Goal: Information Seeking & Learning: Learn about a topic

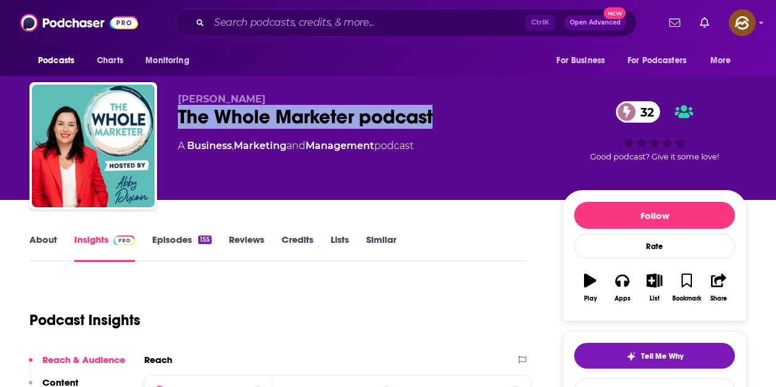
drag, startPoint x: 179, startPoint y: 121, endPoint x: 447, endPoint y: 122, distance: 267.5
click at [447, 122] on div "The Whole Marketer podcast 32" at bounding box center [360, 117] width 365 height 24
click at [622, 280] on icon "button" at bounding box center [621, 280] width 13 height 13
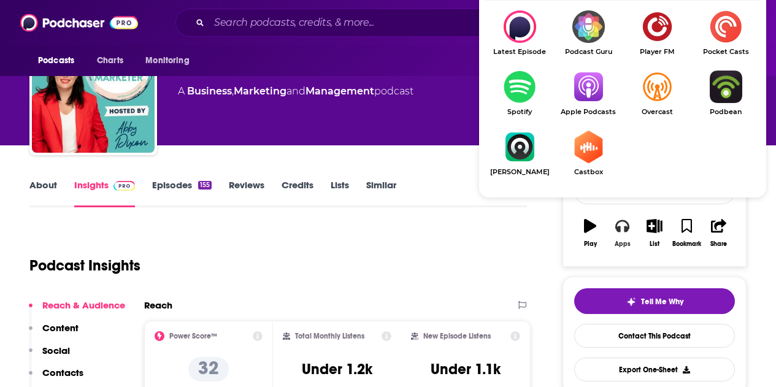
scroll to position [61, 0]
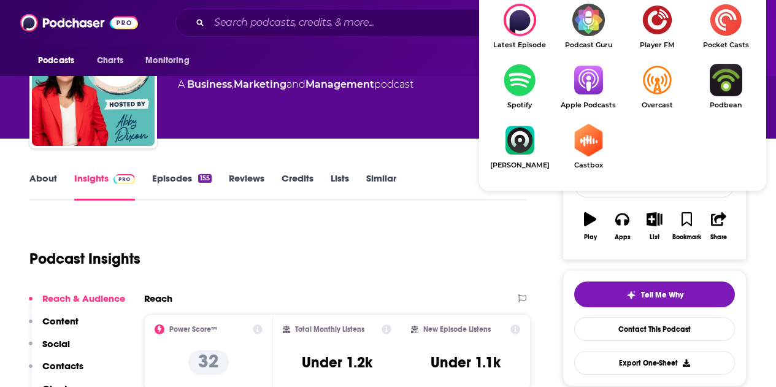
click at [590, 85] on img "Show Listen On dropdown" at bounding box center [588, 80] width 69 height 33
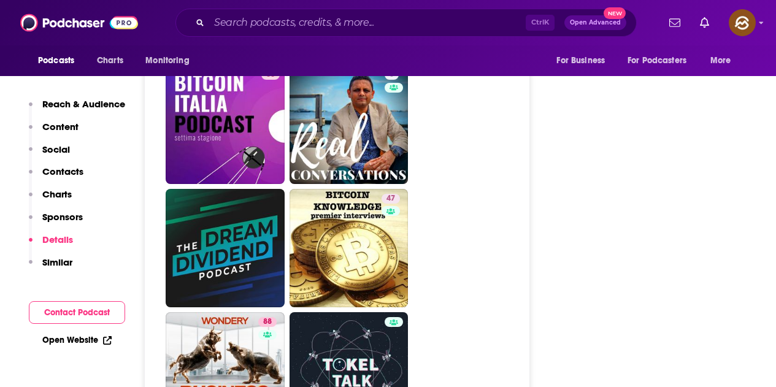
scroll to position [3435, 0]
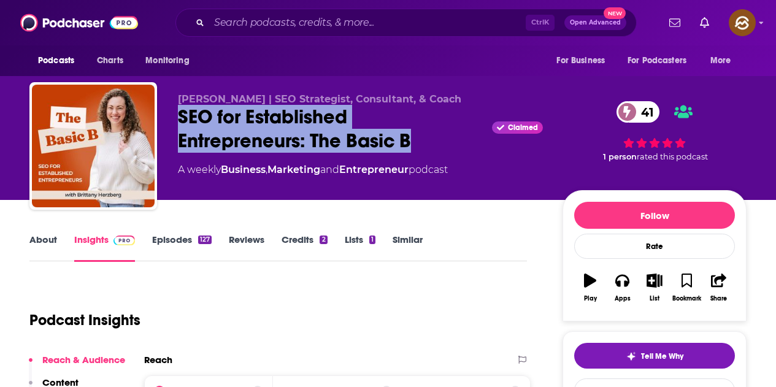
drag, startPoint x: 173, startPoint y: 117, endPoint x: 413, endPoint y: 142, distance: 241.1
click at [413, 142] on div "Brittany Herzberg | SEO Strategist, Consultant, & Coach SEO for Established Ent…" at bounding box center [387, 148] width 717 height 132
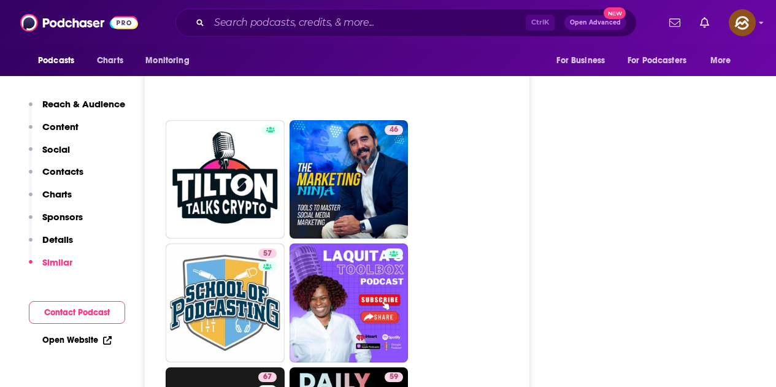
scroll to position [3374, 0]
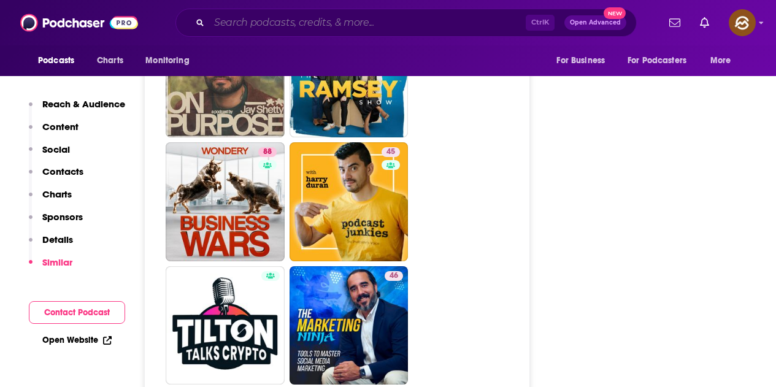
click at [312, 21] on input "Search podcasts, credits, & more..." at bounding box center [367, 23] width 317 height 20
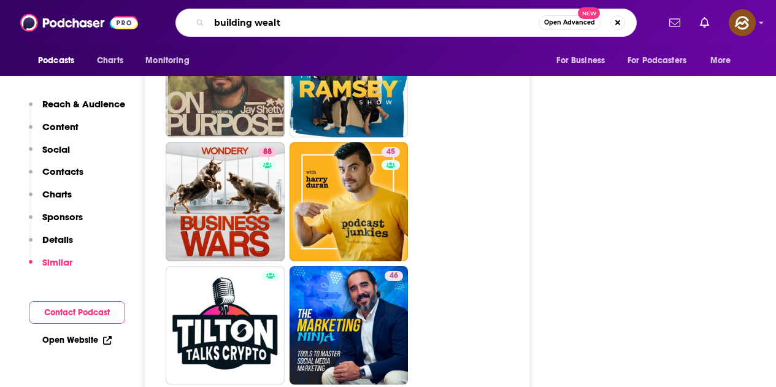
type input "building wealth"
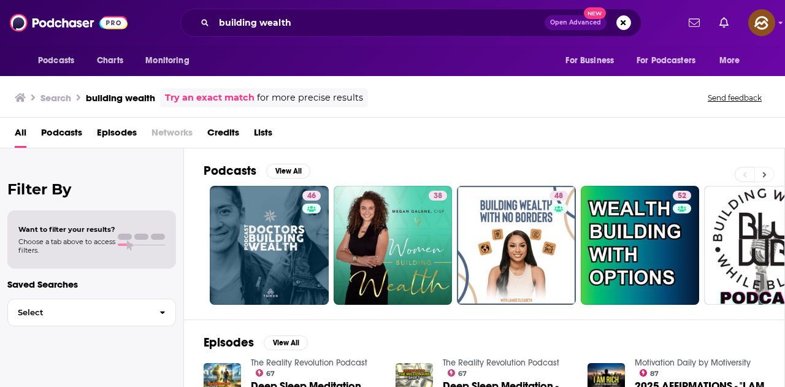
click at [769, 174] on button at bounding box center [765, 174] width 20 height 15
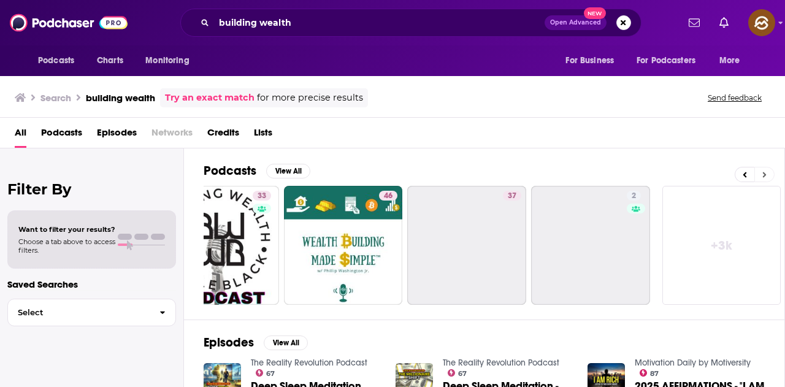
scroll to position [0, 545]
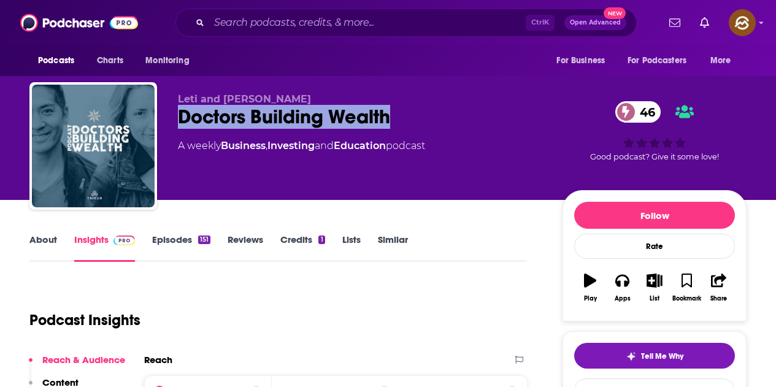
drag, startPoint x: 179, startPoint y: 117, endPoint x: 406, endPoint y: 119, distance: 227.0
click at [406, 119] on div "Doctors Building Wealth 46" at bounding box center [360, 117] width 365 height 24
click at [623, 276] on icon "button" at bounding box center [621, 281] width 13 height 12
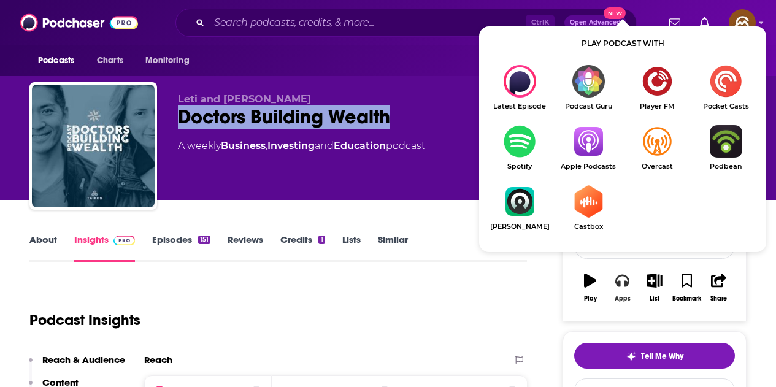
scroll to position [61, 0]
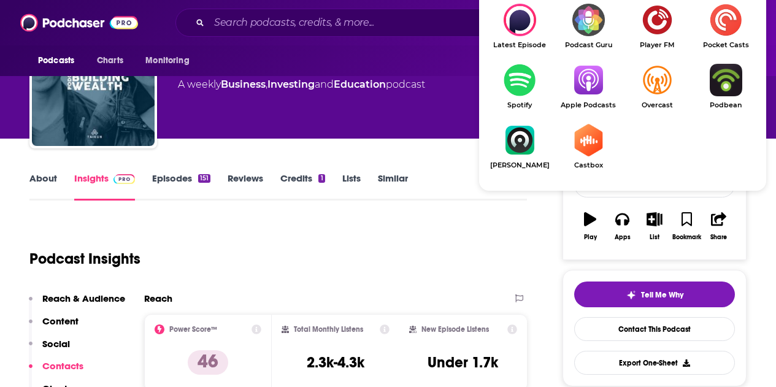
click at [596, 79] on img "Show Listen On dropdown" at bounding box center [588, 80] width 69 height 33
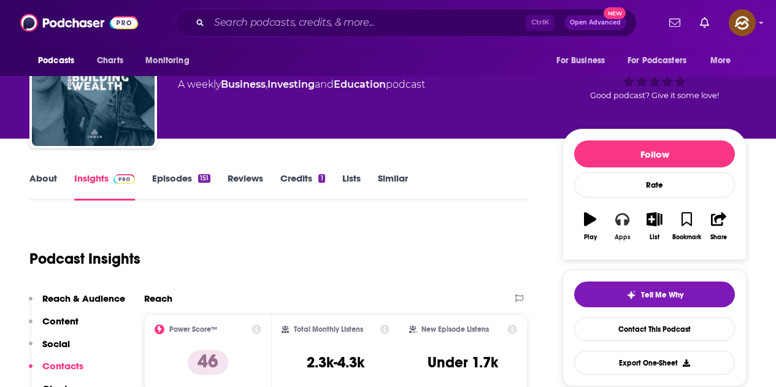
click at [613, 229] on button "Apps" at bounding box center [622, 226] width 32 height 44
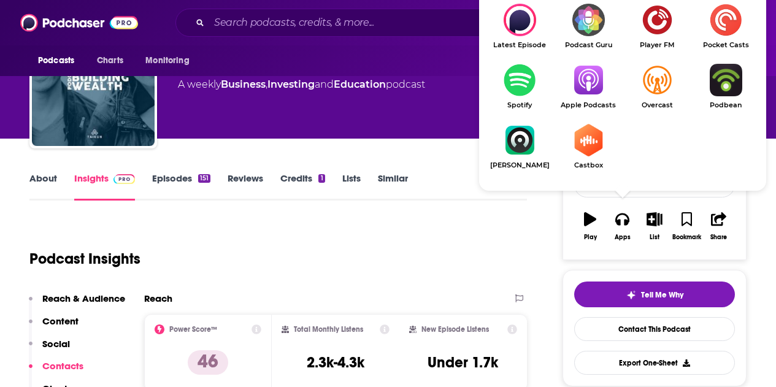
click at [587, 82] on img "Show Listen On dropdown" at bounding box center [588, 80] width 69 height 33
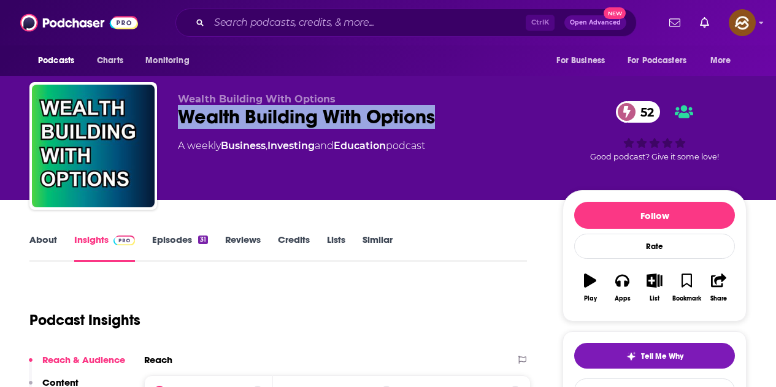
drag, startPoint x: 177, startPoint y: 108, endPoint x: 436, endPoint y: 115, distance: 259.0
click at [436, 115] on div "Wealth Building With Options Wealth Building With Options 52 A weekly Business …" at bounding box center [387, 148] width 717 height 132
click at [622, 281] on icon "button" at bounding box center [621, 280] width 13 height 13
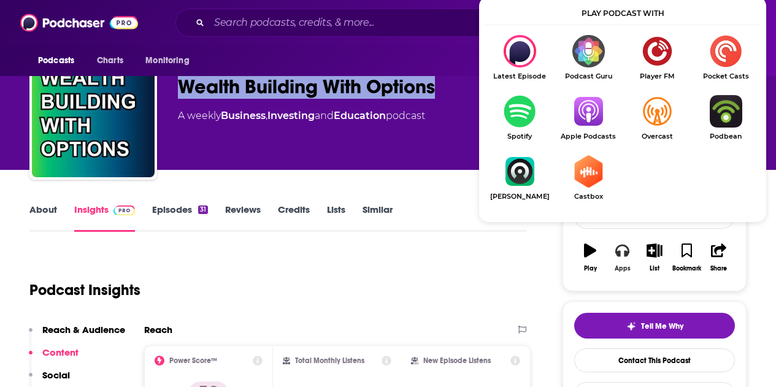
scroll to position [61, 0]
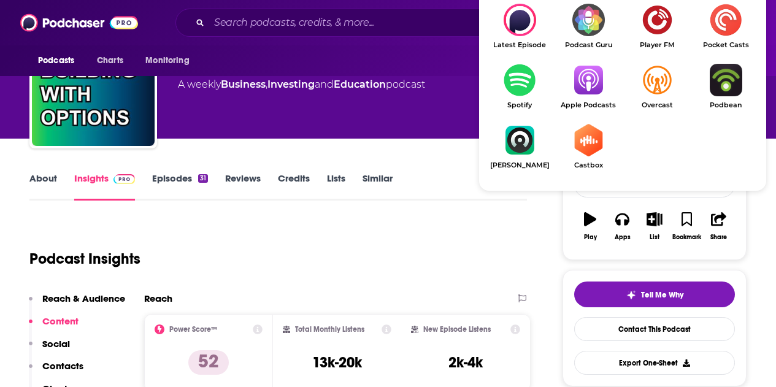
click at [581, 83] on img "Show Listen On dropdown" at bounding box center [588, 80] width 69 height 33
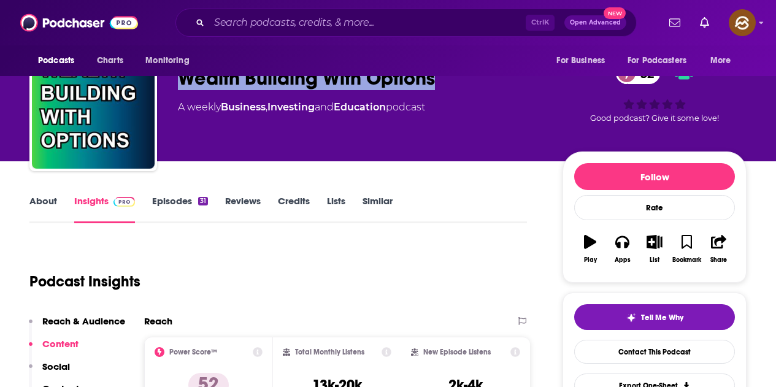
scroll to position [0, 0]
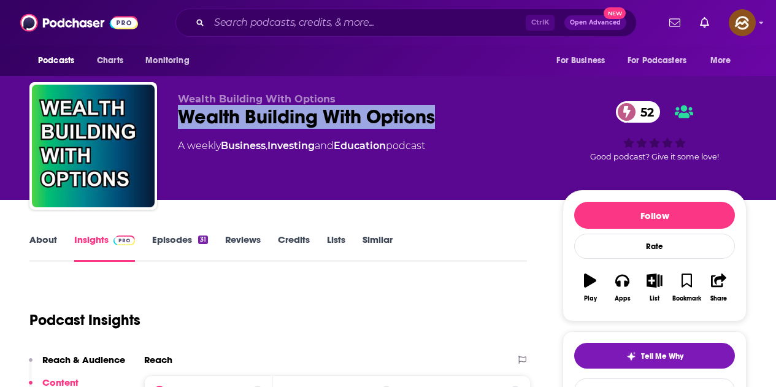
click at [208, 110] on div "Wealth Building With Options 52" at bounding box center [360, 117] width 365 height 24
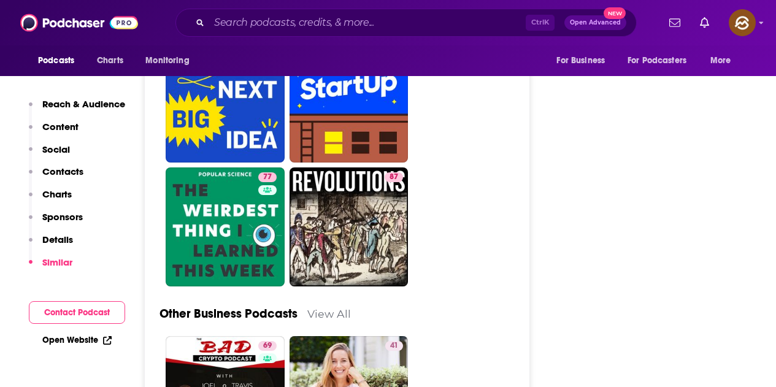
scroll to position [2883, 0]
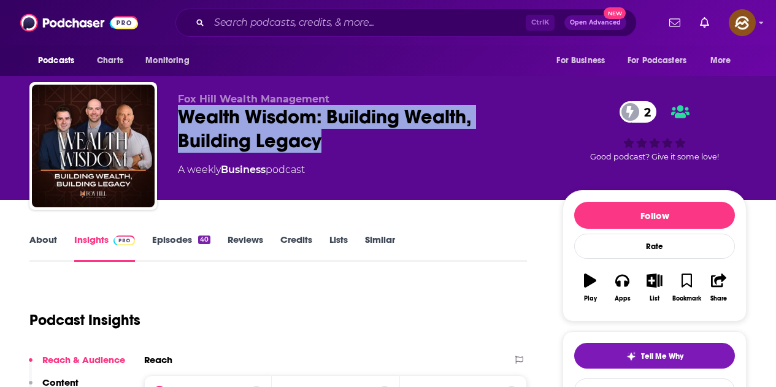
drag, startPoint x: 184, startPoint y: 114, endPoint x: 320, endPoint y: 137, distance: 138.2
click at [320, 137] on div "Wealth Wisdom: Building Wealth, Building Legacy 2" at bounding box center [360, 129] width 365 height 48
click at [632, 286] on button "Apps" at bounding box center [622, 288] width 32 height 44
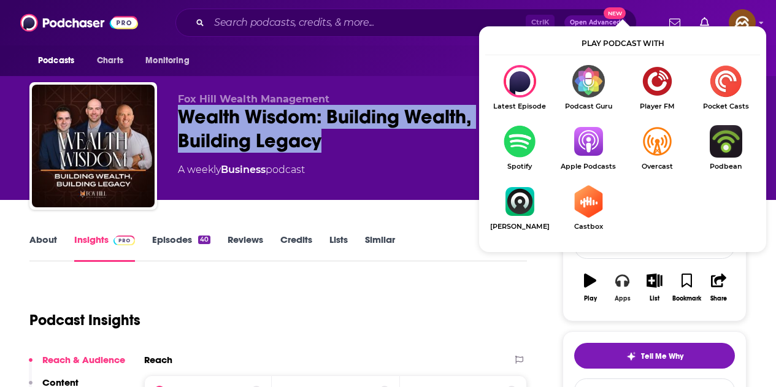
scroll to position [123, 0]
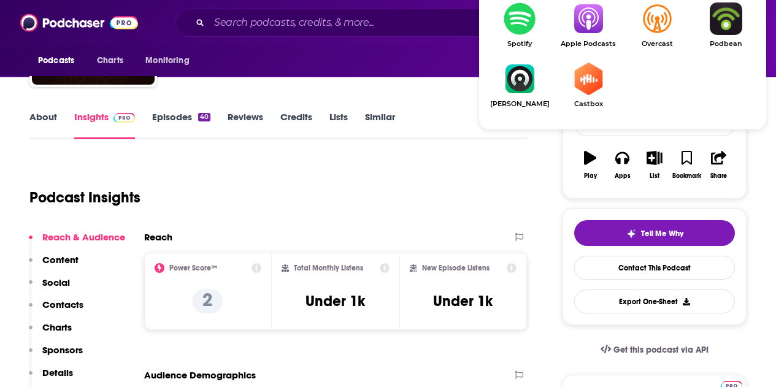
click at [589, 33] on img "Show Listen On dropdown" at bounding box center [588, 18] width 69 height 33
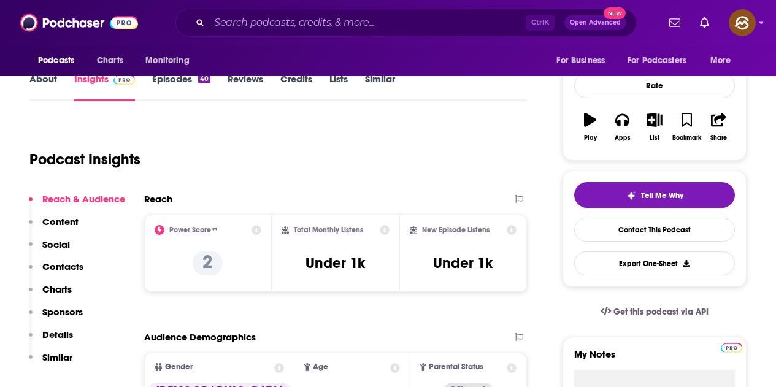
scroll to position [0, 0]
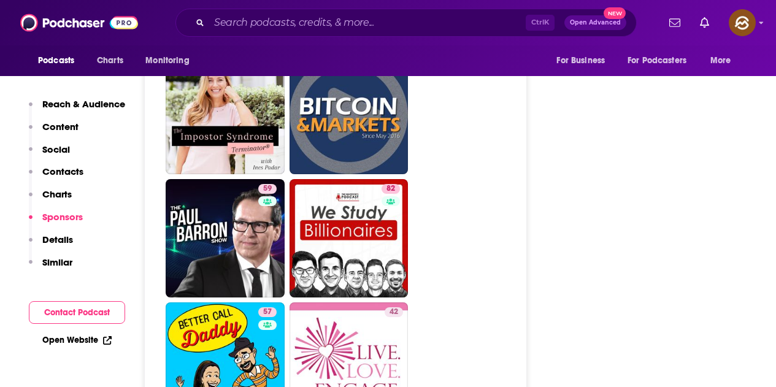
scroll to position [3742, 0]
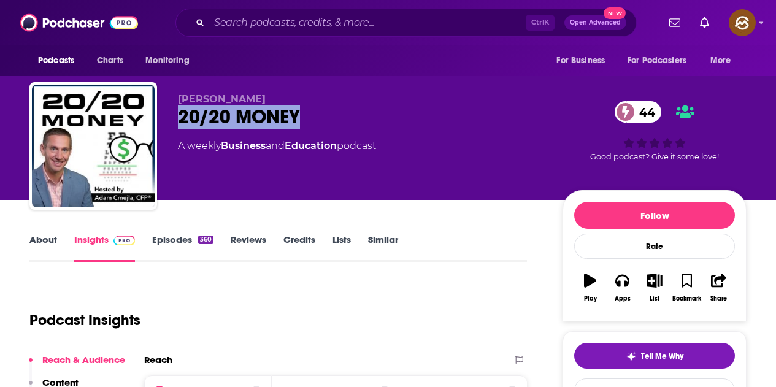
drag, startPoint x: 174, startPoint y: 112, endPoint x: 326, endPoint y: 118, distance: 152.3
click at [326, 118] on div "[PERSON_NAME] 20/20 MONEY 44 A weekly Business and Education podcast 44 Good po…" at bounding box center [387, 148] width 717 height 132
click at [625, 274] on icon "button" at bounding box center [621, 280] width 13 height 13
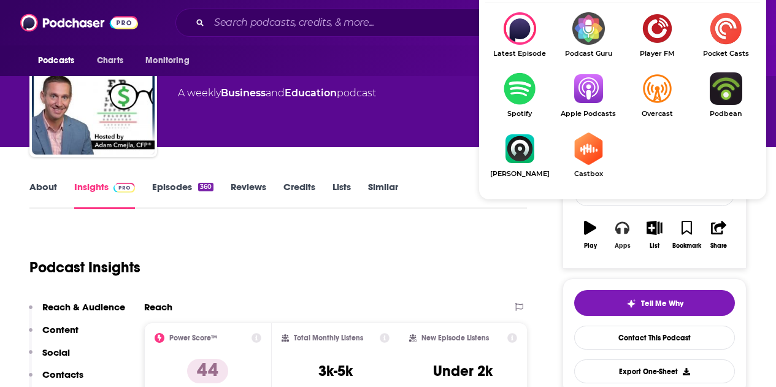
scroll to position [61, 0]
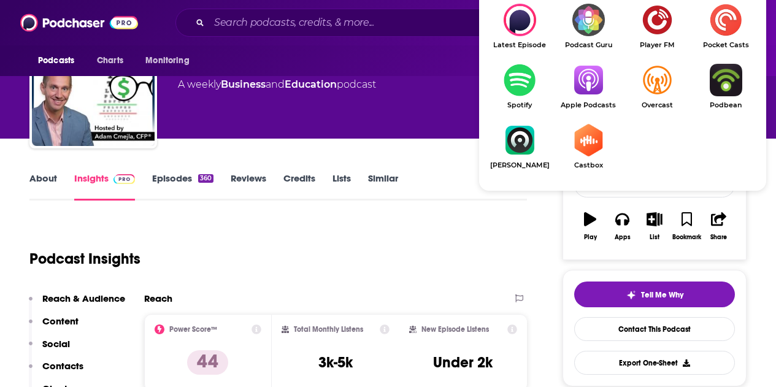
click at [593, 70] on img "Show Listen On dropdown" at bounding box center [588, 80] width 69 height 33
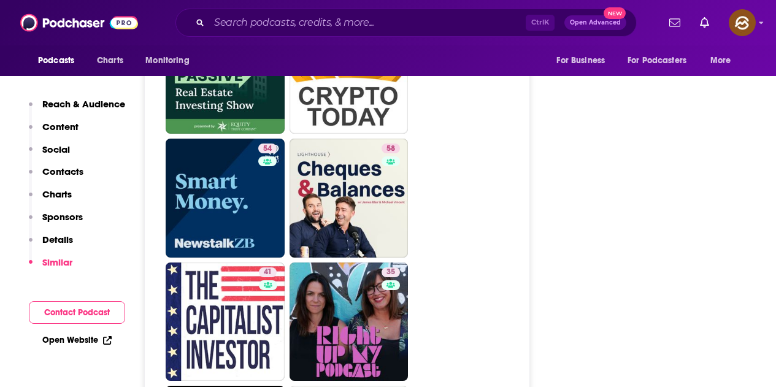
scroll to position [2086, 0]
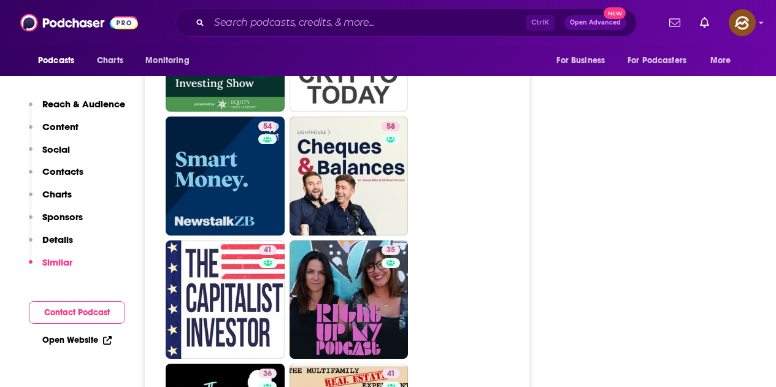
drag, startPoint x: 233, startPoint y: 150, endPoint x: 496, endPoint y: 193, distance: 266.7
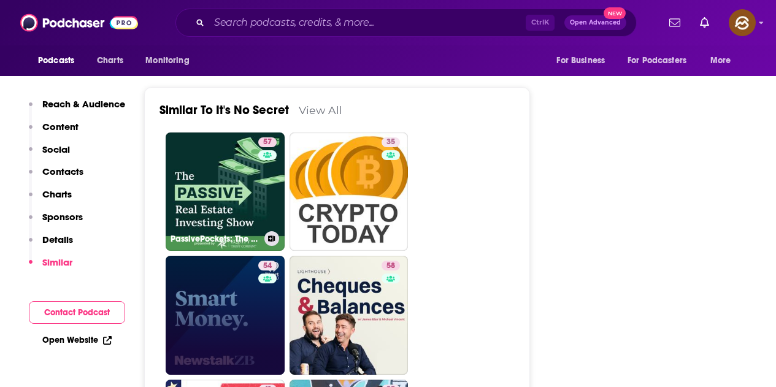
scroll to position [2024, 0]
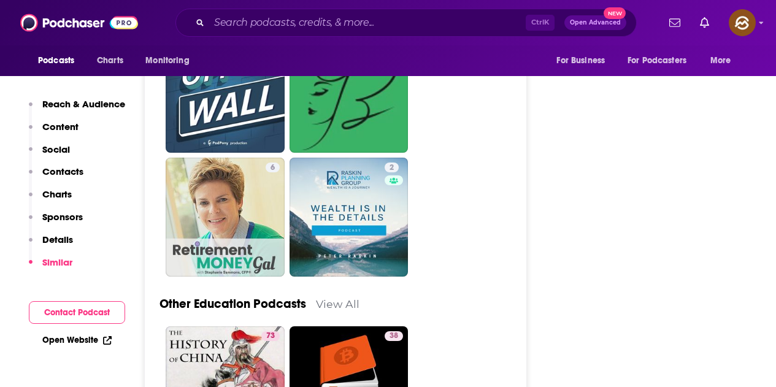
scroll to position [3006, 0]
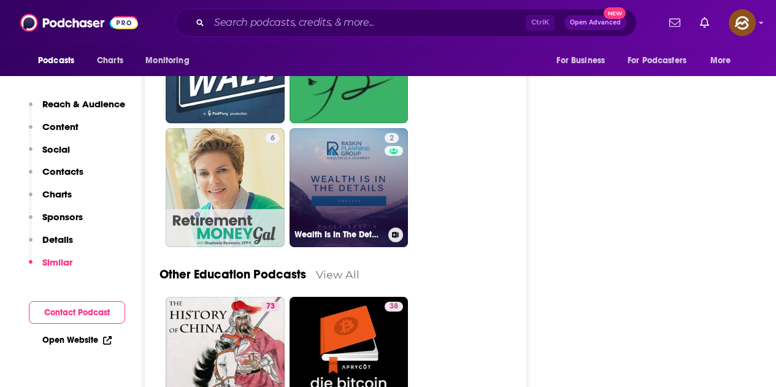
click at [388, 190] on div "2" at bounding box center [394, 180] width 18 height 94
type input "https://www.podchaser.com/podcasts/wealth-is-in-the-details-podca-789021"
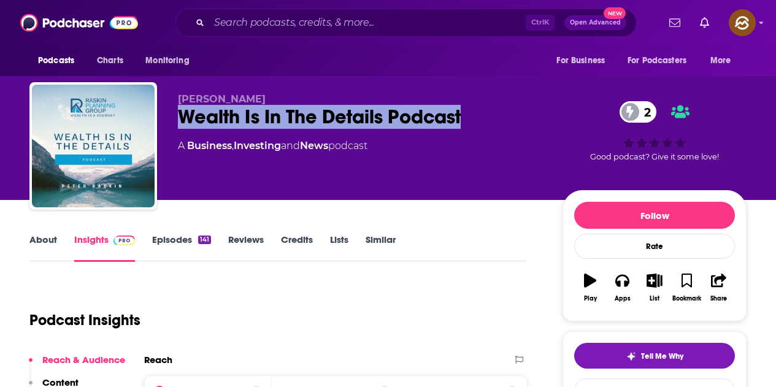
drag, startPoint x: 183, startPoint y: 120, endPoint x: 462, endPoint y: 119, distance: 278.5
click at [462, 119] on div "Wealth Is In The Details Podcast 2" at bounding box center [360, 117] width 365 height 24
click at [626, 286] on icon "button" at bounding box center [621, 281] width 13 height 12
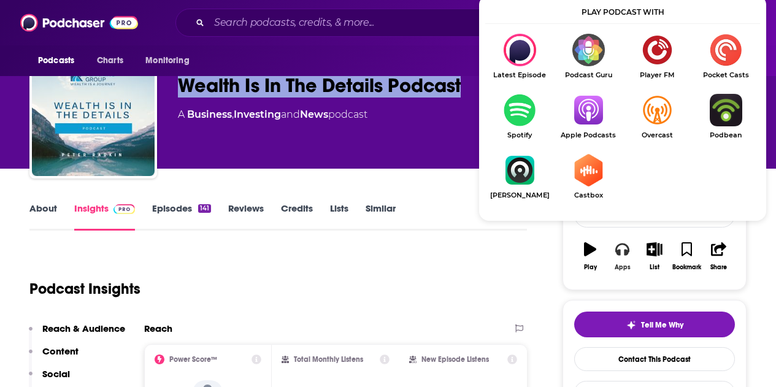
scroll to position [61, 0]
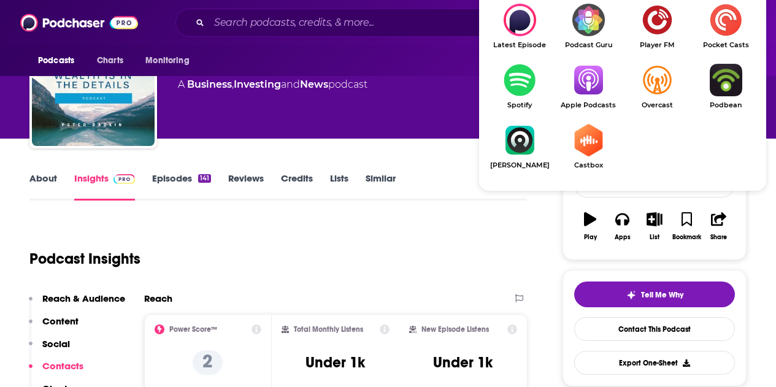
click at [593, 96] on img "Show Listen On dropdown" at bounding box center [588, 80] width 69 height 33
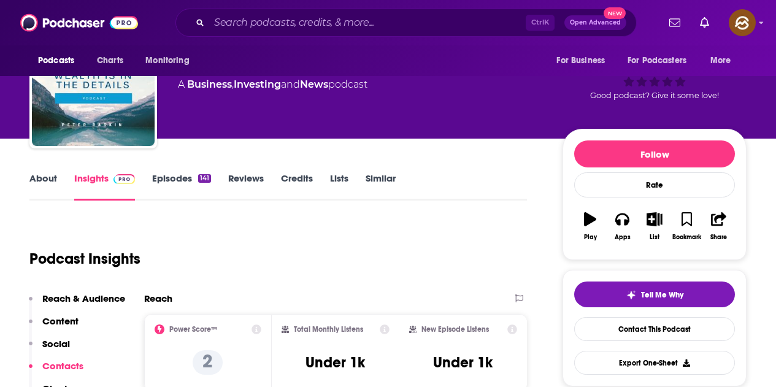
scroll to position [0, 0]
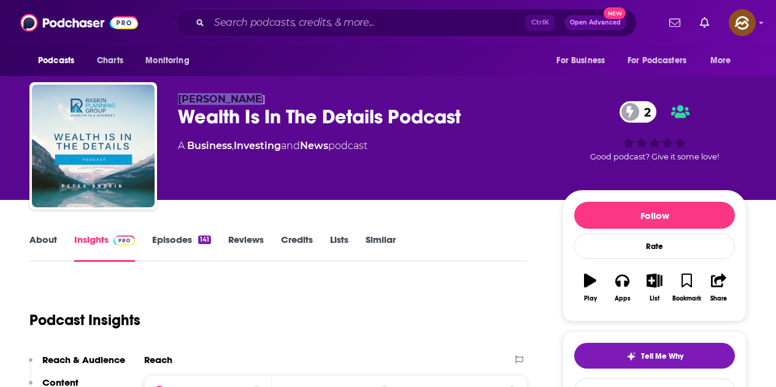
drag, startPoint x: 179, startPoint y: 95, endPoint x: 286, endPoint y: 95, distance: 107.3
click at [286, 95] on p "Peter Raskin" at bounding box center [360, 99] width 365 height 12
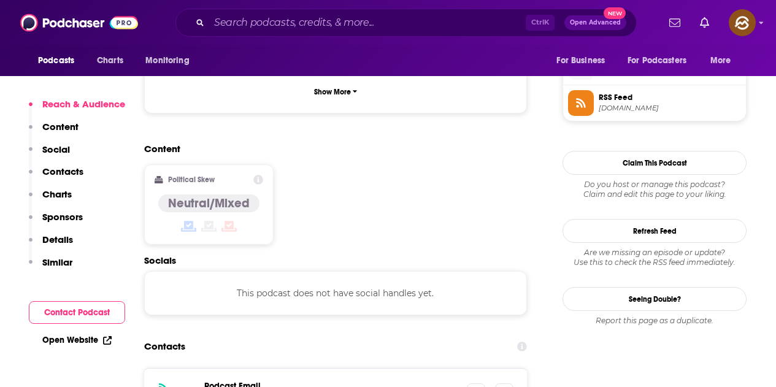
scroll to position [920, 0]
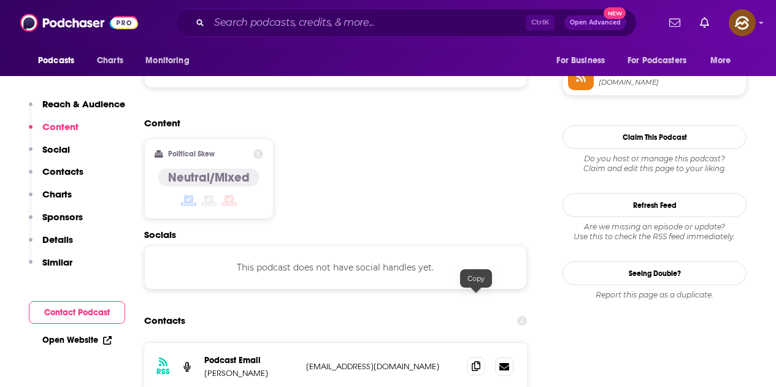
click at [475, 361] on icon at bounding box center [476, 366] width 9 height 10
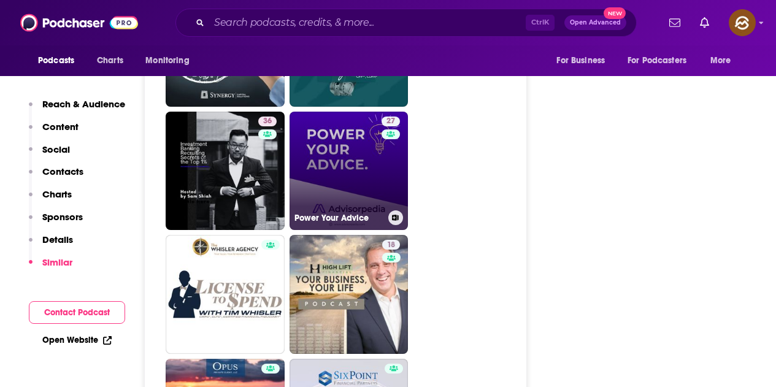
scroll to position [2944, 0]
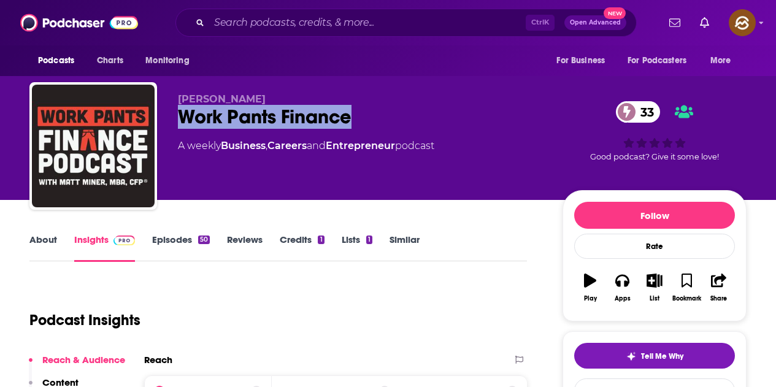
drag, startPoint x: 185, startPoint y: 112, endPoint x: 349, endPoint y: 113, distance: 163.8
click at [349, 113] on div "Work Pants Finance 33" at bounding box center [360, 117] width 365 height 24
click button "Apps"
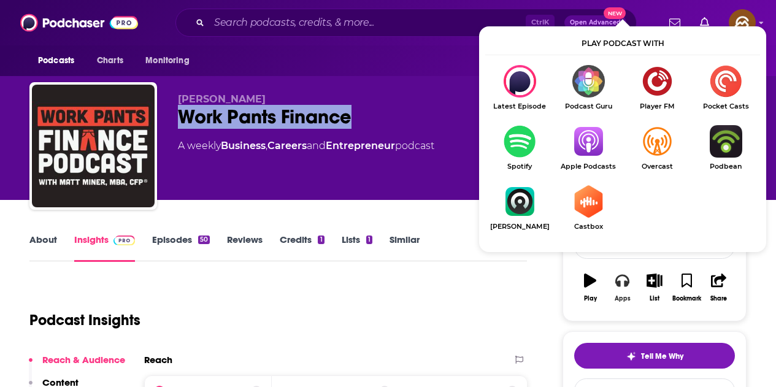
scroll to position [61, 0]
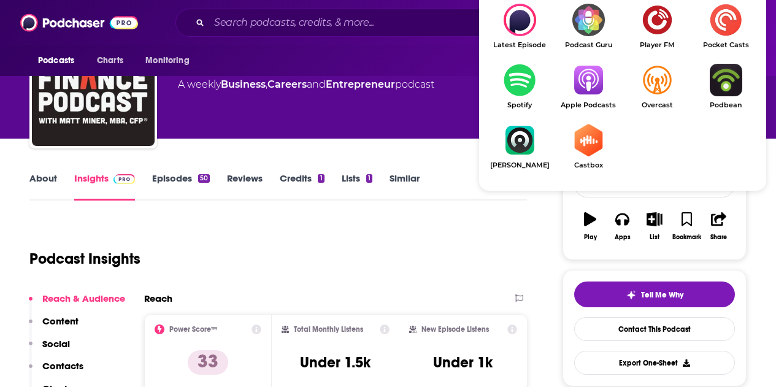
click img "Show Listen On dropdown"
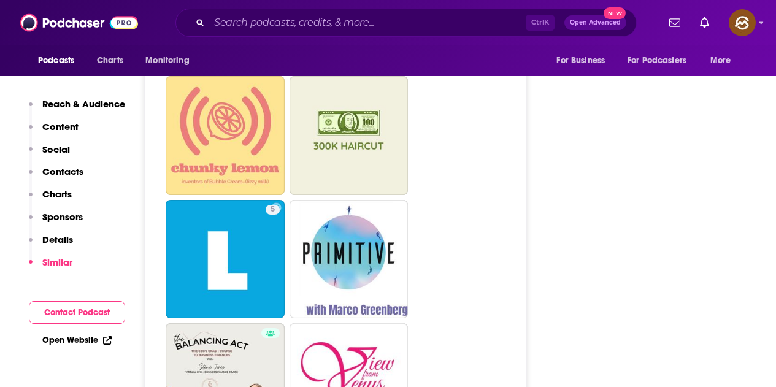
scroll to position [0, 0]
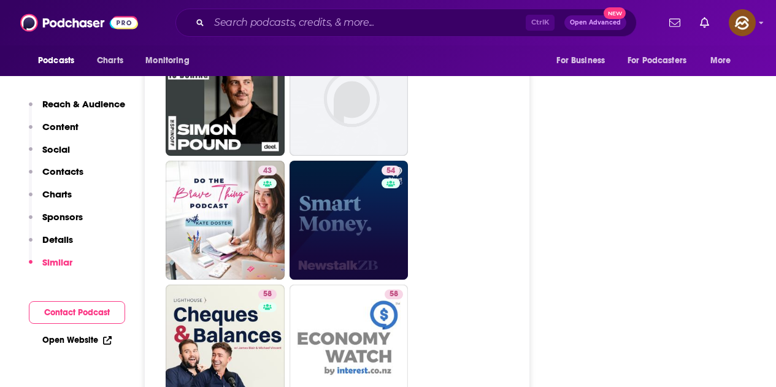
scroll to position [2086, 0]
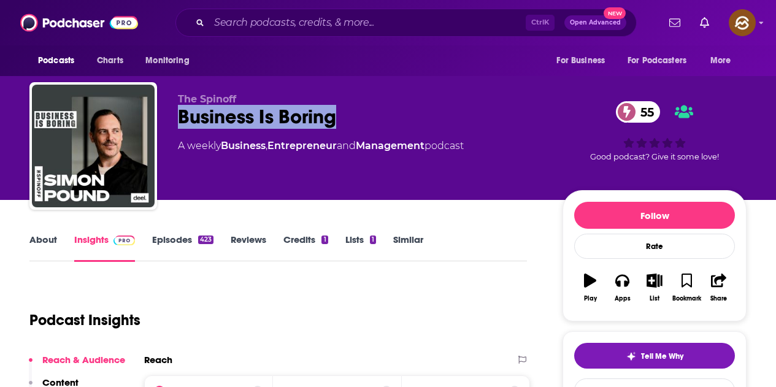
drag, startPoint x: 181, startPoint y: 117, endPoint x: 346, endPoint y: 116, distance: 165.0
click at [346, 116] on div "Business Is Boring 55" at bounding box center [360, 117] width 365 height 24
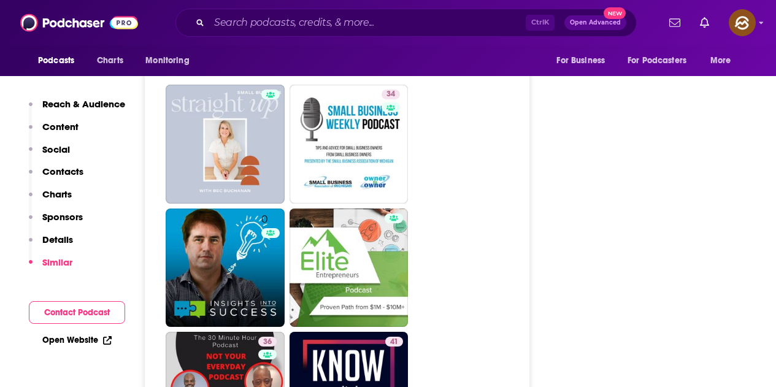
scroll to position [2270, 0]
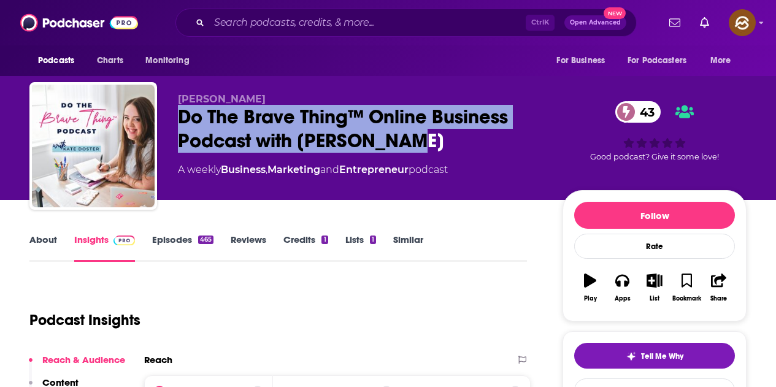
drag, startPoint x: 182, startPoint y: 112, endPoint x: 415, endPoint y: 148, distance: 236.5
click at [415, 148] on div "Do The Brave Thing™ Online Business Podcast with [PERSON_NAME] 43" at bounding box center [360, 129] width 365 height 48
click at [626, 282] on icon "button" at bounding box center [621, 281] width 13 height 12
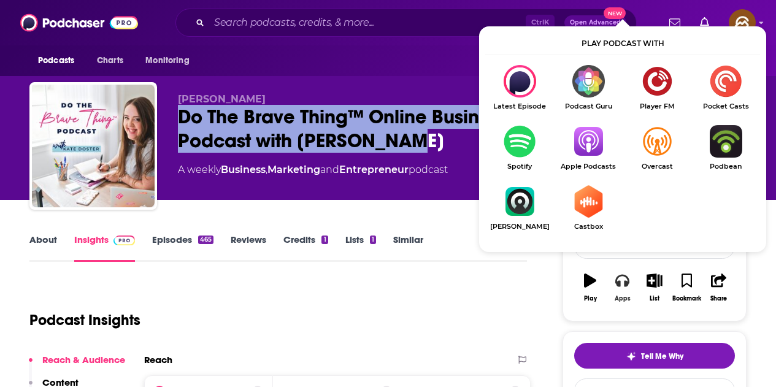
scroll to position [123, 0]
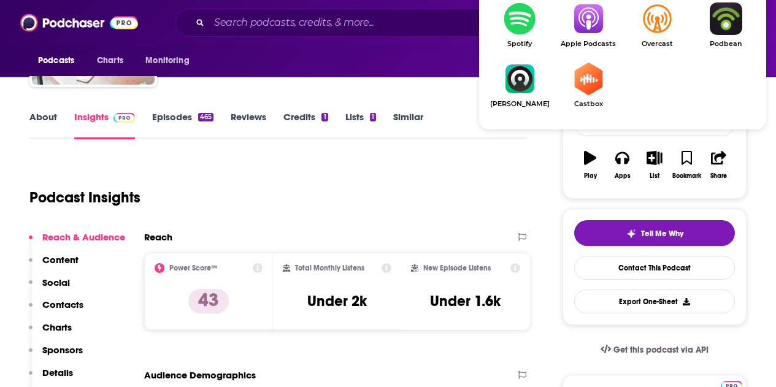
click at [593, 25] on img "Show Listen On dropdown" at bounding box center [588, 18] width 69 height 33
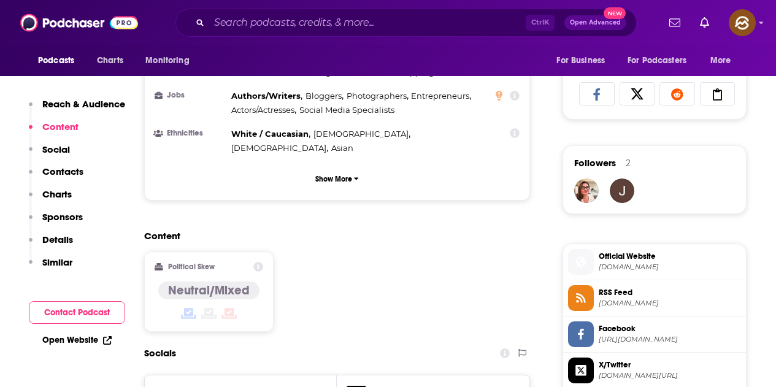
scroll to position [981, 0]
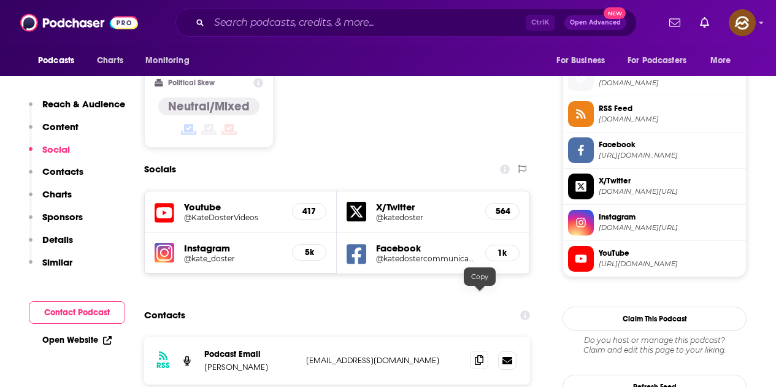
click at [485, 351] on span at bounding box center [479, 360] width 18 height 18
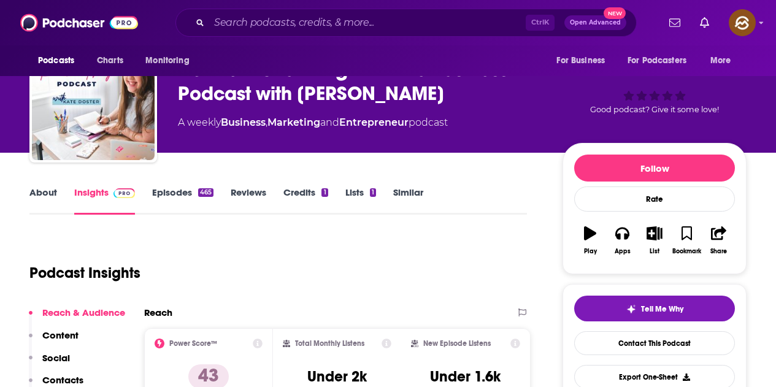
scroll to position [0, 0]
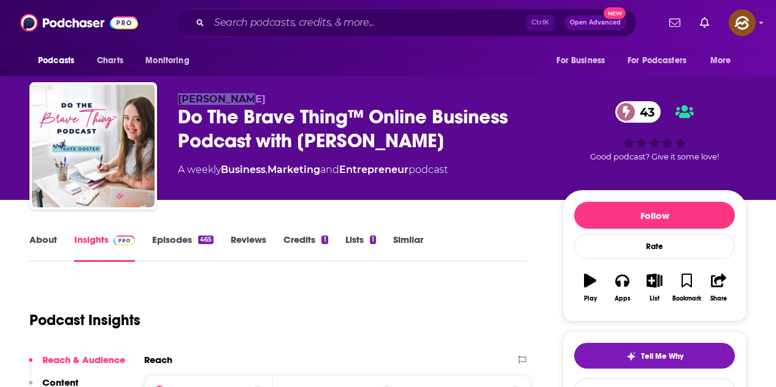
drag, startPoint x: 179, startPoint y: 101, endPoint x: 270, endPoint y: 101, distance: 90.8
click at [270, 101] on p "[PERSON_NAME]" at bounding box center [360, 99] width 365 height 12
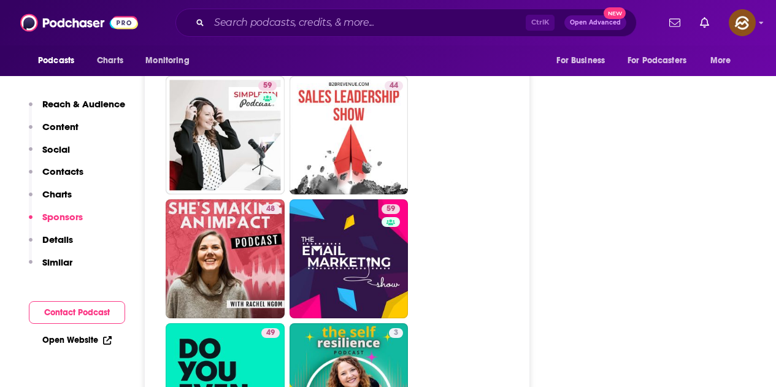
scroll to position [1963, 0]
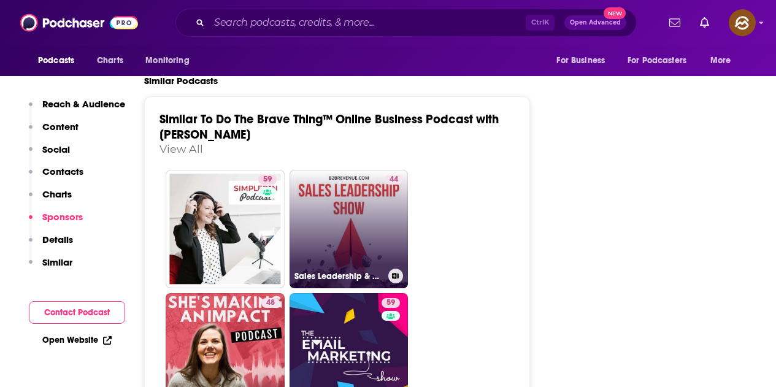
click at [401, 176] on div "44" at bounding box center [394, 222] width 18 height 94
type input "https://www.podchaser.com/podcasts/sales-leadership-management-sh-1484135"
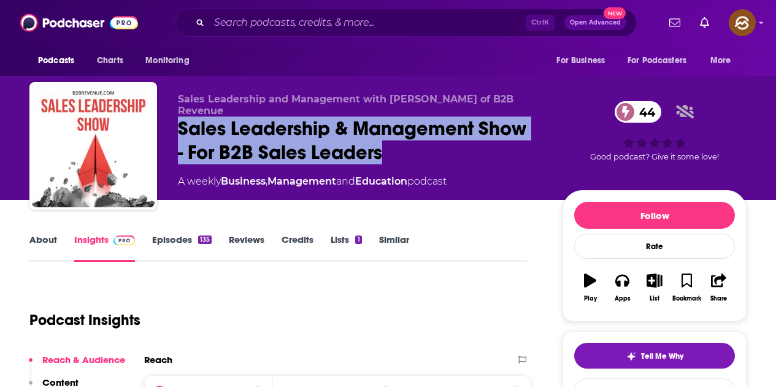
drag, startPoint x: 306, startPoint y: 120, endPoint x: 406, endPoint y: 142, distance: 102.4
click at [406, 142] on div "Sales Leadership and Management with Brian Burns of B2B Revenue Sales Leadershi…" at bounding box center [387, 148] width 717 height 132
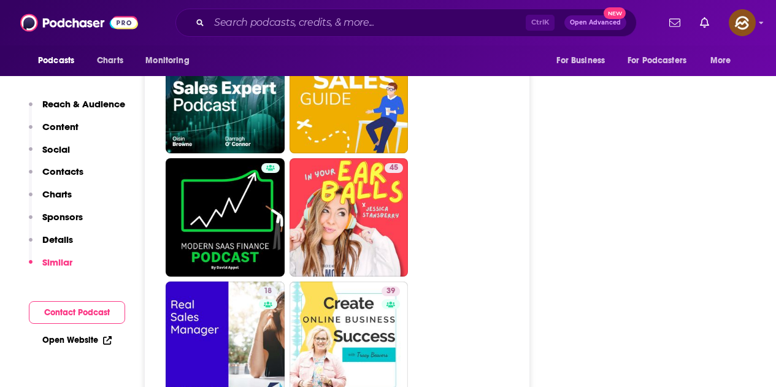
scroll to position [3558, 0]
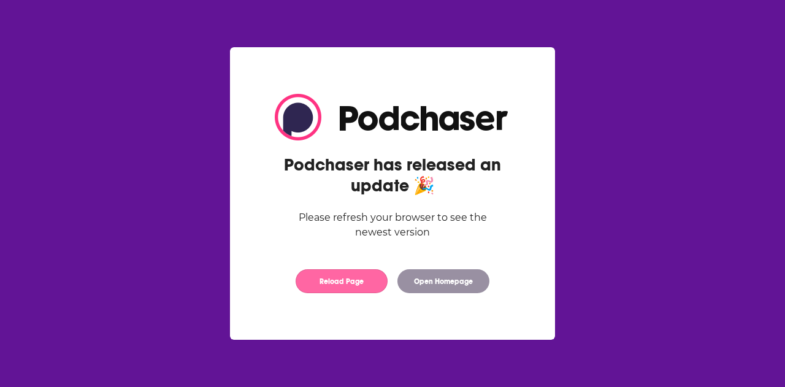
click at [338, 280] on button "Reload Page" at bounding box center [342, 281] width 92 height 24
click at [342, 283] on button "Reload Page" at bounding box center [342, 281] width 92 height 24
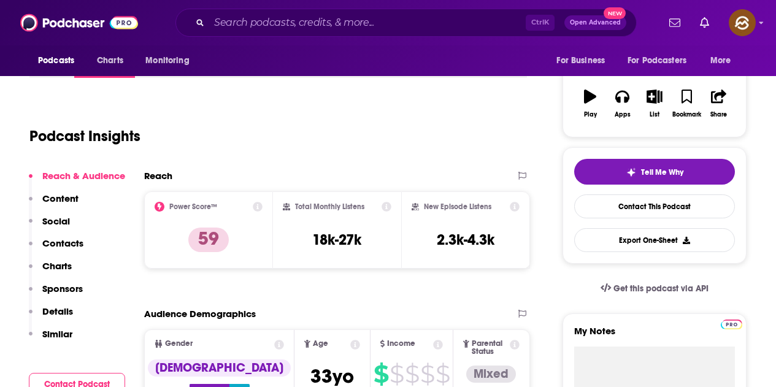
scroll to position [210, 0]
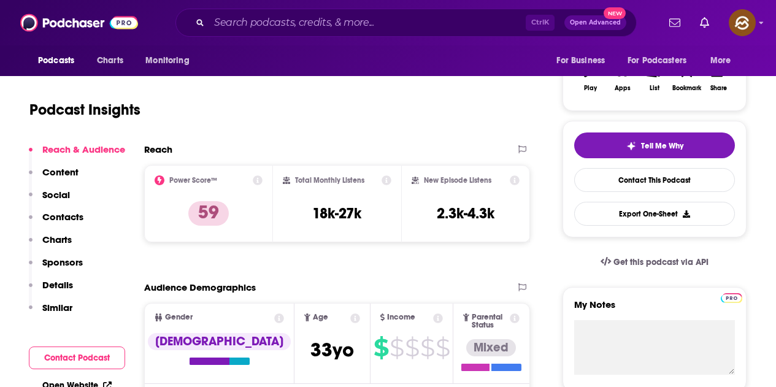
drag, startPoint x: 225, startPoint y: 117, endPoint x: 360, endPoint y: 126, distance: 135.3
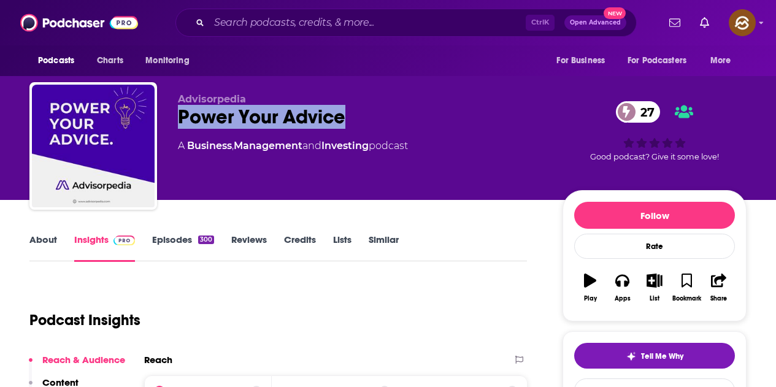
drag, startPoint x: 183, startPoint y: 123, endPoint x: 358, endPoint y: 122, distance: 174.8
click at [358, 122] on div "Power Your Advice 27" at bounding box center [360, 117] width 365 height 24
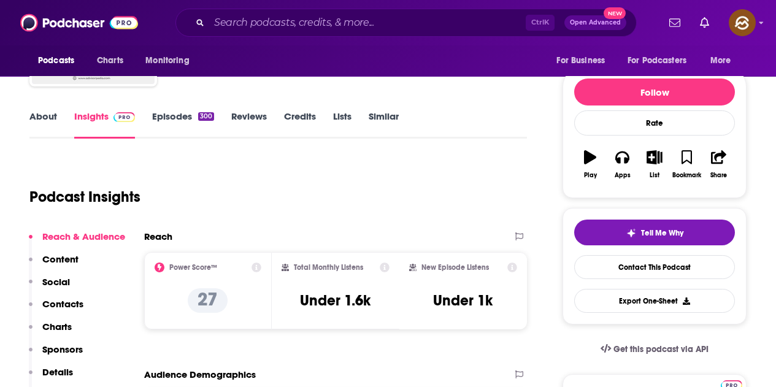
scroll to position [123, 0]
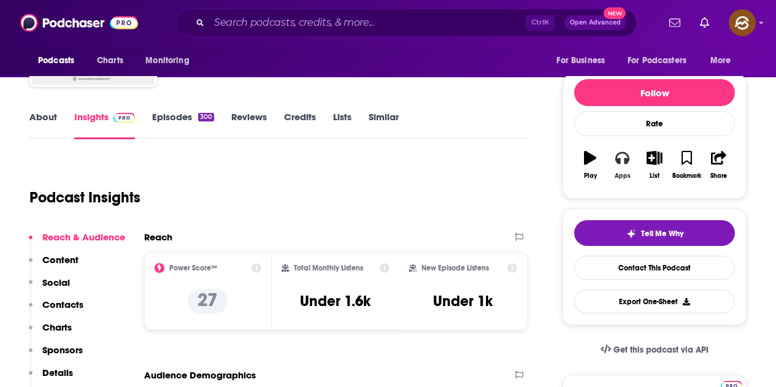
click at [621, 167] on button "Apps" at bounding box center [622, 165] width 32 height 44
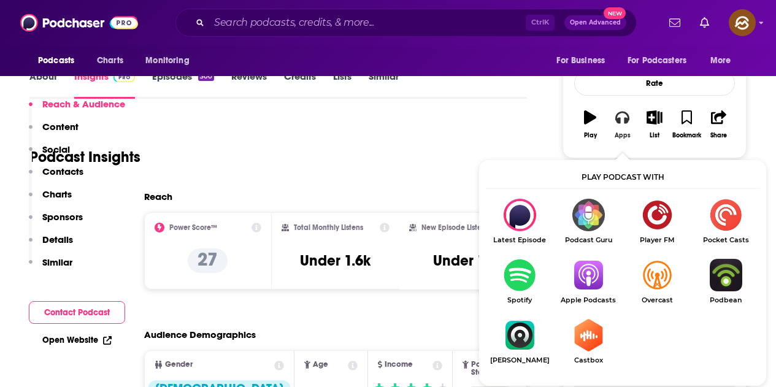
scroll to position [245, 0]
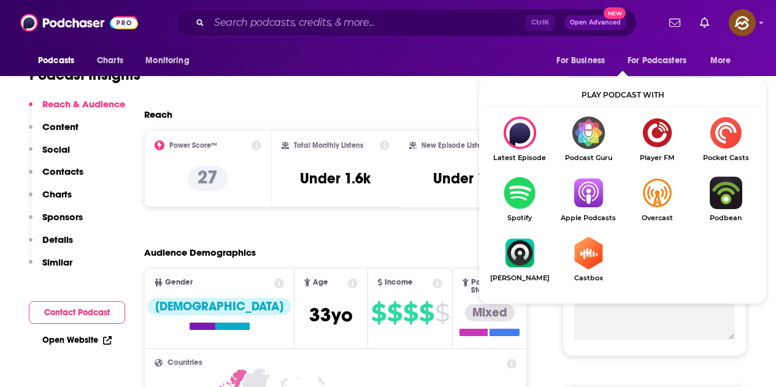
click at [587, 193] on img "Show Listen On dropdown" at bounding box center [588, 193] width 69 height 33
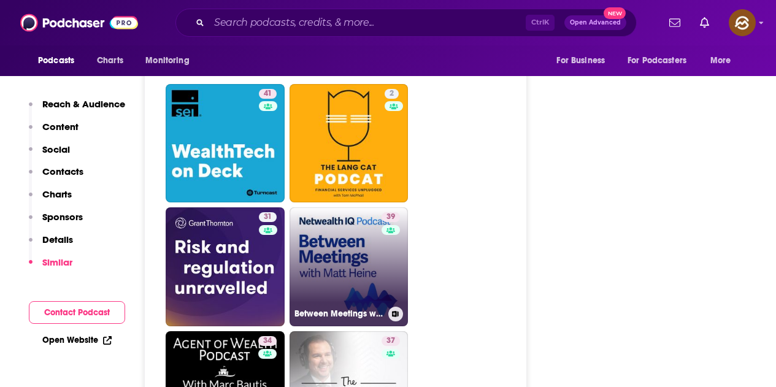
scroll to position [1840, 0]
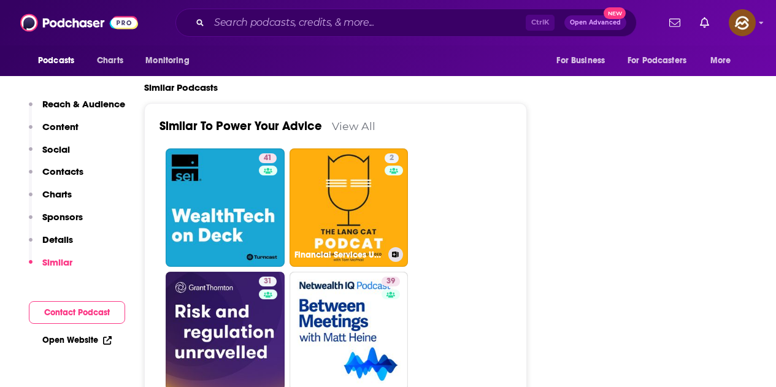
drag, startPoint x: 368, startPoint y: 147, endPoint x: 547, endPoint y: 129, distance: 179.4
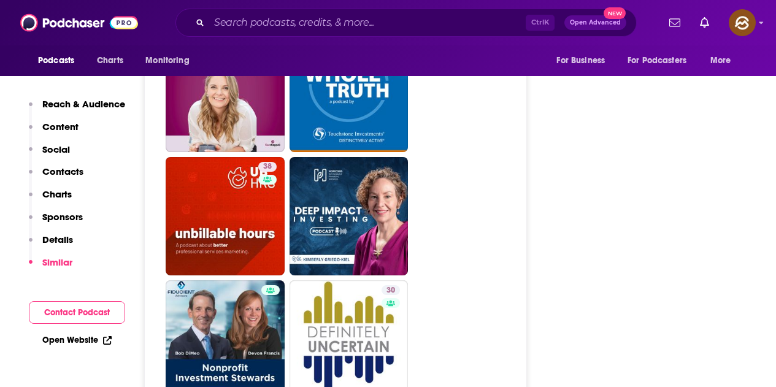
scroll to position [3128, 0]
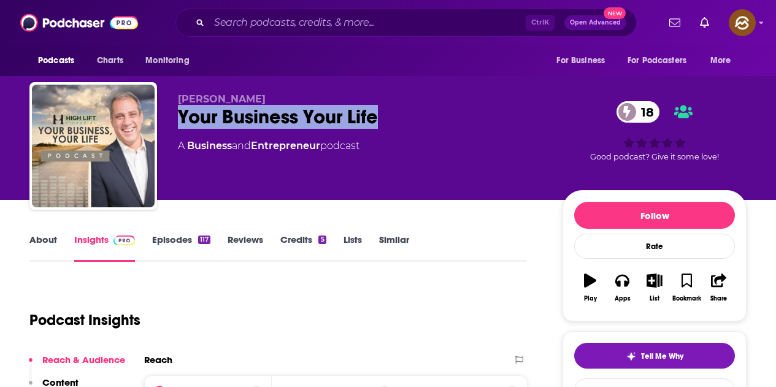
drag, startPoint x: 183, startPoint y: 117, endPoint x: 382, endPoint y: 112, distance: 199.4
click at [382, 112] on div "Your Business Your Life 18" at bounding box center [360, 117] width 365 height 24
click at [632, 282] on button "Apps" at bounding box center [622, 288] width 32 height 44
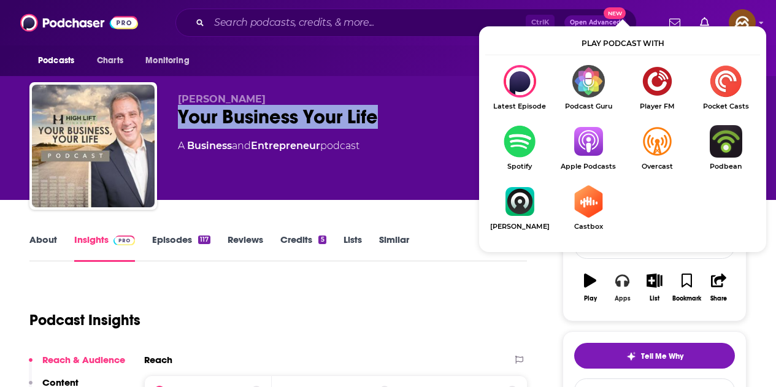
scroll to position [123, 0]
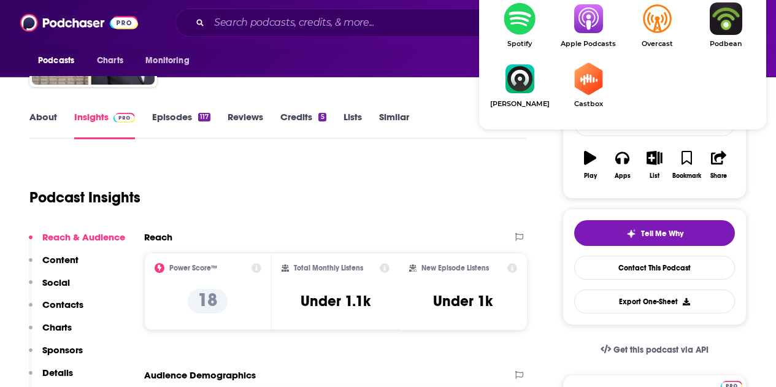
click at [582, 40] on span "Apple Podcasts" at bounding box center [588, 44] width 69 height 8
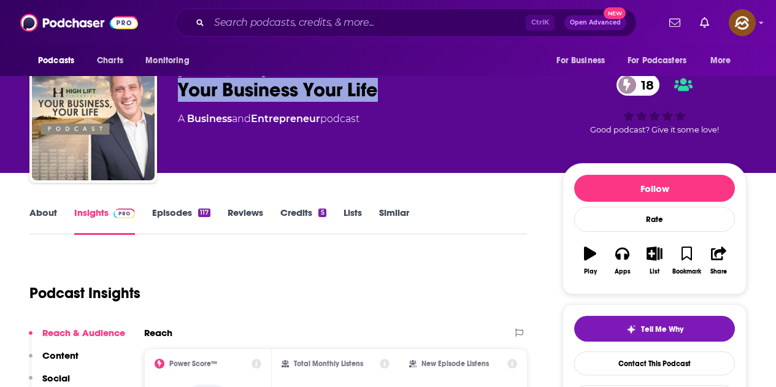
scroll to position [0, 0]
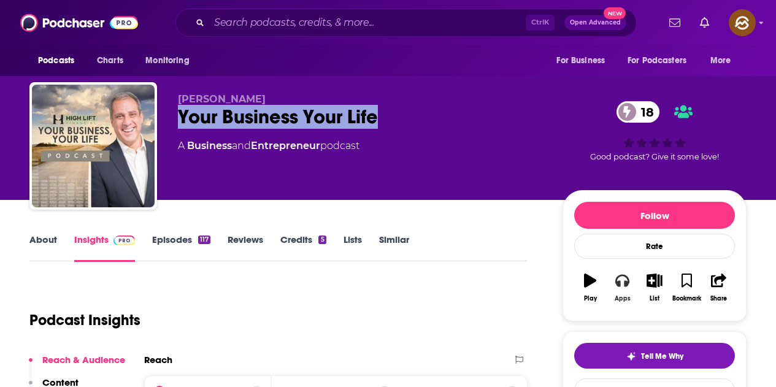
click at [624, 282] on icon "button" at bounding box center [621, 280] width 13 height 13
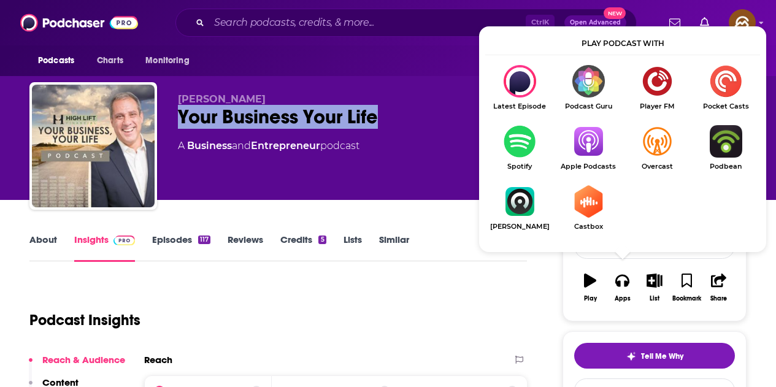
click at [589, 134] on img "Show Listen On dropdown" at bounding box center [588, 141] width 69 height 33
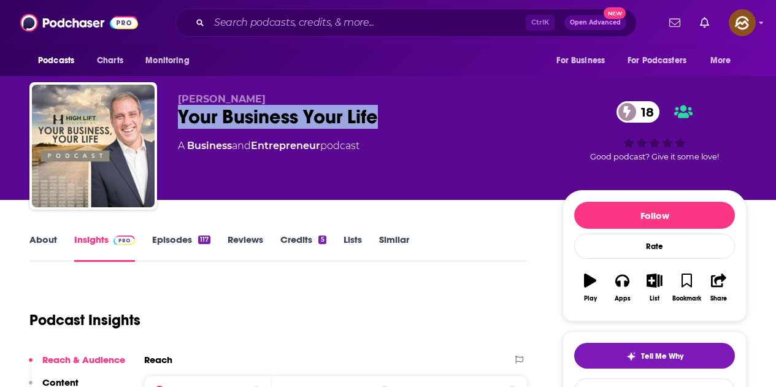
click at [317, 120] on div "Your Business Your Life 18" at bounding box center [360, 117] width 365 height 24
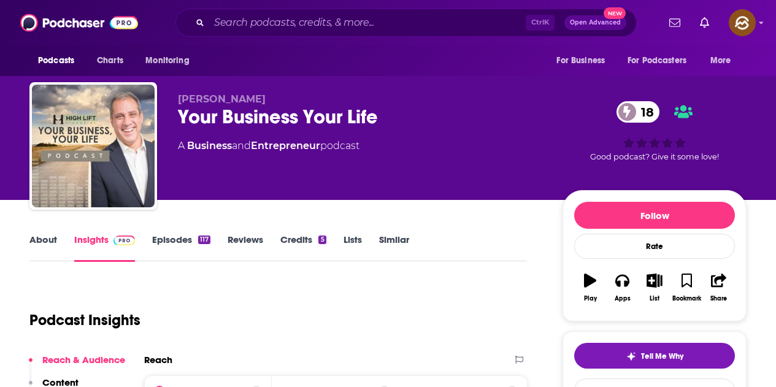
drag, startPoint x: 179, startPoint y: 96, endPoint x: 312, endPoint y: 96, distance: 133.1
click at [312, 96] on p "[PERSON_NAME]" at bounding box center [360, 99] width 365 height 12
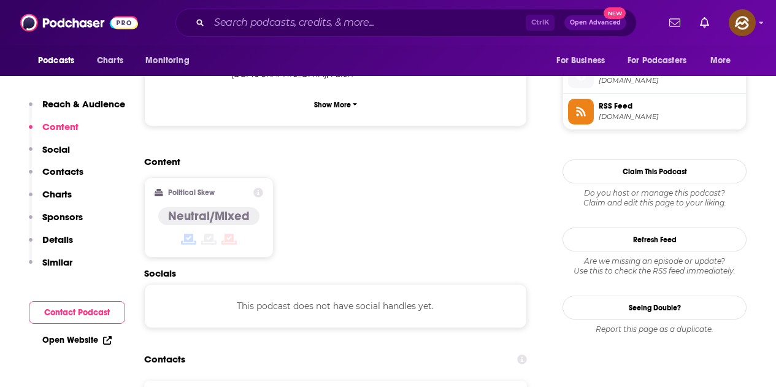
scroll to position [981, 0]
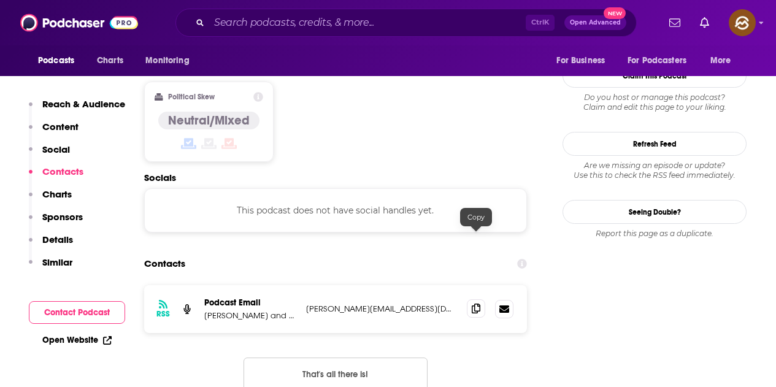
click at [473, 304] on icon at bounding box center [476, 309] width 9 height 10
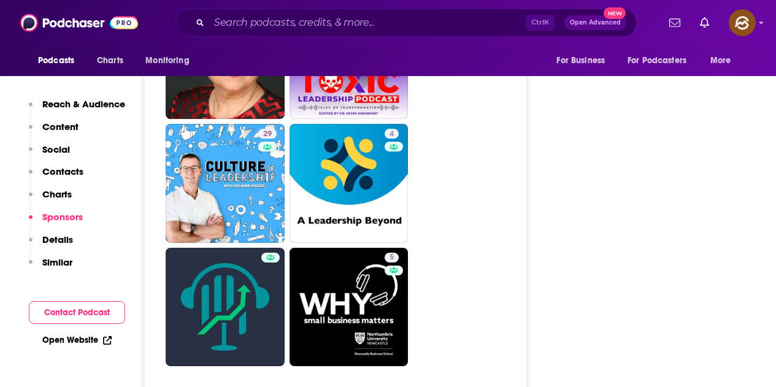
scroll to position [3128, 0]
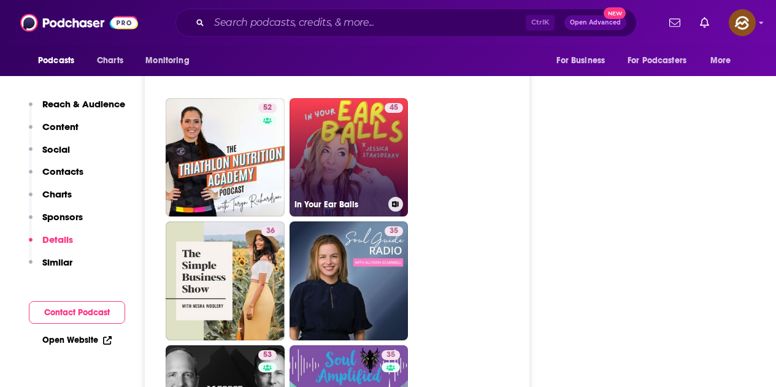
scroll to position [1963, 0]
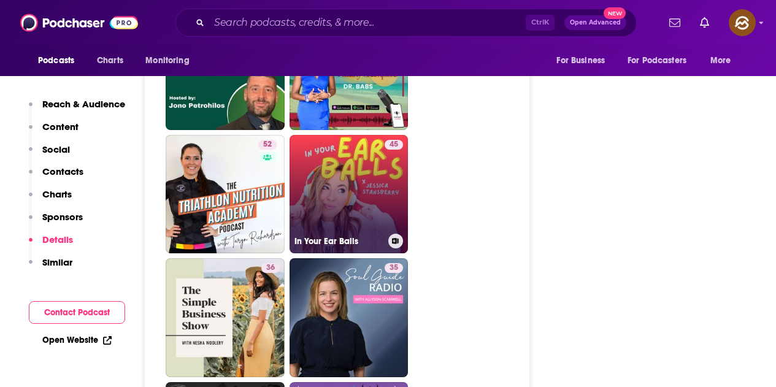
click at [363, 224] on link "45 In Your Ear Balls" at bounding box center [349, 194] width 119 height 119
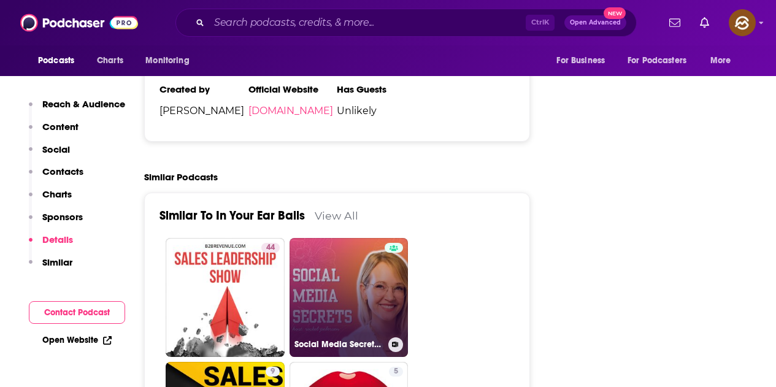
scroll to position [1718, 0]
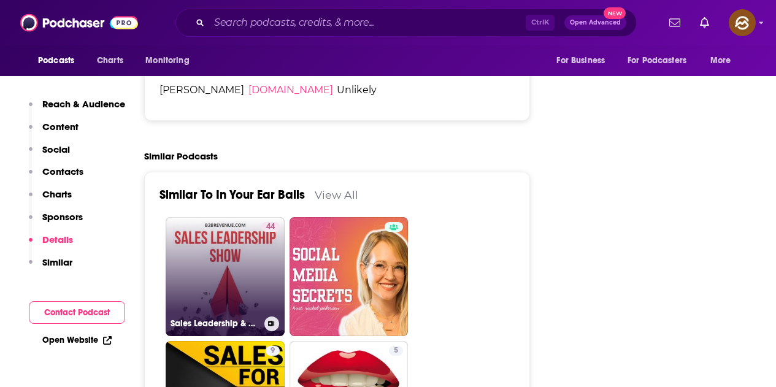
click at [266, 222] on div "44" at bounding box center [270, 269] width 18 height 94
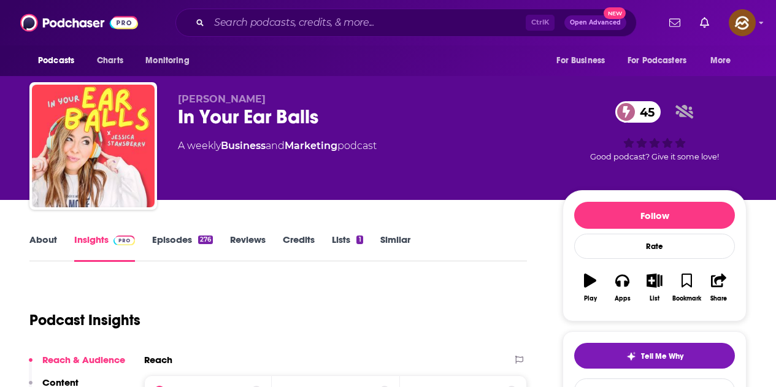
type input "https://www.podchaser.com/podcasts/in-your-ear-balls-834933"
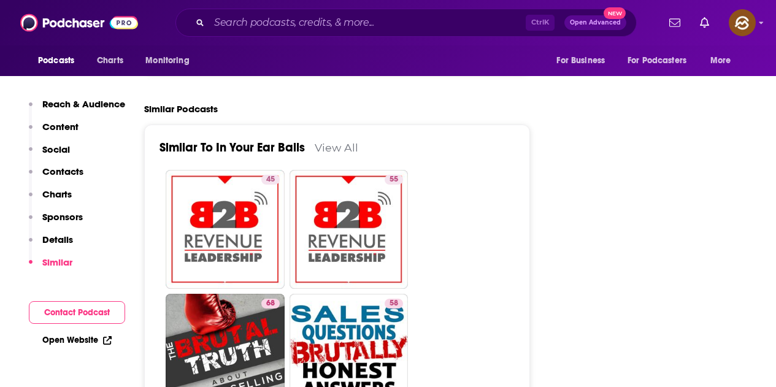
scroll to position [1656, 0]
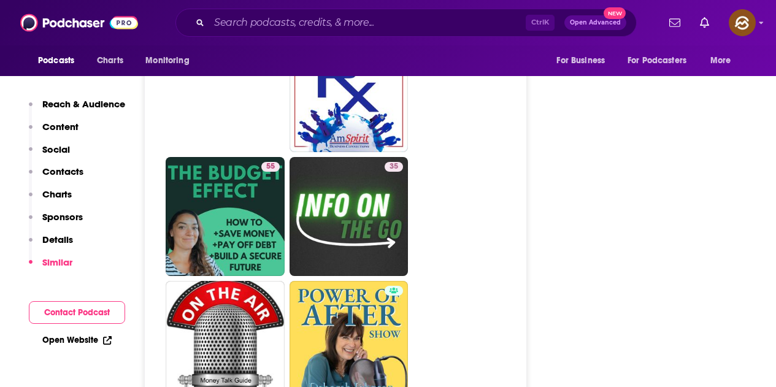
scroll to position [3006, 0]
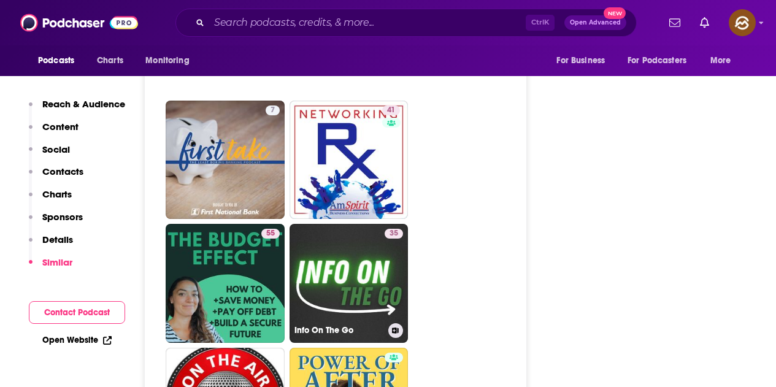
drag, startPoint x: 386, startPoint y: 235, endPoint x: 413, endPoint y: 239, distance: 27.2
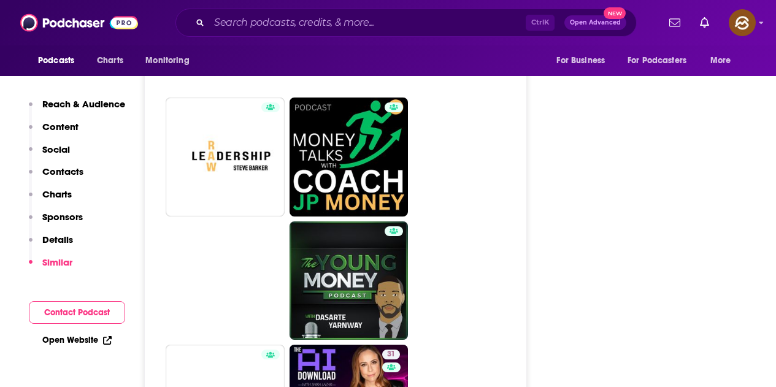
scroll to position [2576, 0]
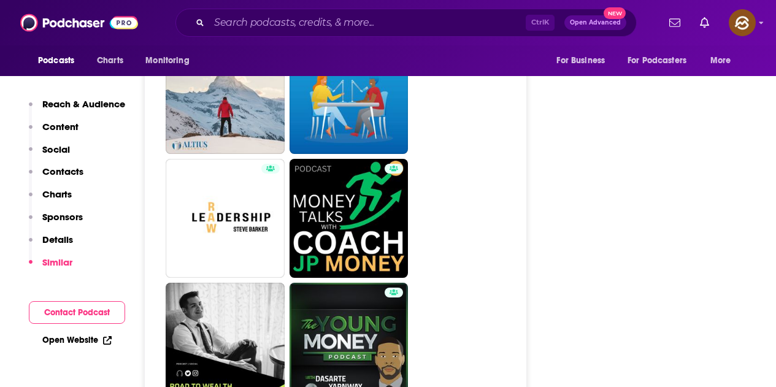
drag, startPoint x: 378, startPoint y: 296, endPoint x: 443, endPoint y: 164, distance: 146.2
click at [443, 164] on ul "25 31 7 41 55 35 3 7" at bounding box center [342, 280] width 353 height 1479
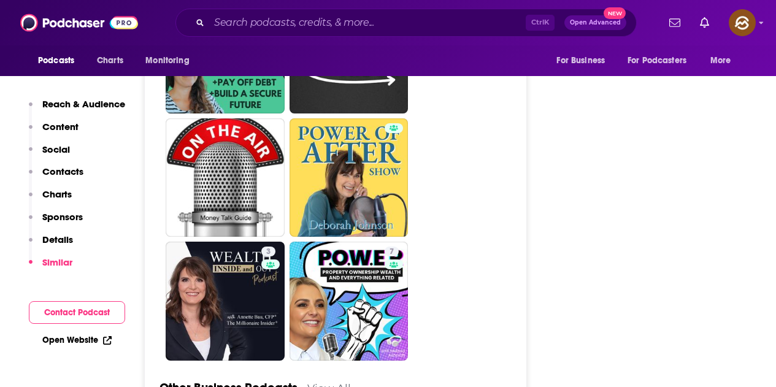
scroll to position [3312, 0]
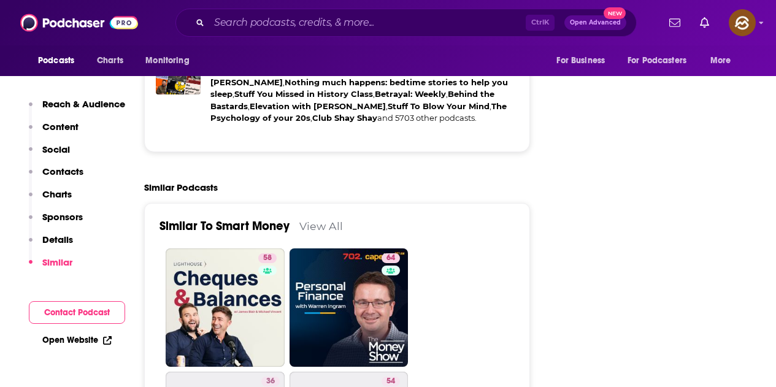
scroll to position [2024, 0]
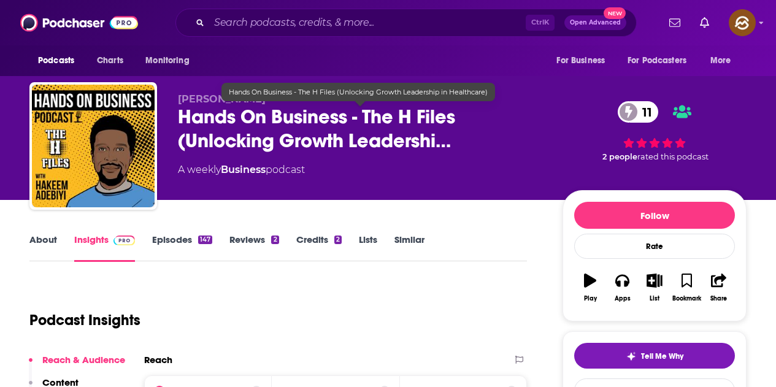
click at [180, 116] on span "Hands On Business - The H Files (Unlocking Growth Leadershi…" at bounding box center [360, 129] width 365 height 48
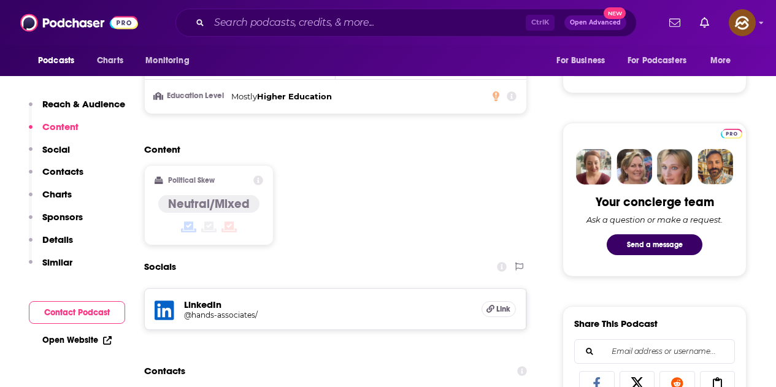
scroll to position [675, 0]
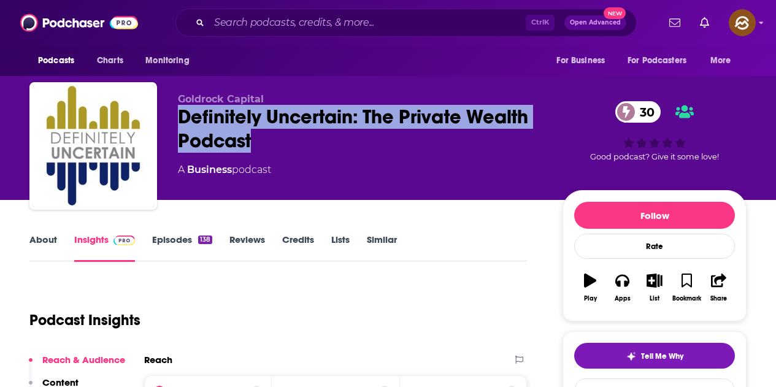
drag, startPoint x: 180, startPoint y: 118, endPoint x: 255, endPoint y: 140, distance: 78.8
click at [255, 140] on div "Definitely Uncertain: The Private Wealth Podcast 30" at bounding box center [360, 129] width 365 height 48
click at [620, 282] on icon "button" at bounding box center [621, 281] width 13 height 12
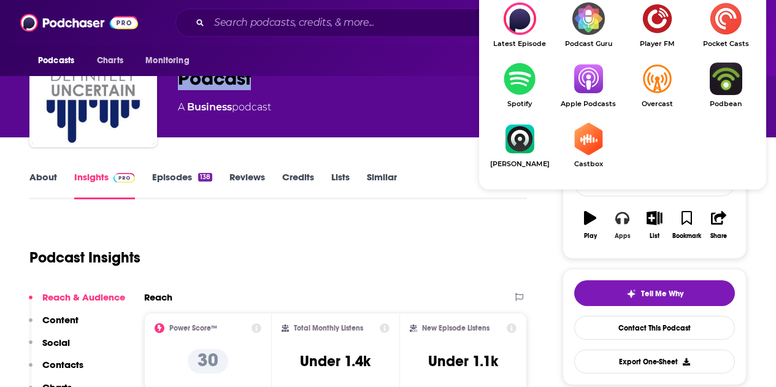
scroll to position [123, 0]
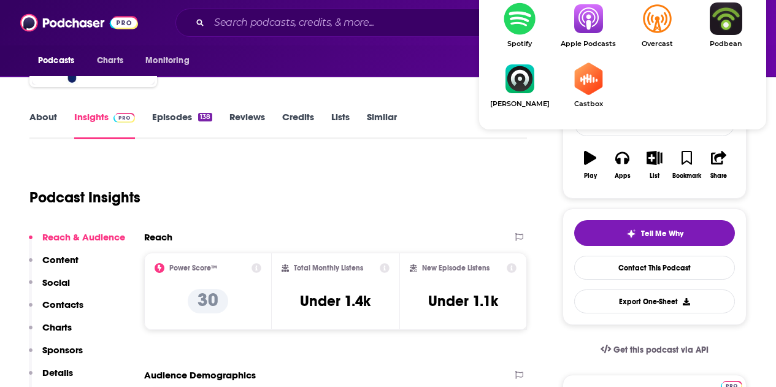
click at [589, 18] on img "Show Listen On dropdown" at bounding box center [588, 18] width 69 height 33
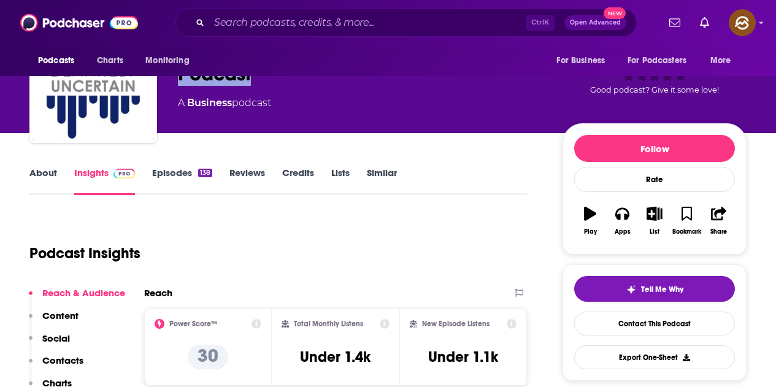
scroll to position [0, 0]
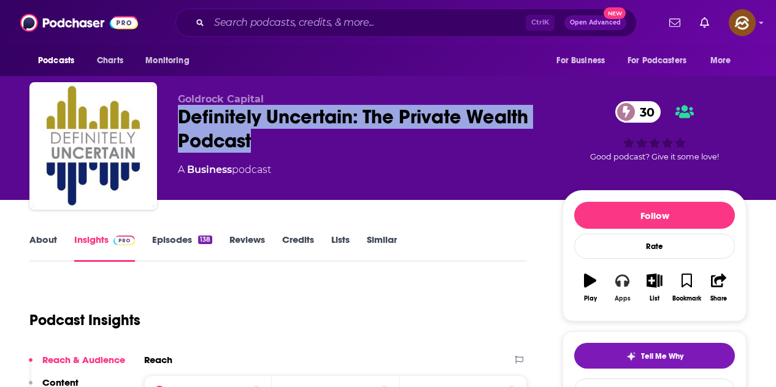
click at [625, 280] on icon "button" at bounding box center [621, 280] width 13 height 13
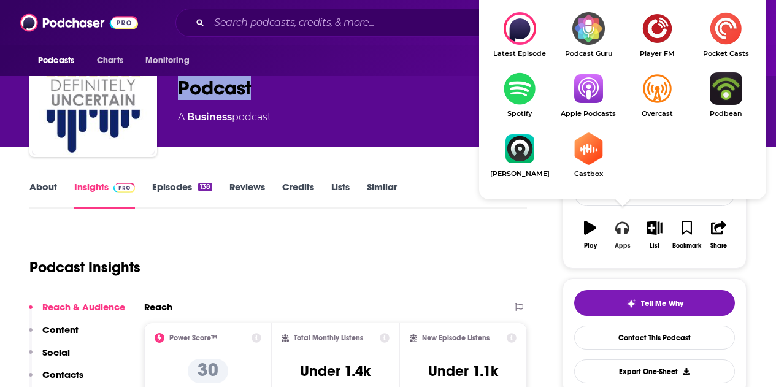
scroll to position [61, 0]
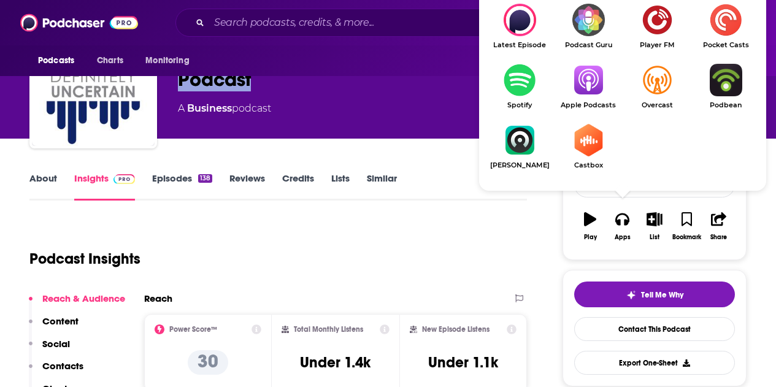
click at [583, 82] on img "Show Listen On dropdown" at bounding box center [588, 80] width 69 height 33
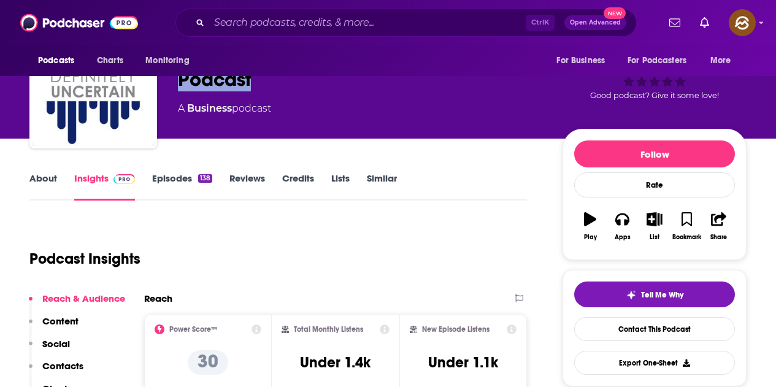
scroll to position [0, 0]
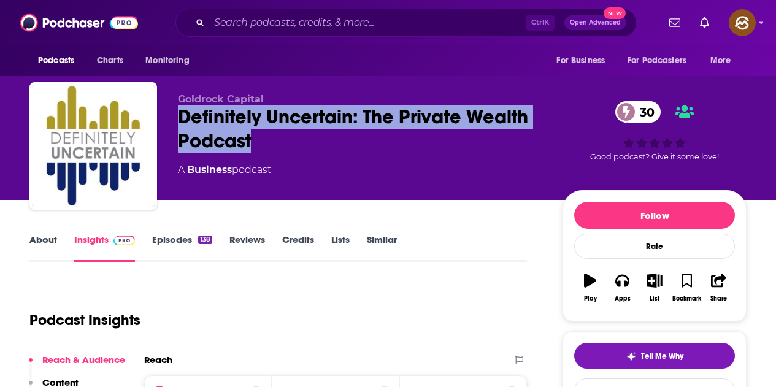
click at [190, 120] on div "Definitely Uncertain: The Private Wealth Podcast 30" at bounding box center [360, 129] width 365 height 48
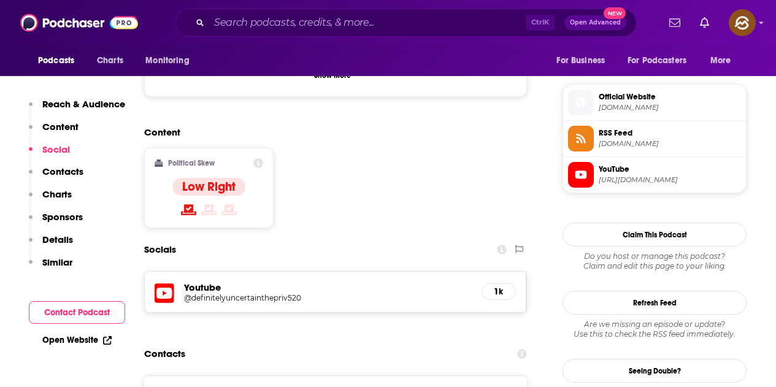
scroll to position [1043, 0]
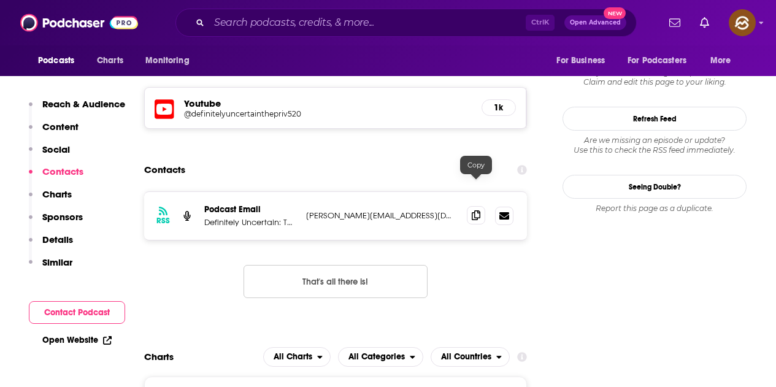
click at [474, 210] on icon at bounding box center [476, 215] width 9 height 10
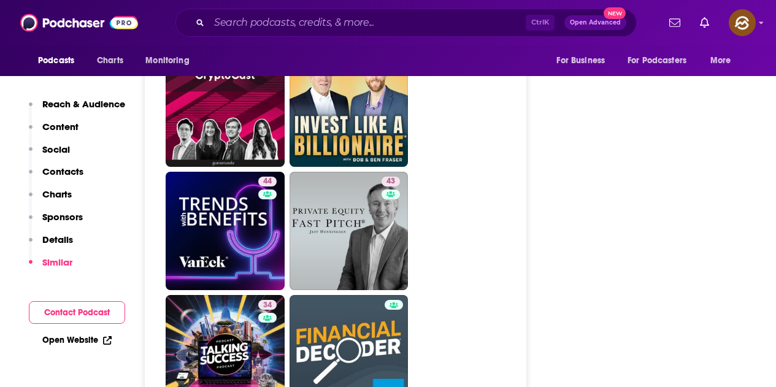
scroll to position [1779, 0]
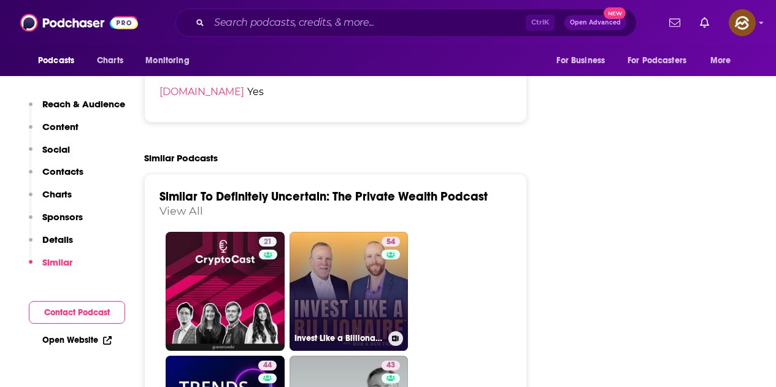
click at [367, 242] on link "54 Invest Like a Billionaire" at bounding box center [349, 291] width 119 height 119
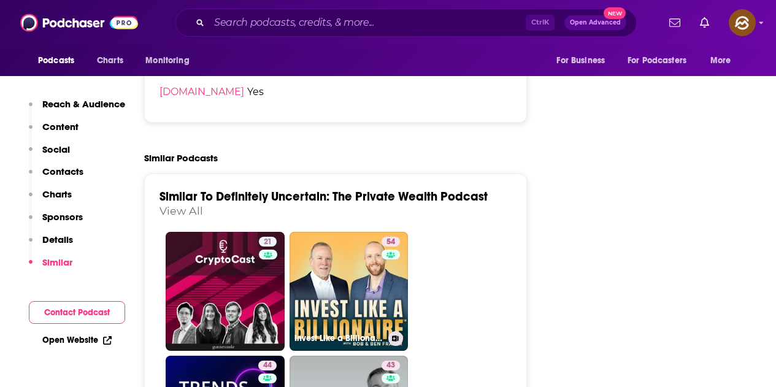
type input "https://www.podchaser.com/podcasts/invest-like-a-billionaire-2035017"
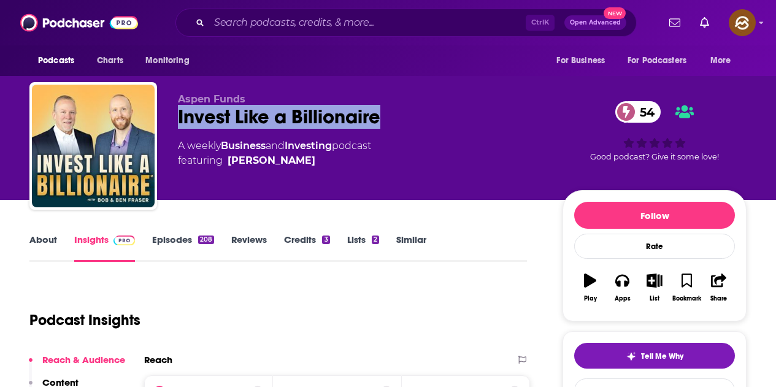
drag, startPoint x: 178, startPoint y: 118, endPoint x: 396, endPoint y: 121, distance: 217.8
click at [396, 121] on div "Invest Like a Billionaire 54" at bounding box center [360, 117] width 365 height 24
click at [623, 283] on icon "button" at bounding box center [621, 280] width 13 height 13
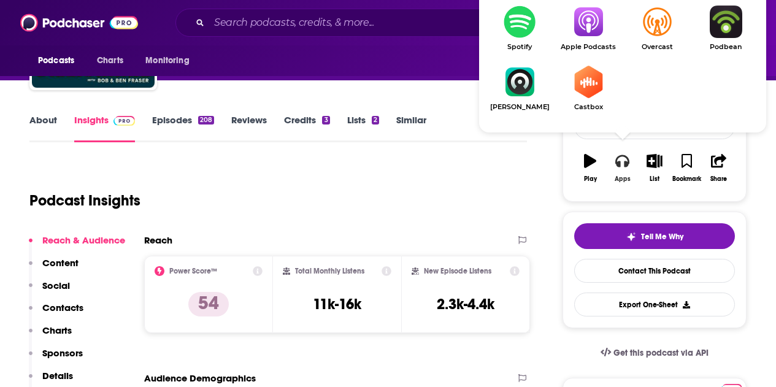
scroll to position [123, 0]
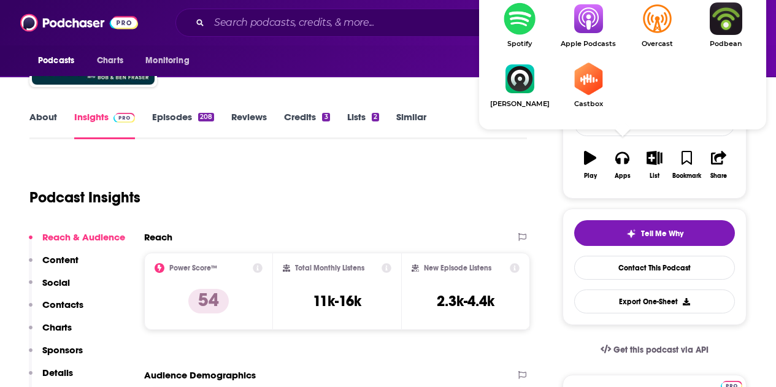
click at [594, 19] on img "Show Listen On dropdown" at bounding box center [588, 18] width 69 height 33
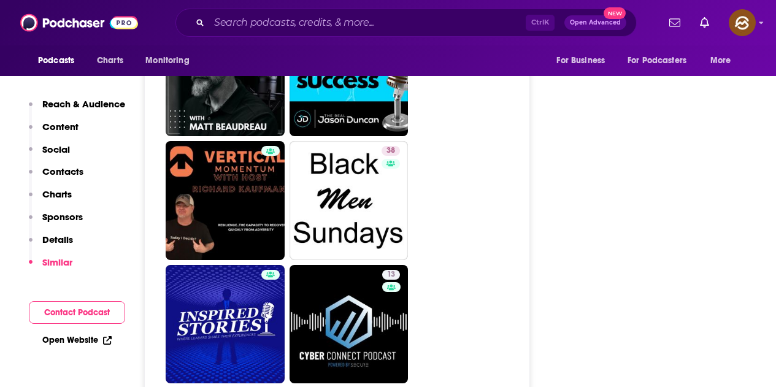
scroll to position [3190, 0]
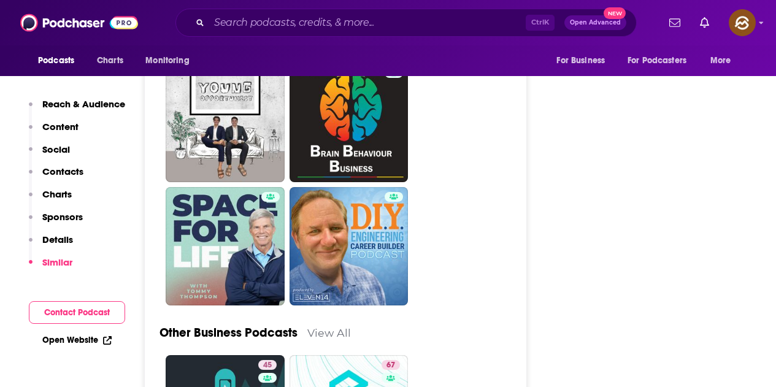
scroll to position [3190, 0]
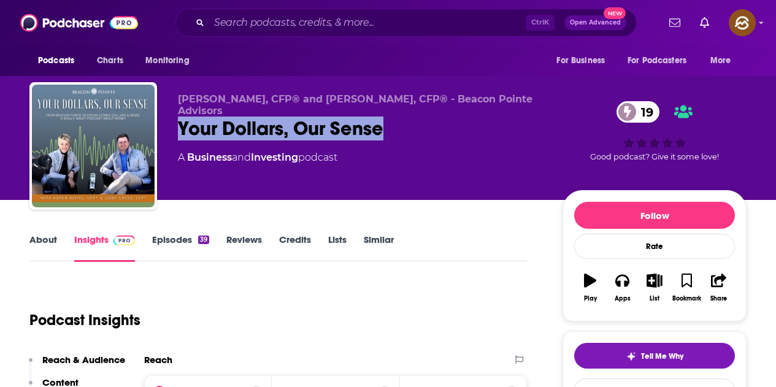
drag, startPoint x: 181, startPoint y: 117, endPoint x: 401, endPoint y: 119, distance: 220.2
click at [401, 119] on div "Your Dollars, Our Sense 19" at bounding box center [360, 129] width 365 height 24
click at [607, 283] on button "Apps" at bounding box center [622, 288] width 32 height 44
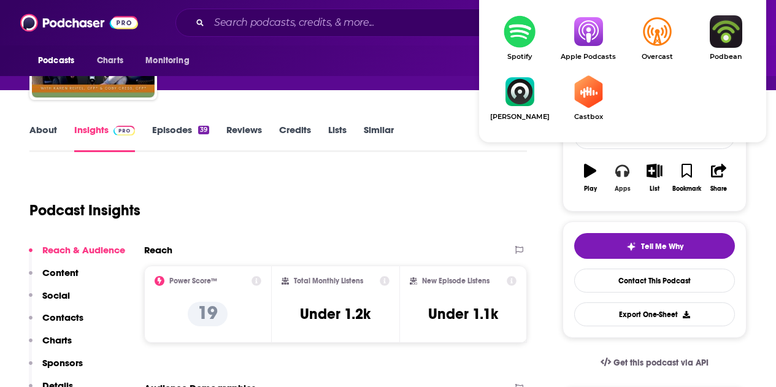
scroll to position [123, 0]
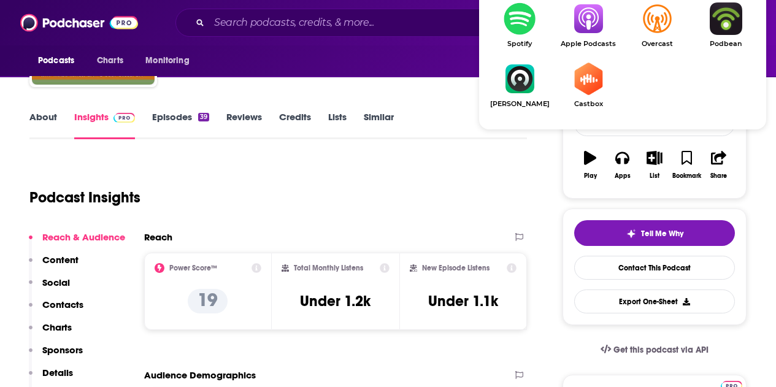
click at [594, 21] on img "Show Listen On dropdown" at bounding box center [588, 18] width 69 height 33
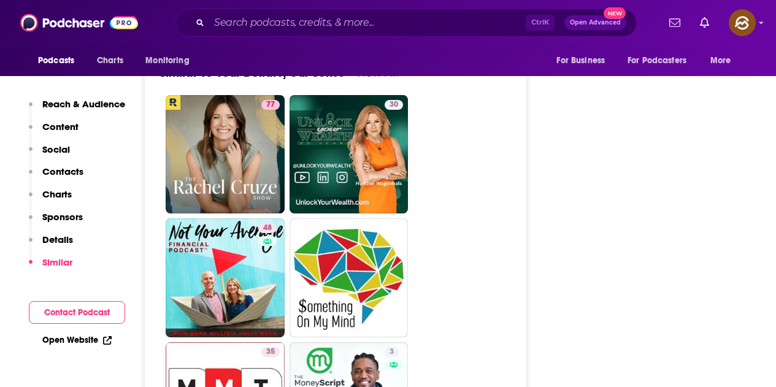
scroll to position [1718, 0]
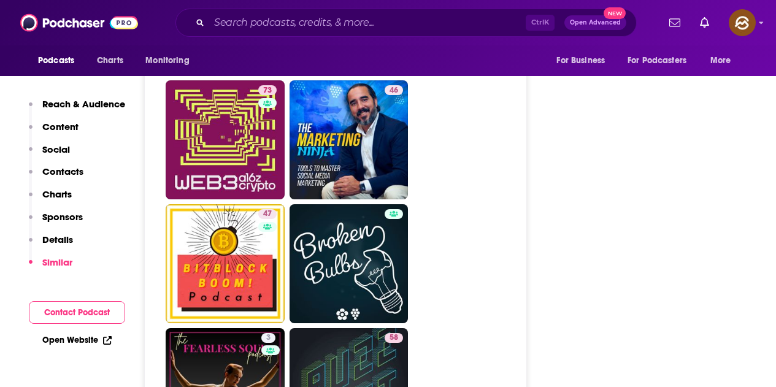
scroll to position [4539, 0]
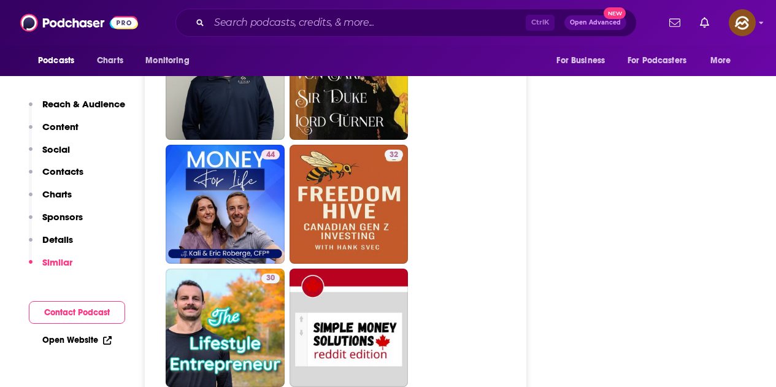
scroll to position [3190, 0]
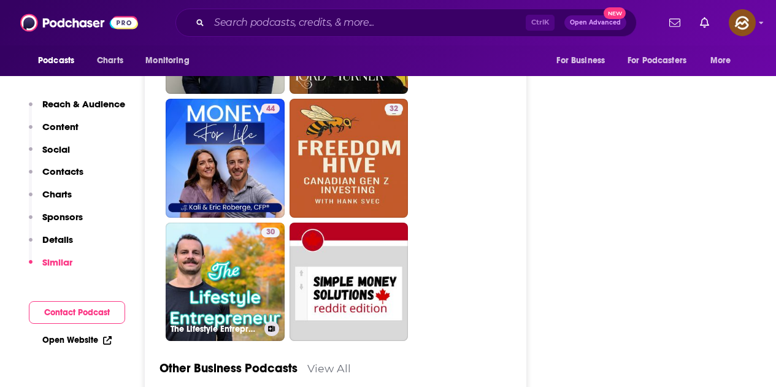
drag, startPoint x: 250, startPoint y: 211, endPoint x: 254, endPoint y: 218, distance: 7.7
click at [254, 223] on link "30 The Lifestyle Entrepreneur" at bounding box center [225, 282] width 119 height 119
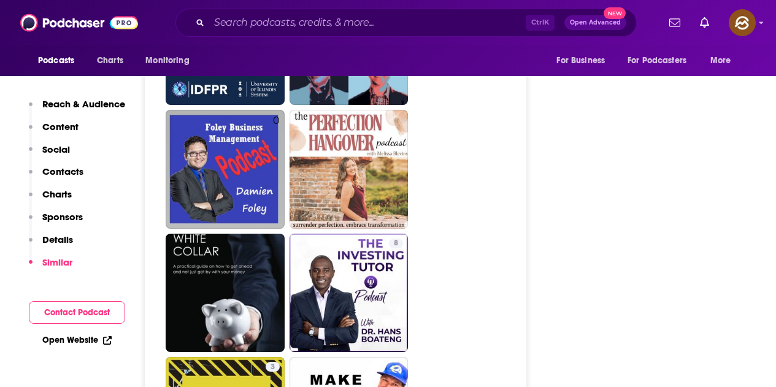
scroll to position [3006, 0]
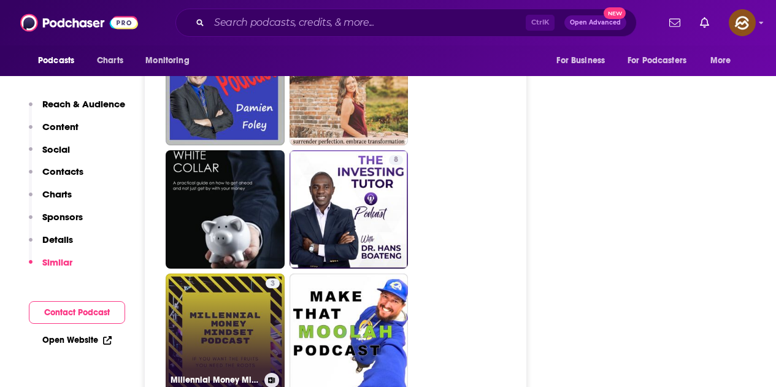
click at [234, 274] on link "3 Millennial Money Mindset: If you want the fruits you need the roots" at bounding box center [225, 333] width 119 height 119
type input "https://www.podchaser.com/podcasts/millennial-money-mindset-if-yo-860216"
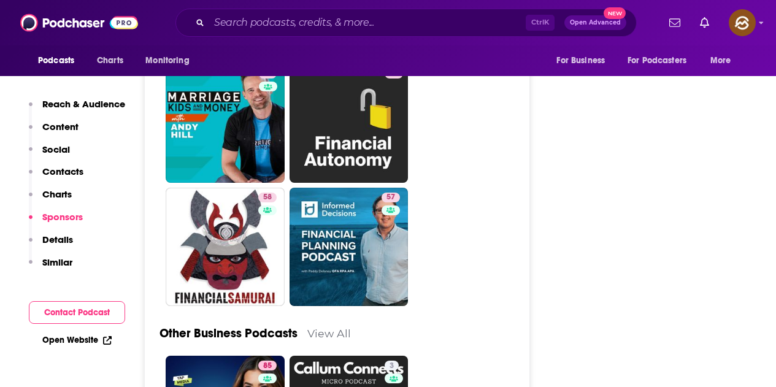
scroll to position [3374, 0]
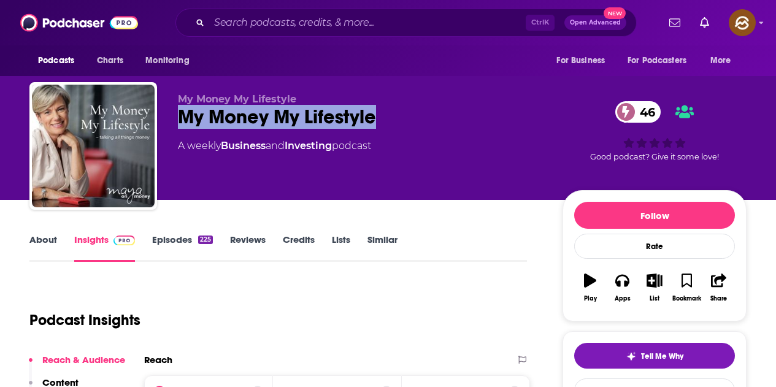
drag, startPoint x: 183, startPoint y: 121, endPoint x: 381, endPoint y: 115, distance: 197.6
click at [381, 115] on div "My Money My Lifestyle 46" at bounding box center [360, 117] width 365 height 24
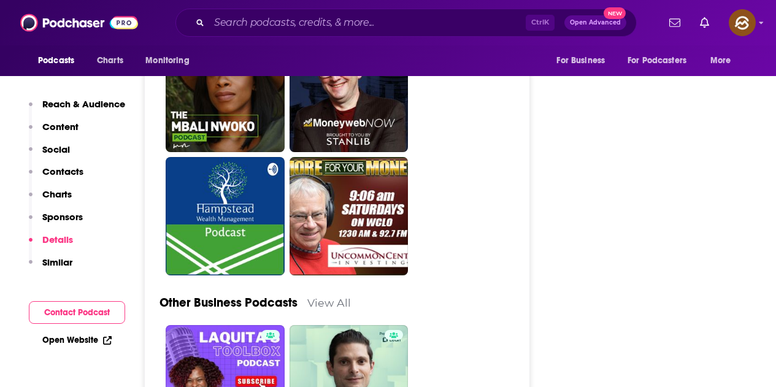
scroll to position [3496, 0]
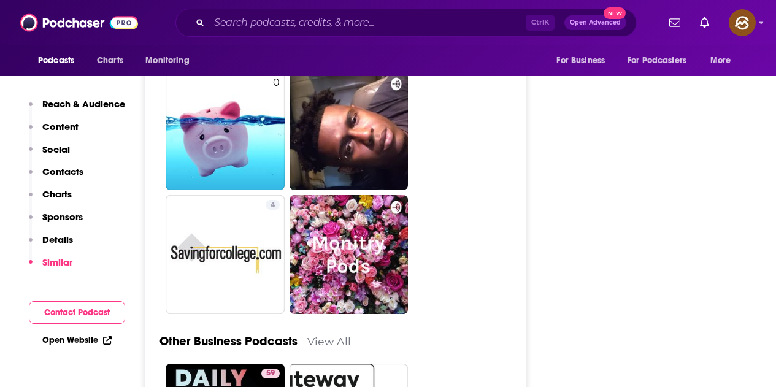
scroll to position [3312, 0]
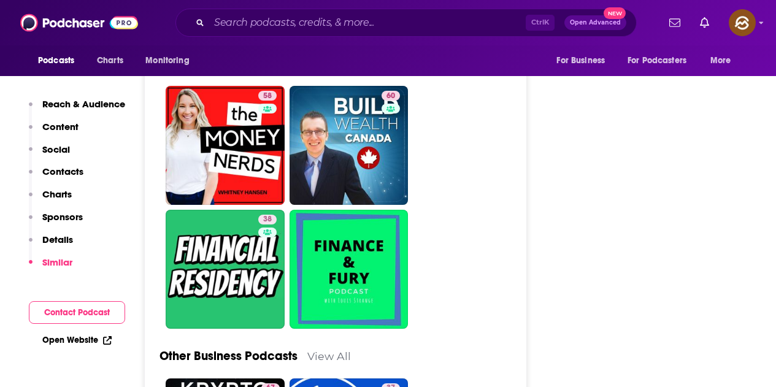
scroll to position [3312, 0]
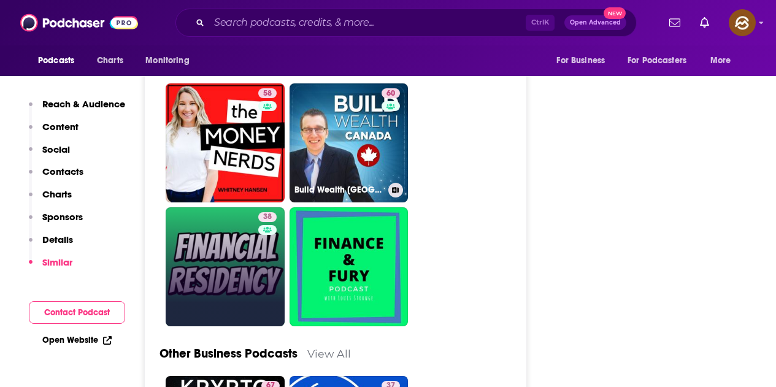
click at [240, 207] on link "38" at bounding box center [225, 266] width 119 height 119
type input "https://www.podchaser.com/podcasts/financial-residency-571434"
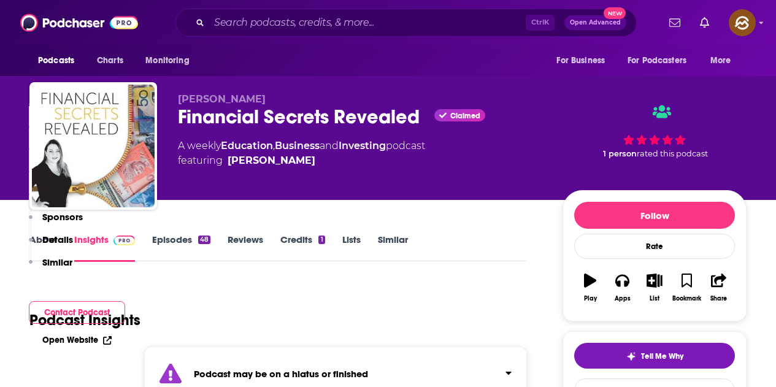
scroll to position [245, 0]
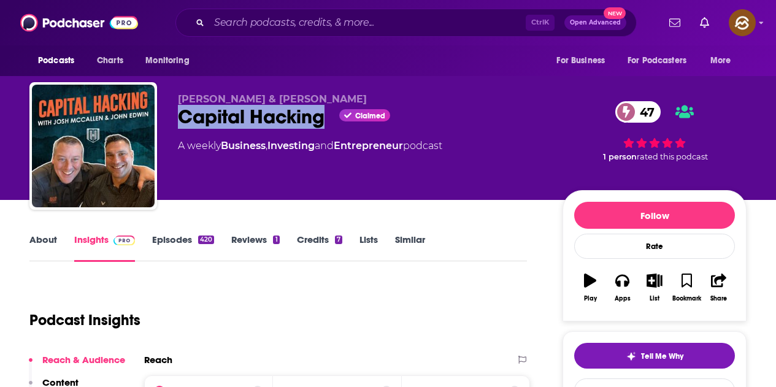
click at [324, 124] on div "Josh McCallen & John Edwin Capital Hacking Claimed 47 A weekly Business , Inves…" at bounding box center [387, 148] width 717 height 132
click at [628, 273] on button "Apps" at bounding box center [622, 288] width 32 height 44
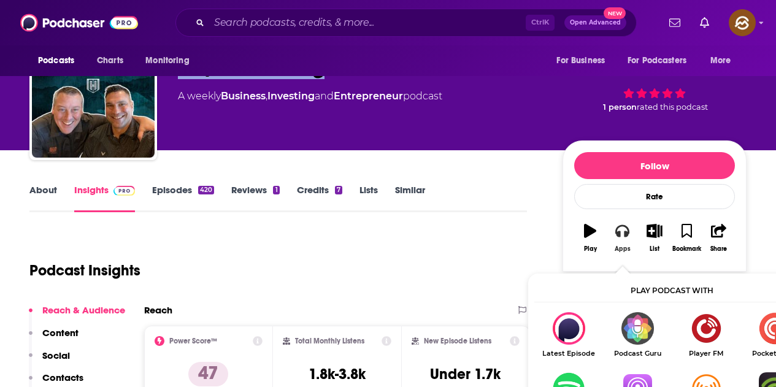
scroll to position [123, 0]
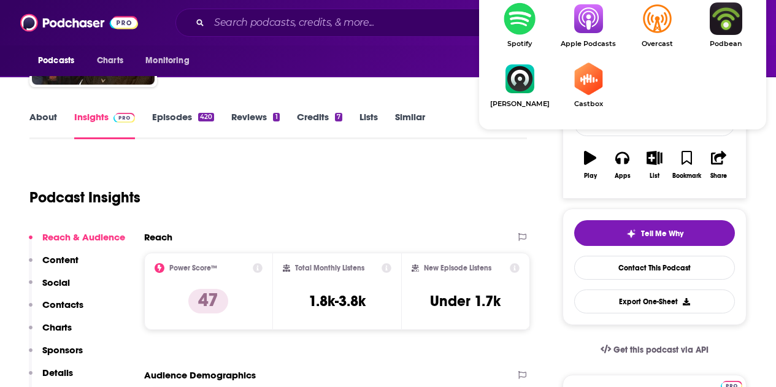
click at [598, 26] on img "Show Listen On dropdown" at bounding box center [588, 18] width 69 height 33
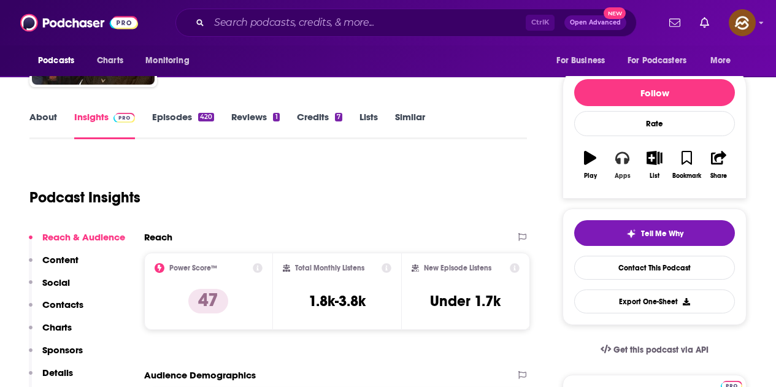
click at [613, 167] on button "Apps" at bounding box center [622, 165] width 32 height 44
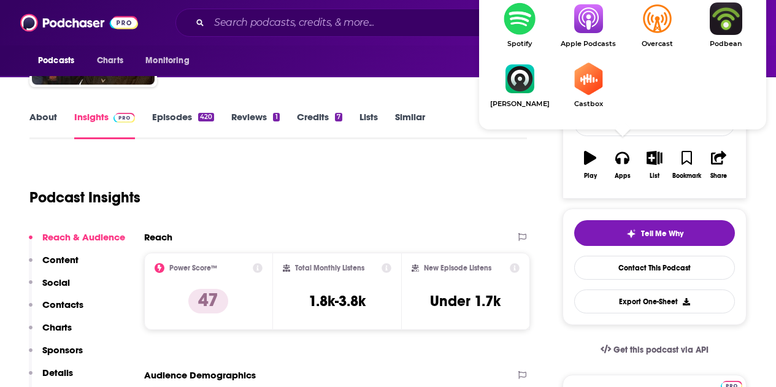
click at [594, 41] on span "Apple Podcasts" at bounding box center [588, 44] width 69 height 8
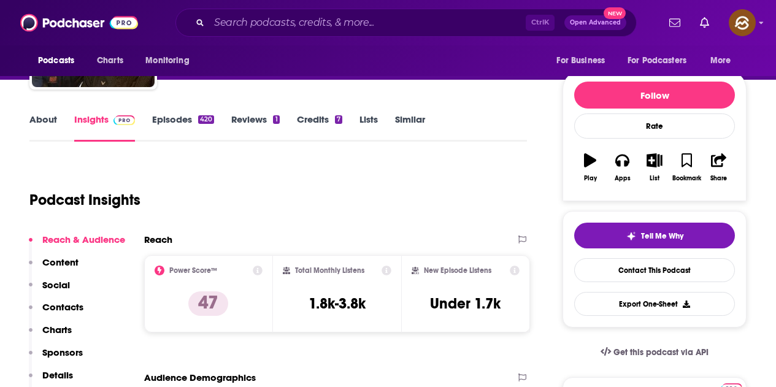
scroll to position [0, 0]
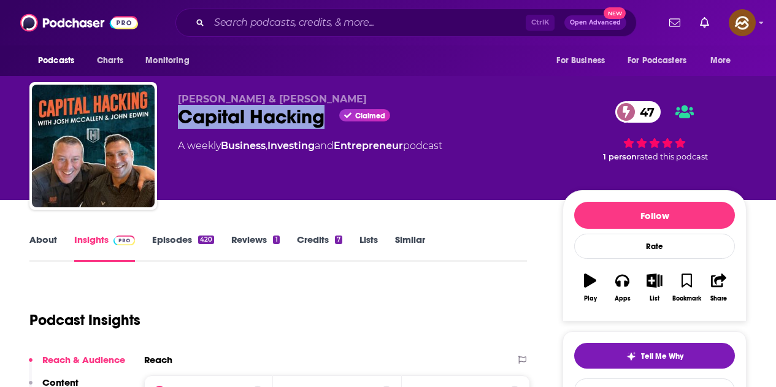
click at [226, 113] on div "Capital Hacking Claimed 47" at bounding box center [360, 117] width 365 height 24
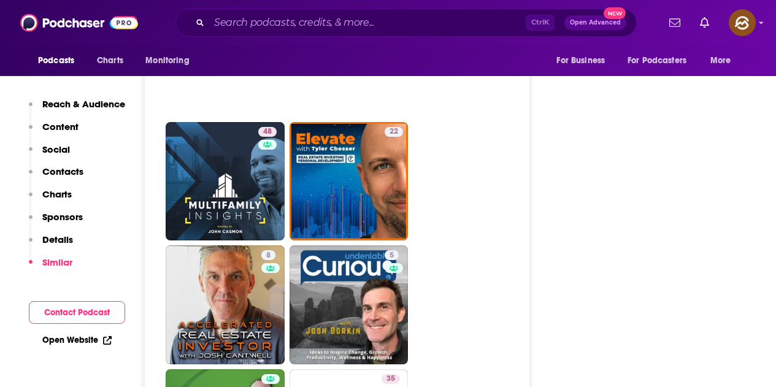
scroll to position [2270, 0]
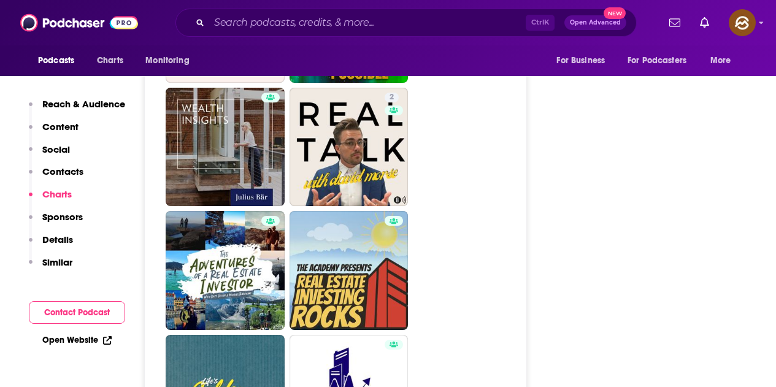
scroll to position [3251, 0]
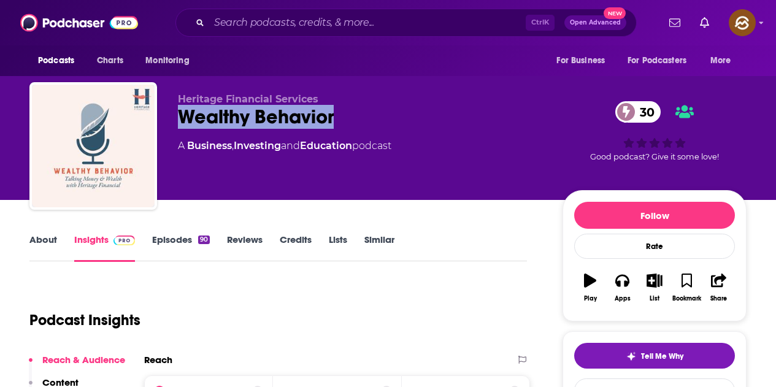
drag, startPoint x: 182, startPoint y: 120, endPoint x: 341, endPoint y: 121, distance: 159.5
click at [341, 121] on div "Wealthy Behavior 30" at bounding box center [360, 117] width 365 height 24
click at [618, 286] on icon "button" at bounding box center [621, 280] width 13 height 13
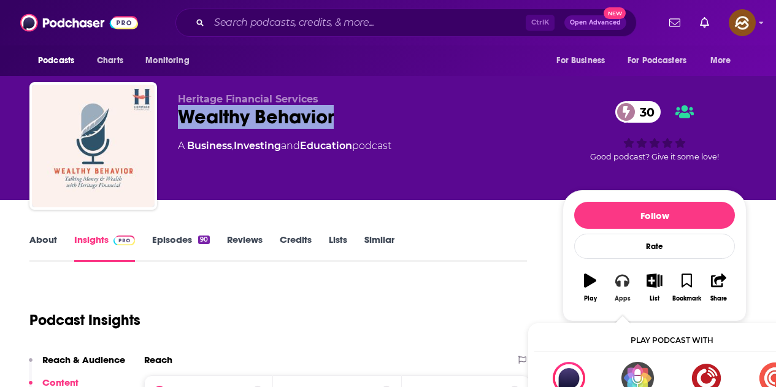
scroll to position [61, 0]
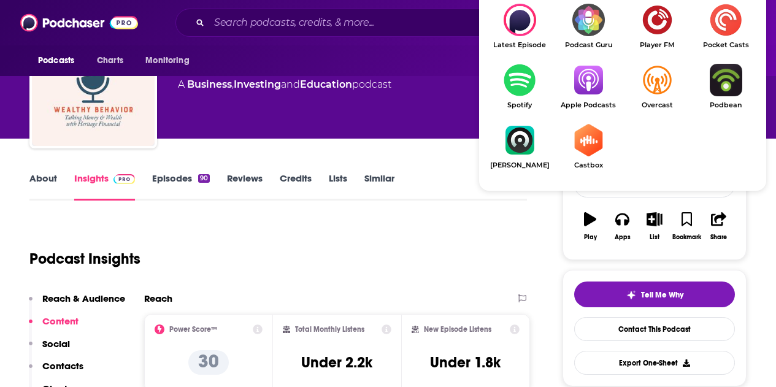
click at [586, 90] on img "Show Listen On dropdown" at bounding box center [588, 80] width 69 height 33
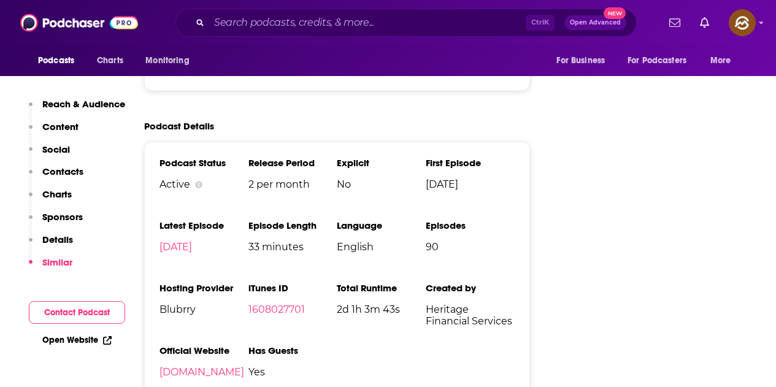
scroll to position [0, 0]
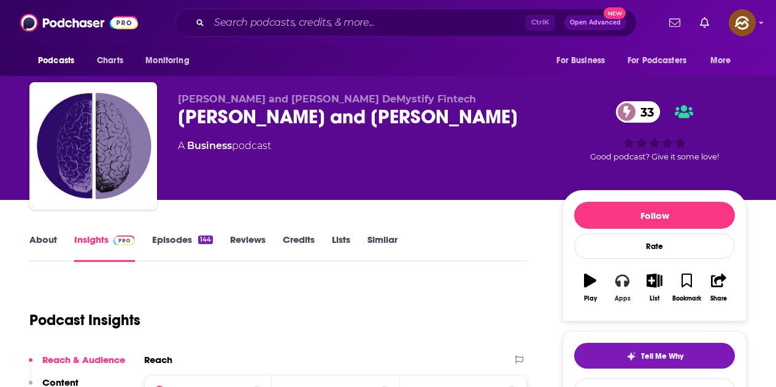
click at [621, 288] on button "Apps" at bounding box center [622, 288] width 32 height 44
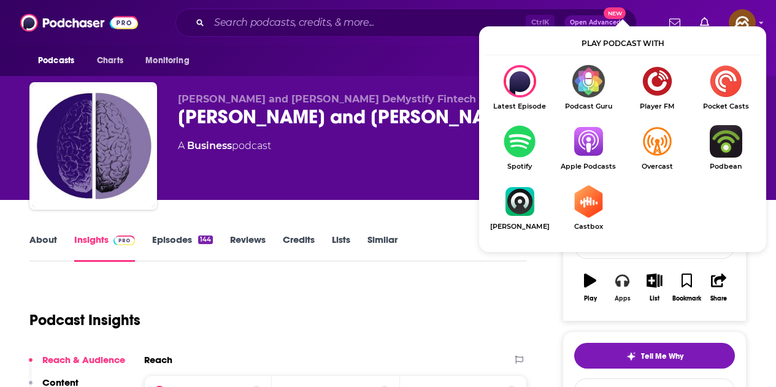
scroll to position [61, 0]
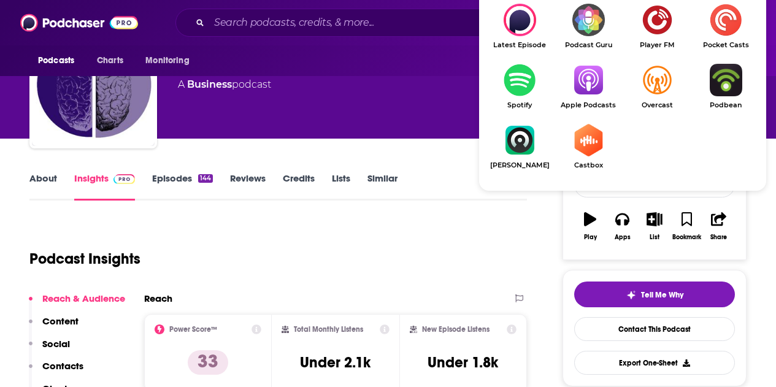
click at [592, 82] on img "Show Listen On dropdown" at bounding box center [588, 80] width 69 height 33
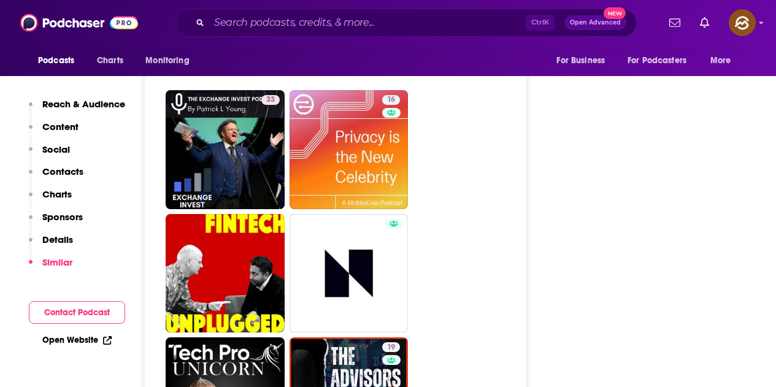
scroll to position [3098, 0]
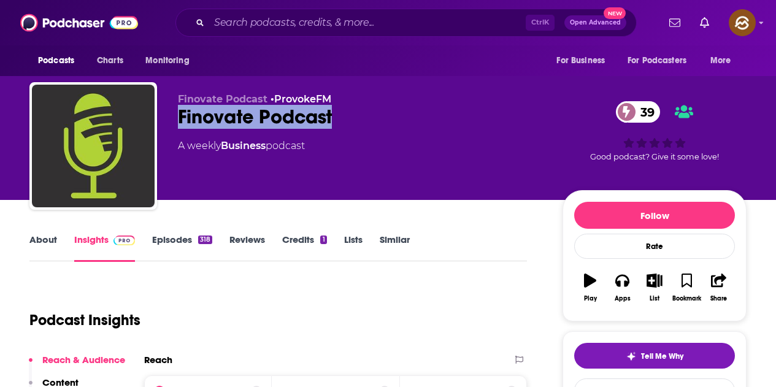
click at [344, 128] on div "Finovate Podcast • ProvokeFM Finovate Podcast 39 A weekly Business podcast 39 G…" at bounding box center [387, 148] width 717 height 132
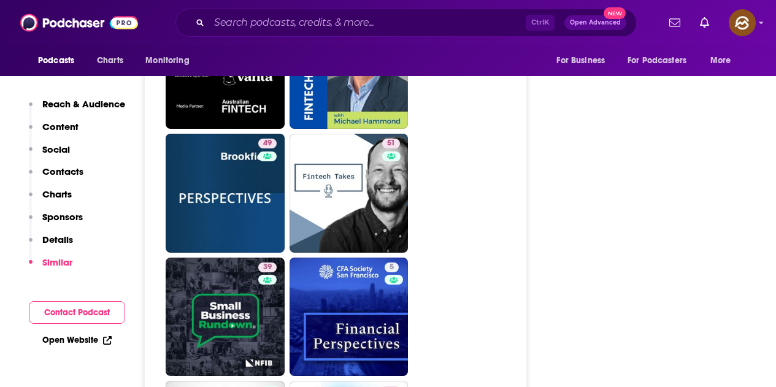
scroll to position [2822, 0]
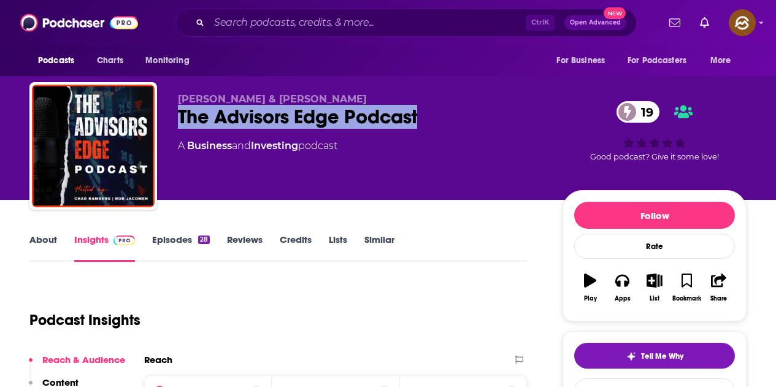
drag, startPoint x: 182, startPoint y: 125, endPoint x: 429, endPoint y: 121, distance: 247.8
click at [429, 121] on div "The Advisors Edge Podcast 19" at bounding box center [360, 117] width 365 height 24
click at [621, 286] on icon "button" at bounding box center [621, 280] width 13 height 13
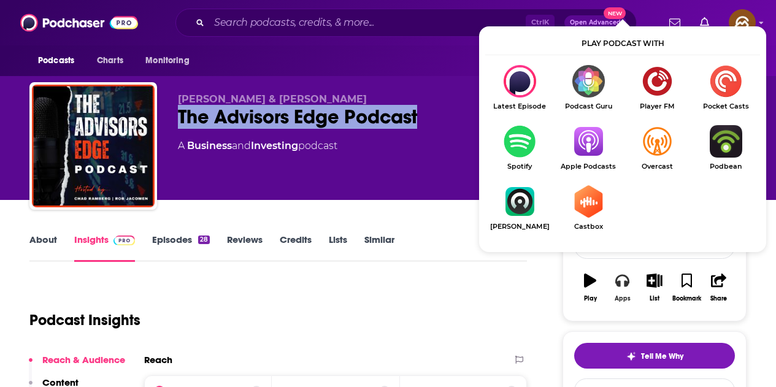
scroll to position [61, 0]
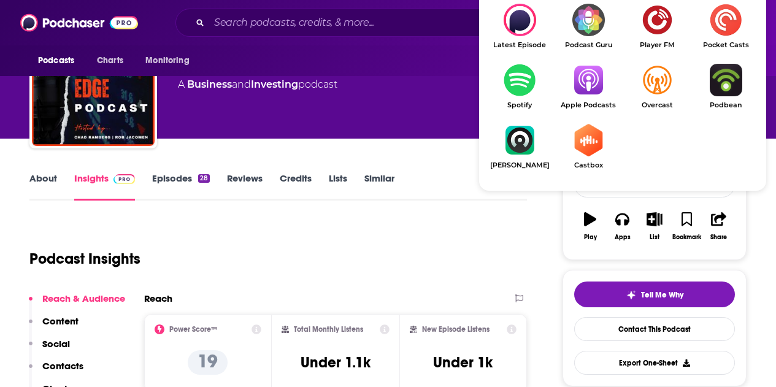
click at [577, 82] on img "Show Listen On dropdown" at bounding box center [588, 80] width 69 height 33
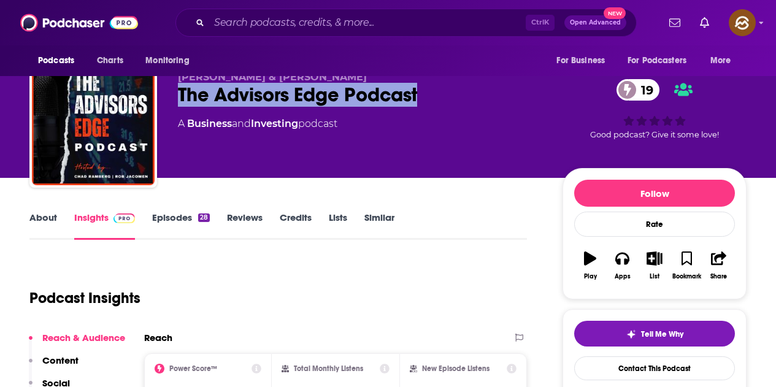
scroll to position [0, 0]
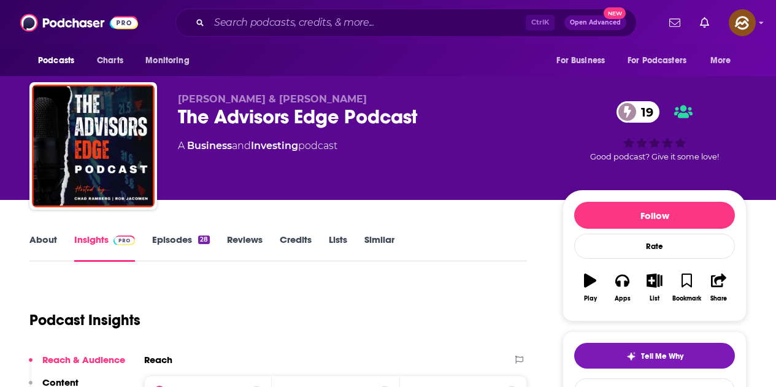
click at [250, 166] on div "Rob Jacomen & Chad Ramberg The Advisors Edge Podcast 19 A Business and Investin…" at bounding box center [360, 142] width 365 height 98
drag, startPoint x: 172, startPoint y: 90, endPoint x: 443, endPoint y: 90, distance: 270.5
click at [443, 90] on div "Rob Jacomen & Chad Ramberg The Advisors Edge Podcast 19 A Business and Investin…" at bounding box center [387, 148] width 717 height 132
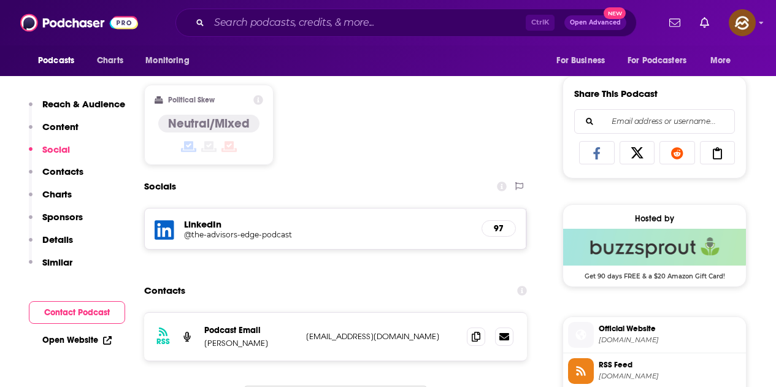
scroll to position [797, 0]
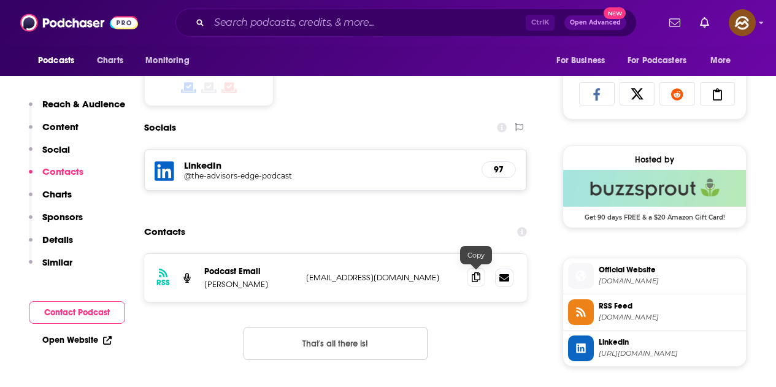
click at [470, 283] on span at bounding box center [476, 277] width 18 height 18
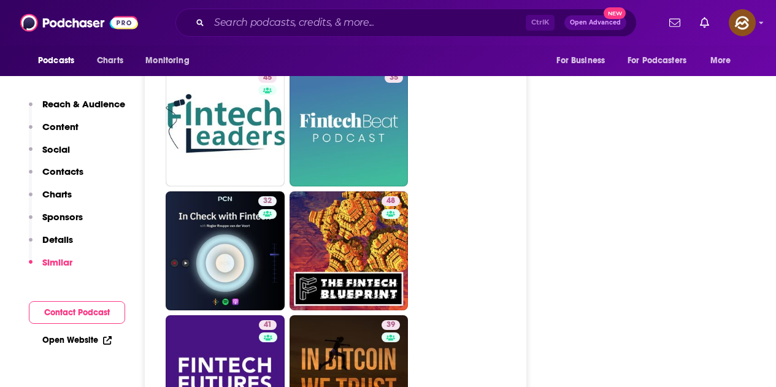
scroll to position [2392, 0]
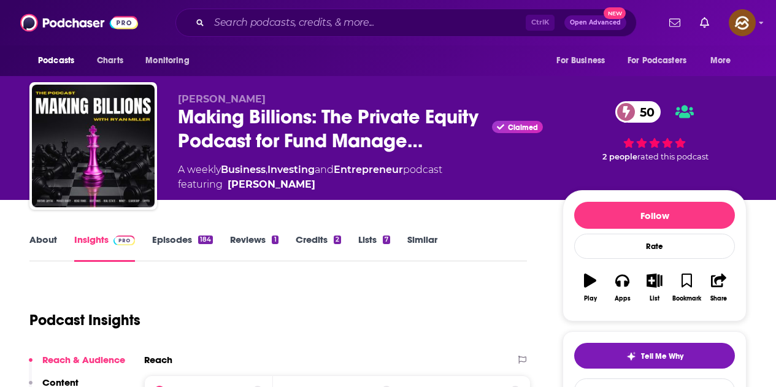
click at [631, 307] on div "Apps" at bounding box center [622, 288] width 32 height 44
click at [622, 286] on button "Apps" at bounding box center [622, 288] width 32 height 44
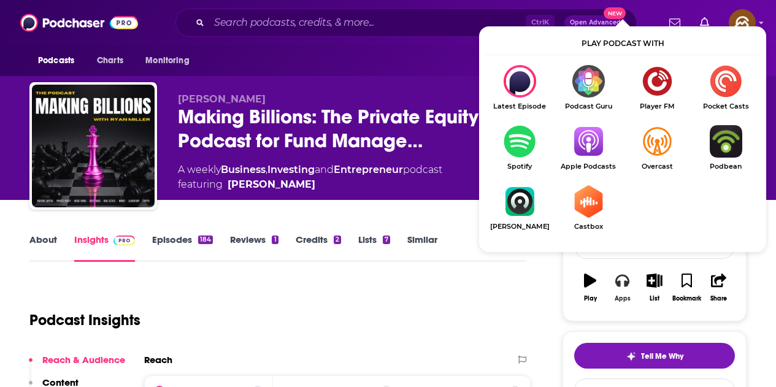
scroll to position [184, 0]
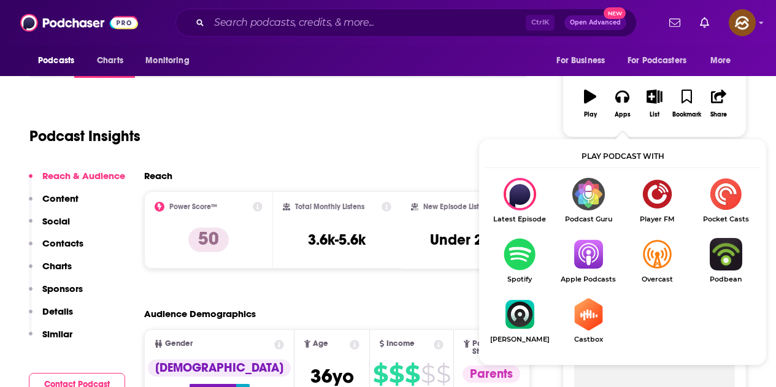
click at [598, 262] on img "Show Listen On dropdown" at bounding box center [588, 254] width 69 height 33
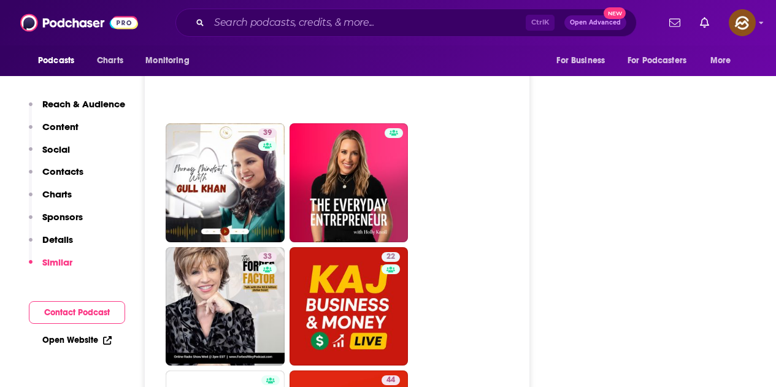
scroll to position [2883, 0]
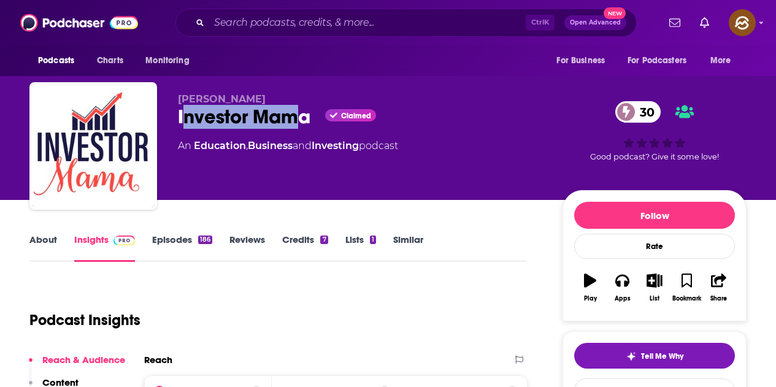
drag, startPoint x: 181, startPoint y: 110, endPoint x: 292, endPoint y: 125, distance: 111.9
click at [292, 125] on div "Investor Mama Claimed 30" at bounding box center [360, 117] width 365 height 24
click at [275, 134] on div "[PERSON_NAME] Investor Mama Claimed 30 An Education , Business and Investing po…" at bounding box center [360, 142] width 365 height 98
drag, startPoint x: 175, startPoint y: 118, endPoint x: 306, endPoint y: 123, distance: 131.4
click at [306, 123] on div "[PERSON_NAME] Investor Mama Claimed 30 An Education , Business and Investing po…" at bounding box center [387, 148] width 717 height 132
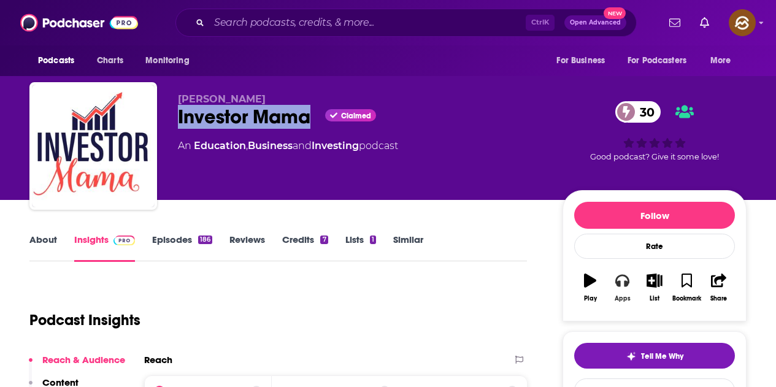
click at [629, 293] on button "Apps" at bounding box center [622, 288] width 32 height 44
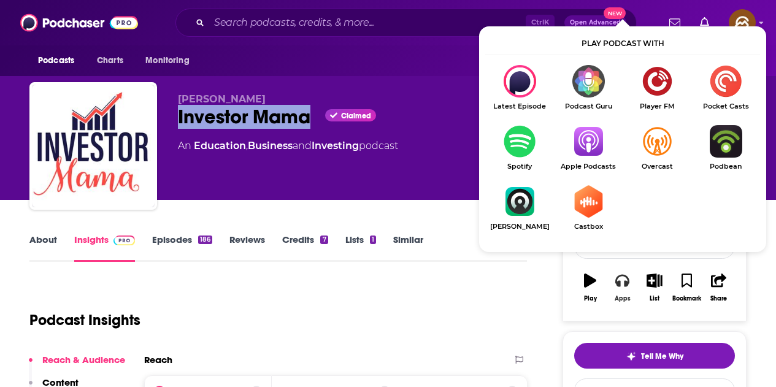
scroll to position [61, 0]
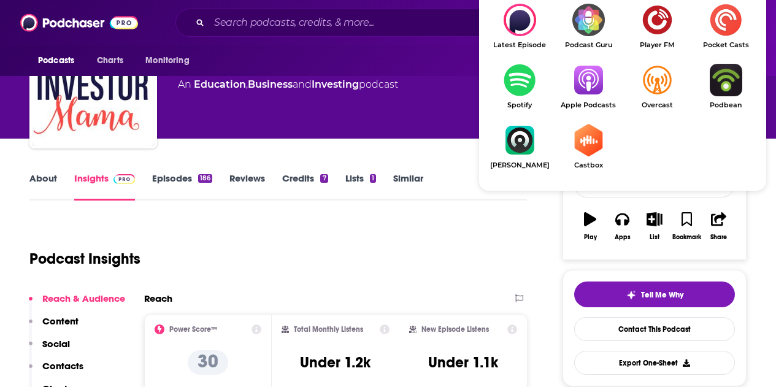
click at [602, 78] on img "Show Listen On dropdown" at bounding box center [588, 80] width 69 height 33
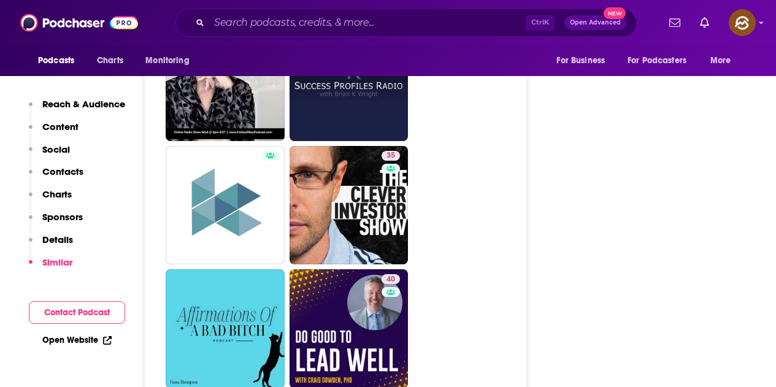
scroll to position [3190, 0]
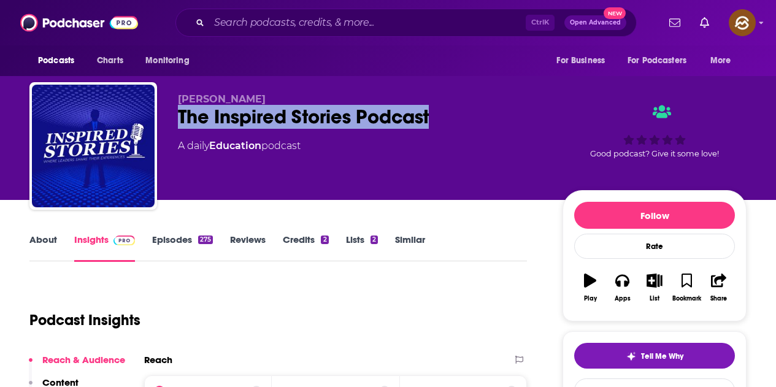
drag, startPoint x: 178, startPoint y: 117, endPoint x: 467, endPoint y: 117, distance: 289.5
click at [467, 117] on div "The Inspired Stories Podcast" at bounding box center [360, 117] width 365 height 24
click at [629, 291] on button "Apps" at bounding box center [622, 288] width 32 height 44
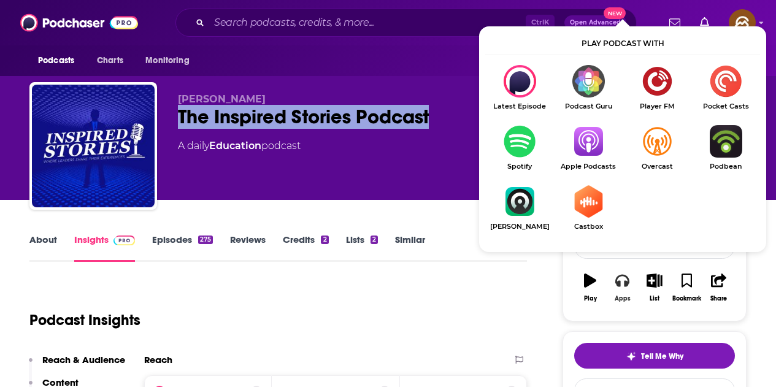
scroll to position [123, 0]
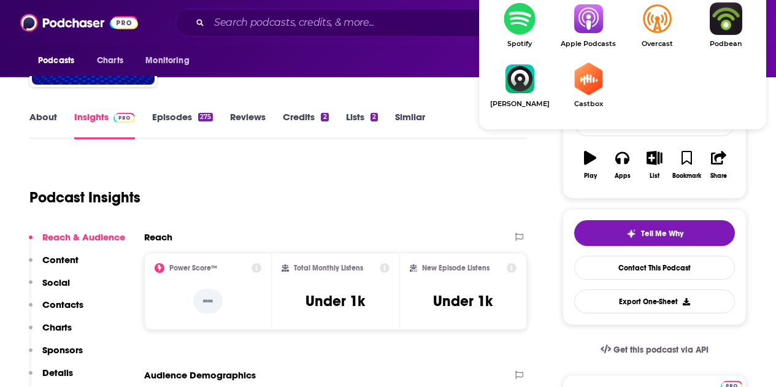
click at [591, 28] on img "Show Listen On dropdown" at bounding box center [588, 18] width 69 height 33
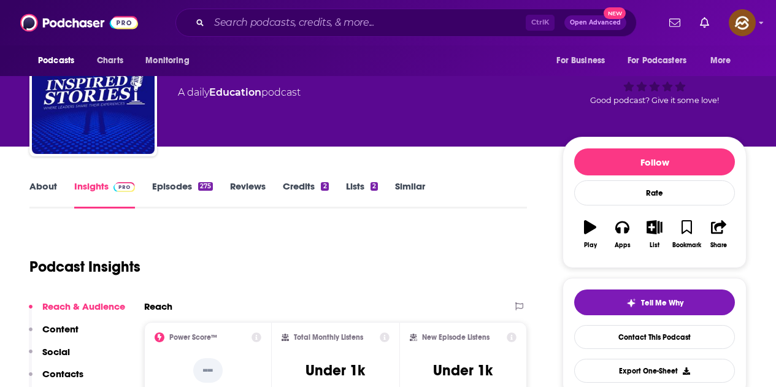
scroll to position [0, 0]
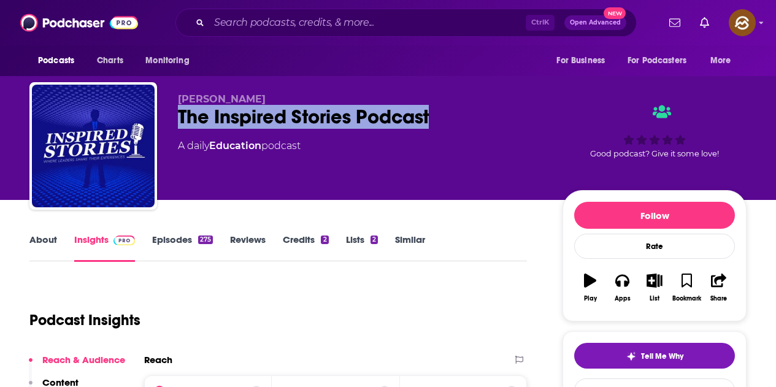
click at [544, 115] on div "Anthony Codispoti The Inspired Stories Podcast A daily Education podcast Good p…" at bounding box center [462, 148] width 569 height 110
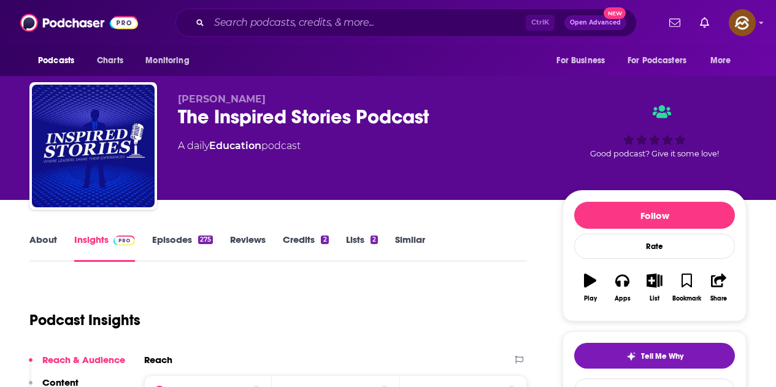
drag, startPoint x: 177, startPoint y: 99, endPoint x: 285, endPoint y: 102, distance: 107.4
click at [285, 102] on div "Anthony Codispoti The Inspired Stories Podcast A daily Education podcast Good p…" at bounding box center [387, 148] width 717 height 132
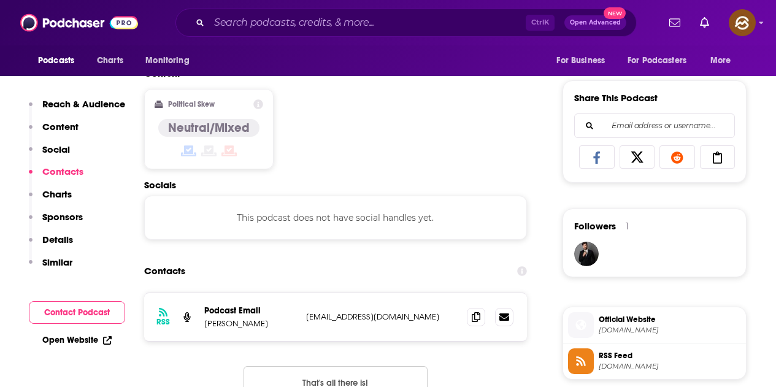
scroll to position [797, 0]
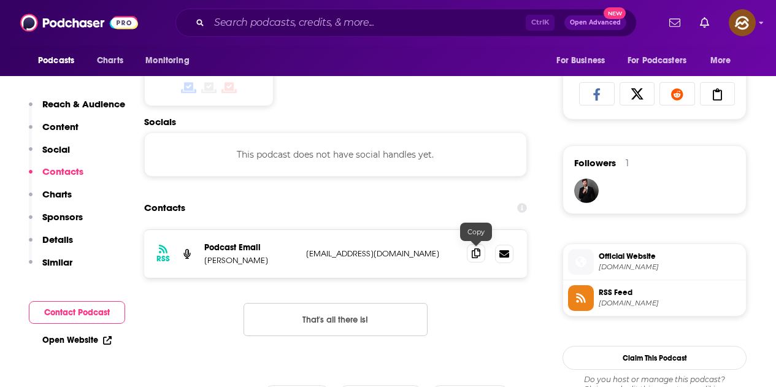
click at [478, 253] on icon at bounding box center [476, 253] width 9 height 10
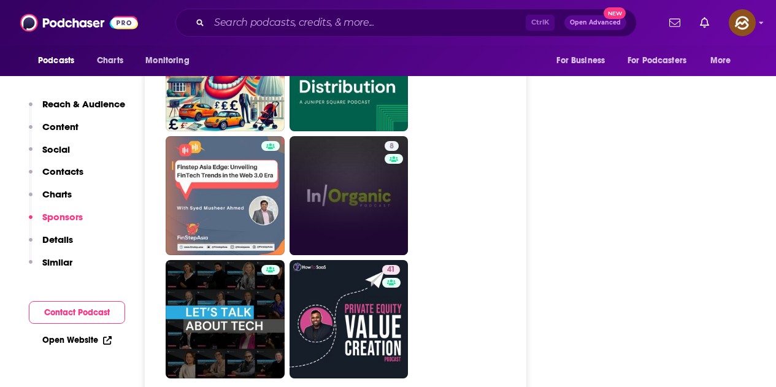
scroll to position [2883, 0]
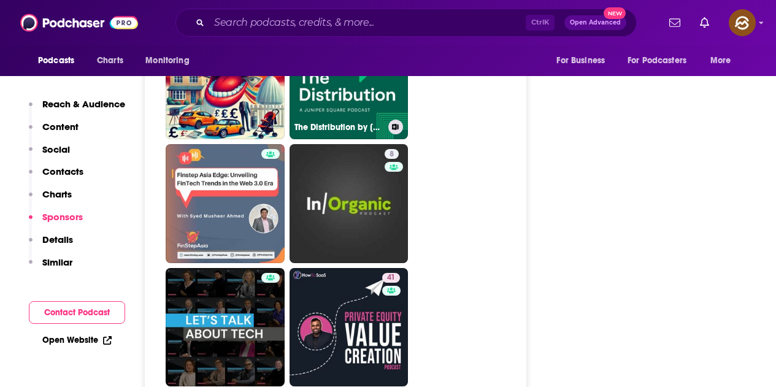
drag, startPoint x: 356, startPoint y: 137, endPoint x: 411, endPoint y: 70, distance: 87.2
click at [357, 122] on h3 "The Distribution by Juniper Square" at bounding box center [338, 127] width 89 height 10
type input "https://www.podchaser.com/podcasts/the-distribution-by-juniper-sq-5229082"
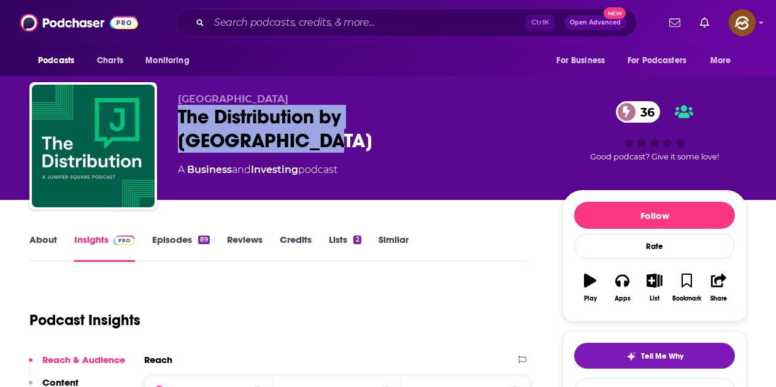
drag, startPoint x: 224, startPoint y: 120, endPoint x: 514, endPoint y: 117, distance: 290.2
click at [514, 117] on div "The Distribution by Juniper Square 36" at bounding box center [360, 129] width 365 height 48
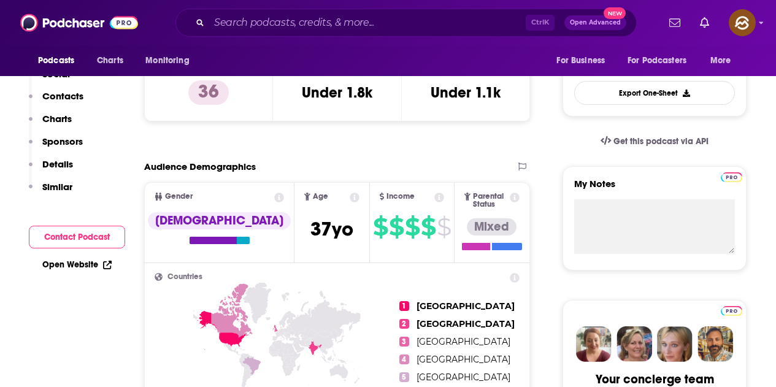
scroll to position [184, 0]
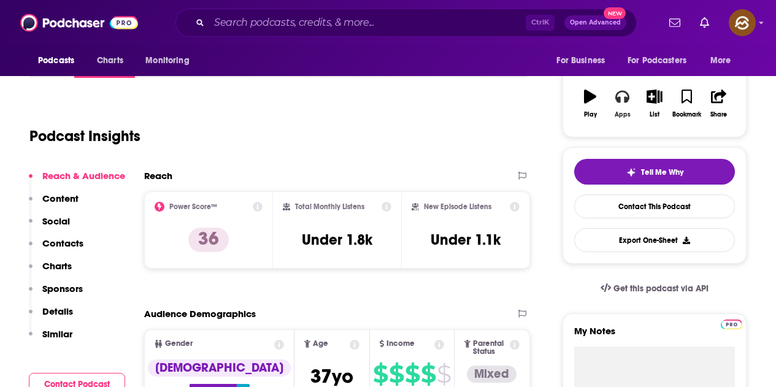
click at [617, 94] on icon "button" at bounding box center [621, 97] width 13 height 12
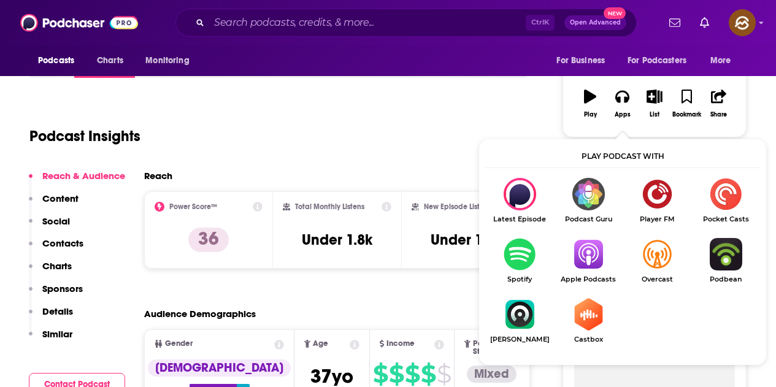
click at [575, 259] on img "Show Listen On dropdown" at bounding box center [588, 254] width 69 height 33
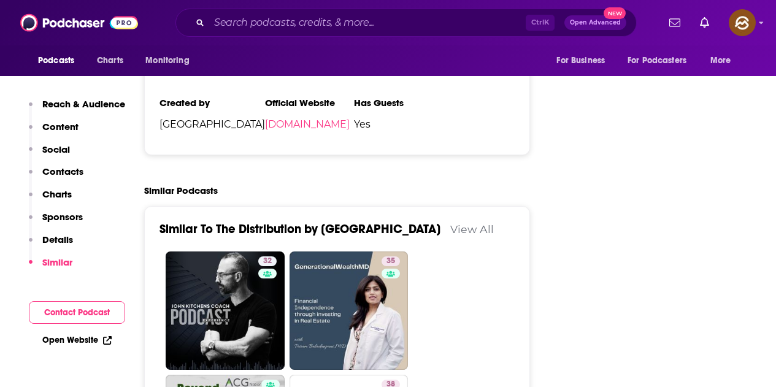
scroll to position [2024, 0]
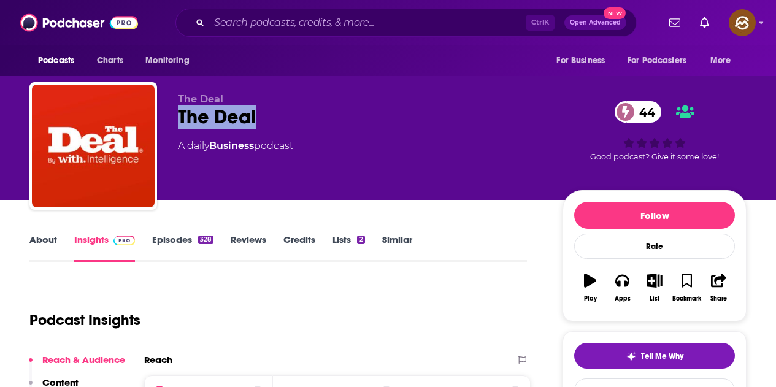
drag, startPoint x: 180, startPoint y: 121, endPoint x: 274, endPoint y: 120, distance: 93.9
click at [274, 120] on div "The Deal 44" at bounding box center [360, 117] width 365 height 24
click at [623, 283] on icon "button" at bounding box center [621, 280] width 13 height 13
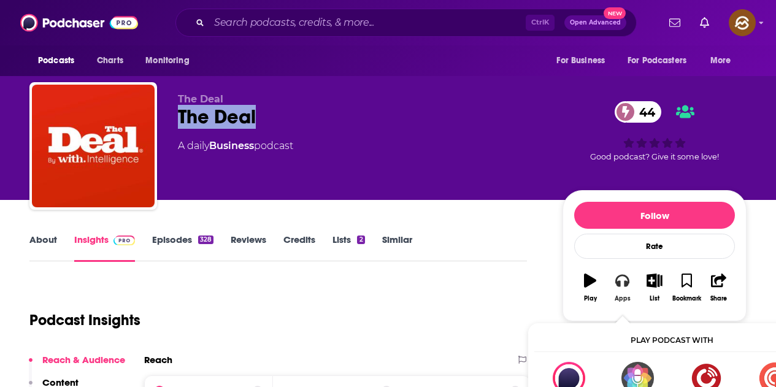
scroll to position [61, 0]
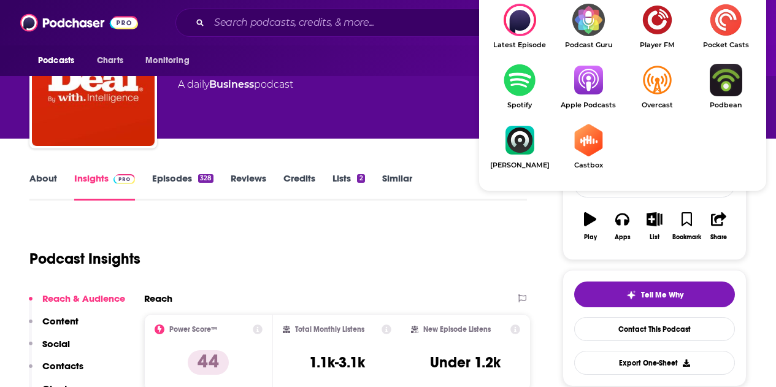
click at [601, 86] on img "Show Listen On dropdown" at bounding box center [588, 80] width 69 height 33
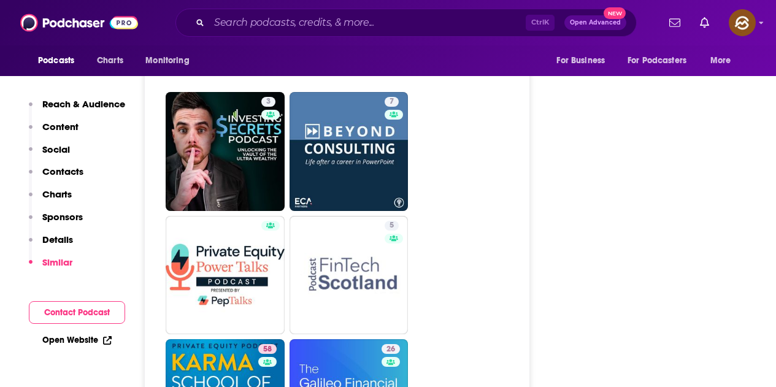
scroll to position [2699, 0]
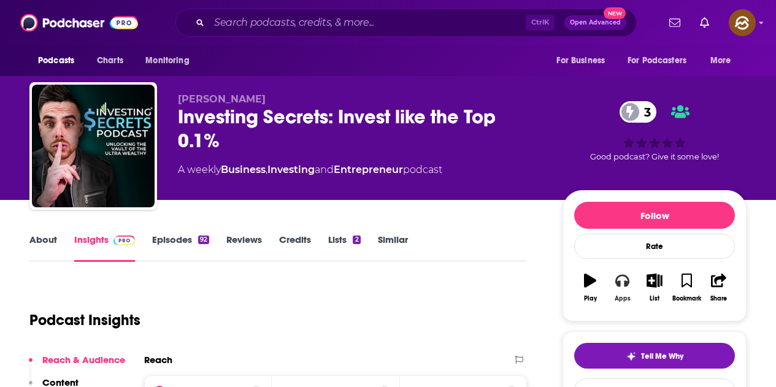
click at [629, 287] on button "Apps" at bounding box center [622, 288] width 32 height 44
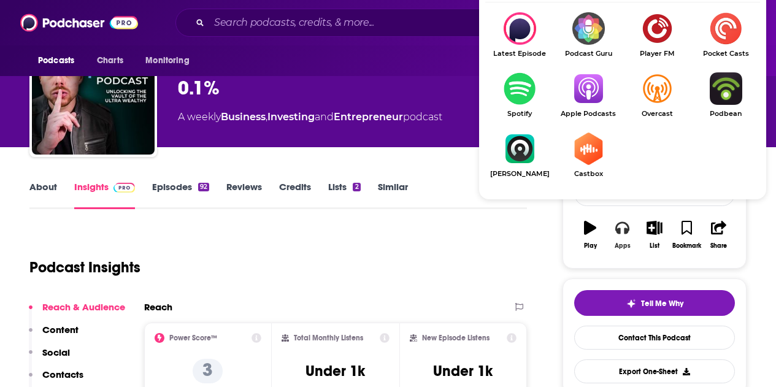
scroll to position [61, 0]
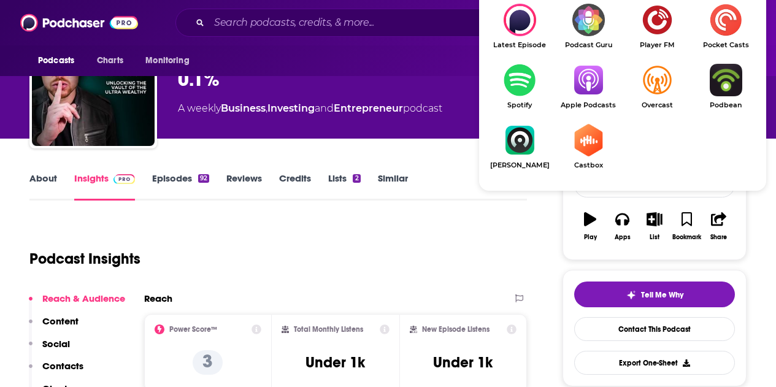
click at [574, 72] on img "Show Listen On dropdown" at bounding box center [588, 80] width 69 height 33
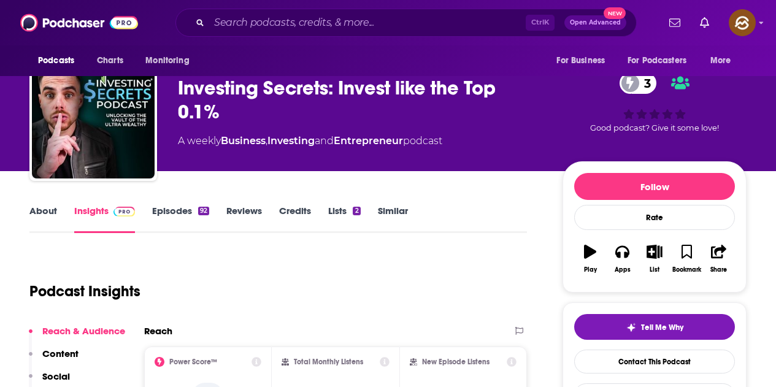
scroll to position [0, 0]
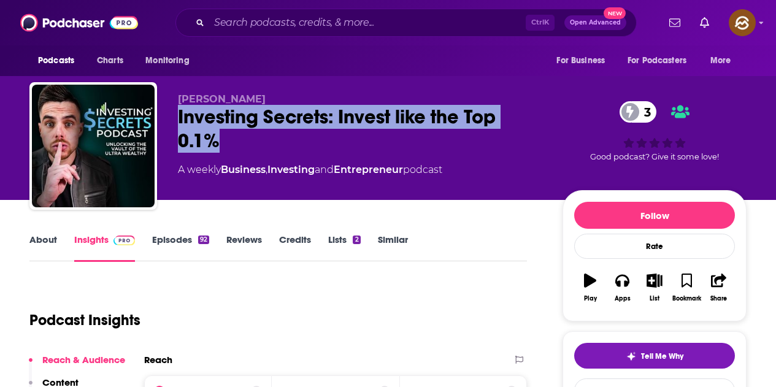
drag, startPoint x: 175, startPoint y: 116, endPoint x: 245, endPoint y: 139, distance: 73.7
click at [245, 139] on div "[PERSON_NAME] Investing Secrets: Invest like the Top 0.1% 3 A weekly Business ,…" at bounding box center [387, 148] width 717 height 132
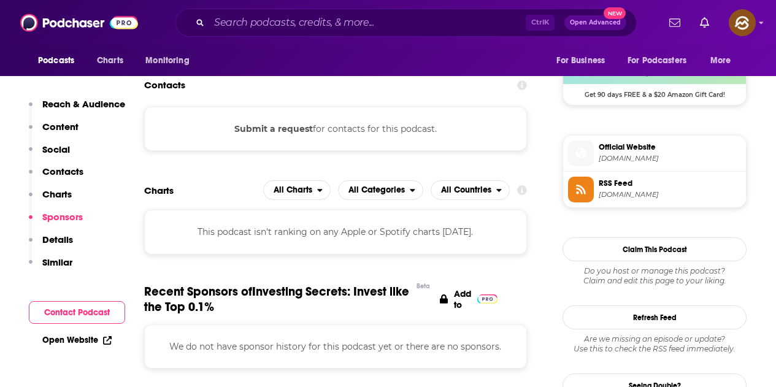
scroll to position [1595, 0]
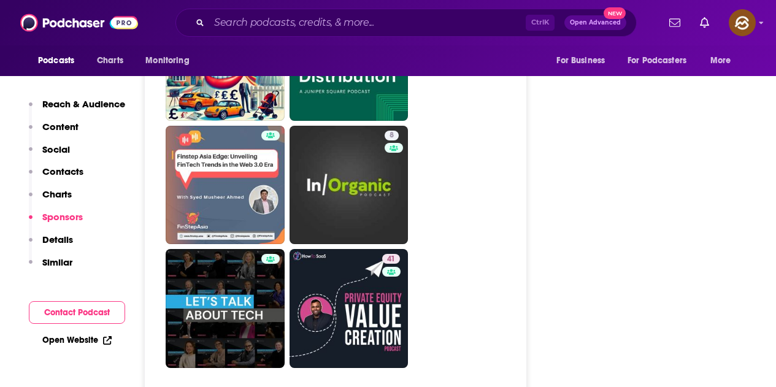
scroll to position [2944, 0]
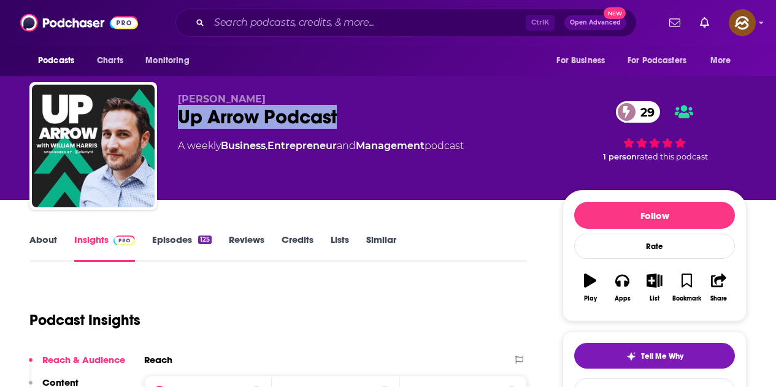
drag, startPoint x: 174, startPoint y: 114, endPoint x: 351, endPoint y: 110, distance: 177.9
click at [351, 110] on div "[PERSON_NAME] Up Arrow Podcast 29 A weekly Business , Entrepreneur and Manageme…" at bounding box center [387, 148] width 717 height 132
click at [630, 293] on button "Apps" at bounding box center [622, 288] width 32 height 44
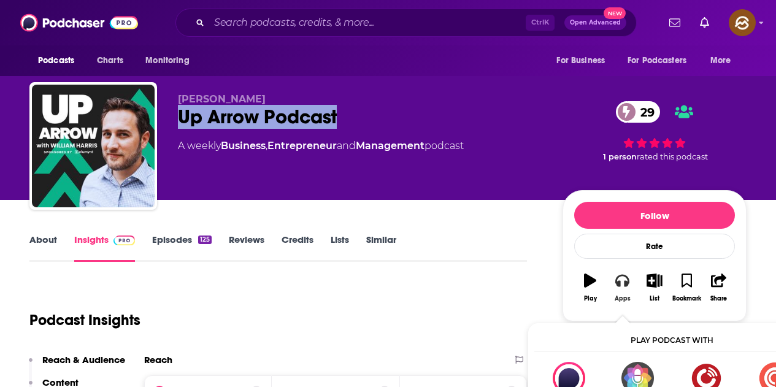
scroll to position [61, 0]
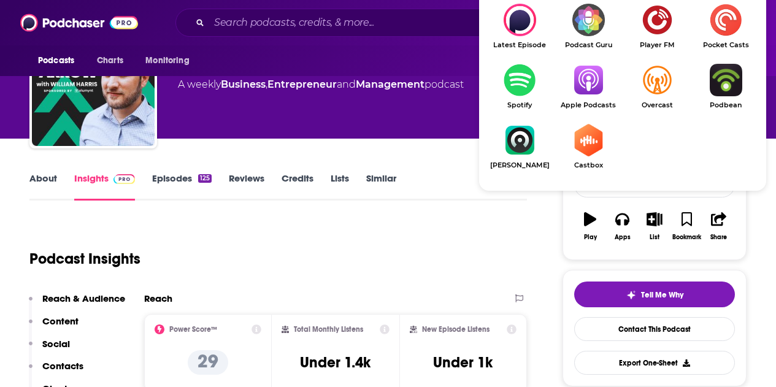
click at [586, 82] on img "Show Listen On dropdown" at bounding box center [588, 80] width 69 height 33
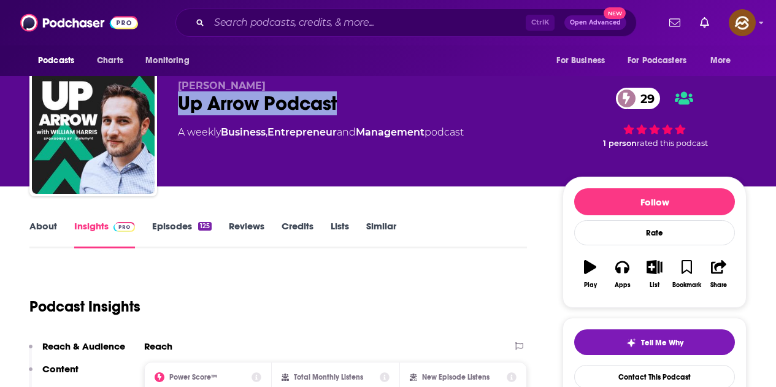
scroll to position [0, 0]
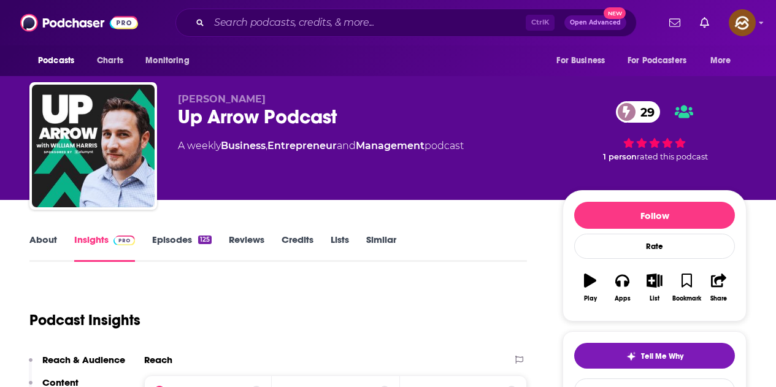
drag, startPoint x: 225, startPoint y: 177, endPoint x: 225, endPoint y: 171, distance: 6.2
click at [225, 178] on div "[PERSON_NAME] Up Arrow Podcast 29 A weekly Business , Entrepreneur and Manageme…" at bounding box center [360, 142] width 365 height 98
drag, startPoint x: 170, startPoint y: 93, endPoint x: 285, endPoint y: 93, distance: 115.3
click at [285, 93] on div "William Harris Up Arrow Podcast 29 A weekly Business , Entrepreneur and Managem…" at bounding box center [387, 148] width 717 height 132
click at [232, 94] on span "William Harris" at bounding box center [222, 99] width 88 height 12
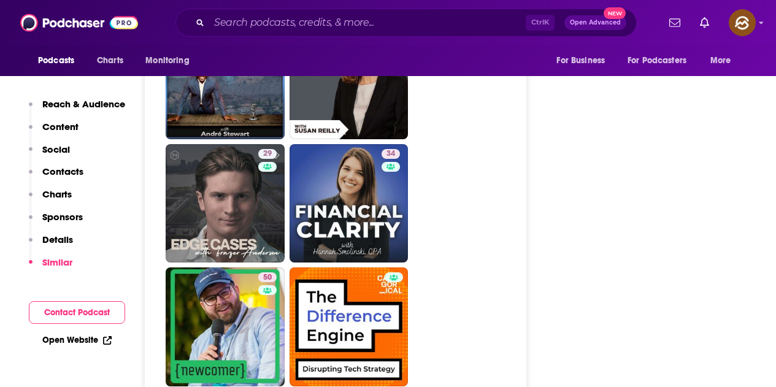
scroll to position [1963, 0]
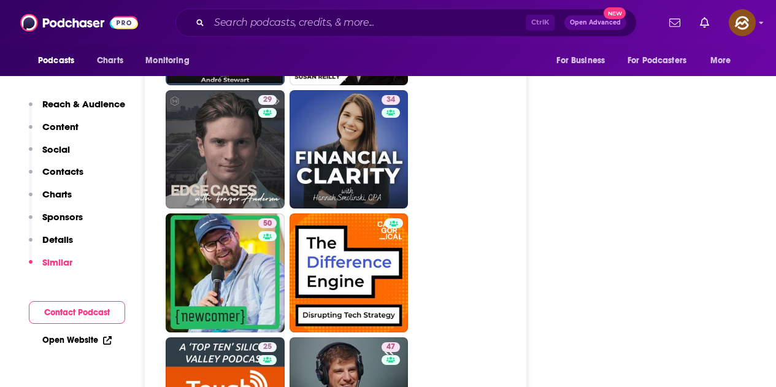
drag, startPoint x: 261, startPoint y: 159, endPoint x: 526, endPoint y: 185, distance: 266.2
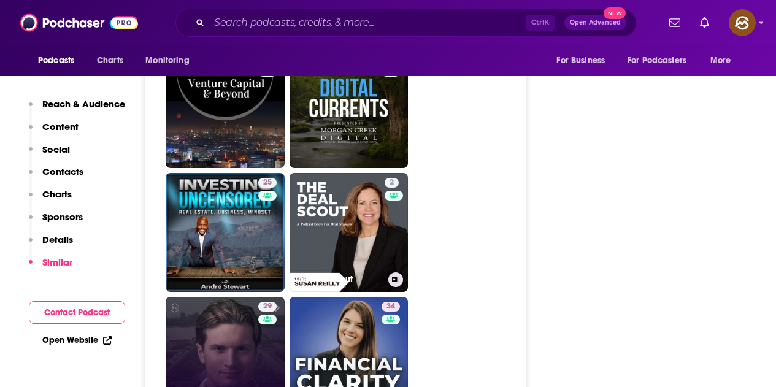
scroll to position [1779, 0]
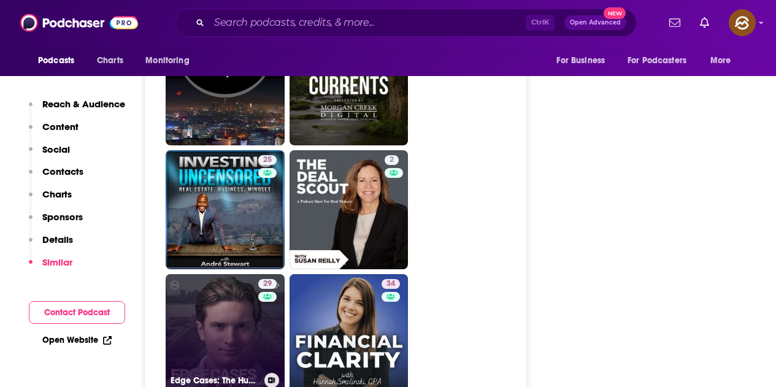
click at [220, 318] on link "29 Edge Cases: The Human Side of AI" at bounding box center [225, 333] width 119 height 119
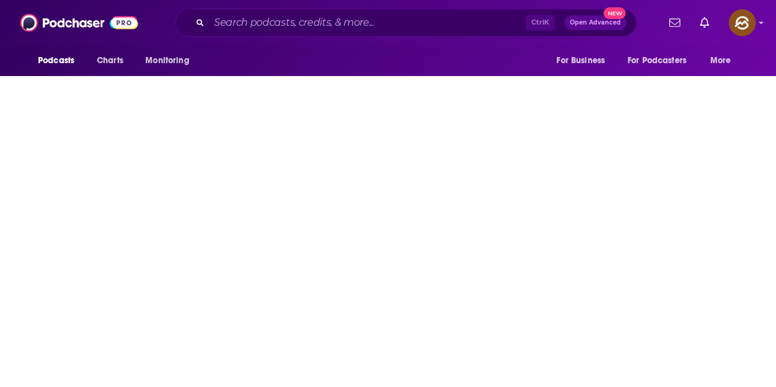
type input "https://www.podchaser.com/podcasts/edge-cases-the-human-side-of-a-2157390"
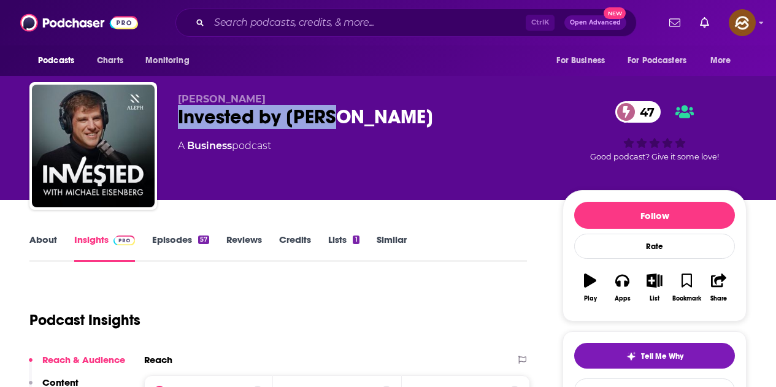
drag, startPoint x: 175, startPoint y: 117, endPoint x: 360, endPoint y: 115, distance: 185.3
click at [360, 115] on div "[PERSON_NAME] Invested by [PERSON_NAME] 47 A Business podcast 47 Good podcast? …" at bounding box center [387, 148] width 717 height 132
click at [610, 290] on button "Apps" at bounding box center [622, 288] width 32 height 44
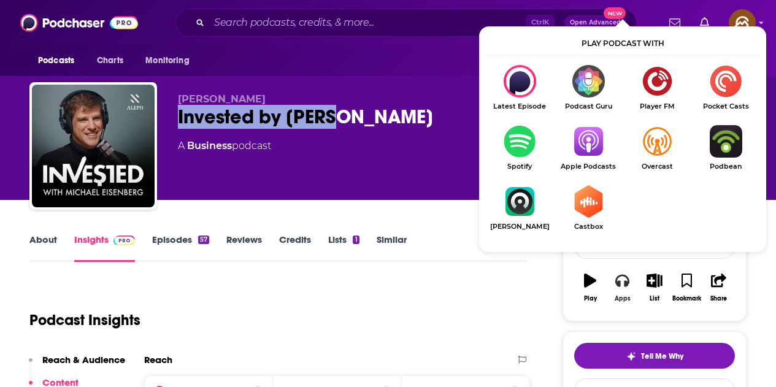
scroll to position [123, 0]
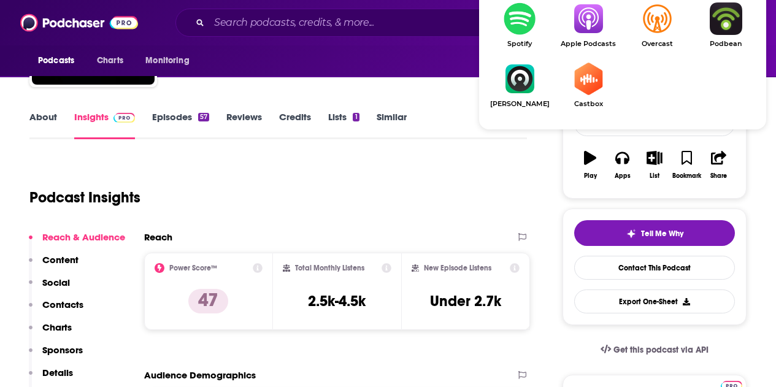
click at [576, 29] on img "Show Listen On dropdown" at bounding box center [588, 18] width 69 height 33
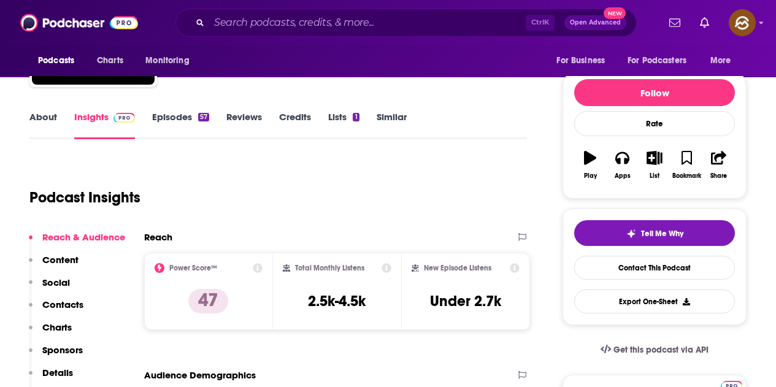
scroll to position [0, 0]
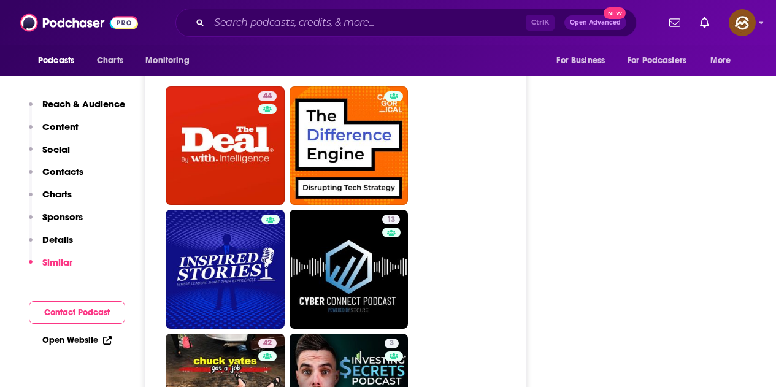
scroll to position [2454, 0]
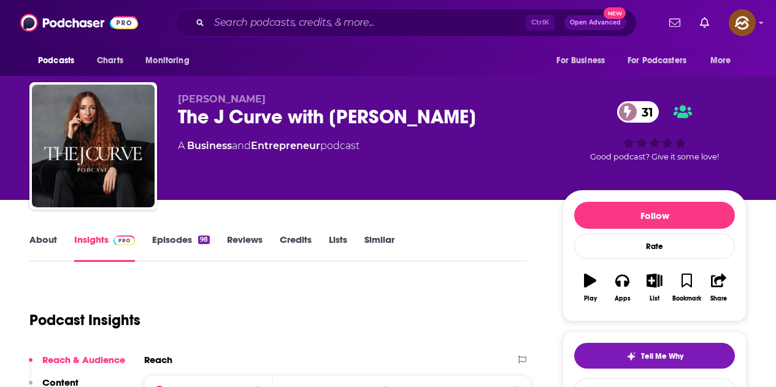
drag, startPoint x: 193, startPoint y: 121, endPoint x: 478, endPoint y: 121, distance: 285.2
click at [478, 121] on div "The J Curve with [PERSON_NAME] 31" at bounding box center [360, 117] width 365 height 24
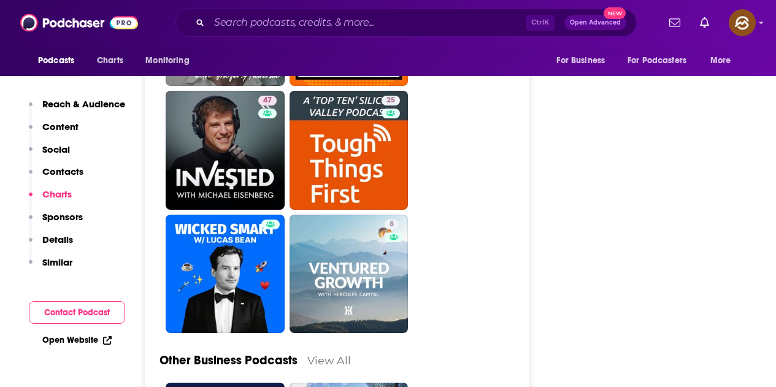
scroll to position [2996, 0]
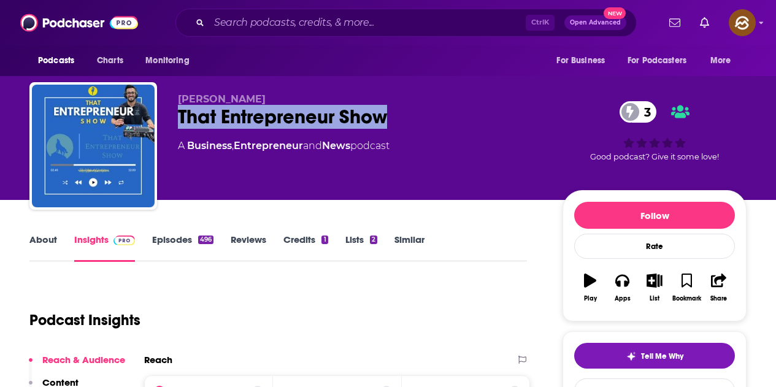
click at [383, 120] on div "That Entrepreneur Show 3" at bounding box center [360, 117] width 365 height 24
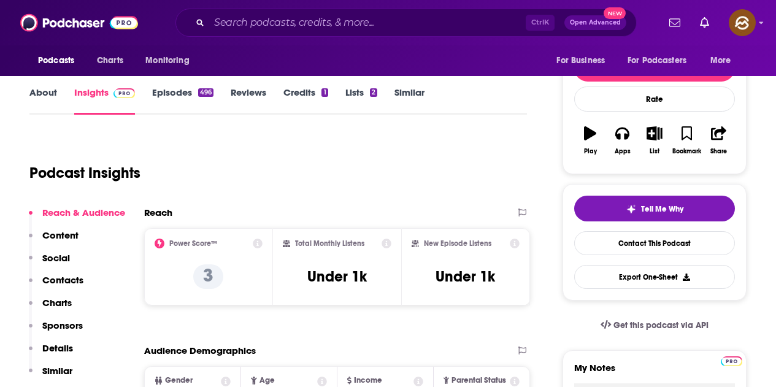
scroll to position [123, 0]
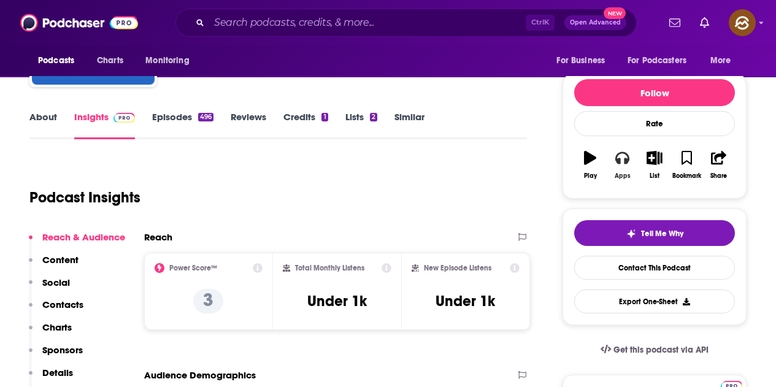
click at [625, 171] on button "Apps" at bounding box center [622, 165] width 32 height 44
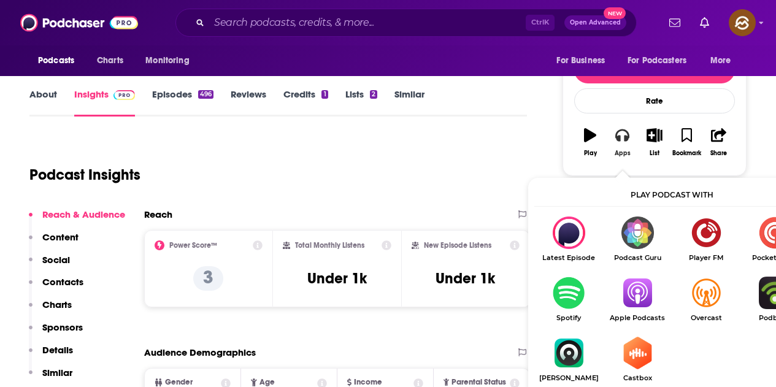
scroll to position [184, 0]
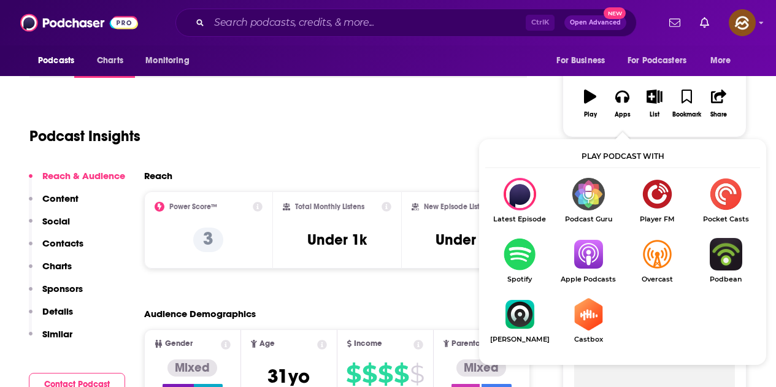
click at [570, 249] on img "Show Listen On dropdown" at bounding box center [588, 254] width 69 height 33
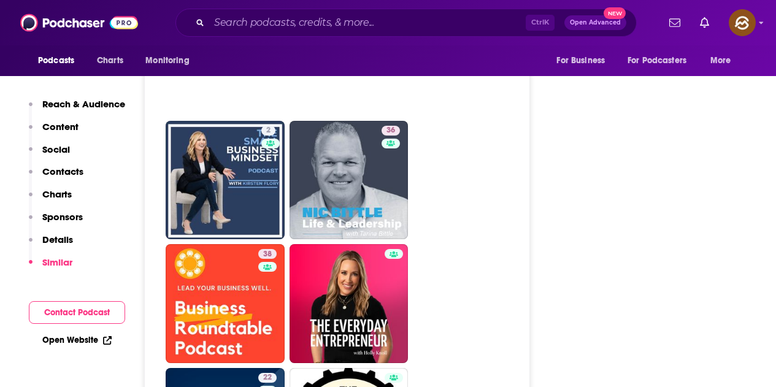
scroll to position [2883, 0]
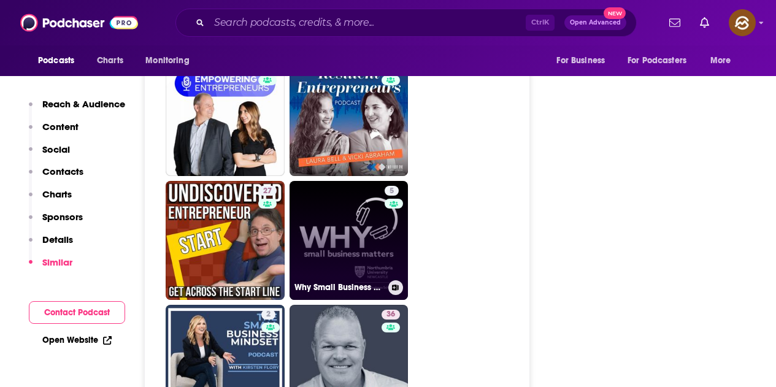
click at [378, 204] on link "5 Why Small Business Matters" at bounding box center [349, 240] width 119 height 119
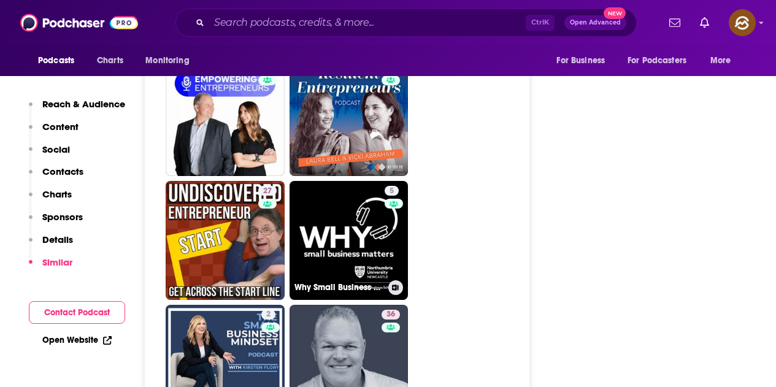
type input "https://www.podchaser.com/podcasts/why-small-business-matters-1978000"
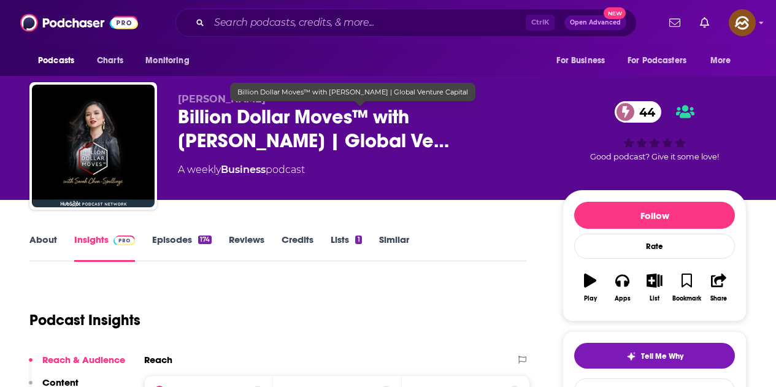
drag, startPoint x: 177, startPoint y: 113, endPoint x: 401, endPoint y: 142, distance: 225.1
click at [401, 142] on div "[PERSON_NAME]-Spellings Billion Dollar Moves™ with [PERSON_NAME] | Global Ve… 4…" at bounding box center [387, 148] width 717 height 132
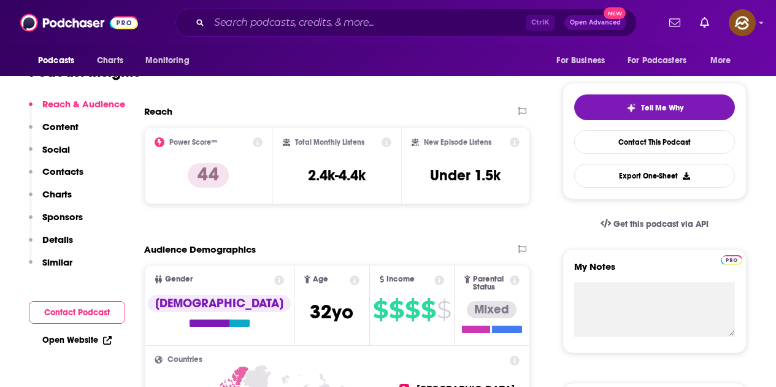
scroll to position [61, 0]
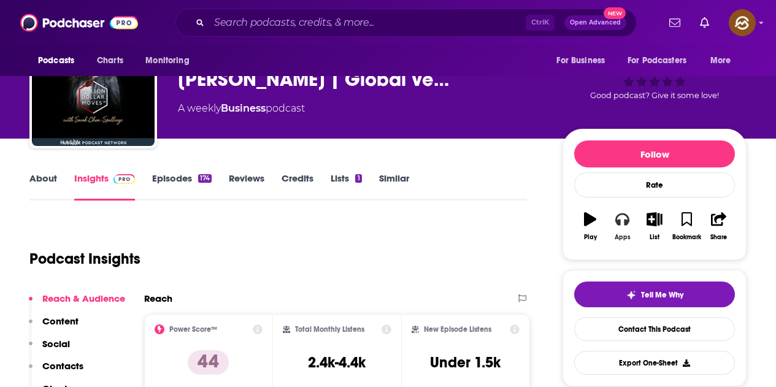
click at [623, 230] on button "Apps" at bounding box center [622, 226] width 32 height 44
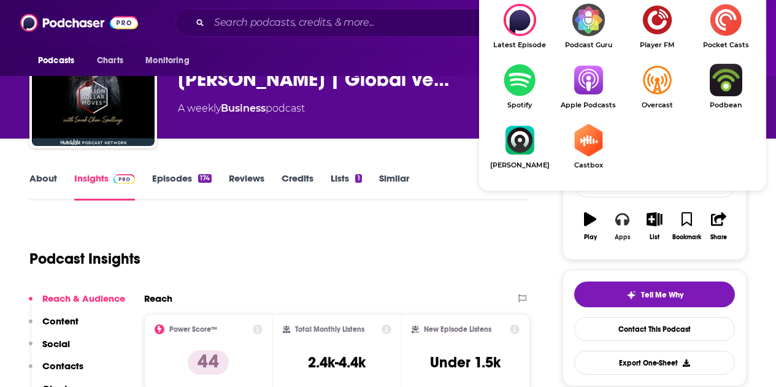
scroll to position [184, 0]
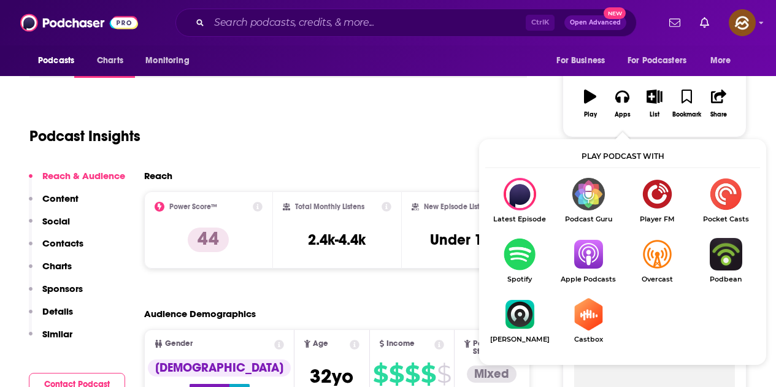
click at [584, 249] on img "Show Listen On dropdown" at bounding box center [588, 254] width 69 height 33
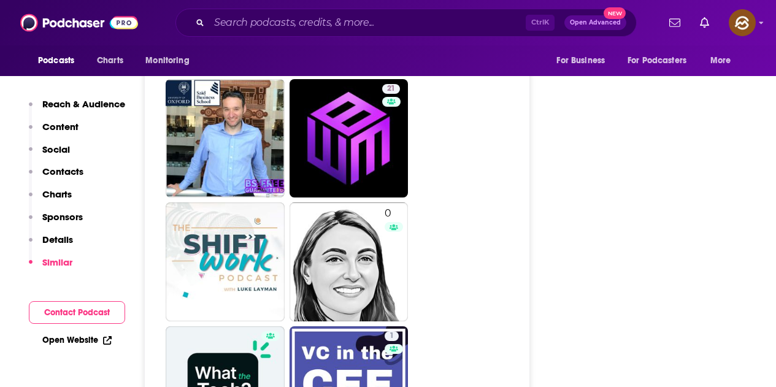
scroll to position [3190, 0]
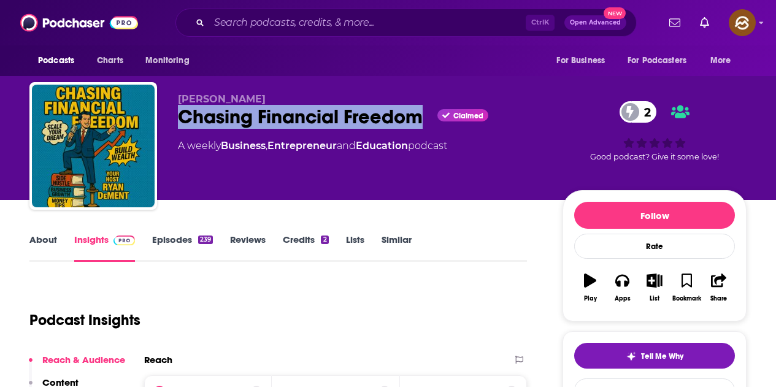
drag, startPoint x: 175, startPoint y: 109, endPoint x: 421, endPoint y: 118, distance: 245.6
click at [421, 118] on div "[PERSON_NAME] Chasing Financial Freedom Claimed 2 A weekly Business , Entrepren…" at bounding box center [387, 148] width 717 height 132
click at [602, 288] on button "Play" at bounding box center [590, 288] width 32 height 44
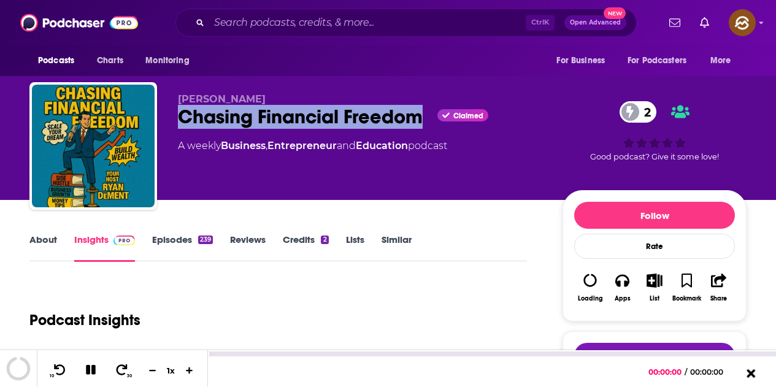
click at [756, 374] on icon at bounding box center [750, 373] width 15 height 12
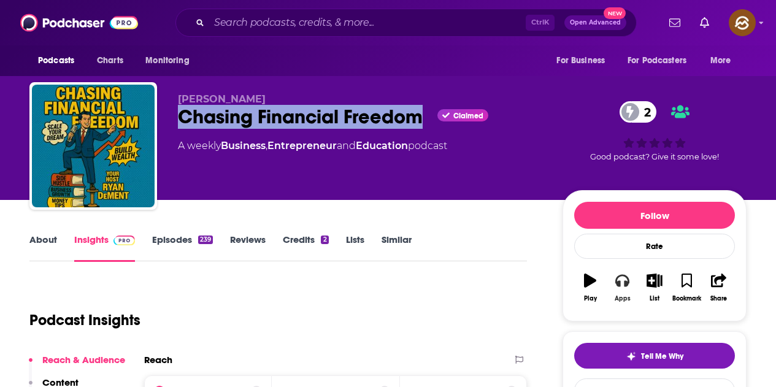
click at [631, 286] on button "Apps" at bounding box center [622, 288] width 32 height 44
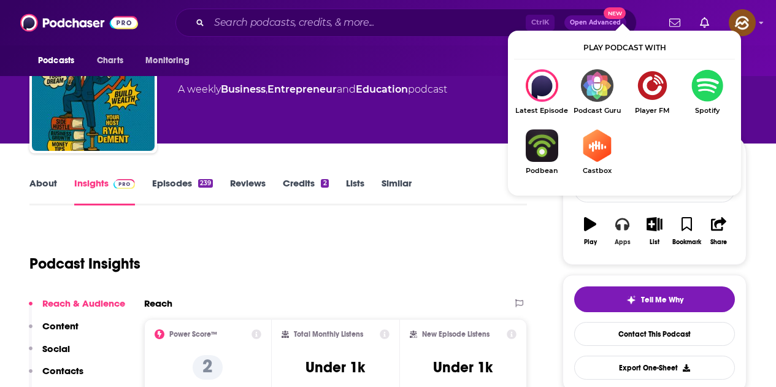
scroll to position [61, 0]
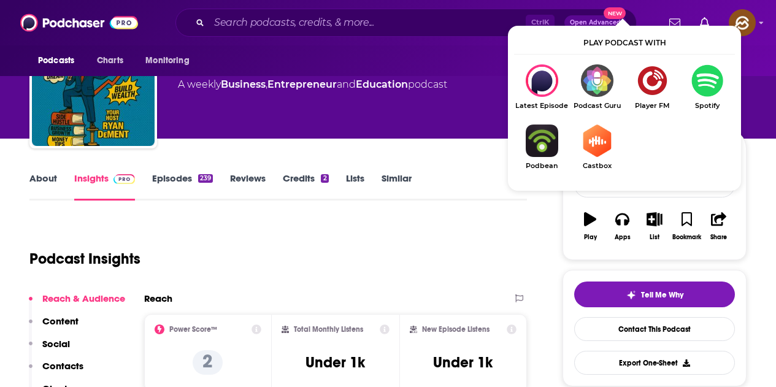
click at [468, 193] on div "About Insights Episodes 239 Reviews Credits 2 Lists Similar" at bounding box center [277, 186] width 497 height 30
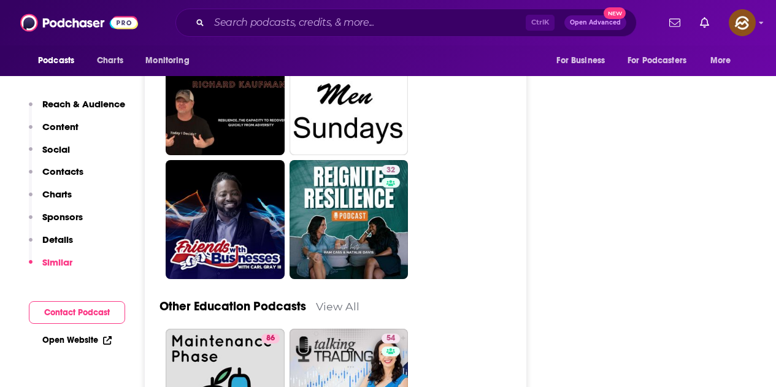
scroll to position [3496, 0]
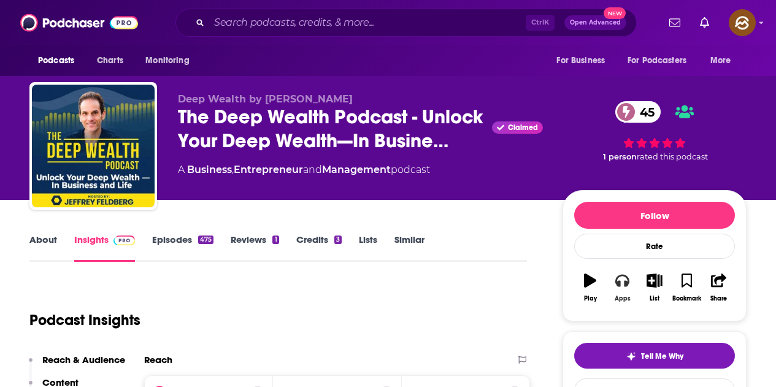
click at [623, 291] on button "Apps" at bounding box center [622, 288] width 32 height 44
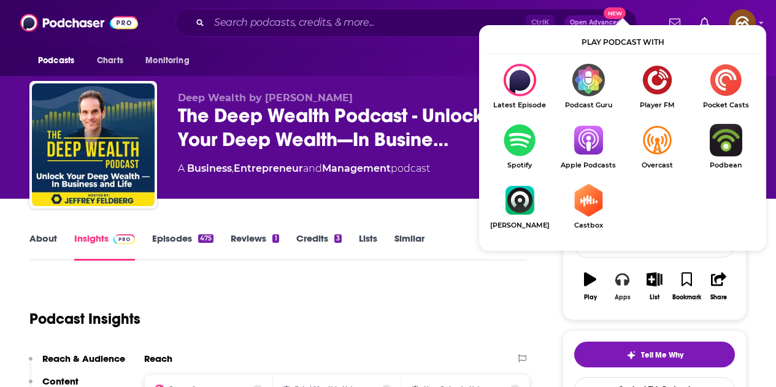
scroll to position [61, 0]
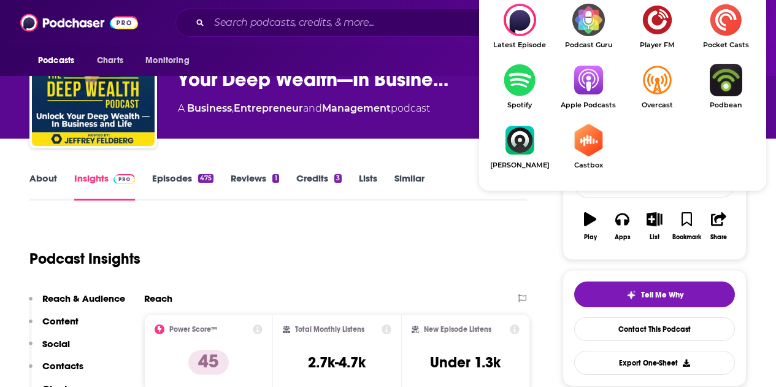
click at [604, 83] on img "Show Listen On dropdown" at bounding box center [588, 80] width 69 height 33
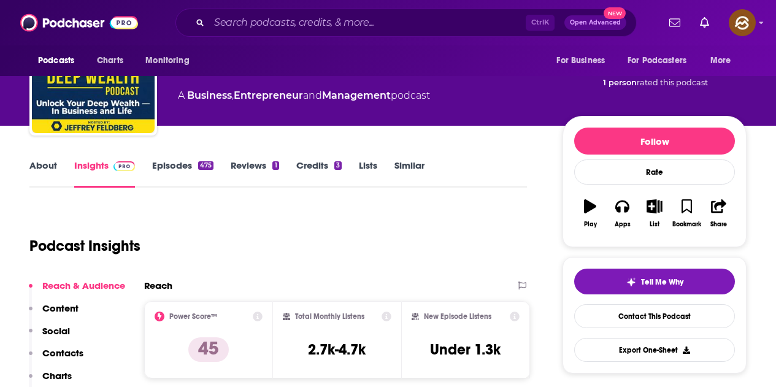
scroll to position [0, 0]
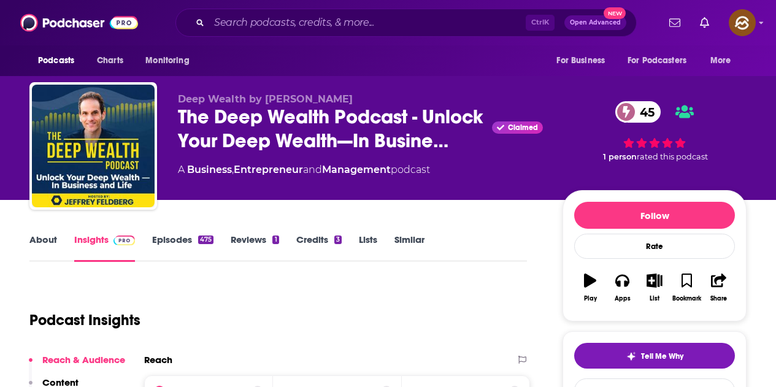
drag, startPoint x: 266, startPoint y: 99, endPoint x: 353, endPoint y: 92, distance: 87.4
click at [353, 92] on div "Deep Wealth by Jeffrey Feldberg The Deep Wealth Podcast - Unlock Your Deep Weal…" at bounding box center [387, 148] width 717 height 132
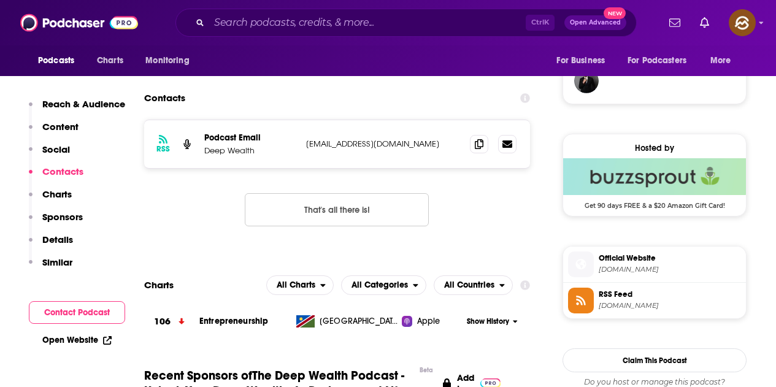
scroll to position [920, 0]
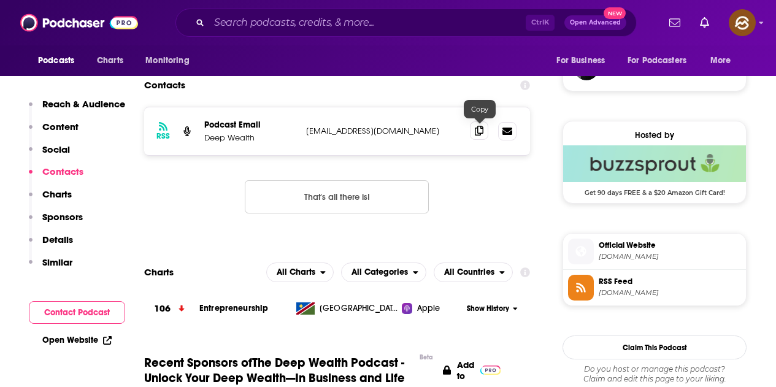
click at [478, 131] on icon at bounding box center [479, 131] width 9 height 10
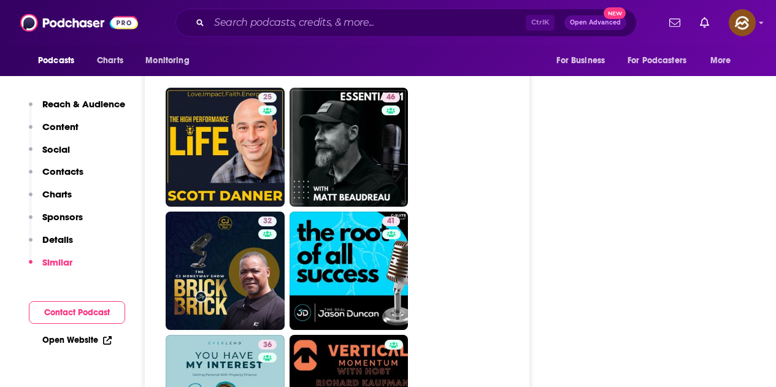
scroll to position [3067, 0]
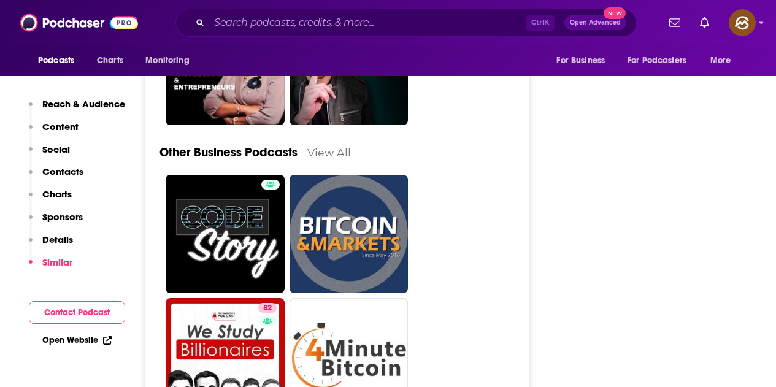
scroll to position [3681, 0]
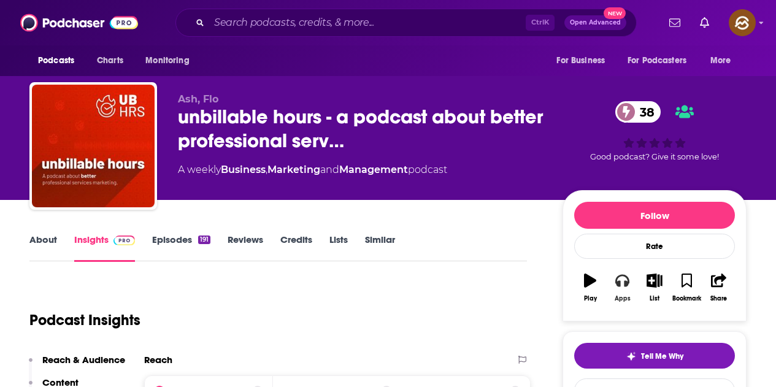
click at [629, 293] on button "Apps" at bounding box center [622, 288] width 32 height 44
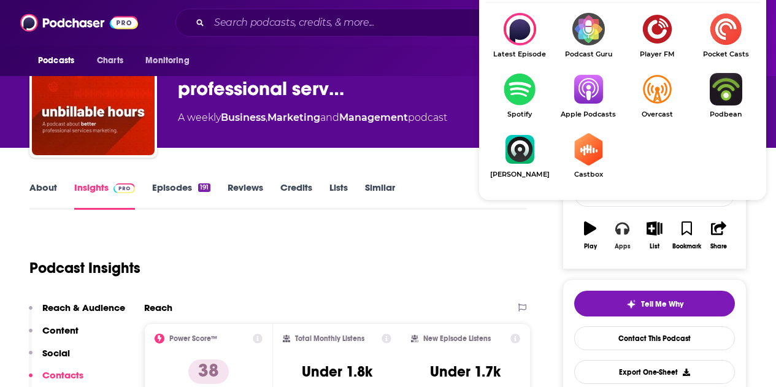
scroll to position [123, 0]
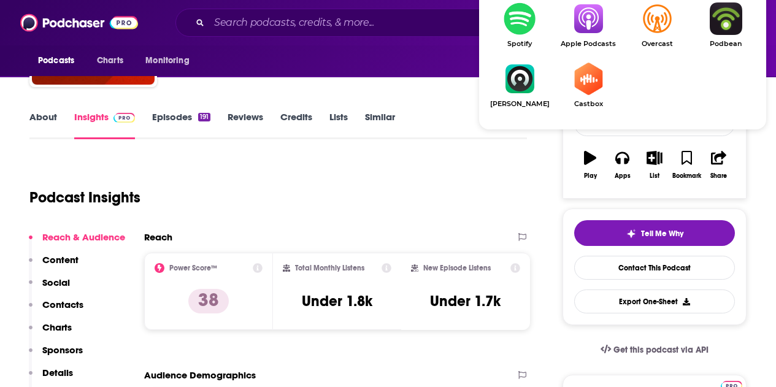
click at [585, 31] on img "Show Listen On dropdown" at bounding box center [588, 18] width 69 height 33
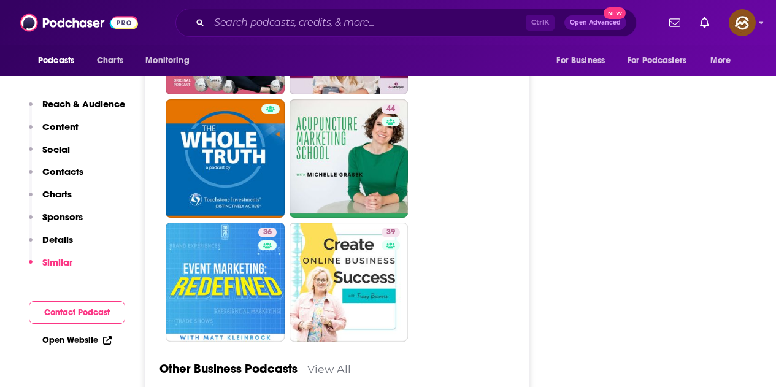
scroll to position [3251, 0]
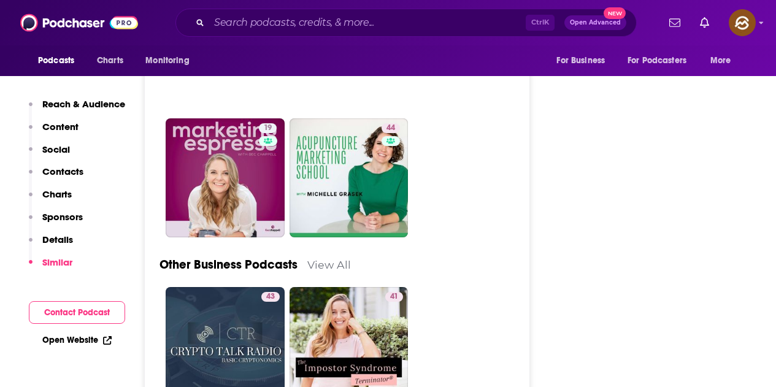
scroll to position [3128, 0]
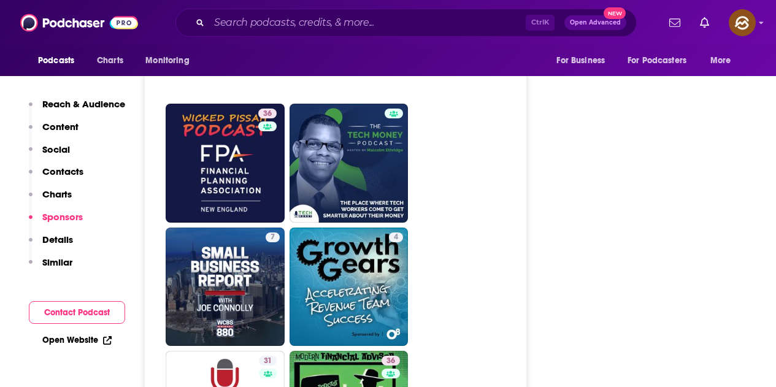
scroll to position [2331, 0]
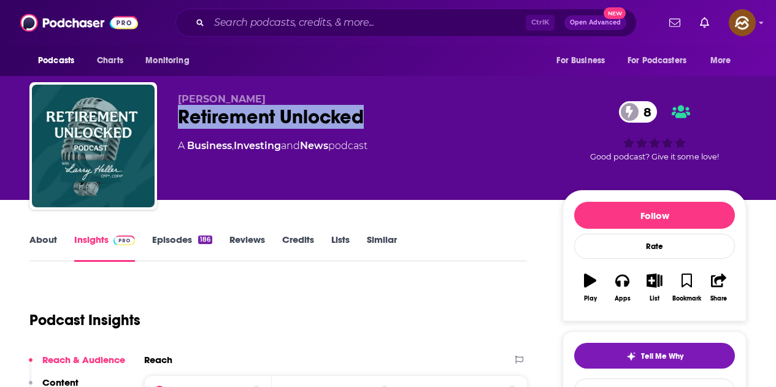
drag, startPoint x: 181, startPoint y: 116, endPoint x: 375, endPoint y: 113, distance: 193.9
click at [375, 113] on div "Retirement Unlocked 8" at bounding box center [360, 117] width 365 height 24
click at [631, 294] on button "Apps" at bounding box center [622, 288] width 32 height 44
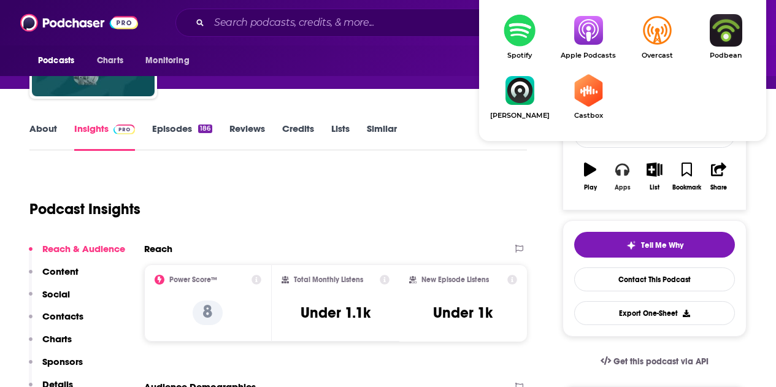
scroll to position [123, 0]
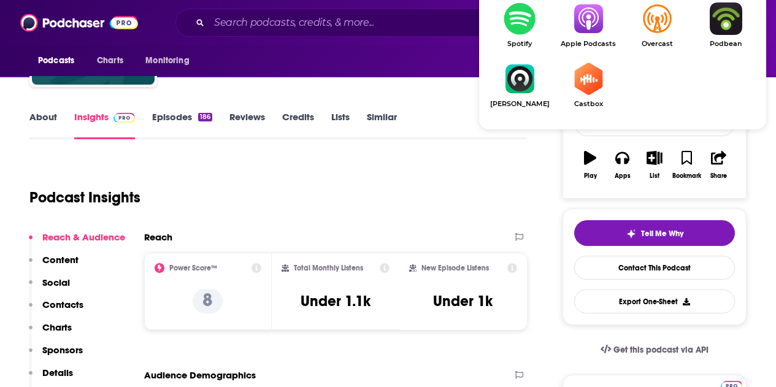
click at [587, 24] on img "Show Listen On dropdown" at bounding box center [588, 18] width 69 height 33
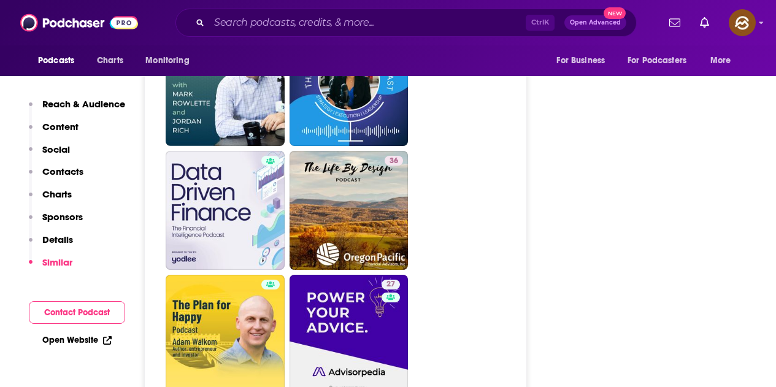
scroll to position [3128, 0]
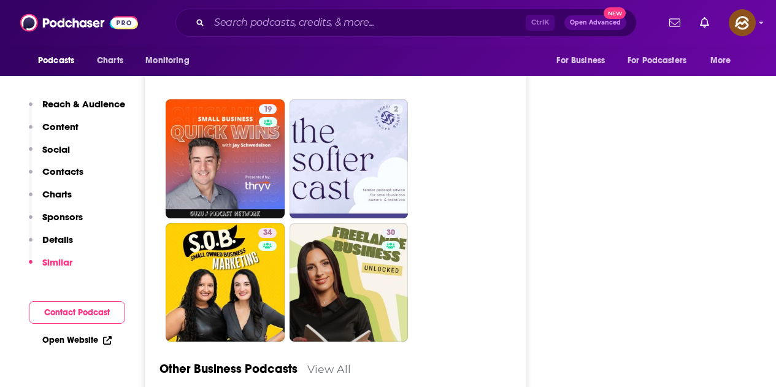
scroll to position [3128, 0]
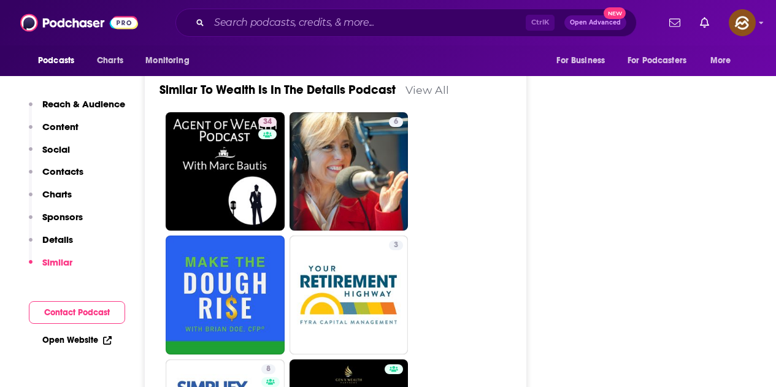
scroll to position [1779, 0]
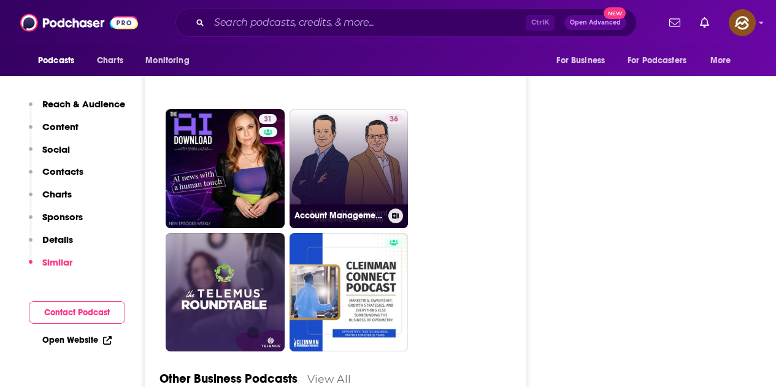
scroll to position [3128, 0]
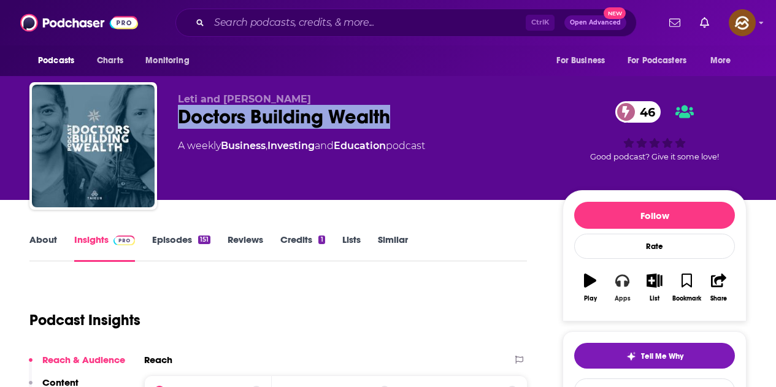
click at [621, 288] on button "Apps" at bounding box center [622, 288] width 32 height 44
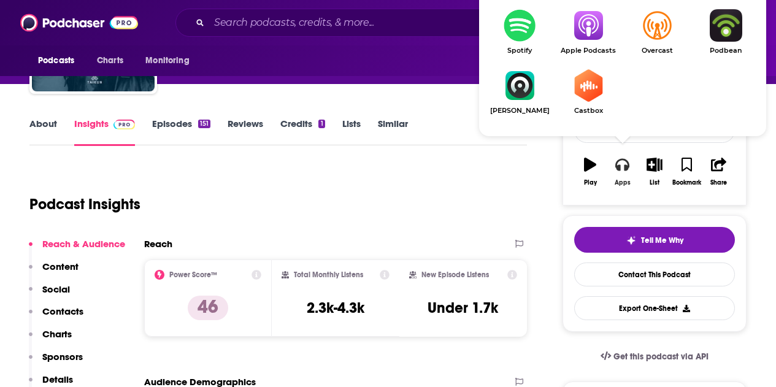
scroll to position [123, 0]
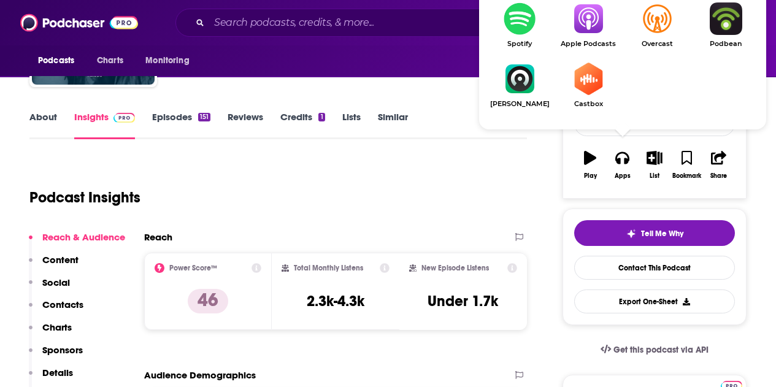
click at [591, 24] on img "Show Listen On dropdown" at bounding box center [588, 18] width 69 height 33
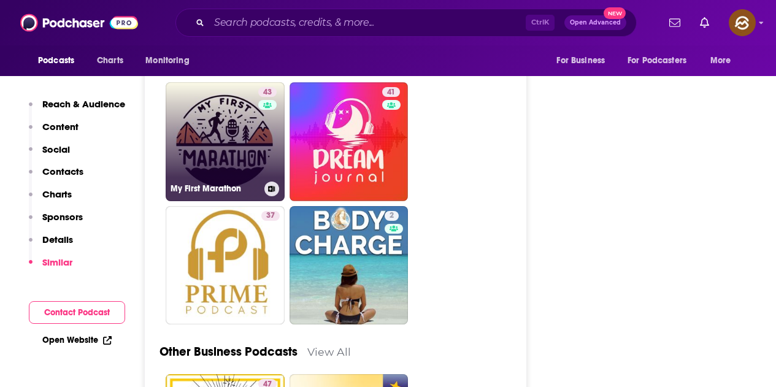
scroll to position [3067, 0]
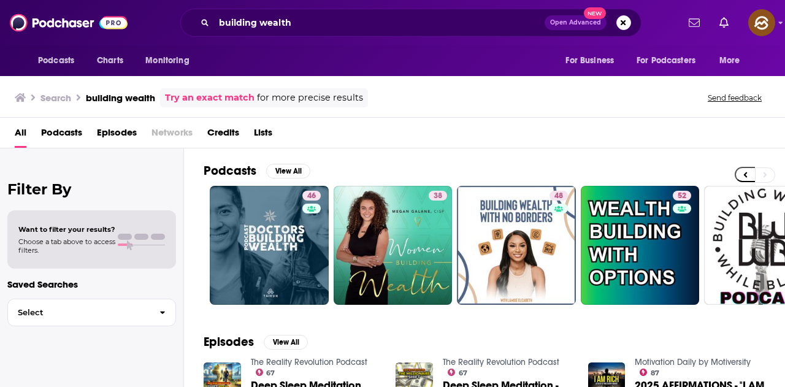
scroll to position [0, 545]
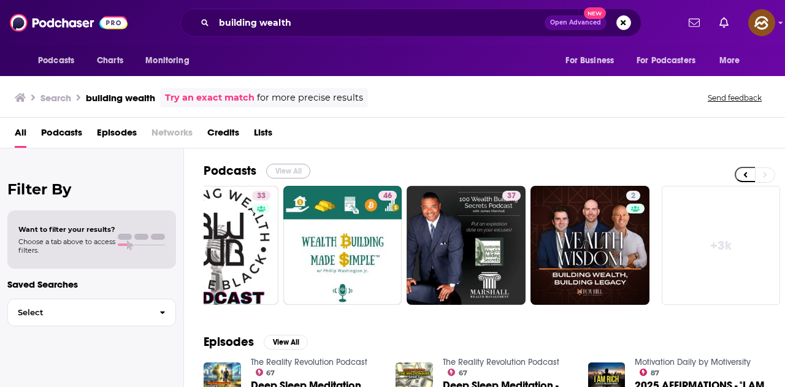
click at [283, 173] on button "View All" at bounding box center [288, 171] width 44 height 15
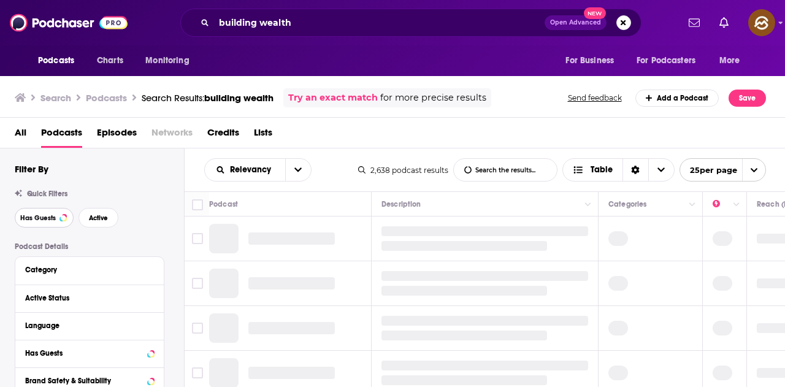
click at [45, 212] on button "Has Guests" at bounding box center [44, 218] width 59 height 20
click at [88, 213] on button "Active" at bounding box center [99, 218] width 40 height 20
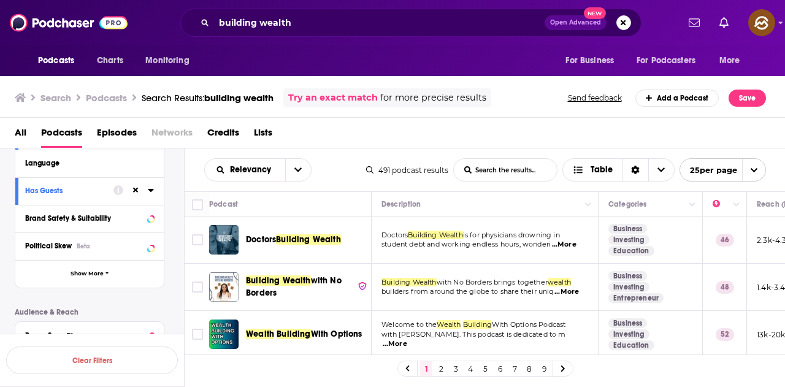
scroll to position [140, 0]
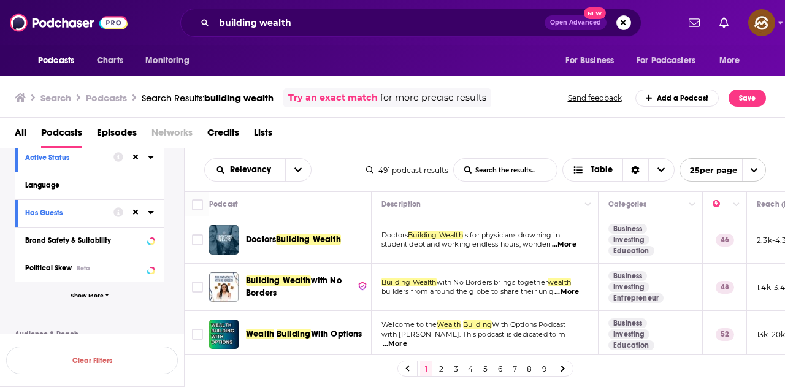
click at [115, 292] on button "Show More" at bounding box center [89, 296] width 148 height 28
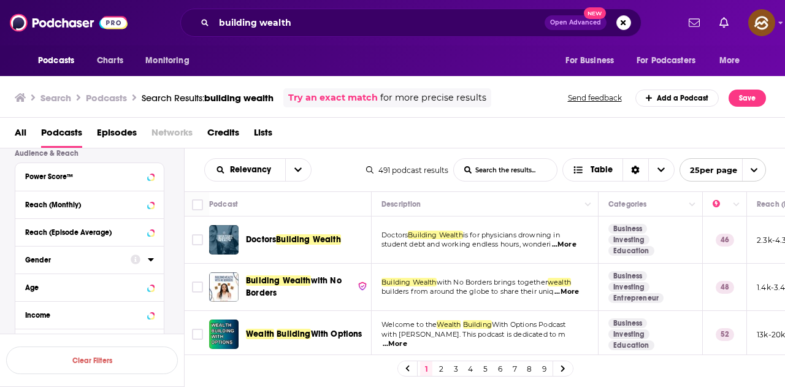
scroll to position [631, 0]
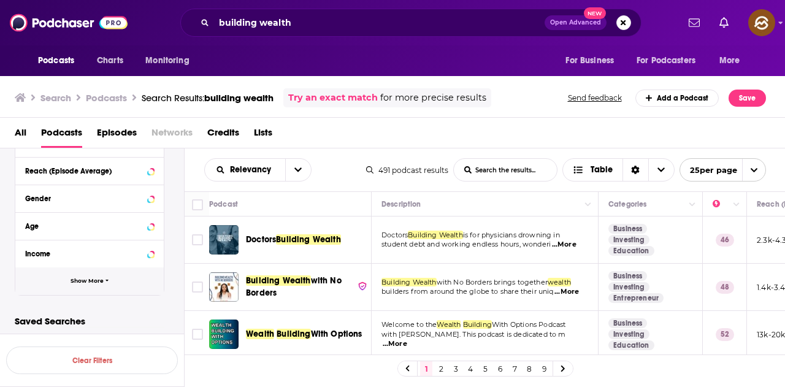
click at [120, 276] on button "Show More" at bounding box center [89, 281] width 148 height 28
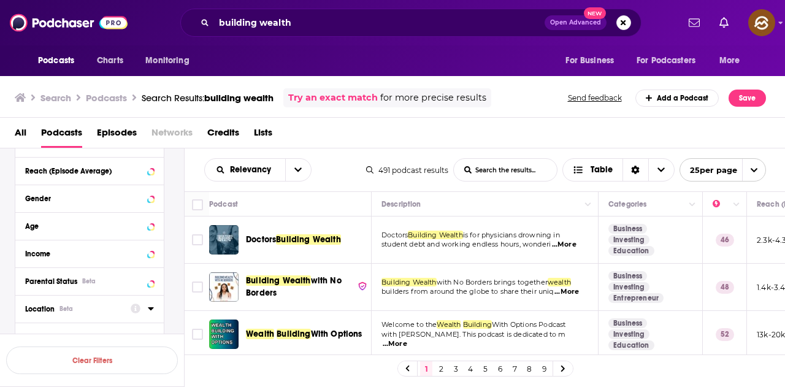
click at [128, 304] on button "Location Beta" at bounding box center [78, 308] width 106 height 15
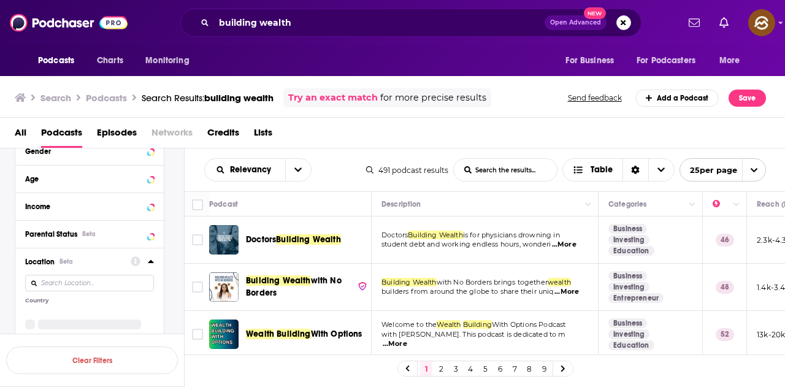
scroll to position [693, 0]
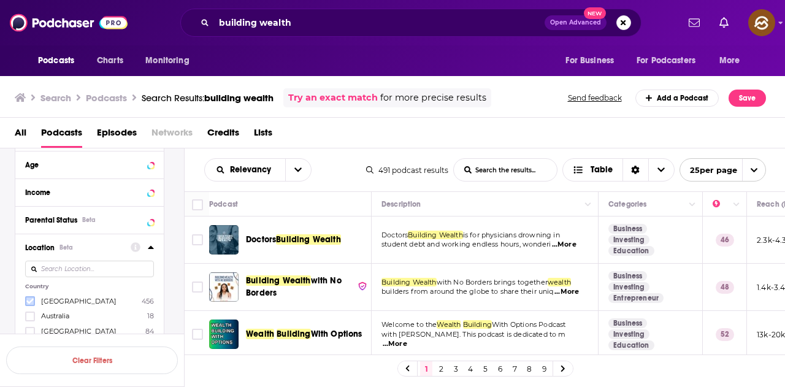
click at [34, 302] on label at bounding box center [30, 301] width 10 height 10
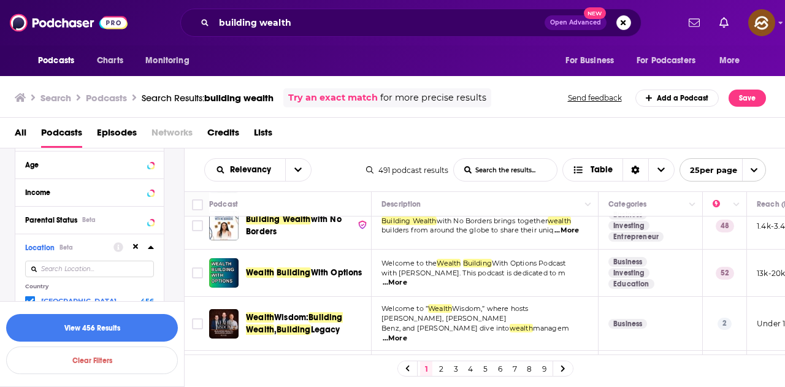
scroll to position [0, 0]
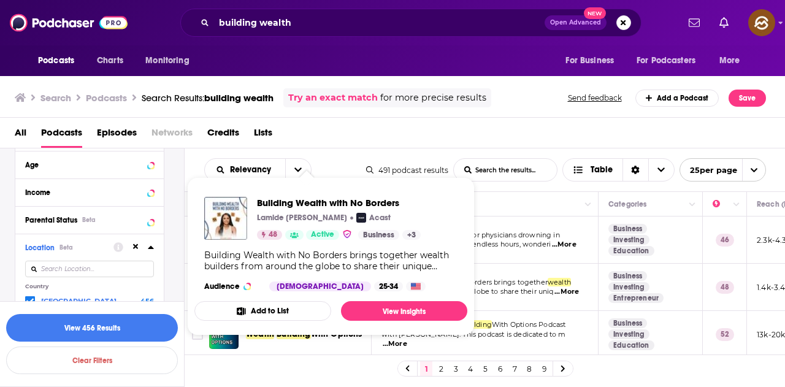
click at [536, 129] on div "All Podcasts Episodes Networks Credits Lists" at bounding box center [395, 135] width 761 height 25
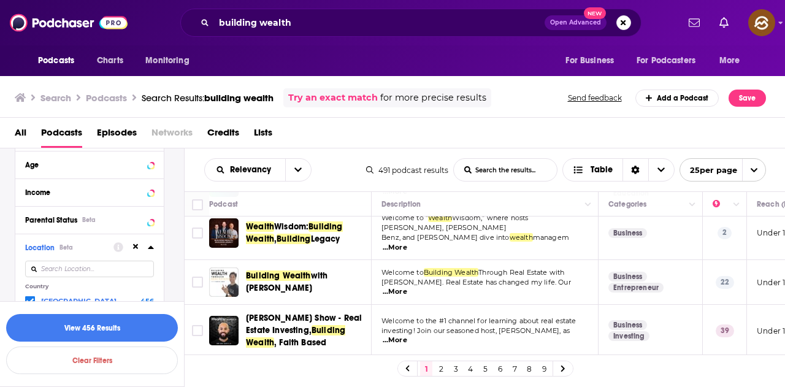
scroll to position [123, 0]
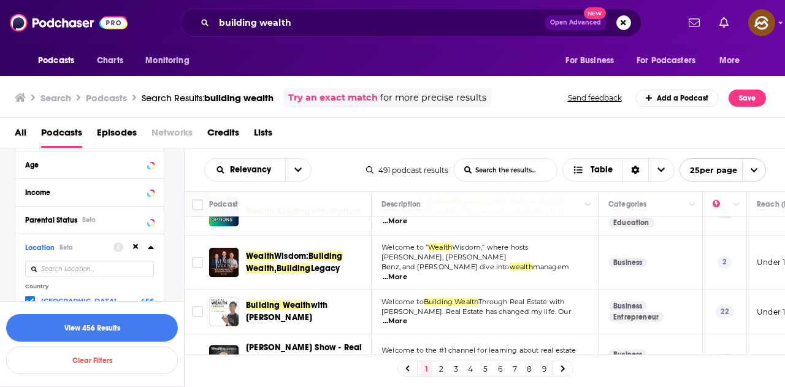
click at [407, 272] on span "...More" at bounding box center [395, 277] width 25 height 10
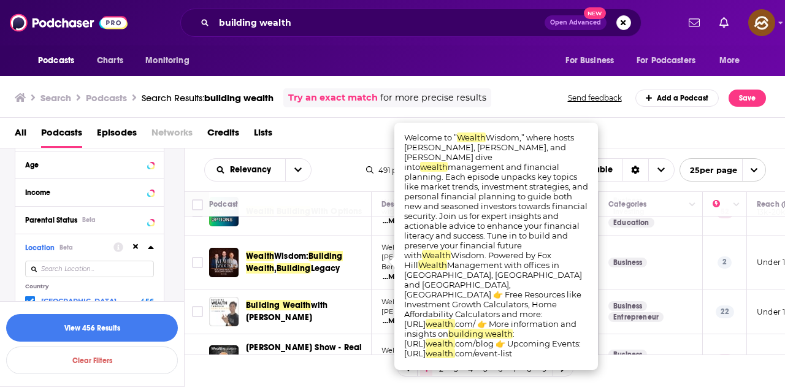
click at [605, 248] on td "Business" at bounding box center [651, 263] width 104 height 54
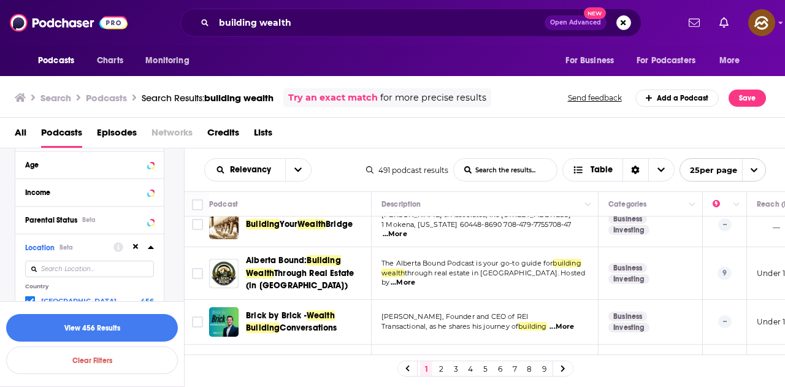
scroll to position [245, 0]
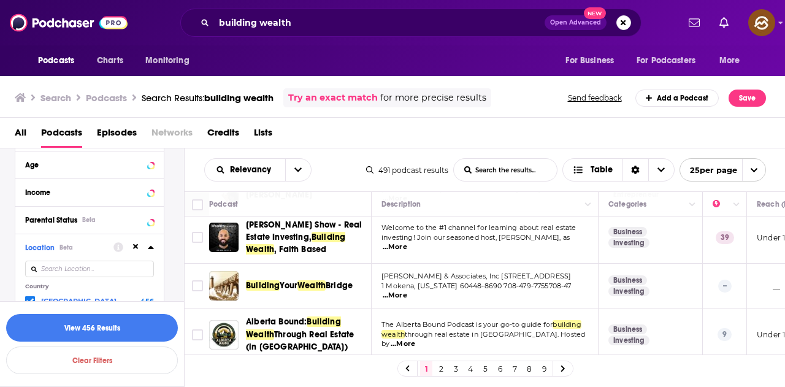
click at [407, 291] on span "...More" at bounding box center [395, 296] width 25 height 10
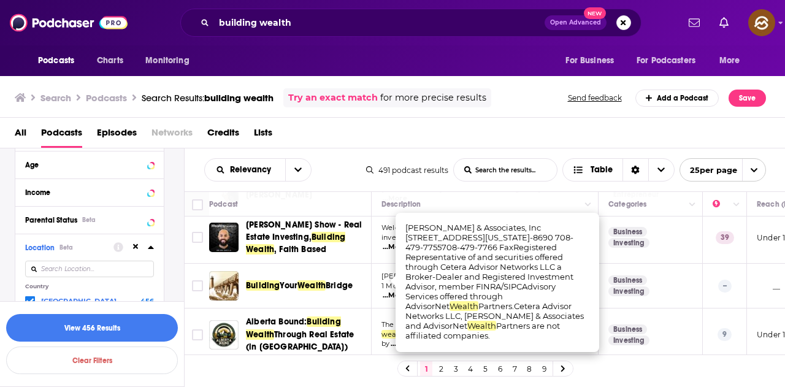
click at [382, 295] on td "McCabe & Associates, Inc 9480 Enterprise Dr., Suite 1 Mokena, Illinois 60448-86…" at bounding box center [485, 286] width 227 height 45
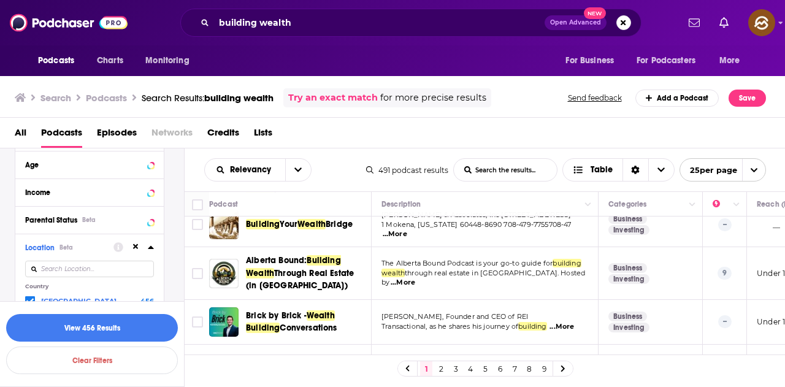
scroll to position [368, 0]
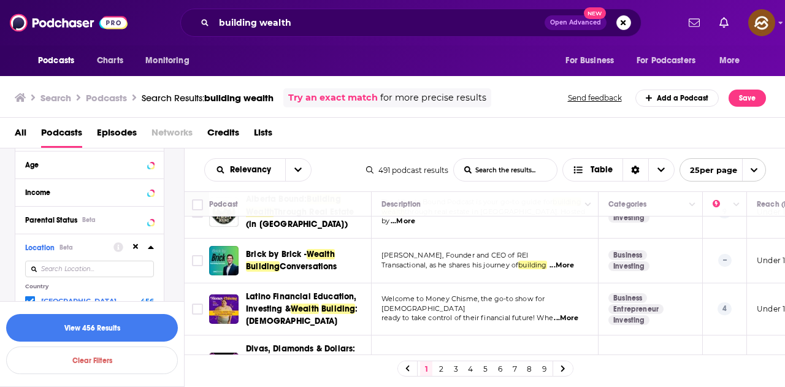
click at [547, 138] on div "All Podcasts Episodes Networks Credits Lists" at bounding box center [395, 135] width 761 height 25
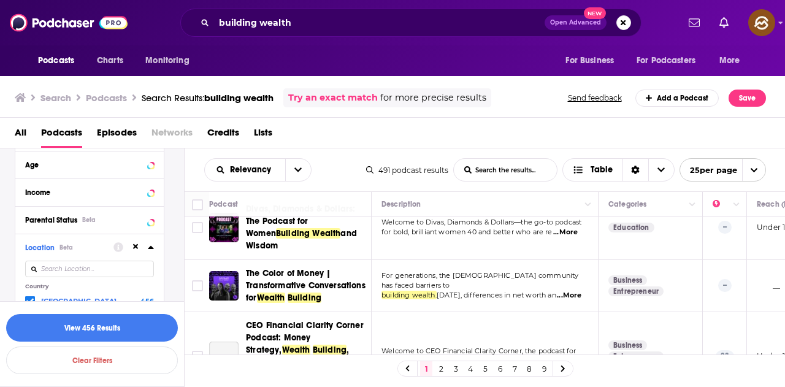
scroll to position [552, 0]
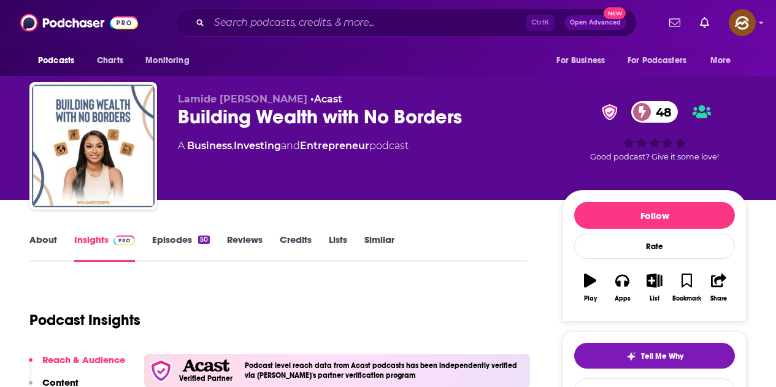
click at [183, 115] on div "Building Wealth with No Borders 48" at bounding box center [360, 117] width 365 height 24
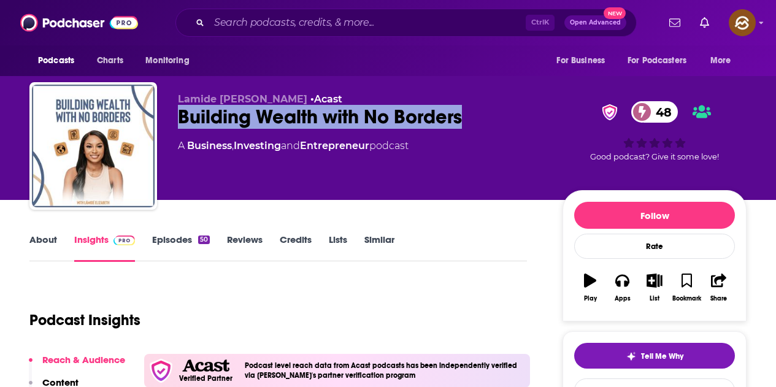
drag, startPoint x: 175, startPoint y: 117, endPoint x: 475, endPoint y: 113, distance: 300.0
click at [475, 113] on div "Lamide [PERSON_NAME] • Acast Building Wealth with No Borders 48 A Business , In…" at bounding box center [387, 148] width 717 height 132
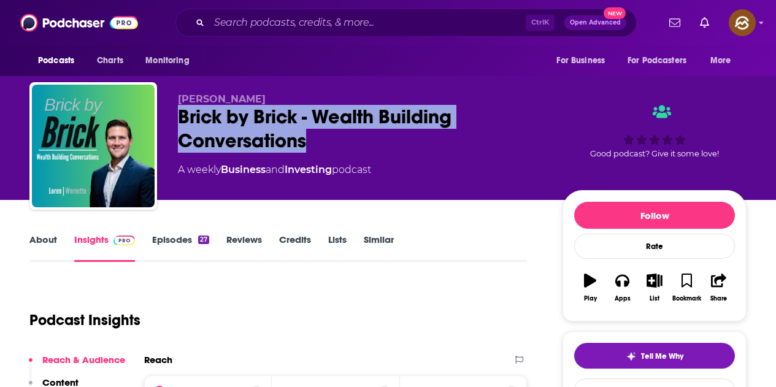
drag, startPoint x: 181, startPoint y: 117, endPoint x: 317, endPoint y: 131, distance: 136.9
click at [317, 131] on div "Brick by Brick - Wealth Building Conversations" at bounding box center [360, 129] width 365 height 48
click at [619, 288] on button "Apps" at bounding box center [622, 288] width 32 height 44
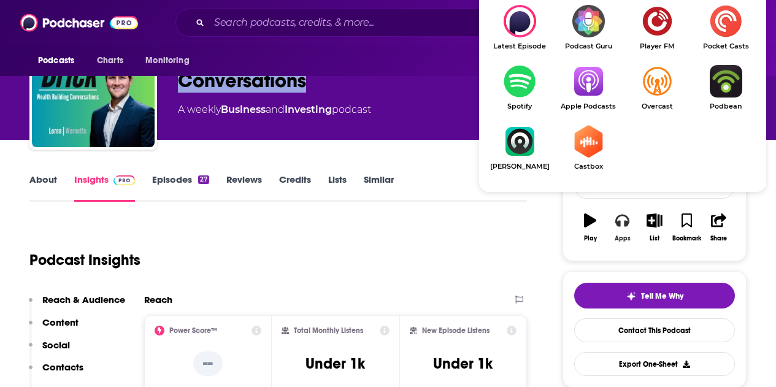
scroll to position [61, 0]
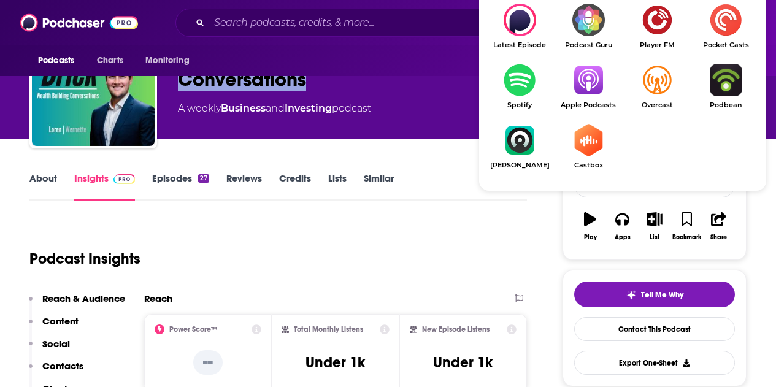
click at [593, 93] on img "Show Listen On dropdown" at bounding box center [588, 80] width 69 height 33
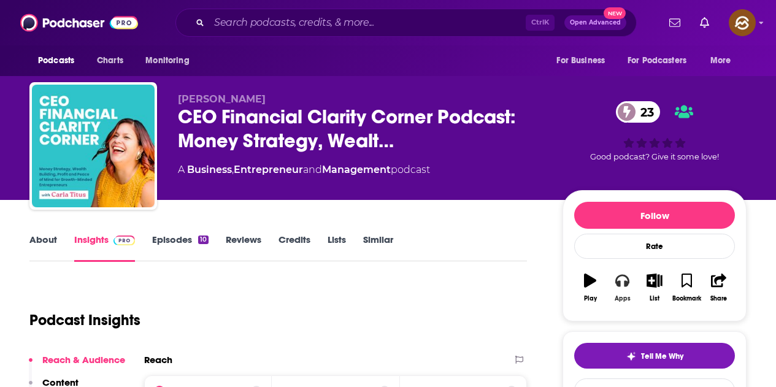
click at [634, 285] on button "Apps" at bounding box center [622, 288] width 32 height 44
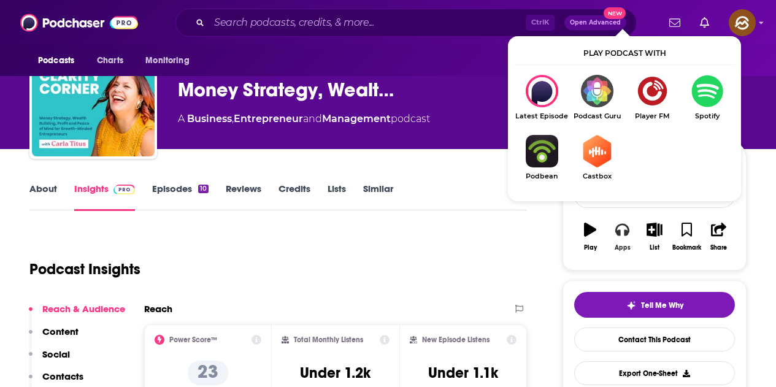
scroll to position [61, 0]
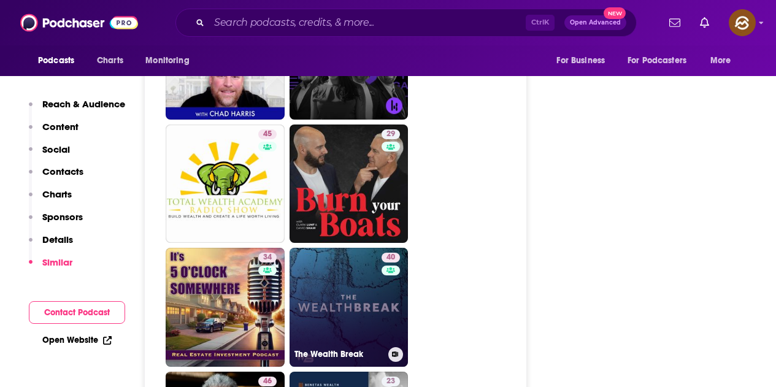
scroll to position [2392, 0]
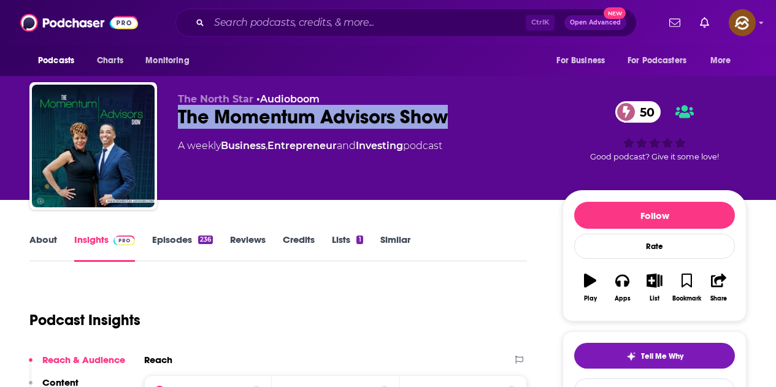
drag, startPoint x: 178, startPoint y: 118, endPoint x: 476, endPoint y: 122, distance: 298.2
click at [476, 122] on div "The Momentum Advisors Show 50" at bounding box center [360, 117] width 365 height 24
click at [621, 293] on button "Apps" at bounding box center [622, 288] width 32 height 44
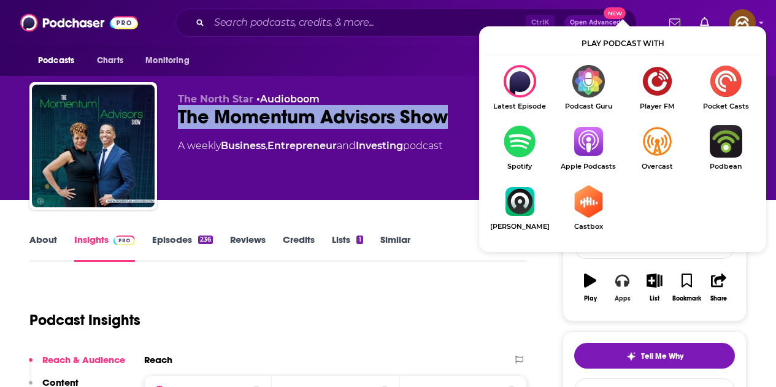
scroll to position [61, 0]
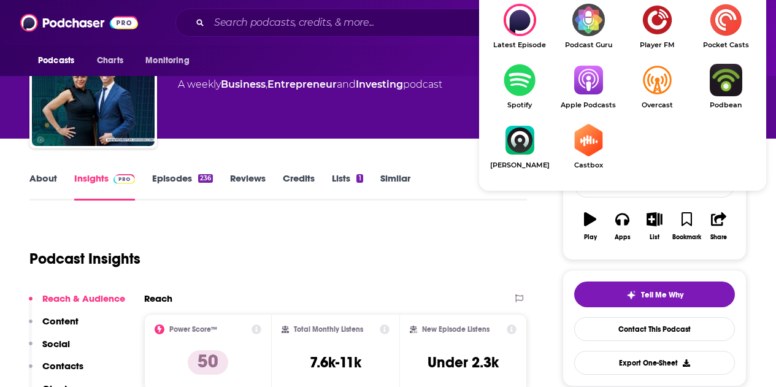
click at [579, 81] on img "Show Listen On dropdown" at bounding box center [588, 80] width 69 height 33
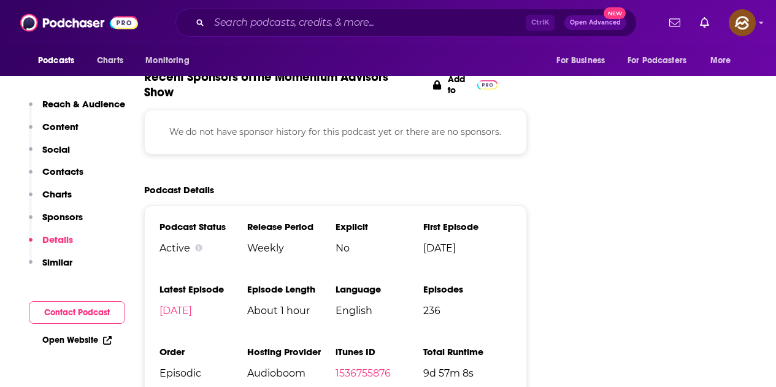
scroll to position [1472, 0]
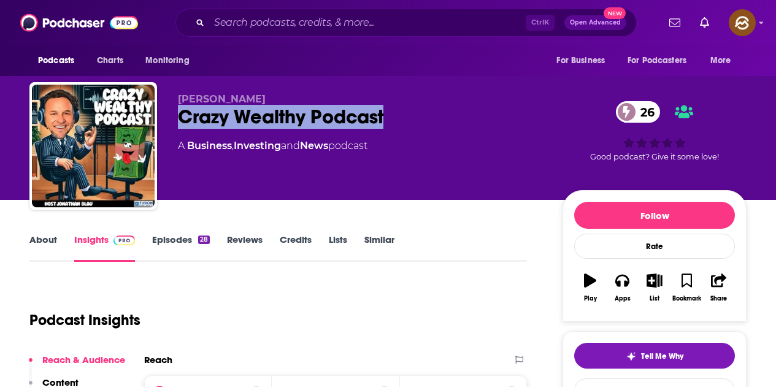
drag, startPoint x: 179, startPoint y: 119, endPoint x: 384, endPoint y: 119, distance: 204.9
click at [384, 119] on div "Crazy Wealthy Podcast 26" at bounding box center [360, 117] width 365 height 24
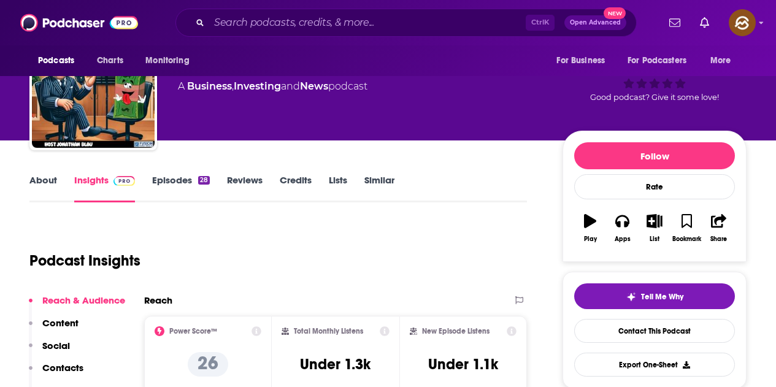
scroll to position [61, 0]
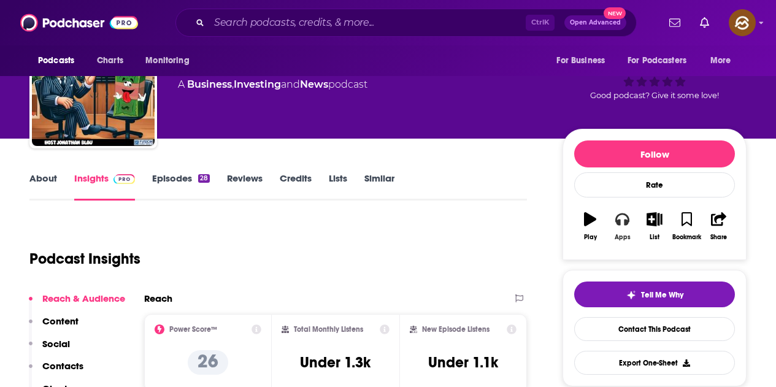
click at [623, 232] on button "Apps" at bounding box center [622, 226] width 32 height 44
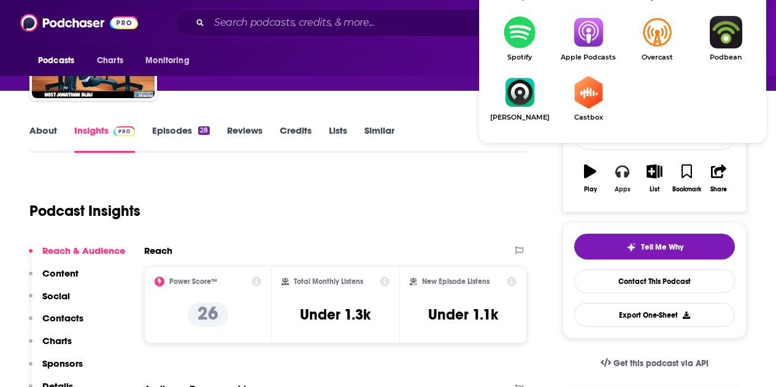
scroll to position [123, 0]
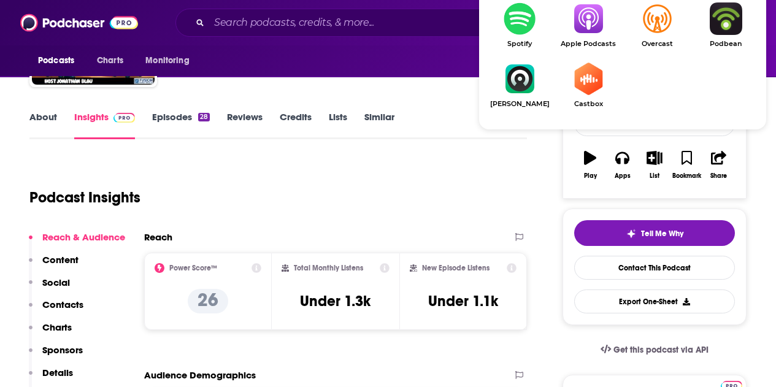
click at [595, 22] on img "Show Listen On dropdown" at bounding box center [588, 18] width 69 height 33
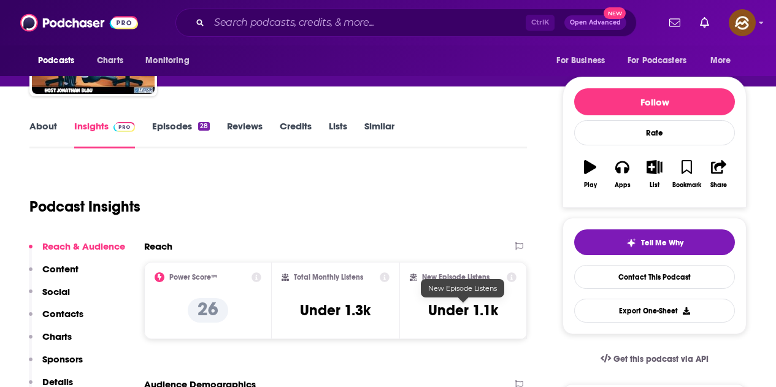
scroll to position [0, 0]
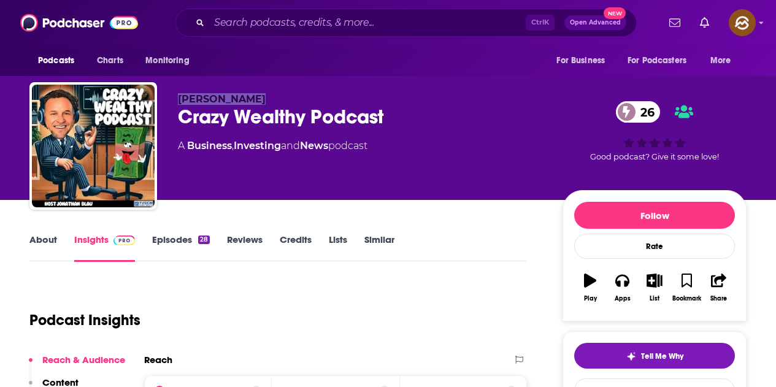
drag, startPoint x: 177, startPoint y: 101, endPoint x: 320, endPoint y: 98, distance: 142.9
click at [320, 98] on div "[PERSON_NAME] Crazy Wealthy Podcast 26 A Business , Investing and News podcast …" at bounding box center [387, 148] width 717 height 132
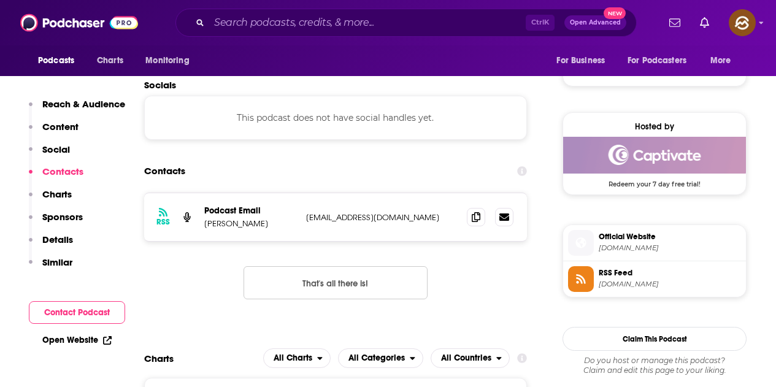
scroll to position [859, 0]
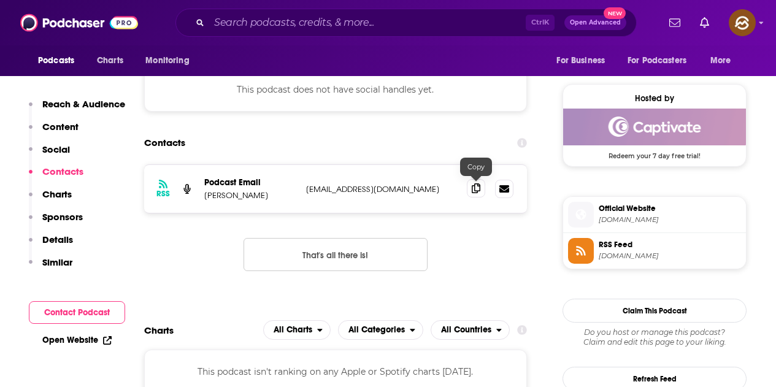
click at [478, 189] on icon at bounding box center [476, 188] width 9 height 10
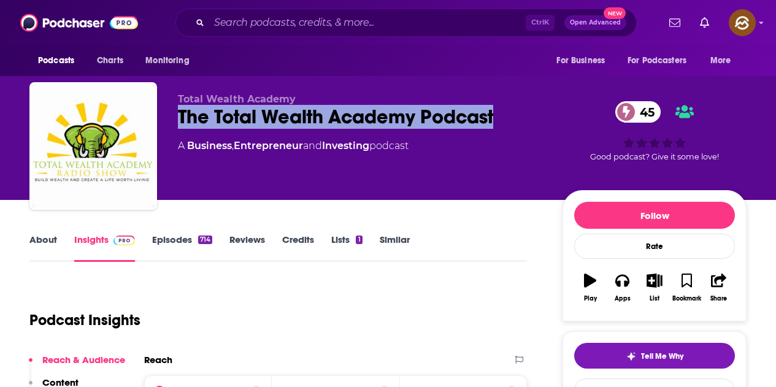
drag, startPoint x: 182, startPoint y: 116, endPoint x: 495, endPoint y: 117, distance: 313.5
click at [495, 117] on div "The Total Wealth Academy Podcast 45" at bounding box center [360, 117] width 365 height 24
click at [615, 290] on button "Apps" at bounding box center [622, 288] width 32 height 44
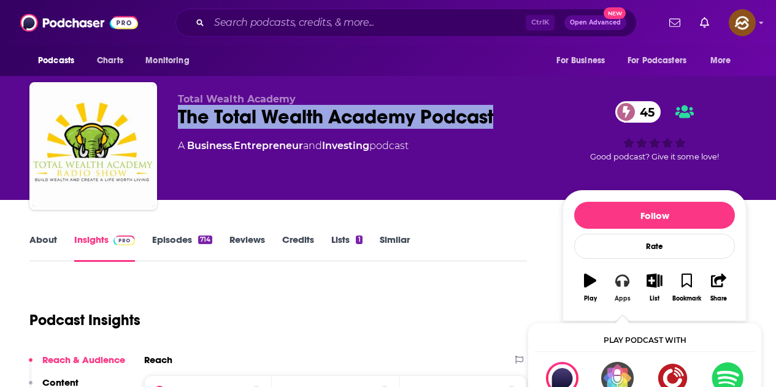
scroll to position [61, 0]
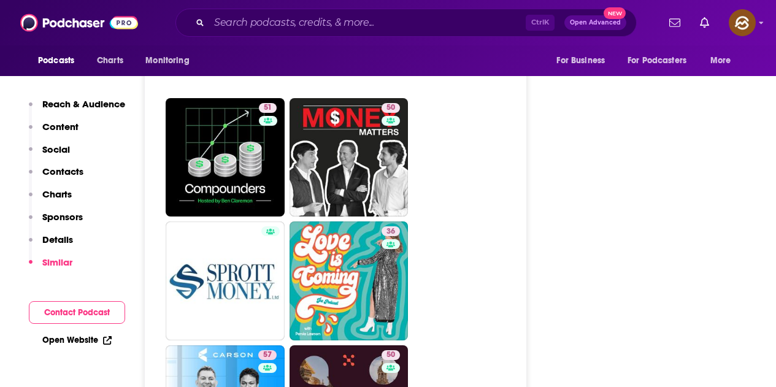
scroll to position [3128, 0]
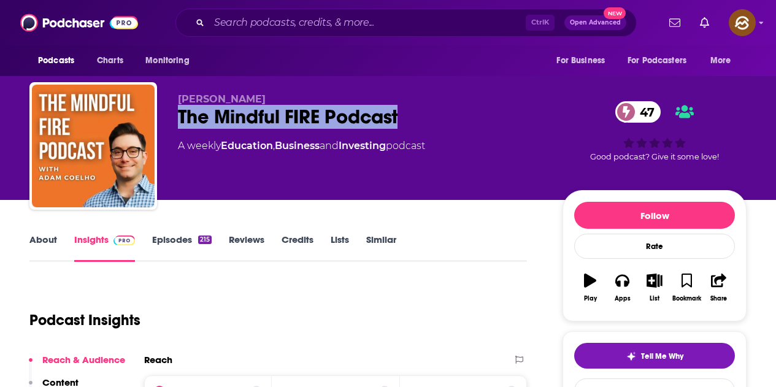
drag, startPoint x: 181, startPoint y: 113, endPoint x: 411, endPoint y: 113, distance: 230.0
click at [411, 113] on div "The Mindful FIRE Podcast 47" at bounding box center [360, 117] width 365 height 24
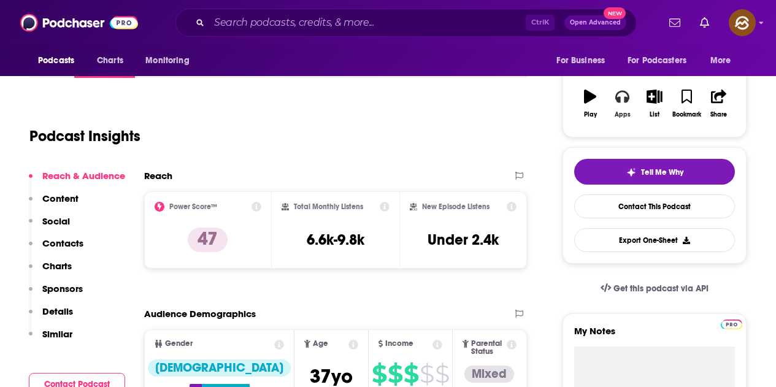
click at [626, 113] on button "Apps" at bounding box center [622, 104] width 32 height 44
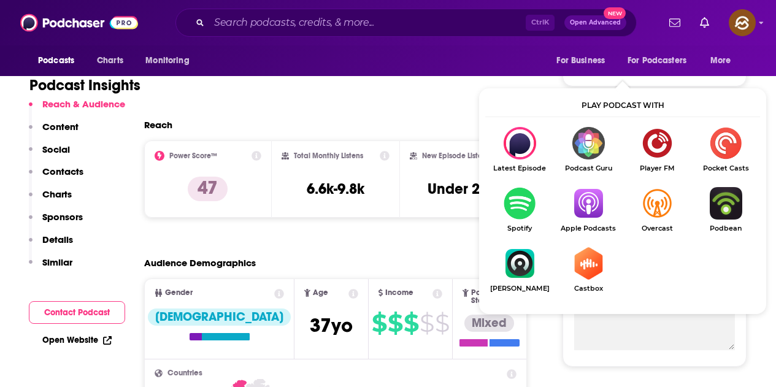
scroll to position [245, 0]
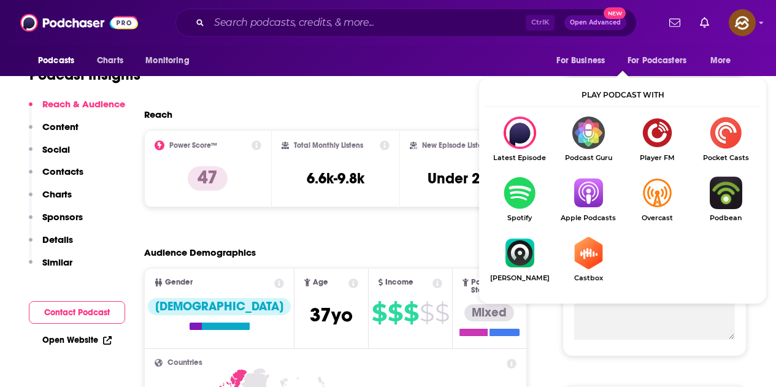
click at [588, 195] on img "Show Listen On dropdown" at bounding box center [588, 193] width 69 height 33
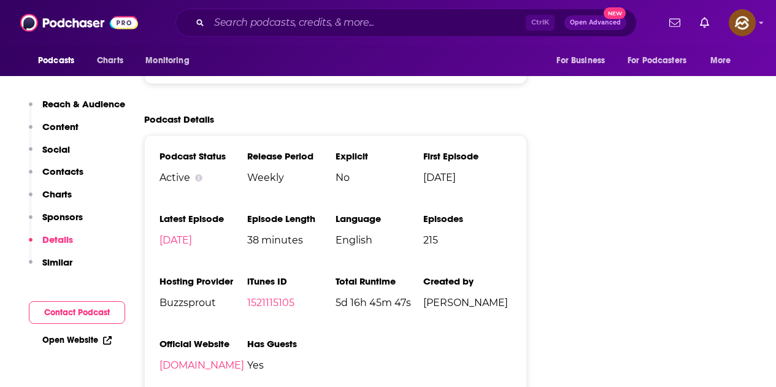
scroll to position [0, 0]
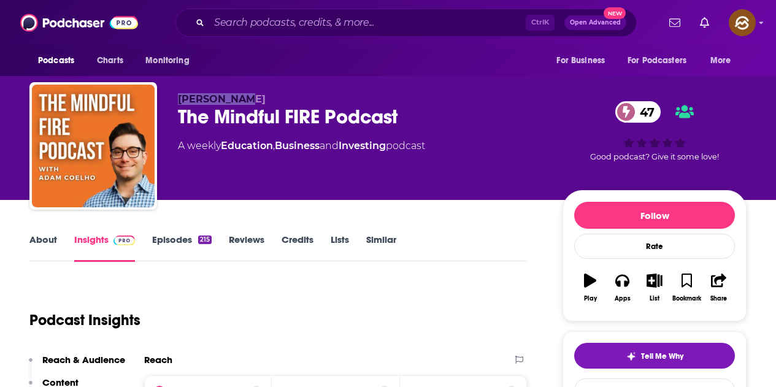
drag, startPoint x: 182, startPoint y: 98, endPoint x: 279, endPoint y: 99, distance: 97.5
click at [279, 99] on p "[PERSON_NAME]" at bounding box center [360, 99] width 365 height 12
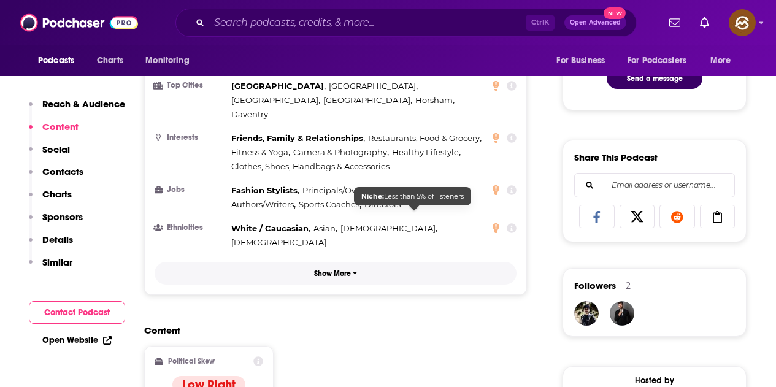
scroll to position [920, 0]
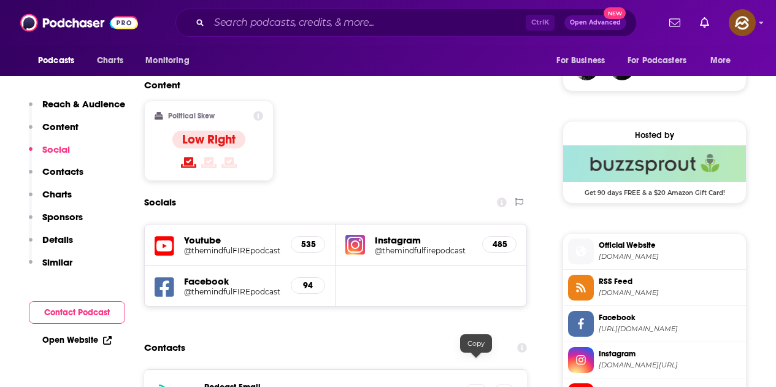
click at [477, 386] on icon at bounding box center [476, 393] width 9 height 10
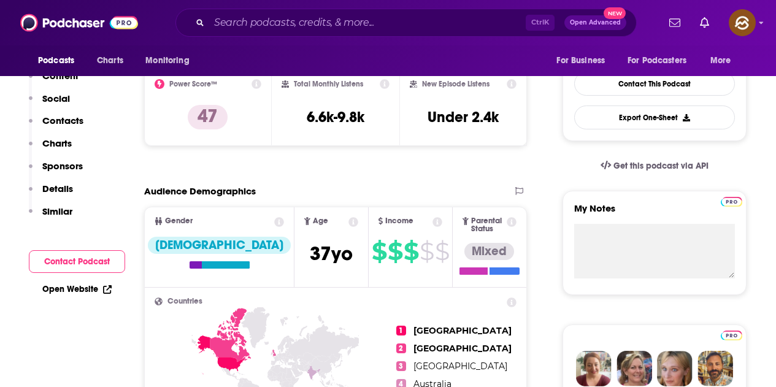
scroll to position [61, 0]
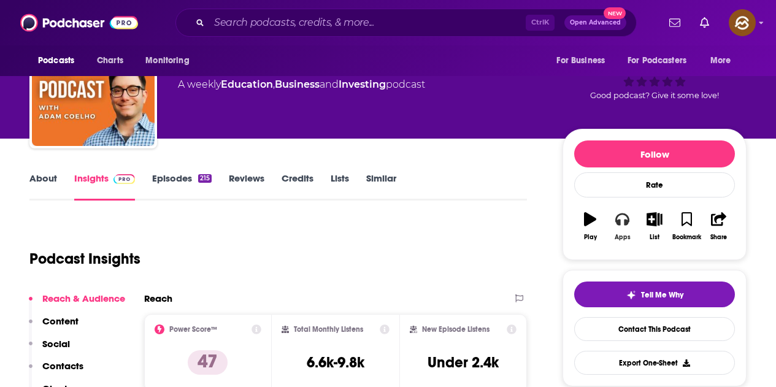
click at [620, 229] on button "Apps" at bounding box center [622, 226] width 32 height 44
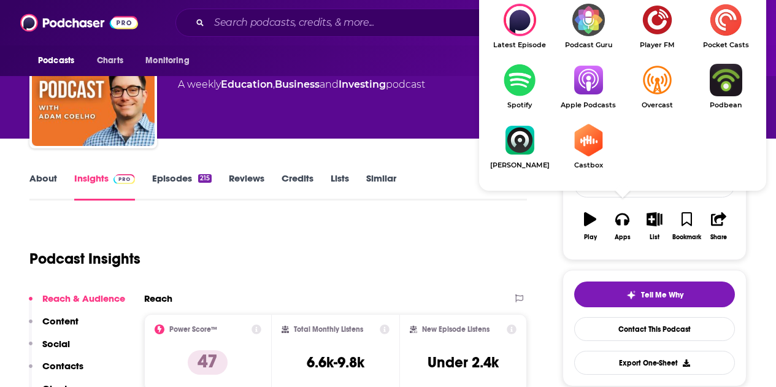
click at [591, 90] on img "Show Listen On dropdown" at bounding box center [588, 80] width 69 height 33
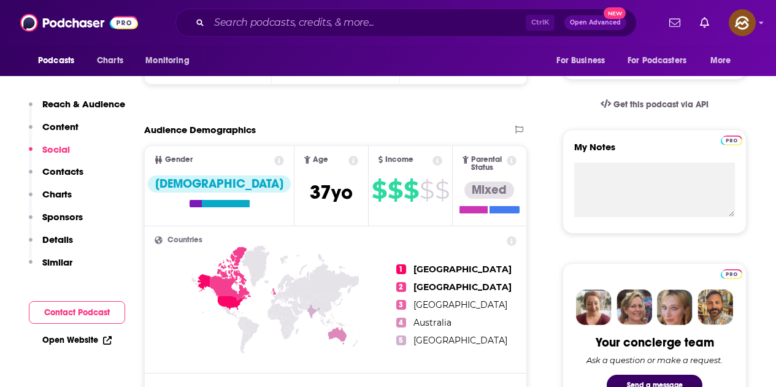
scroll to position [184, 0]
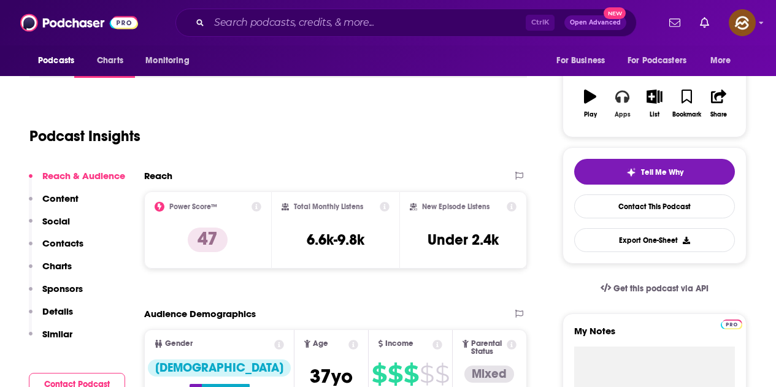
click at [625, 107] on button "Apps" at bounding box center [622, 104] width 32 height 44
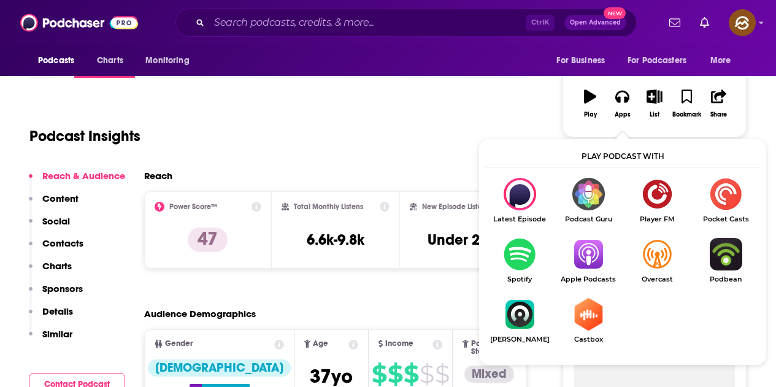
click at [583, 252] on img "Show Listen On dropdown" at bounding box center [588, 254] width 69 height 33
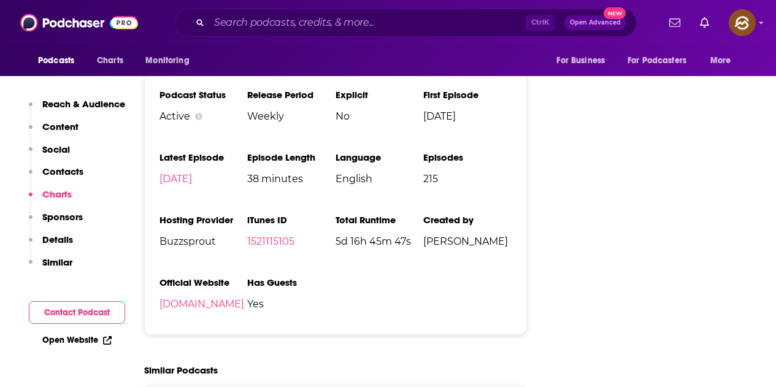
scroll to position [1902, 0]
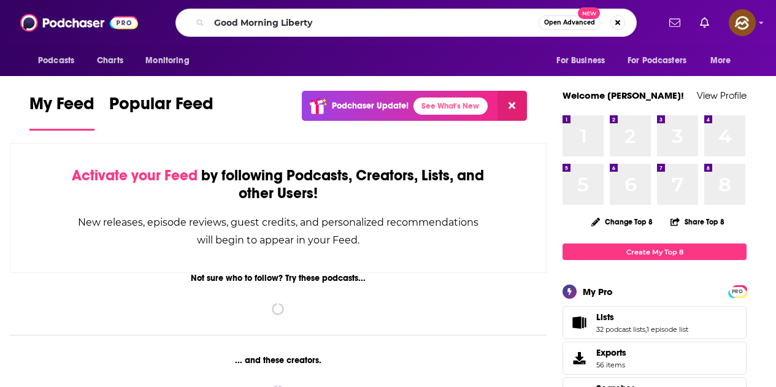
type input "Good Morning Liberty"
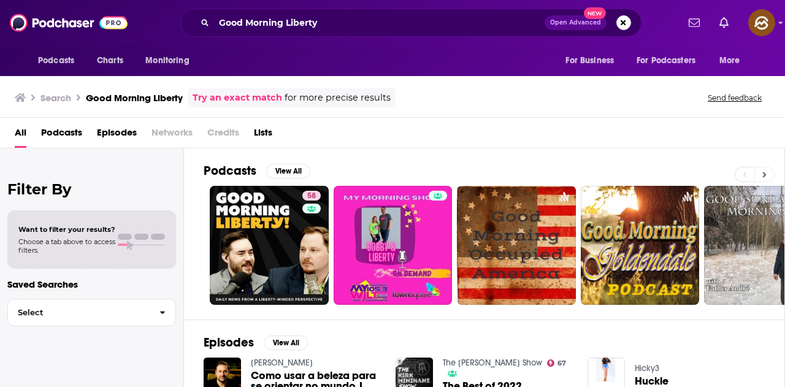
click at [766, 172] on icon at bounding box center [764, 175] width 4 height 9
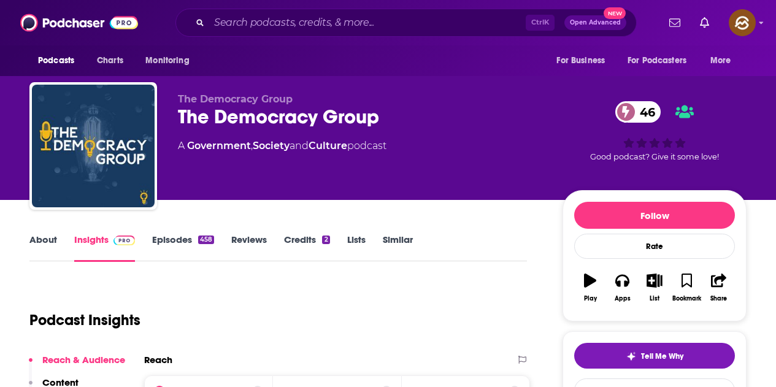
drag, startPoint x: 0, startPoint y: 0, endPoint x: 458, endPoint y: 111, distance: 471.5
click at [458, 111] on div "The Democracy Group 46" at bounding box center [360, 117] width 365 height 24
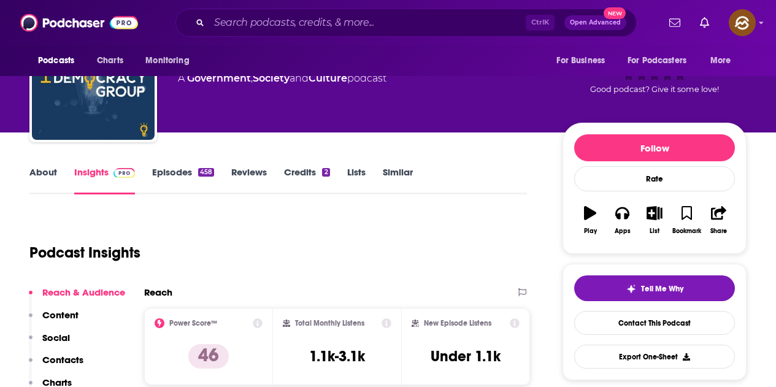
scroll to position [123, 0]
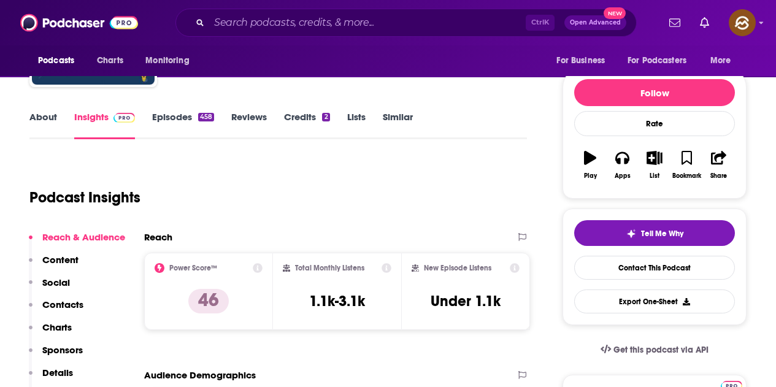
click at [191, 113] on link "Episodes 458" at bounding box center [183, 125] width 62 height 28
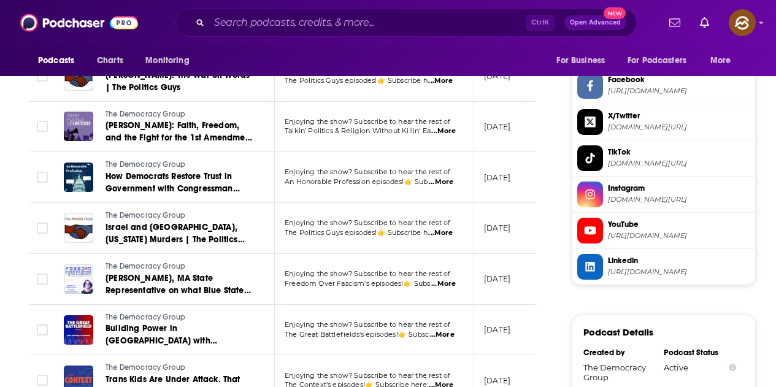
scroll to position [1411, 0]
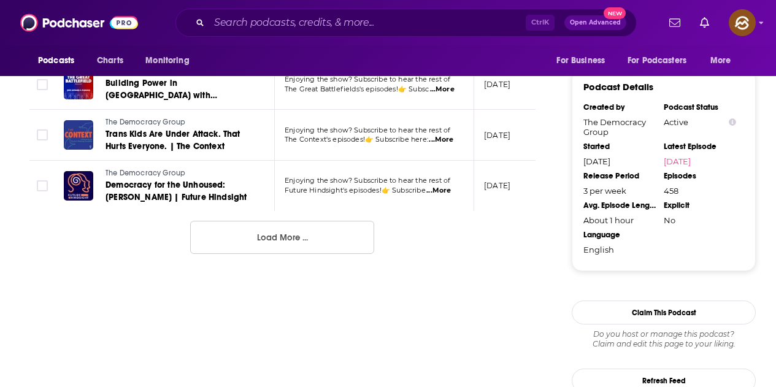
click at [278, 252] on button "Load More ..." at bounding box center [282, 237] width 184 height 33
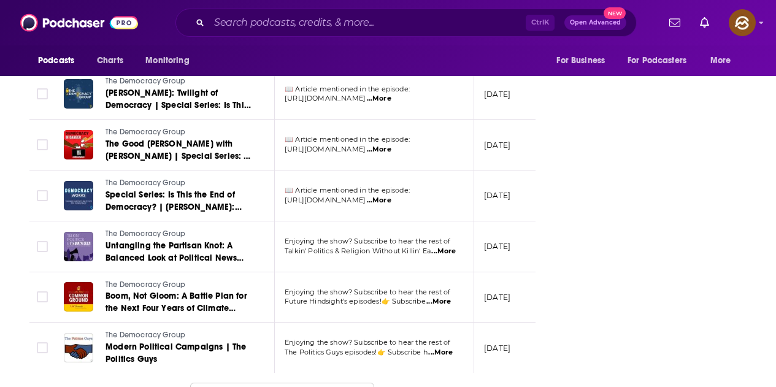
scroll to position [2577, 0]
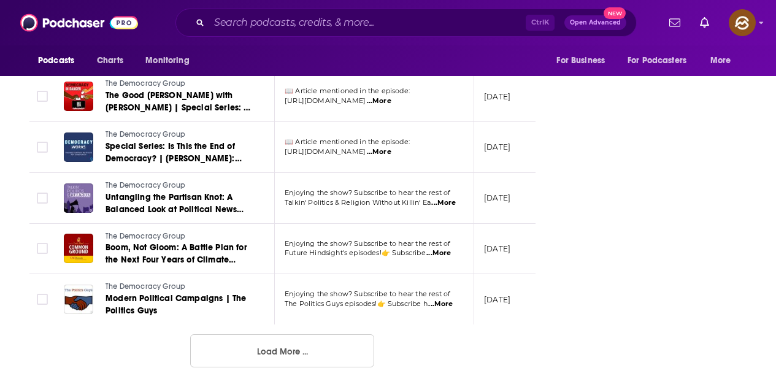
click at [292, 344] on button "Load More ..." at bounding box center [282, 350] width 184 height 33
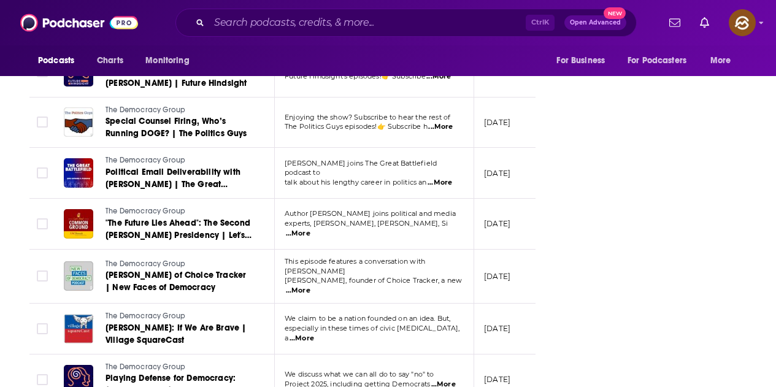
scroll to position [3846, 0]
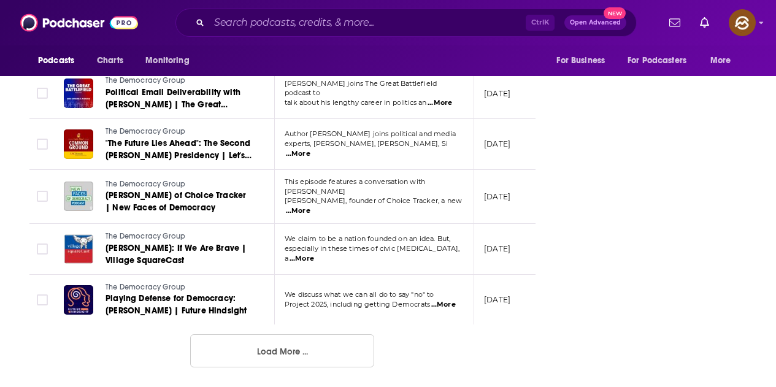
click at [275, 358] on button "Load More ..." at bounding box center [282, 350] width 184 height 33
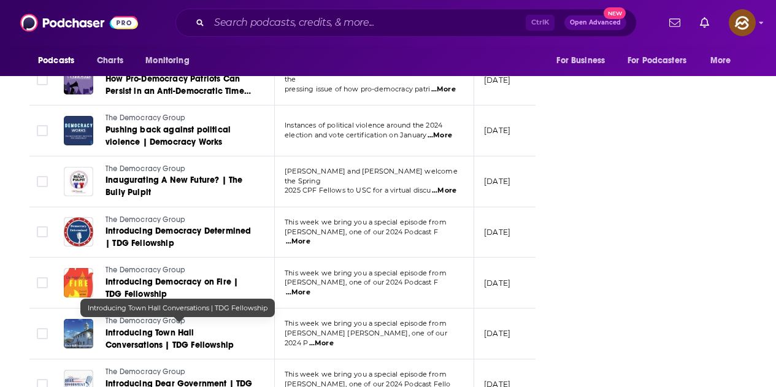
scroll to position [4276, 0]
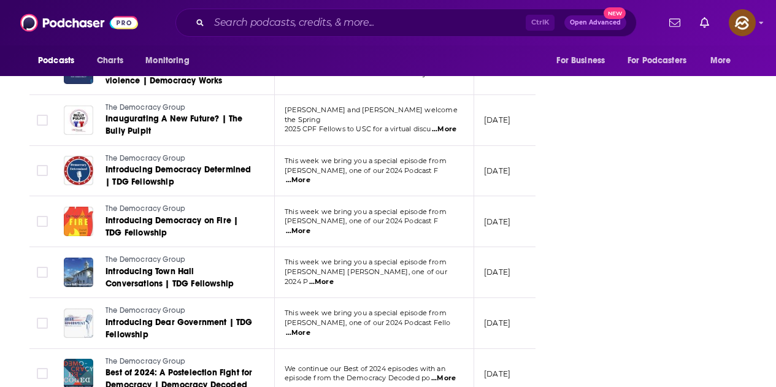
click at [310, 226] on span "...More" at bounding box center [298, 231] width 25 height 10
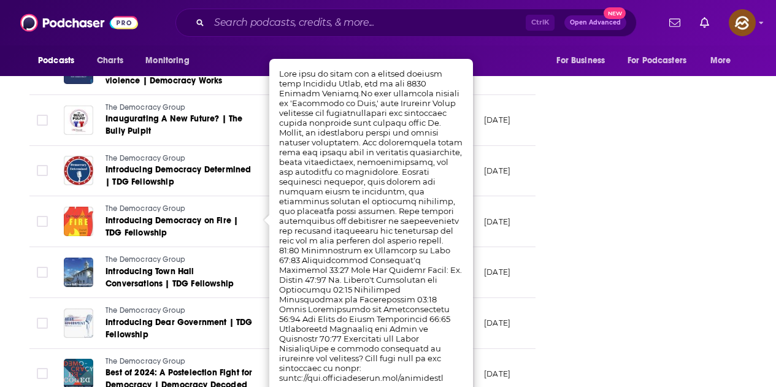
scroll to position [4521, 0]
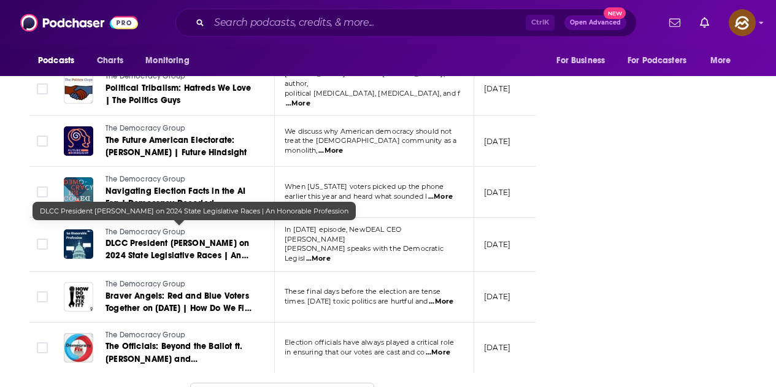
scroll to position [5115, 0]
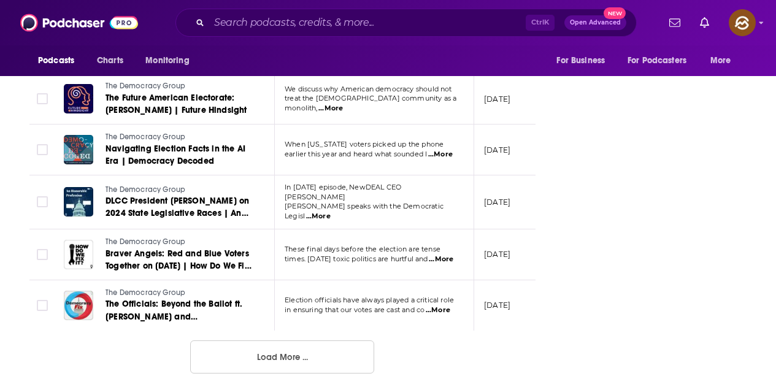
click at [290, 350] on button "Load More ..." at bounding box center [282, 356] width 184 height 33
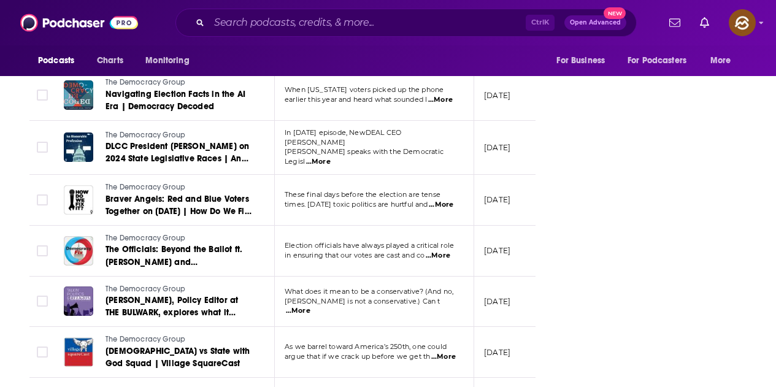
scroll to position [5116, 0]
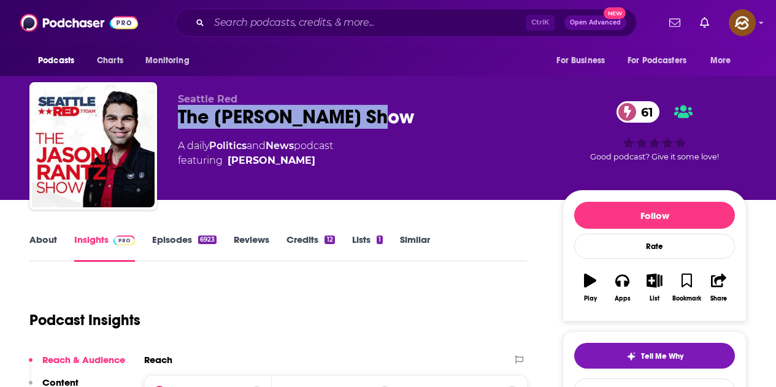
drag, startPoint x: 182, startPoint y: 120, endPoint x: 378, endPoint y: 119, distance: 196.9
click at [378, 119] on div "The [PERSON_NAME] Show 61" at bounding box center [360, 117] width 365 height 24
click at [636, 285] on button "Apps" at bounding box center [622, 288] width 32 height 44
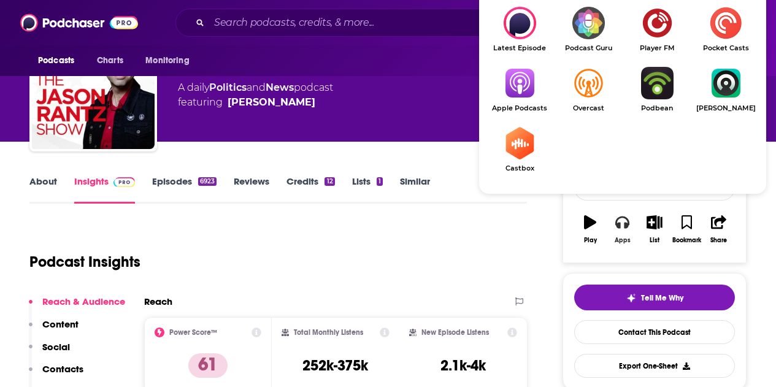
scroll to position [61, 0]
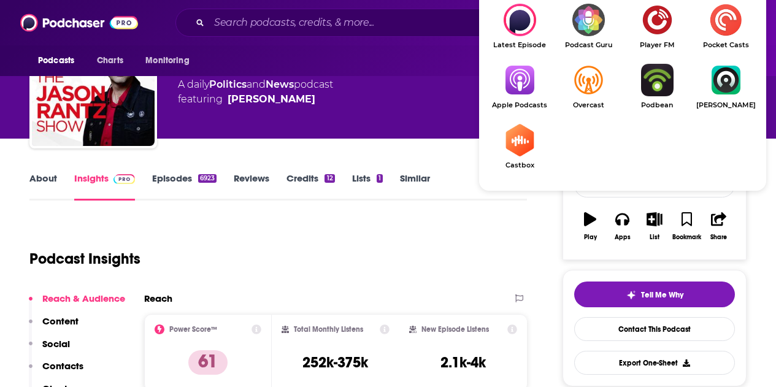
click at [521, 83] on img "Show Listen On dropdown" at bounding box center [519, 80] width 69 height 33
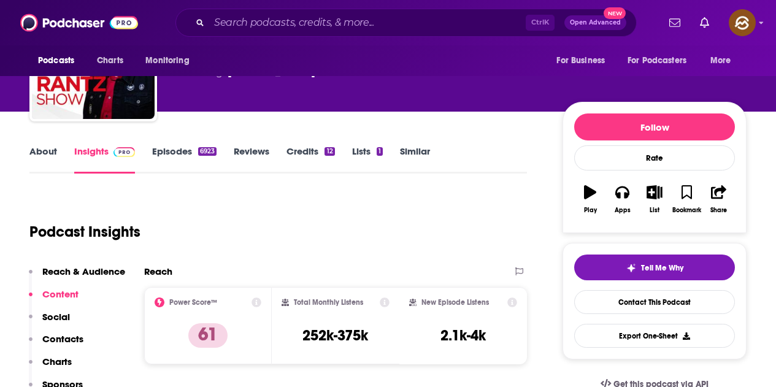
scroll to position [0, 0]
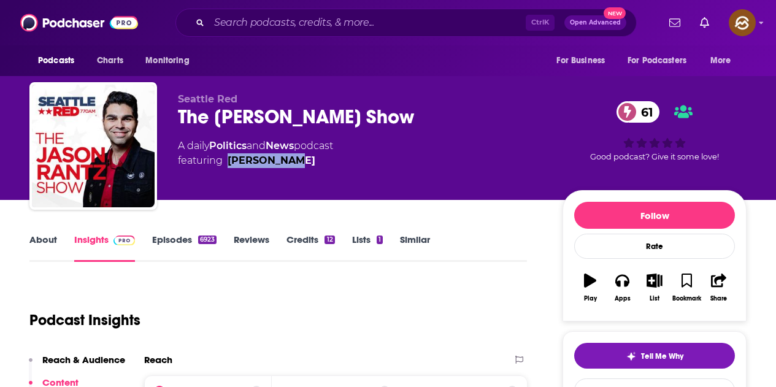
drag, startPoint x: 308, startPoint y: 179, endPoint x: 229, endPoint y: 161, distance: 81.2
click at [229, 161] on div "Seattle Red The [PERSON_NAME] Show 61 A daily Politics and News podcast featuri…" at bounding box center [360, 142] width 365 height 98
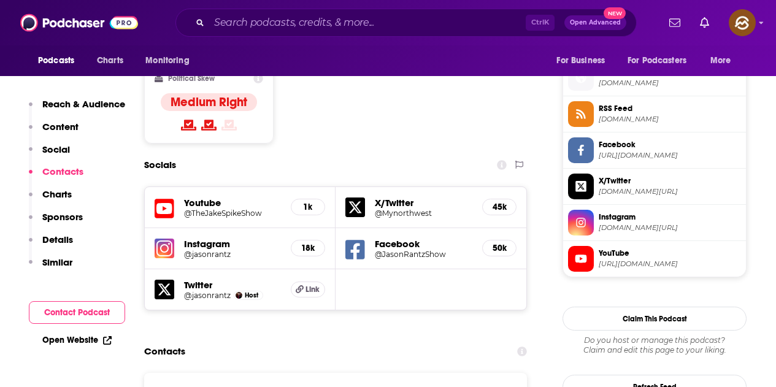
scroll to position [1165, 0]
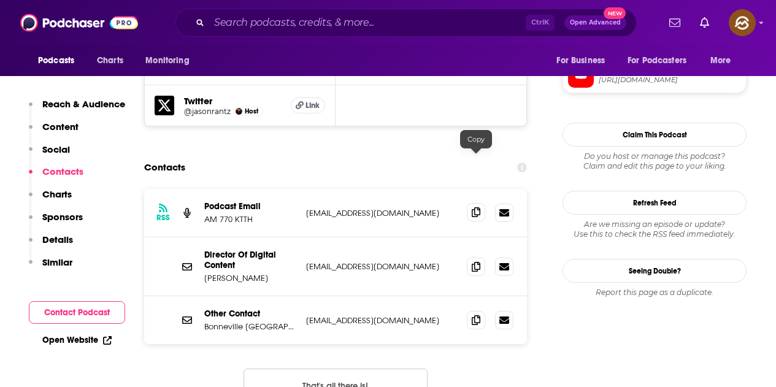
click at [480, 207] on icon at bounding box center [476, 212] width 9 height 10
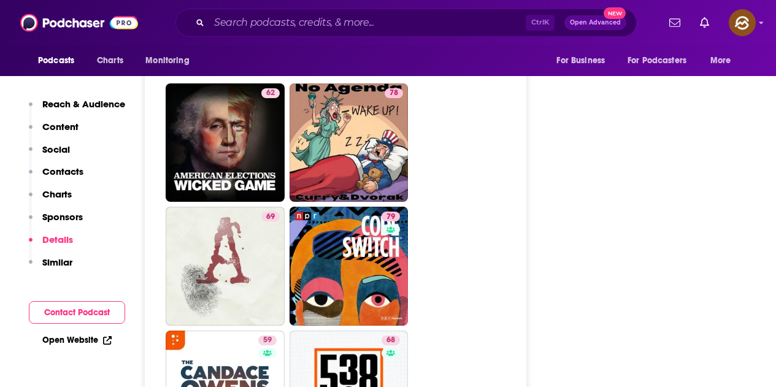
scroll to position [4907, 0]
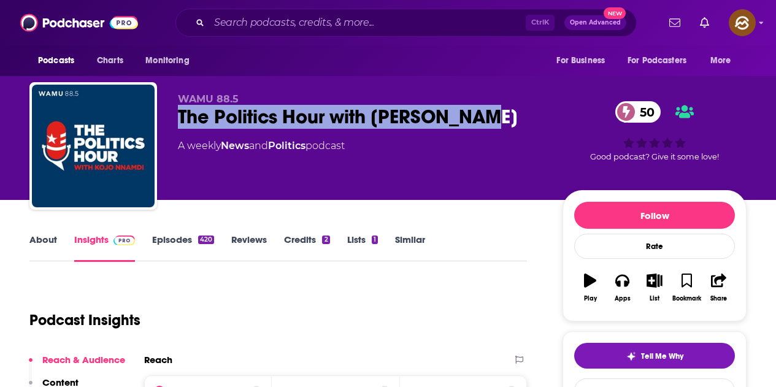
drag, startPoint x: 180, startPoint y: 118, endPoint x: 515, endPoint y: 118, distance: 334.9
click at [515, 118] on div "The Politics Hour with Kojo Nnamdi 50" at bounding box center [360, 117] width 365 height 24
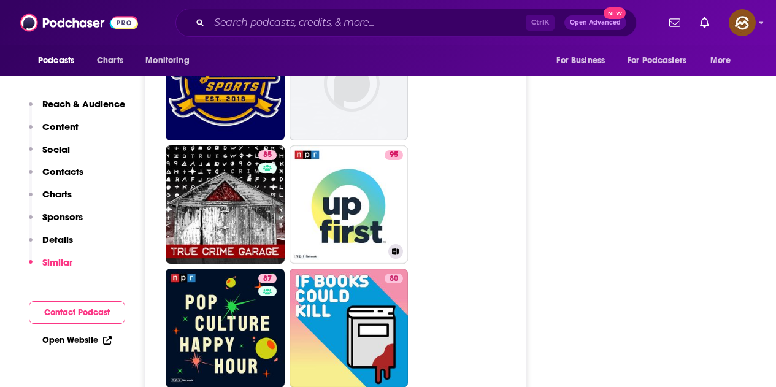
scroll to position [4049, 0]
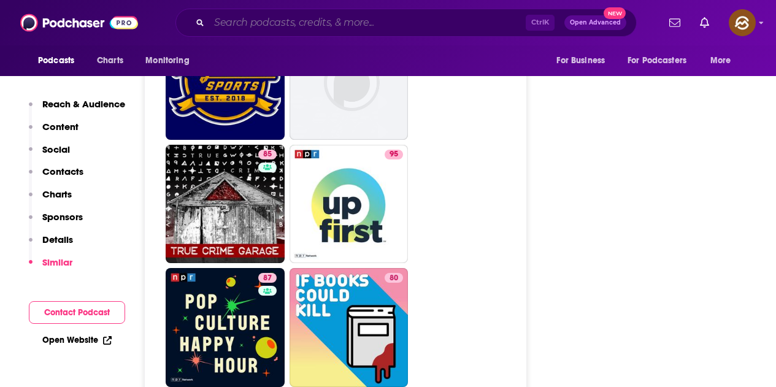
click at [336, 27] on input "Search podcasts, credits, & more..." at bounding box center [367, 23] width 317 height 20
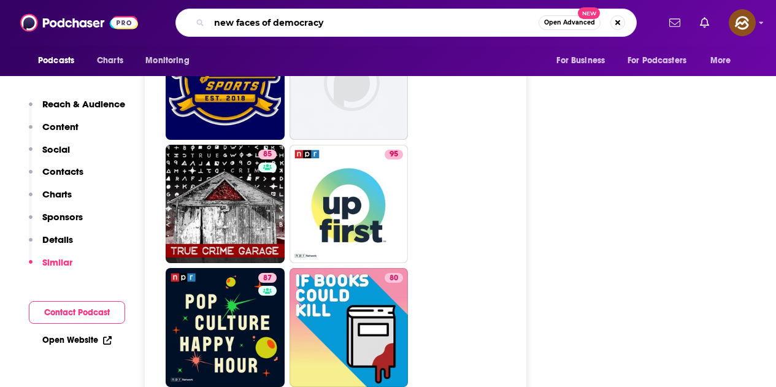
type input "new faces of democracy"
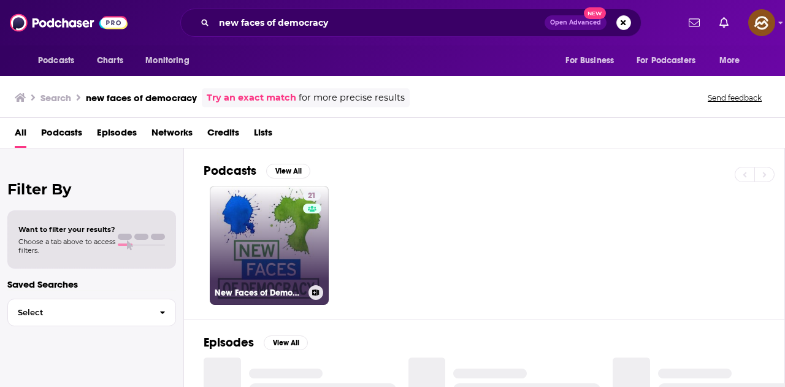
click at [306, 253] on div "21" at bounding box center [313, 238] width 21 height 94
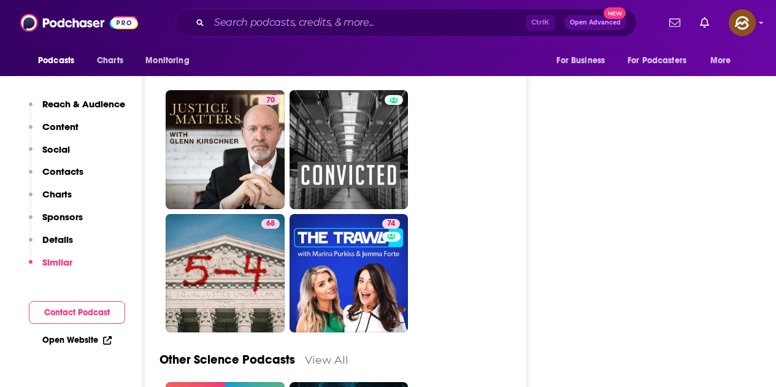
scroll to position [4110, 0]
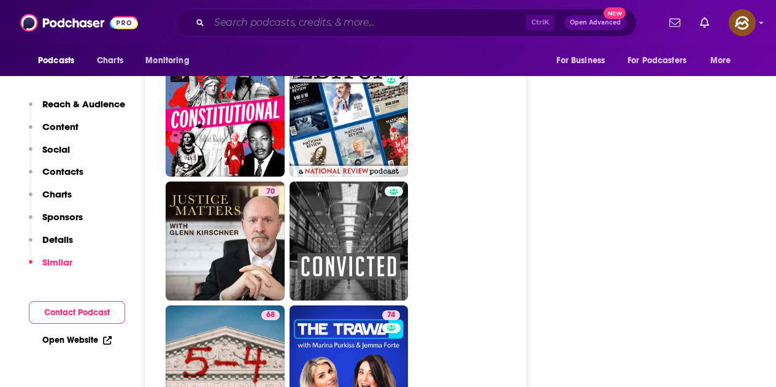
click at [372, 24] on input "Search podcasts, credits, & more..." at bounding box center [367, 23] width 317 height 20
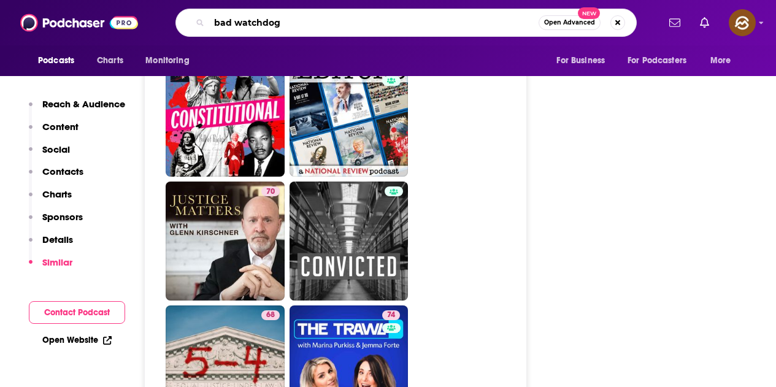
type input "bad watchdog"
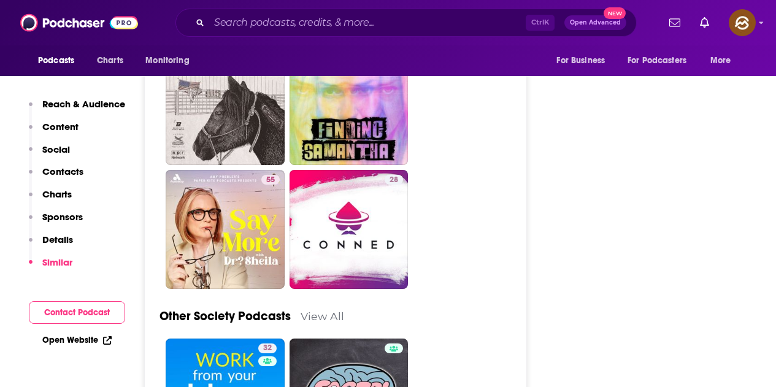
scroll to position [3435, 0]
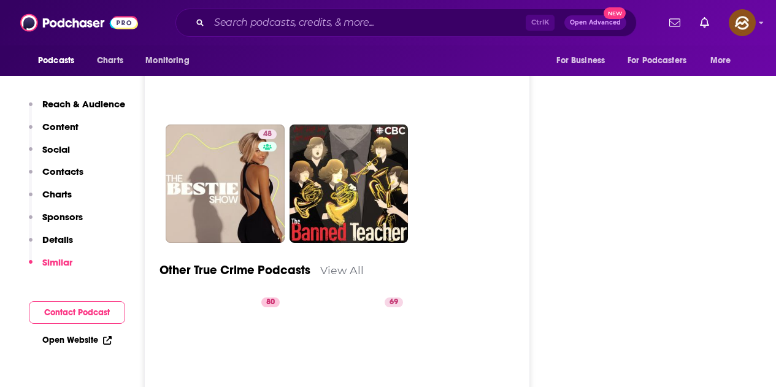
scroll to position [3742, 0]
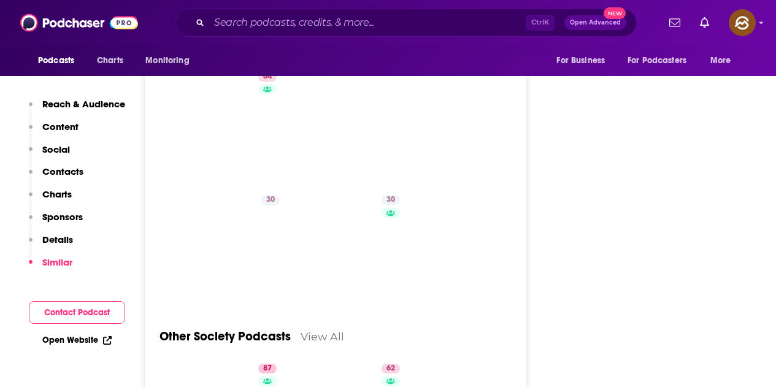
scroll to position [3681, 0]
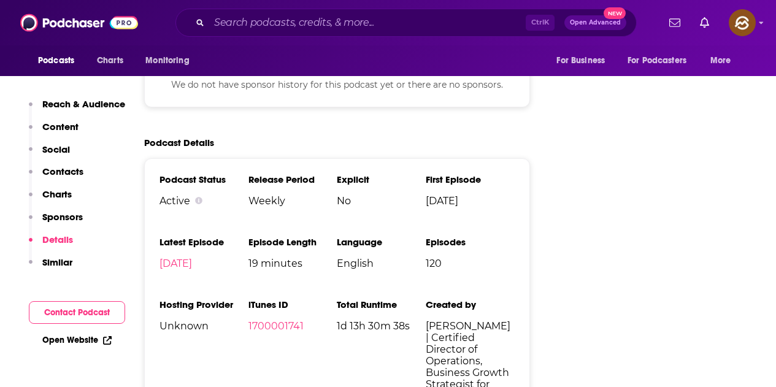
scroll to position [1718, 0]
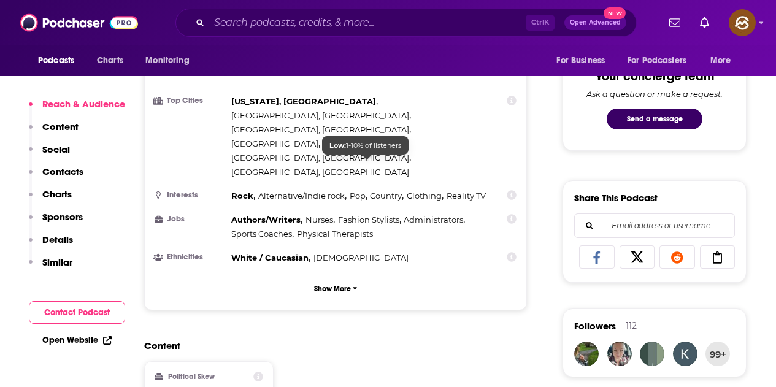
scroll to position [920, 0]
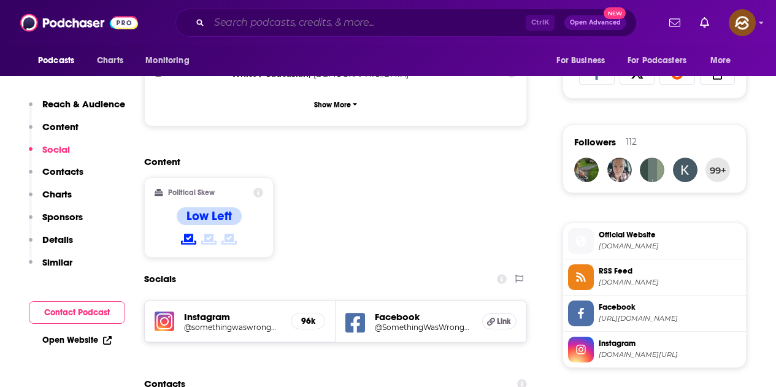
click at [291, 28] on input "Search podcasts, credits, & more..." at bounding box center [367, 23] width 317 height 20
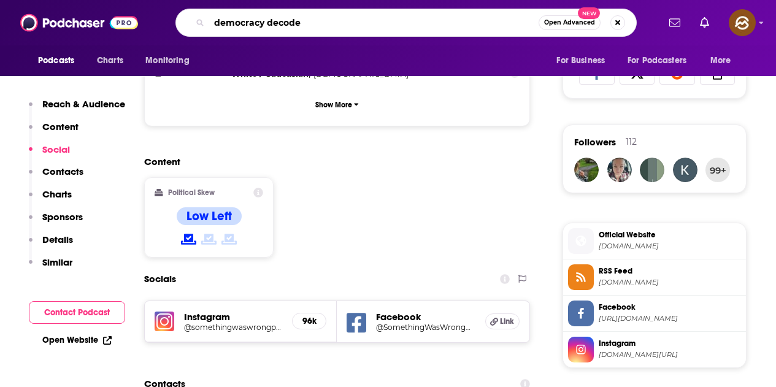
type input "democracy decoded"
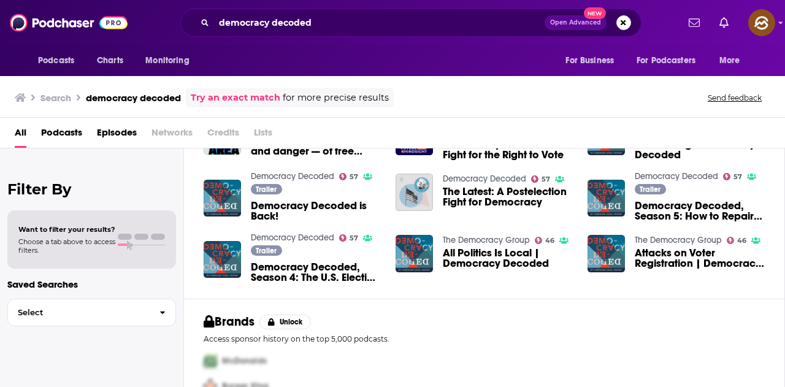
scroll to position [296, 0]
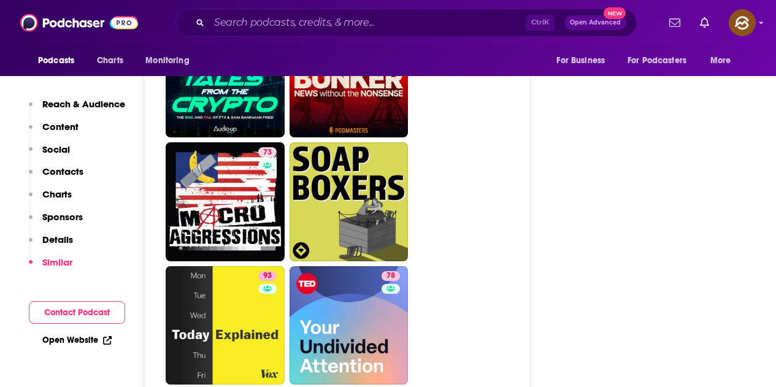
scroll to position [4294, 0]
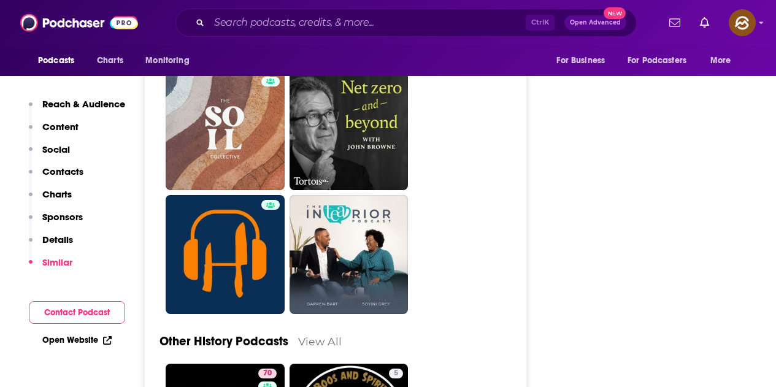
scroll to position [3128, 0]
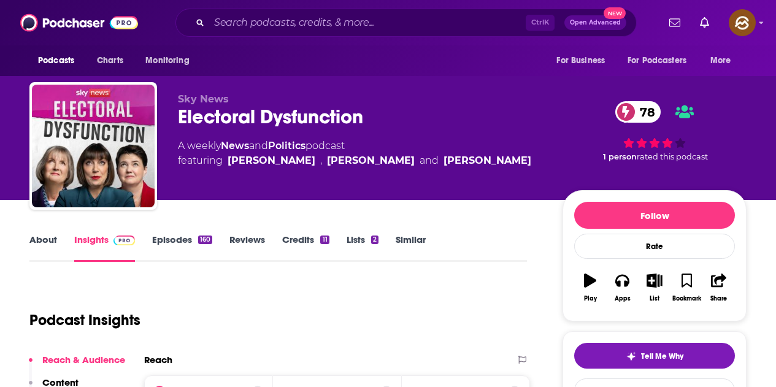
drag, startPoint x: 180, startPoint y: 118, endPoint x: 366, endPoint y: 118, distance: 185.3
click at [366, 118] on div "Electoral Dysfunction 78" at bounding box center [360, 117] width 365 height 24
click at [625, 275] on icon "button" at bounding box center [621, 281] width 13 height 12
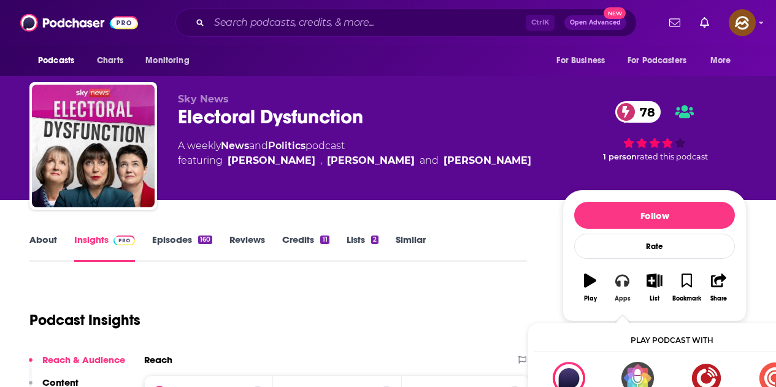
scroll to position [184, 0]
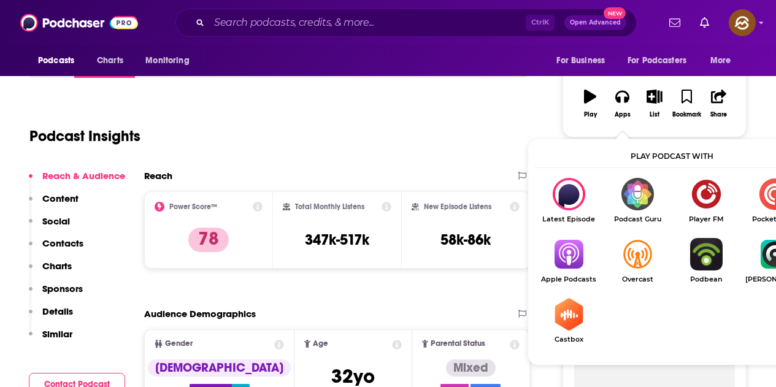
click at [580, 256] on img "Show Listen On dropdown" at bounding box center [568, 254] width 69 height 33
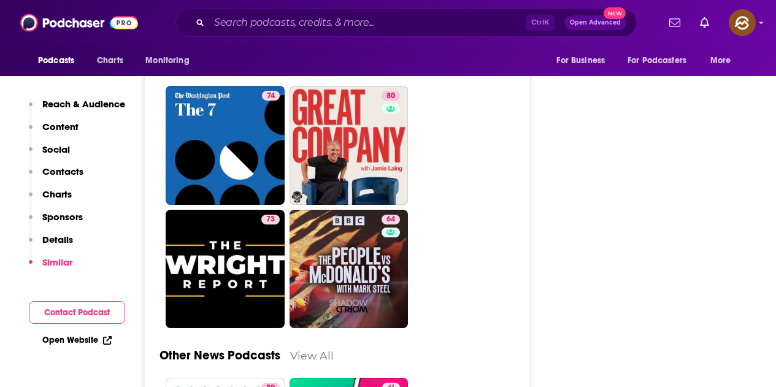
scroll to position [3251, 0]
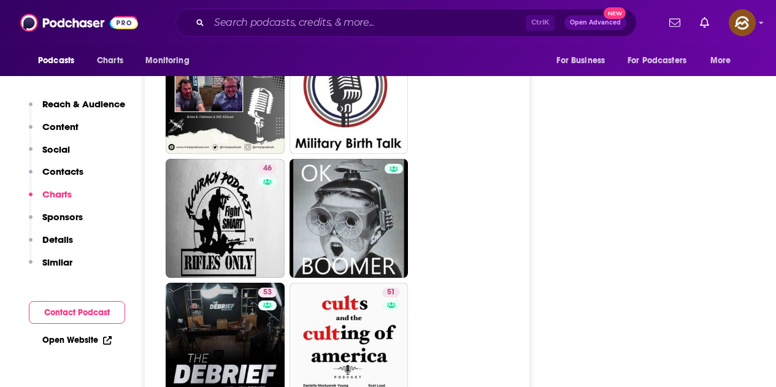
scroll to position [3067, 0]
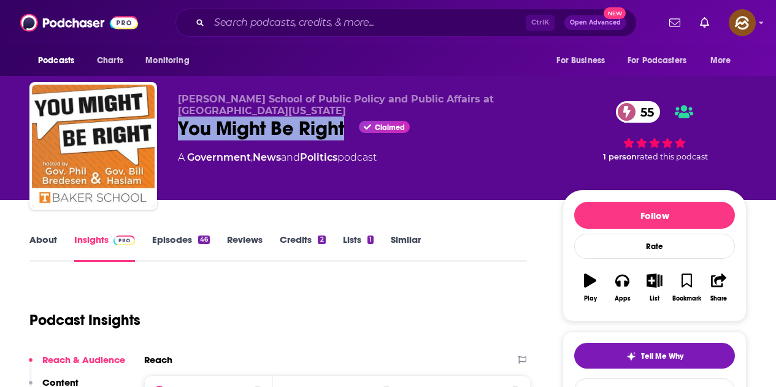
drag, startPoint x: 293, startPoint y: 128, endPoint x: 348, endPoint y: 128, distance: 55.2
click at [348, 128] on div "You Might Be Right Claimed 55" at bounding box center [360, 129] width 365 height 24
click at [470, 188] on div "Baker School of Public Policy and Public Affairs at University of Tennessee You…" at bounding box center [360, 142] width 365 height 98
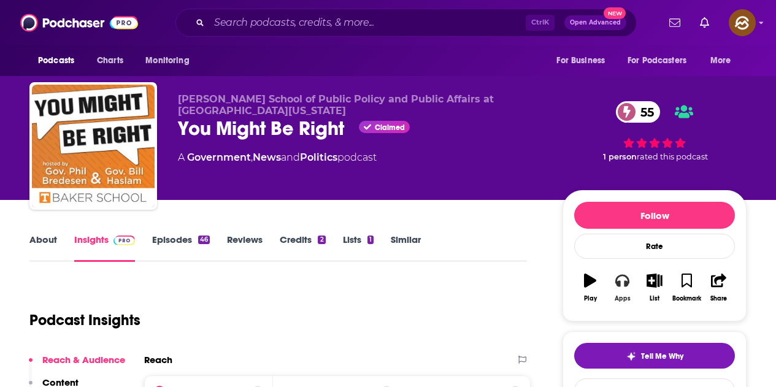
click at [623, 290] on button "Apps" at bounding box center [622, 288] width 32 height 44
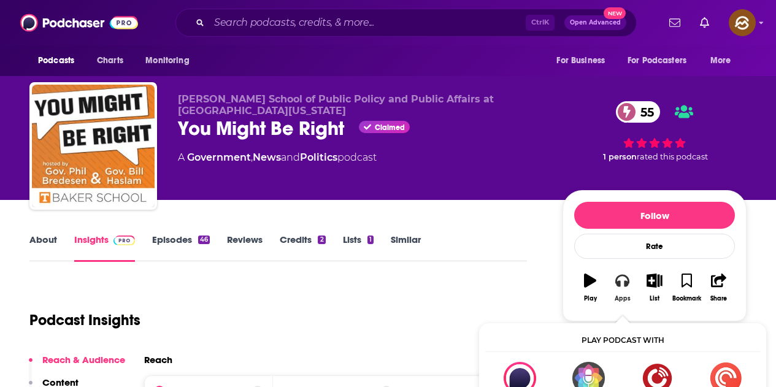
scroll to position [184, 0]
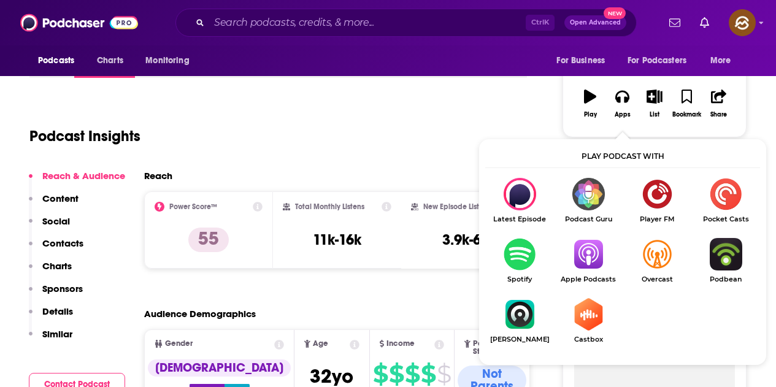
click at [607, 259] on img "Show Listen On dropdown" at bounding box center [588, 254] width 69 height 33
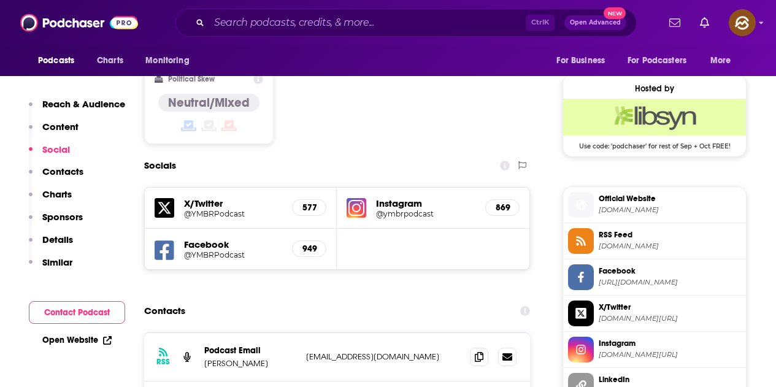
scroll to position [1043, 0]
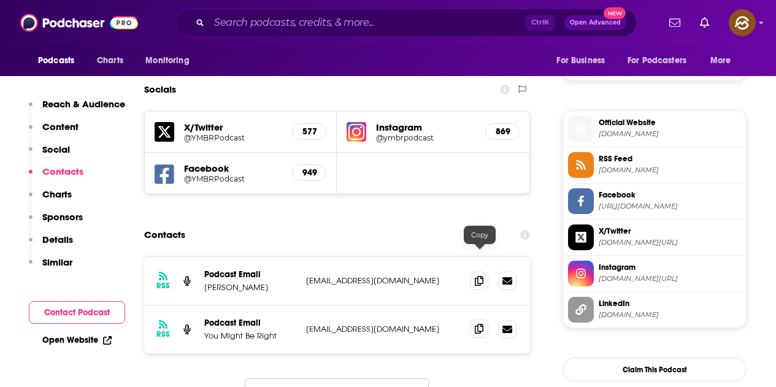
click at [486, 320] on span at bounding box center [479, 329] width 18 height 18
click at [479, 275] on icon at bounding box center [479, 280] width 9 height 10
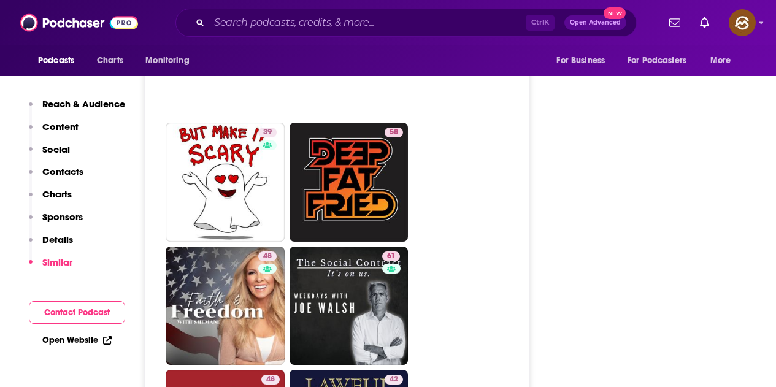
scroll to position [3251, 0]
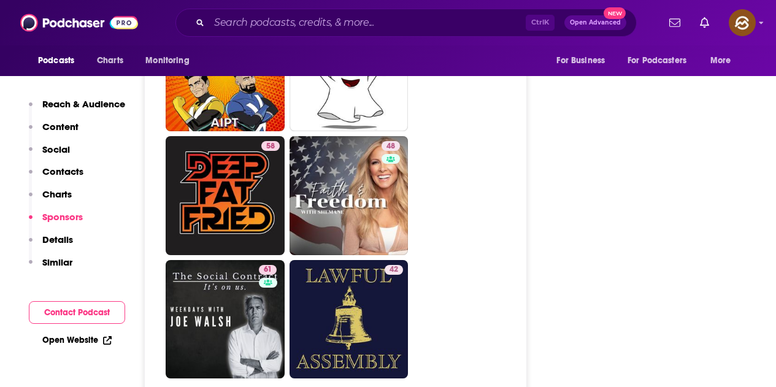
scroll to position [3128, 0]
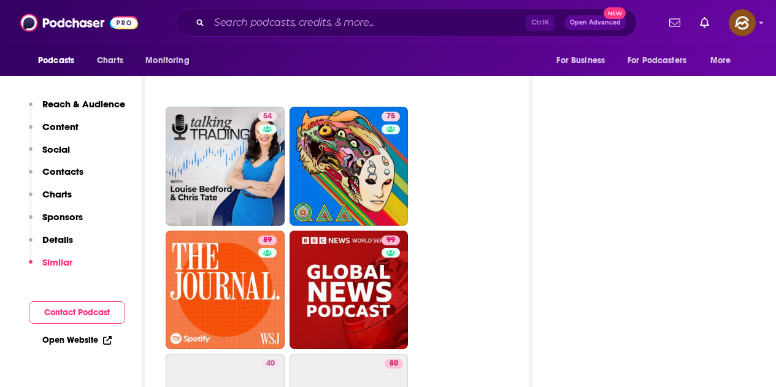
scroll to position [3681, 0]
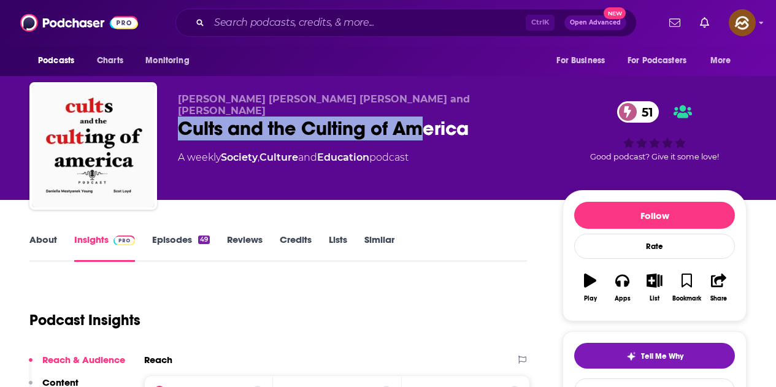
drag, startPoint x: 182, startPoint y: 124, endPoint x: 424, endPoint y: 118, distance: 242.4
click at [423, 118] on div "Cults and the Culting of America 51" at bounding box center [360, 129] width 365 height 24
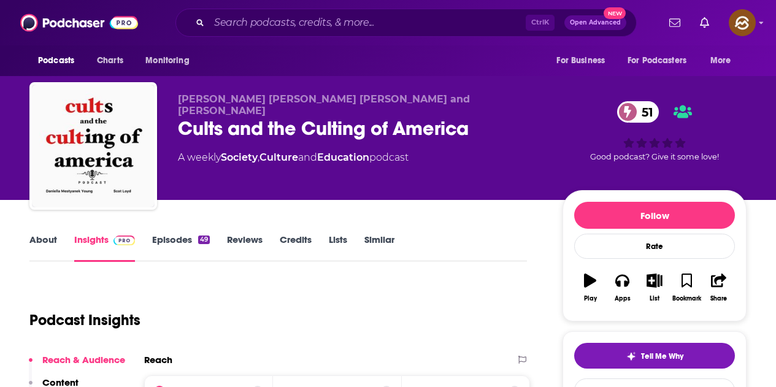
click at [468, 121] on div "Cults and the Culting of America 51" at bounding box center [360, 129] width 365 height 24
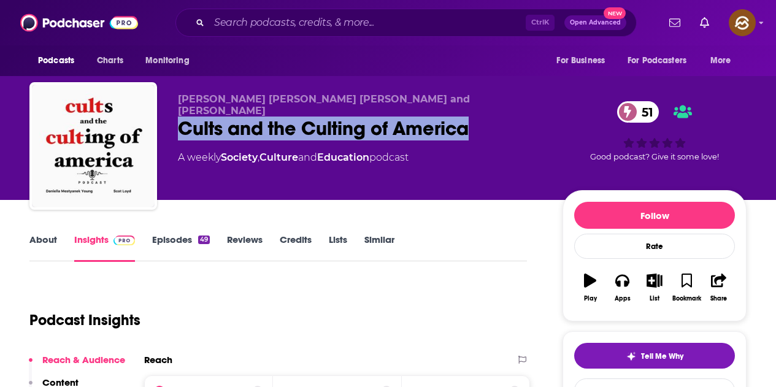
drag, startPoint x: 183, startPoint y: 115, endPoint x: 472, endPoint y: 128, distance: 289.2
click at [472, 128] on div "Cults and the Culting of America 51" at bounding box center [360, 129] width 365 height 24
click at [617, 286] on icon "button" at bounding box center [621, 280] width 13 height 13
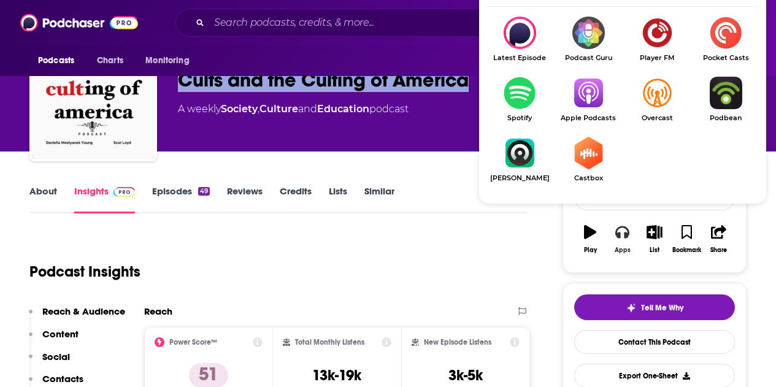
scroll to position [61, 0]
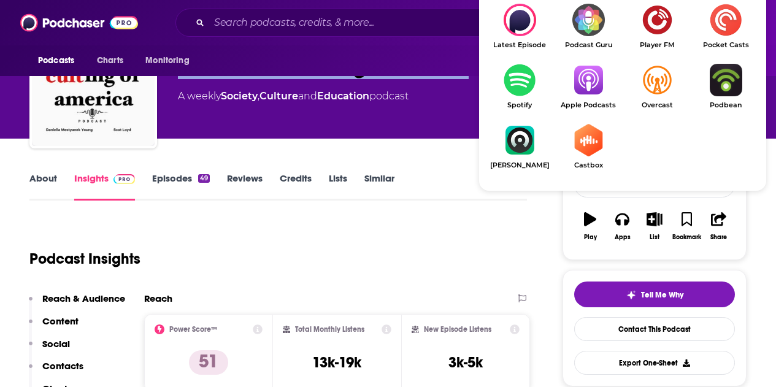
click at [601, 88] on img "Show Listen On dropdown" at bounding box center [588, 80] width 69 height 33
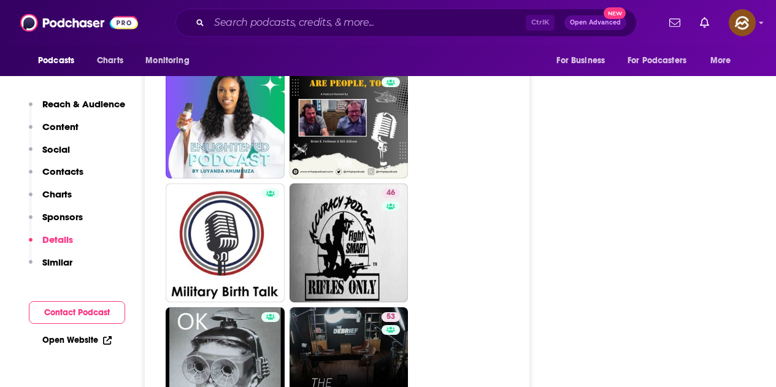
scroll to position [3128, 0]
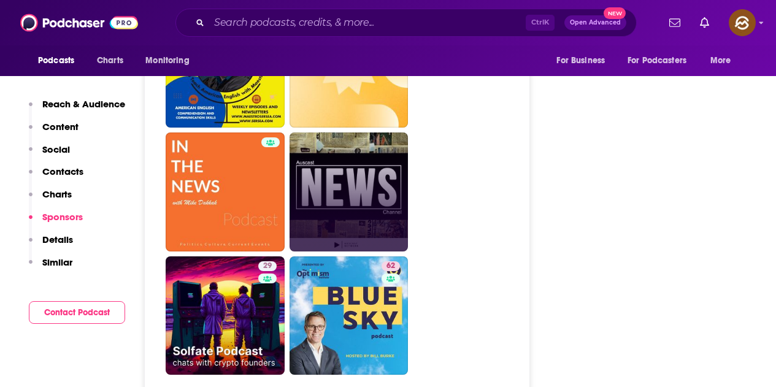
scroll to position [3374, 0]
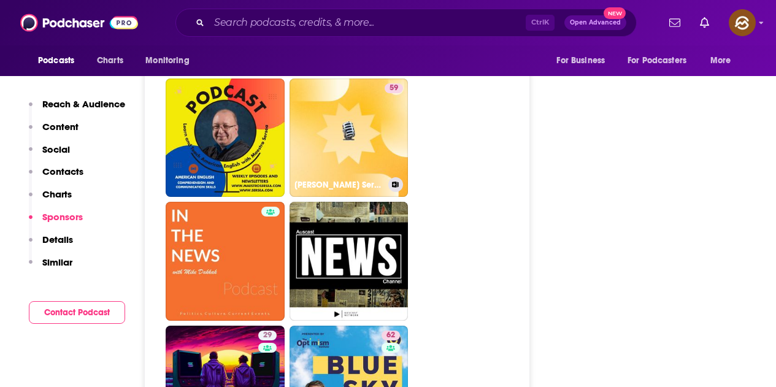
click at [350, 128] on link "59 Priscilla Shirer's Sermons" at bounding box center [349, 138] width 119 height 119
type input "https://www.podchaser.com/podcasts/priscilla-shirers-sermons-5291091"
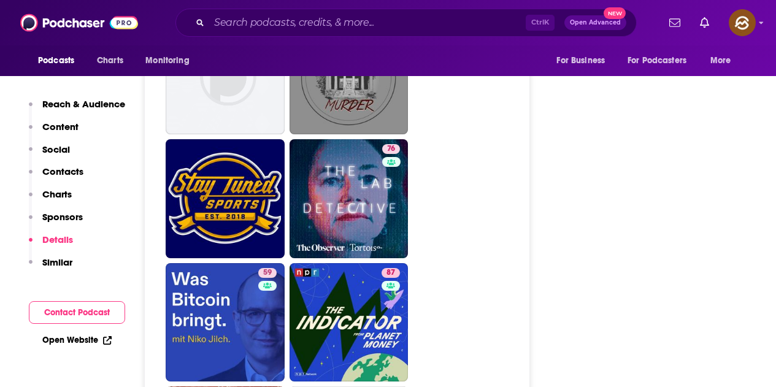
scroll to position [3619, 0]
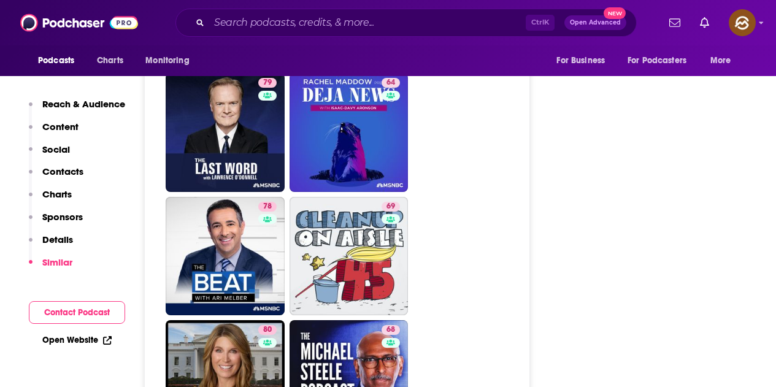
scroll to position [3926, 0]
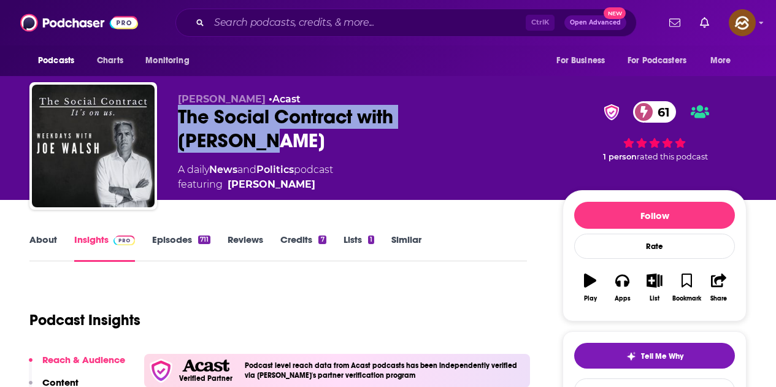
drag, startPoint x: 180, startPoint y: 106, endPoint x: 497, endPoint y: 129, distance: 318.0
click at [497, 129] on div "[PERSON_NAME] • Acast The Social Contract with [PERSON_NAME] 61 A daily News an…" at bounding box center [360, 142] width 365 height 99
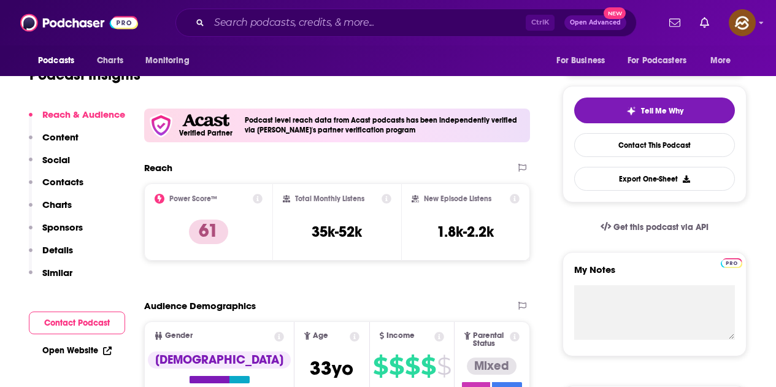
scroll to position [61, 0]
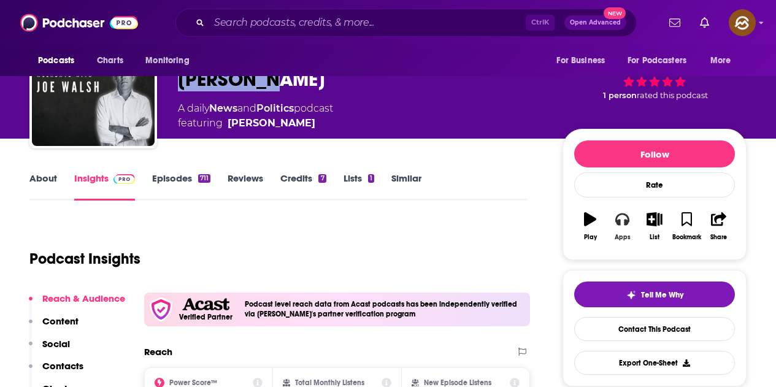
click at [630, 225] on button "Apps" at bounding box center [622, 226] width 32 height 44
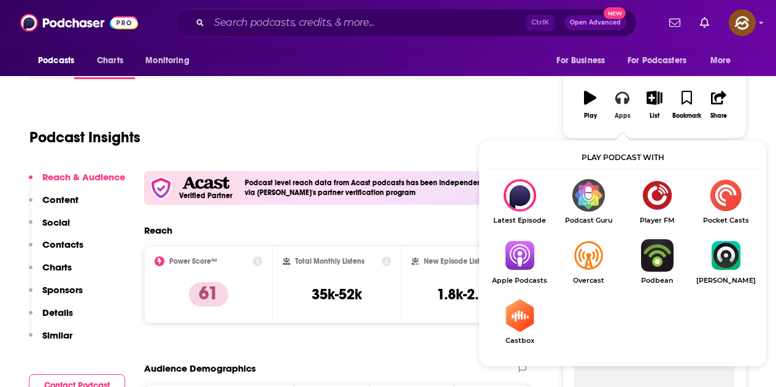
scroll to position [184, 0]
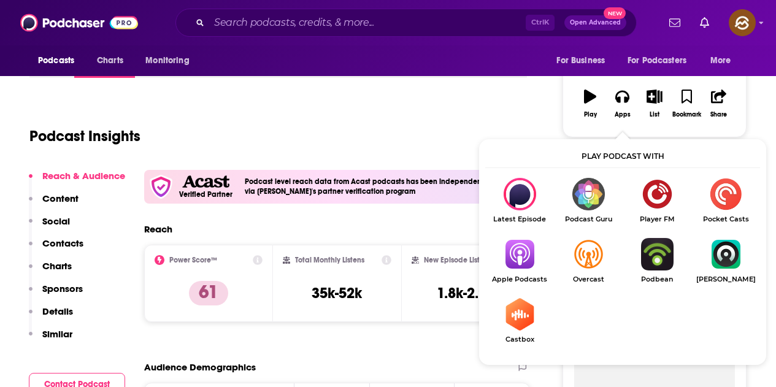
click at [536, 250] on img "Show Listen On dropdown" at bounding box center [519, 254] width 69 height 33
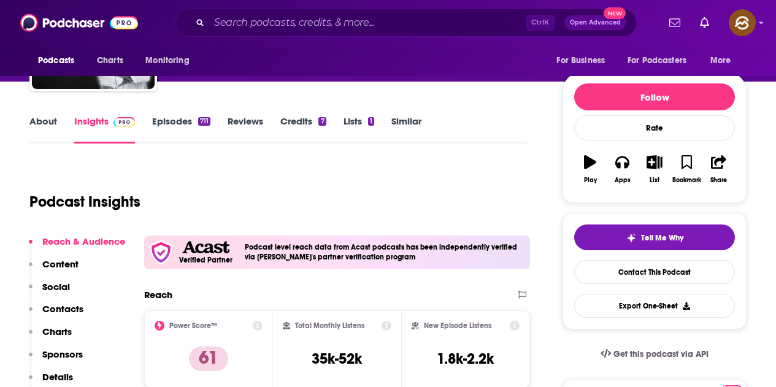
scroll to position [0, 0]
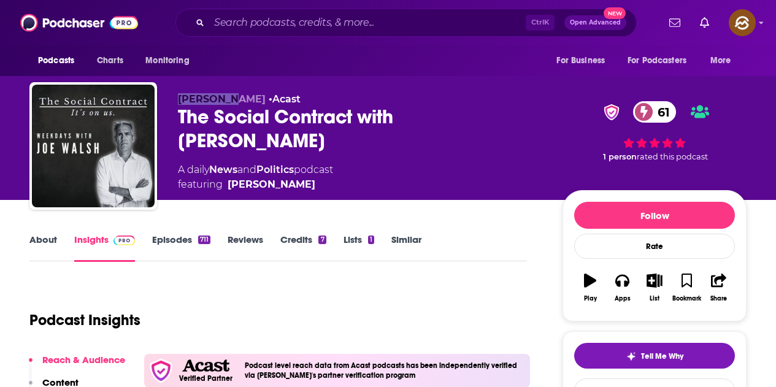
drag, startPoint x: 178, startPoint y: 96, endPoint x: 231, endPoint y: 93, distance: 53.5
click at [231, 93] on div "Joe Walsh • Acast The Social Contract with Joe Walsh 61 A daily News and Politi…" at bounding box center [387, 148] width 717 height 132
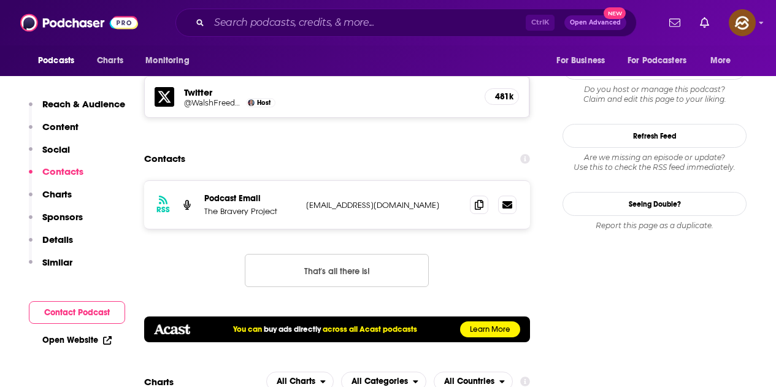
scroll to position [1165, 0]
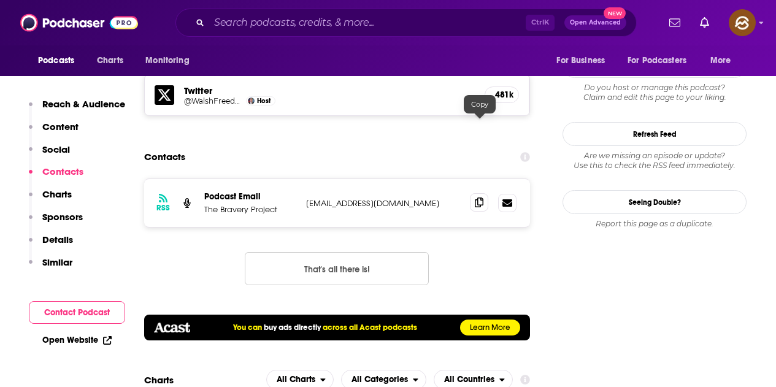
click at [480, 198] on icon at bounding box center [479, 203] width 9 height 10
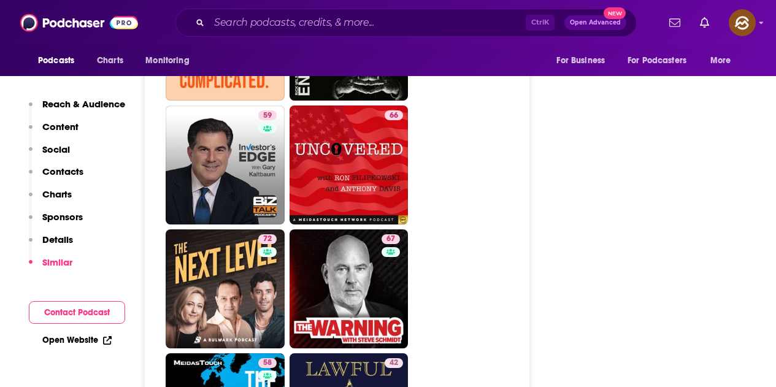
scroll to position [3558, 0]
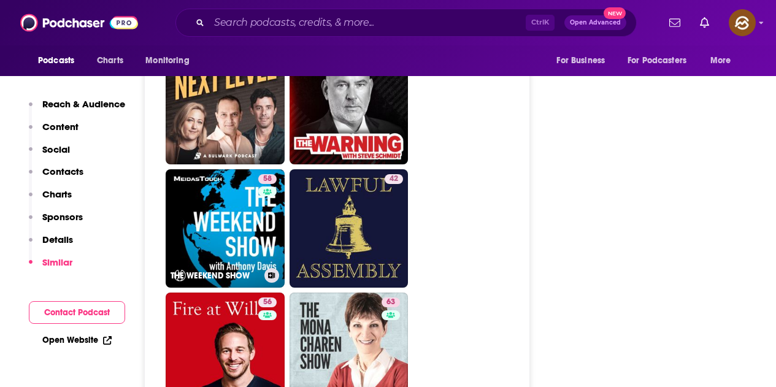
drag, startPoint x: 234, startPoint y: 160, endPoint x: 582, endPoint y: 210, distance: 351.4
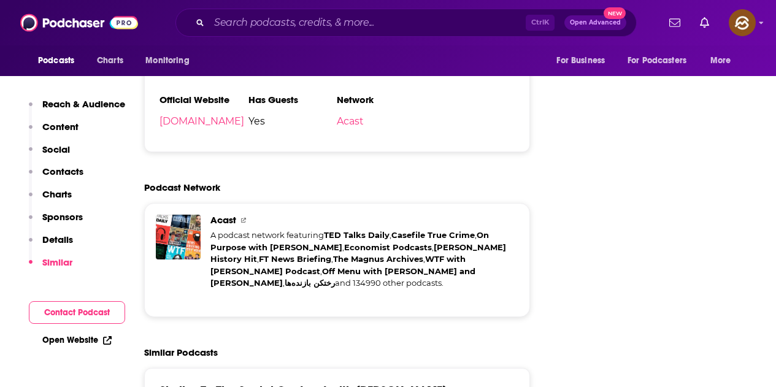
scroll to position [2024, 0]
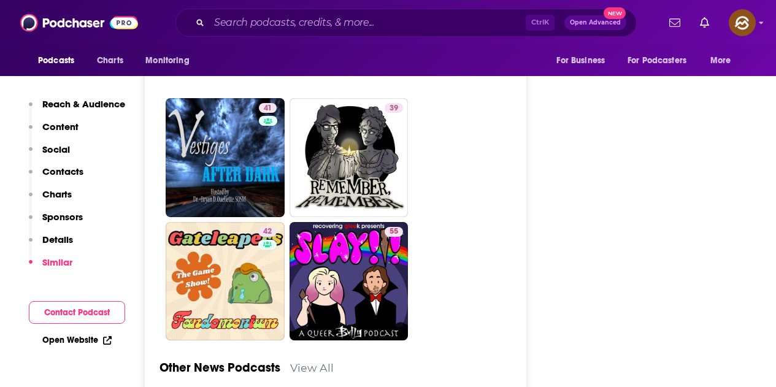
scroll to position [3128, 0]
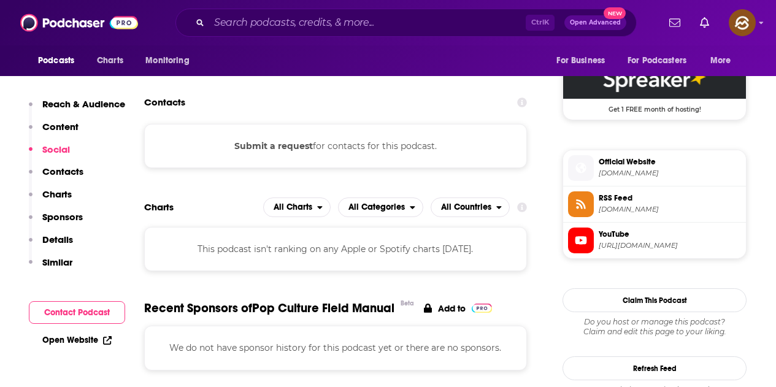
scroll to position [1104, 0]
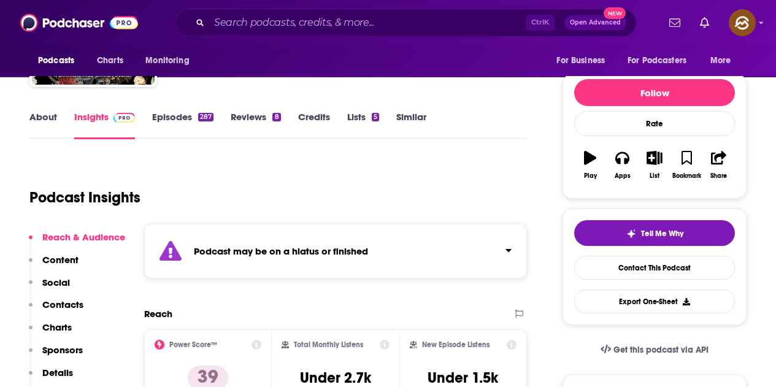
scroll to position [124, 0]
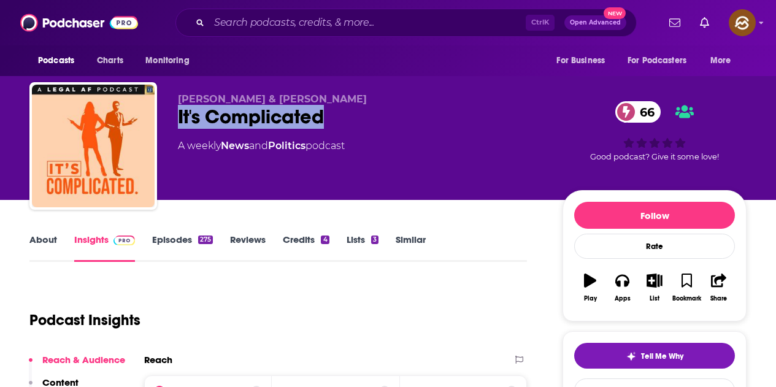
drag, startPoint x: 280, startPoint y: 123, endPoint x: 326, endPoint y: 122, distance: 45.4
click at [326, 122] on div "It's Complicated 66" at bounding box center [360, 117] width 365 height 24
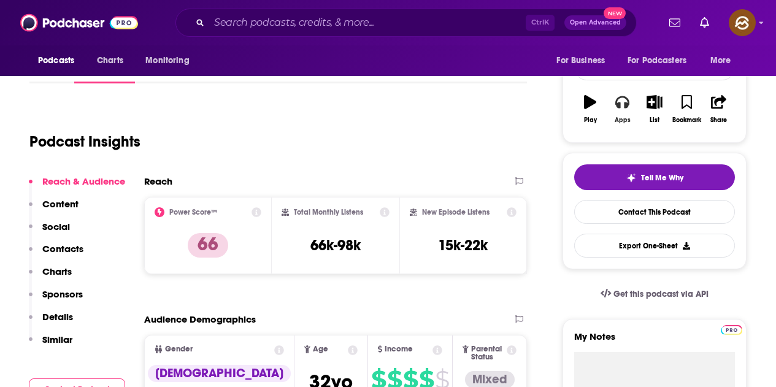
scroll to position [184, 0]
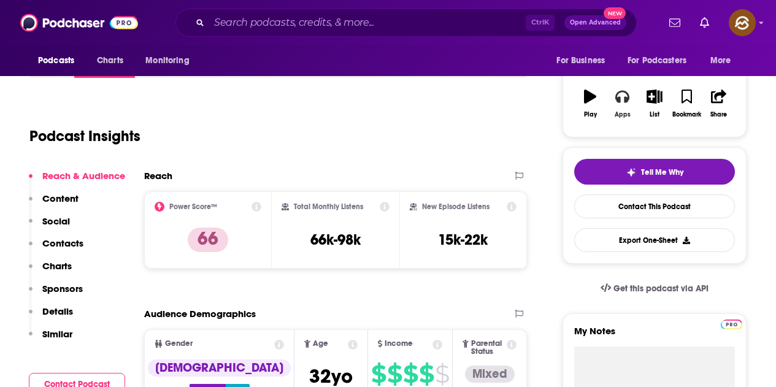
click at [623, 106] on button "Apps" at bounding box center [622, 104] width 32 height 44
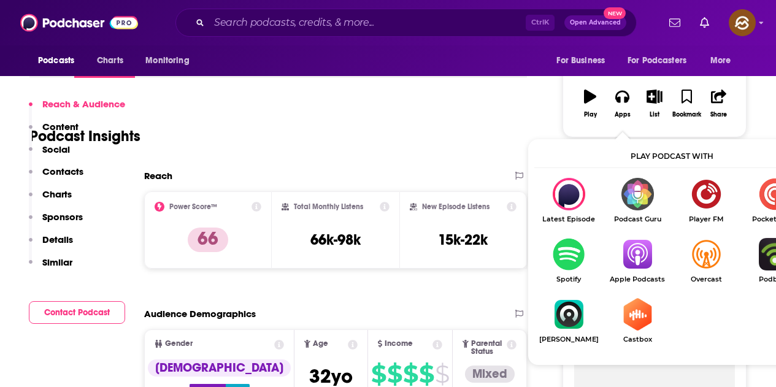
click at [672, 238] on img "Show Listen On dropdown" at bounding box center [706, 254] width 69 height 33
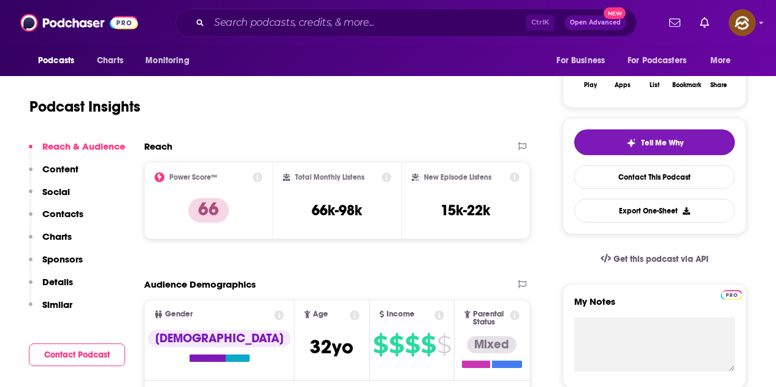
scroll to position [29, 0]
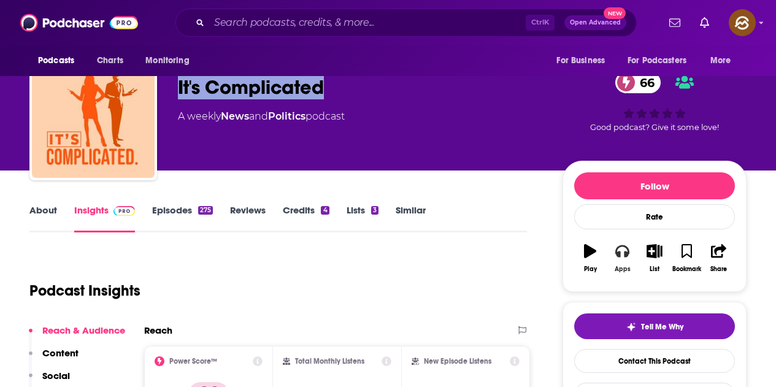
click at [619, 252] on icon "button" at bounding box center [621, 251] width 13 height 12
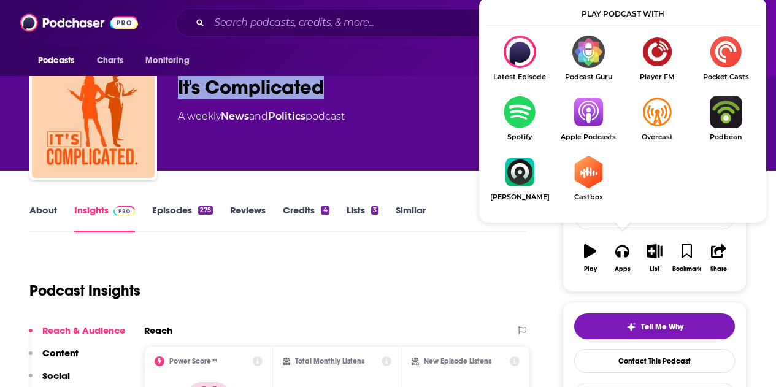
click at [587, 107] on img "Show Listen On dropdown" at bounding box center [588, 112] width 69 height 33
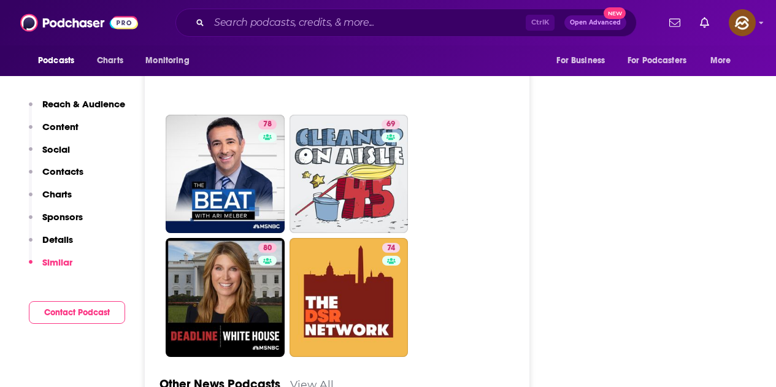
scroll to position [3649, 0]
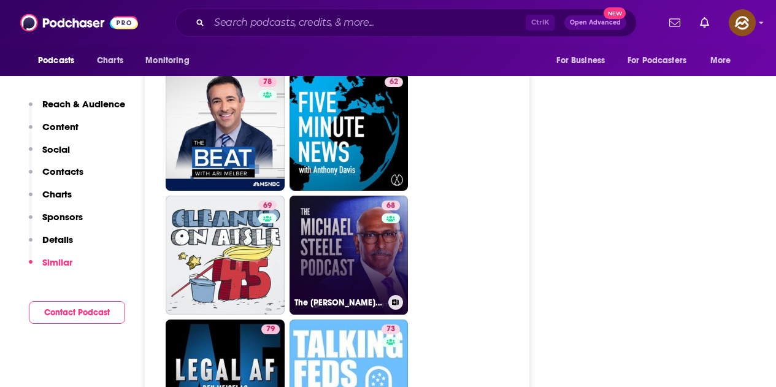
scroll to position [3251, 0]
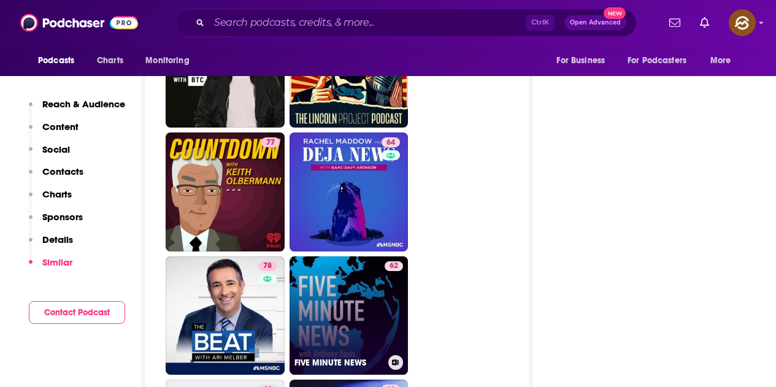
click at [348, 256] on link "62 FIVE MINUTE NEWS" at bounding box center [349, 315] width 119 height 119
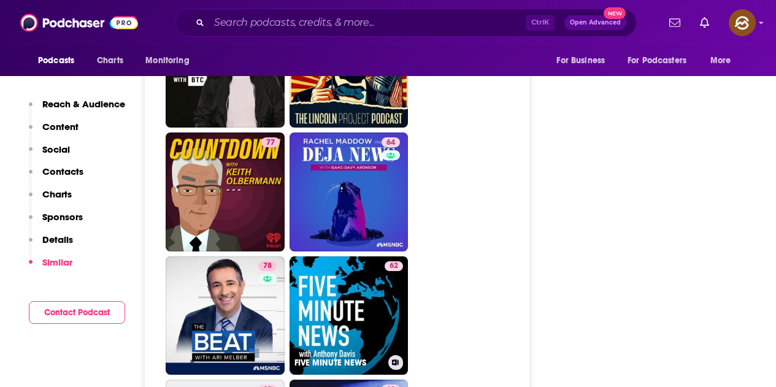
type input "https://www.podchaser.com/podcasts/five-minute-news-908116"
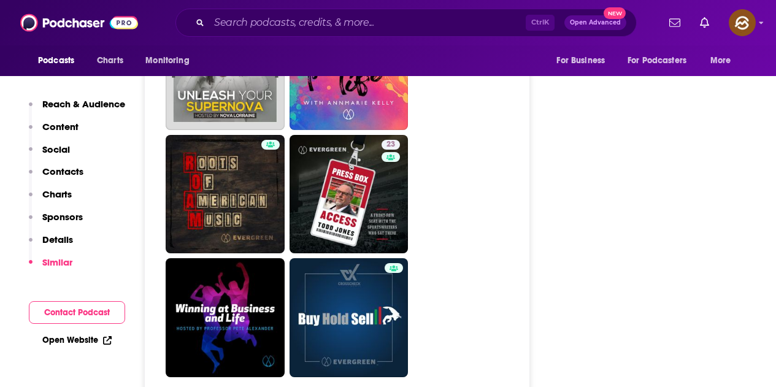
scroll to position [3865, 0]
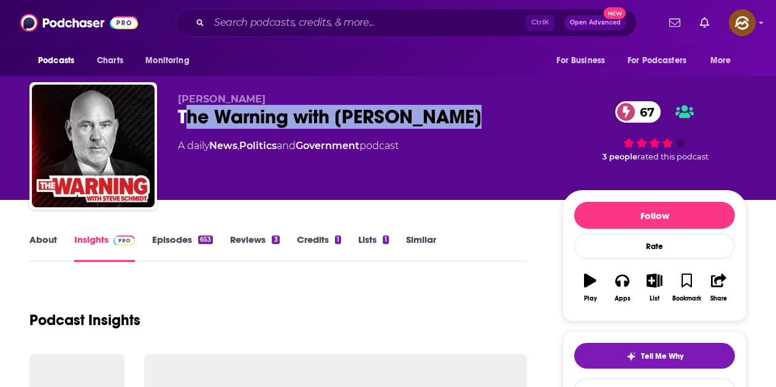
drag, startPoint x: 269, startPoint y: 123, endPoint x: 477, endPoint y: 123, distance: 207.3
click at [477, 123] on div "The Warning with [PERSON_NAME] 67" at bounding box center [360, 117] width 365 height 24
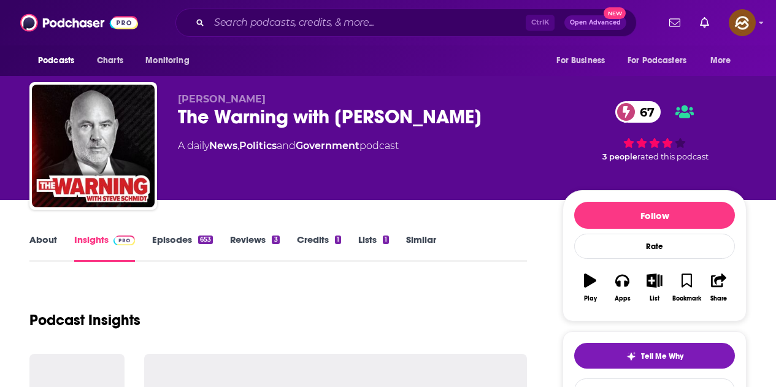
click at [451, 172] on div "[PERSON_NAME] The Warning with [PERSON_NAME] 67 A daily News , Politics and Gov…" at bounding box center [360, 142] width 365 height 98
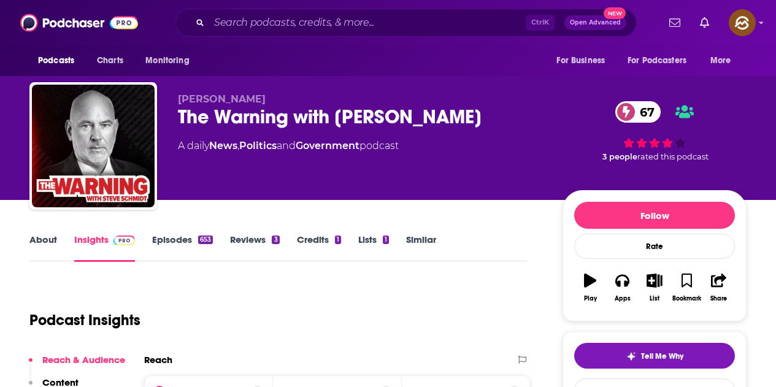
drag, startPoint x: 353, startPoint y: 126, endPoint x: 472, endPoint y: 128, distance: 119.0
click at [472, 128] on div "The Warning with Steve Schmidt 67" at bounding box center [360, 117] width 365 height 24
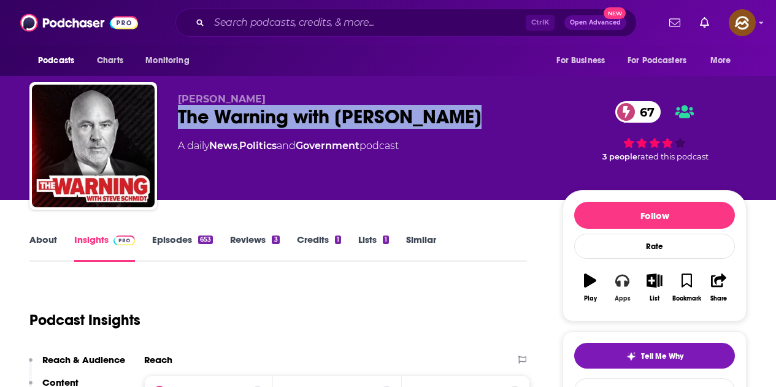
click at [629, 288] on button "Apps" at bounding box center [622, 288] width 32 height 44
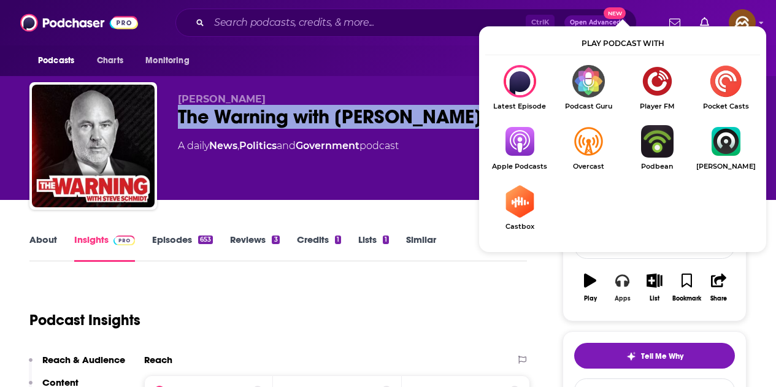
scroll to position [61, 0]
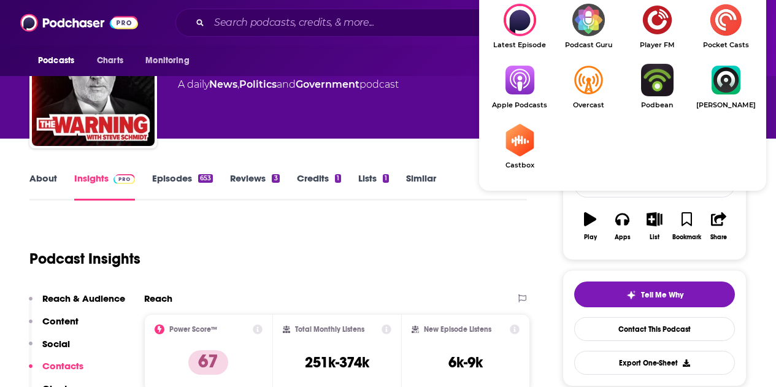
click at [533, 83] on img "Show Listen On dropdown" at bounding box center [519, 80] width 69 height 33
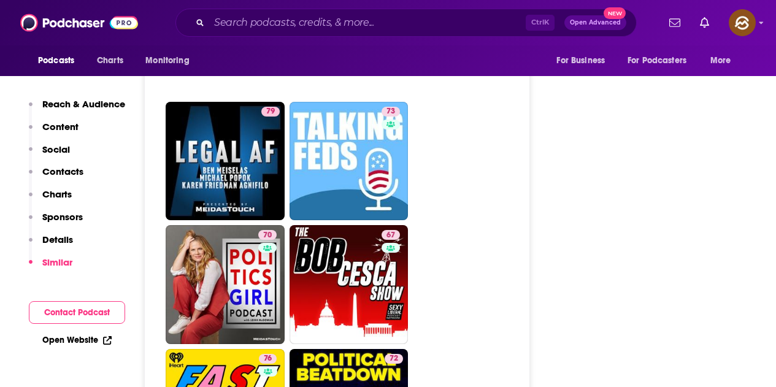
scroll to position [3681, 0]
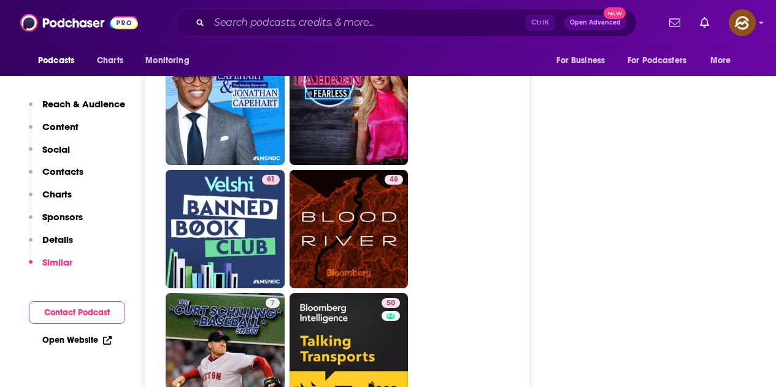
scroll to position [3803, 0]
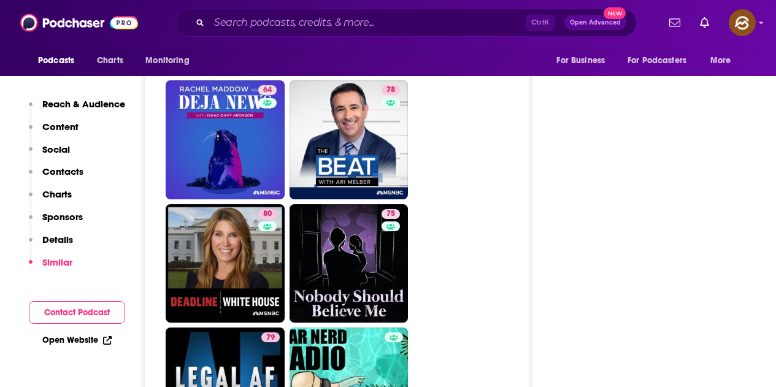
scroll to position [3987, 0]
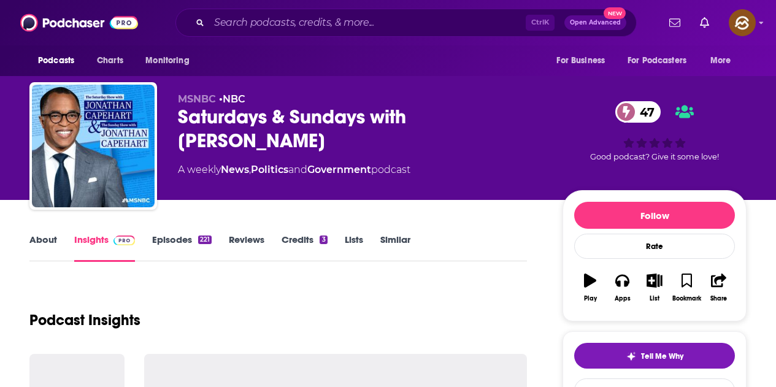
drag, startPoint x: 180, startPoint y: 118, endPoint x: 267, endPoint y: 140, distance: 89.9
click at [267, 140] on div "Saturdays & Sundays with [PERSON_NAME] 47" at bounding box center [360, 129] width 365 height 48
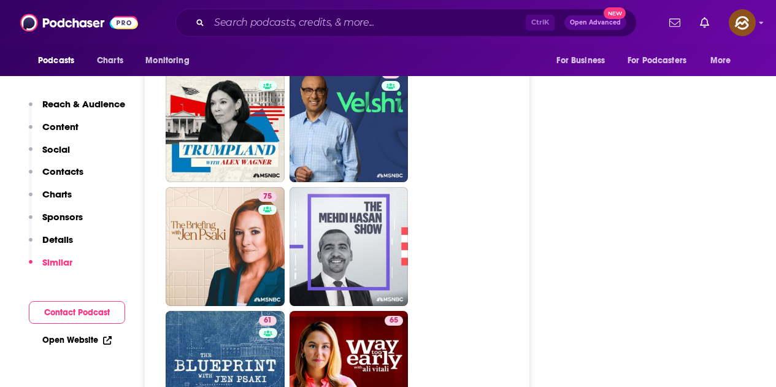
scroll to position [2454, 0]
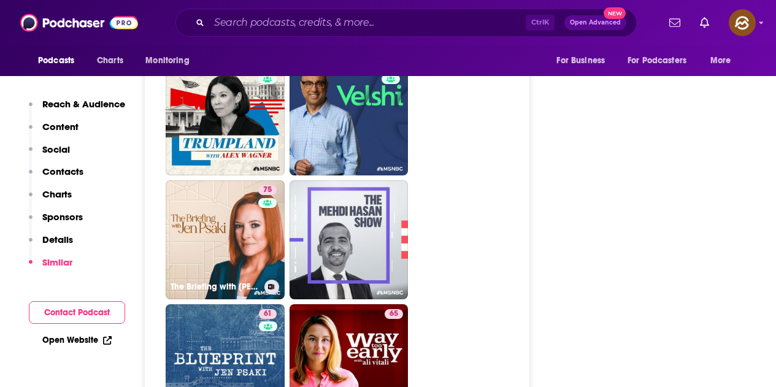
drag, startPoint x: 223, startPoint y: 178, endPoint x: 499, endPoint y: 194, distance: 276.5
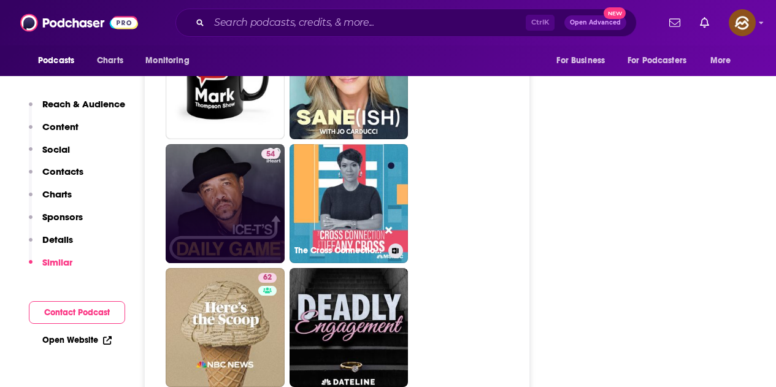
scroll to position [2944, 0]
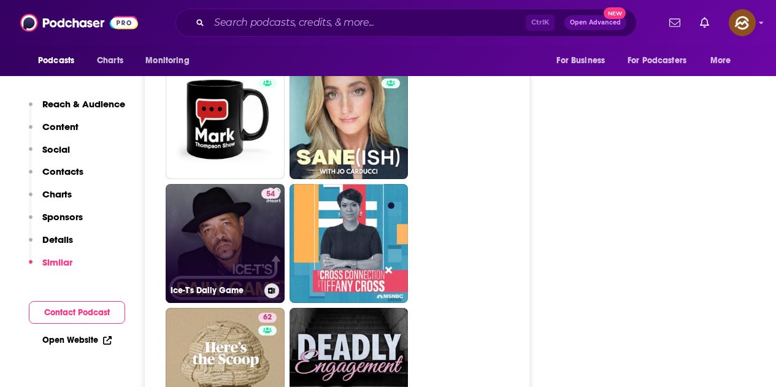
click at [236, 202] on link "54 Ice-T's Daily Game" at bounding box center [225, 243] width 119 height 119
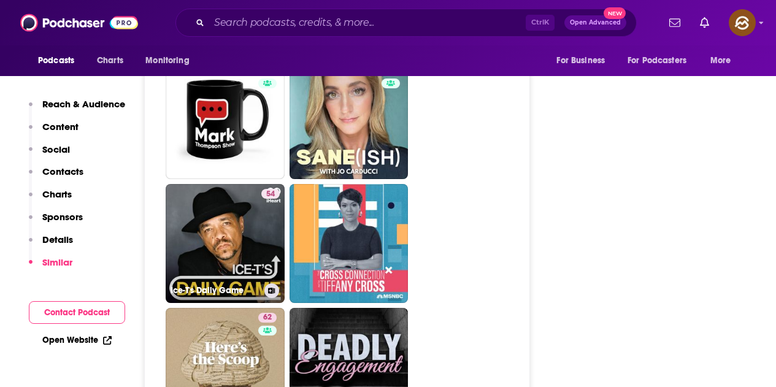
type input "https://www.podchaser.com/podcasts/ice-ts-daily-game-5092173"
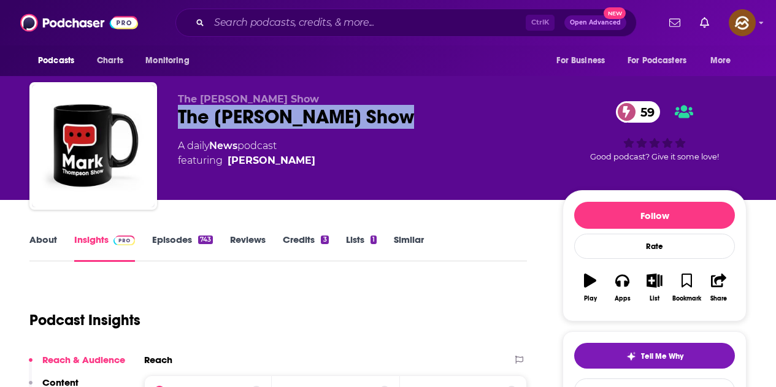
drag, startPoint x: 242, startPoint y: 120, endPoint x: 404, endPoint y: 116, distance: 162.6
click at [404, 116] on div "The [PERSON_NAME] Show 59" at bounding box center [360, 117] width 365 height 24
click at [624, 282] on icon "button" at bounding box center [621, 281] width 13 height 12
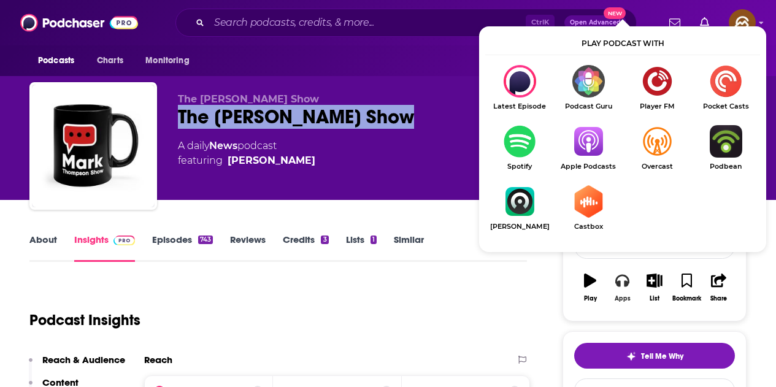
scroll to position [61, 0]
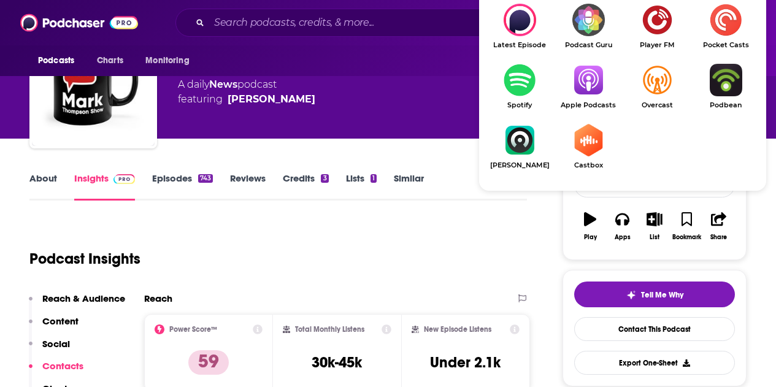
click at [586, 94] on img "Show Listen On dropdown" at bounding box center [588, 80] width 69 height 33
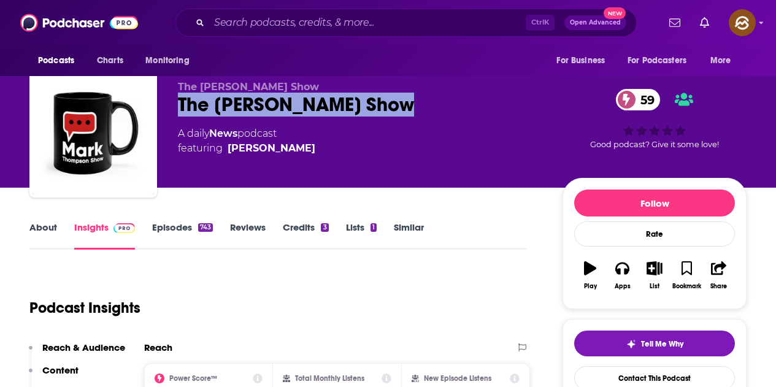
scroll to position [0, 0]
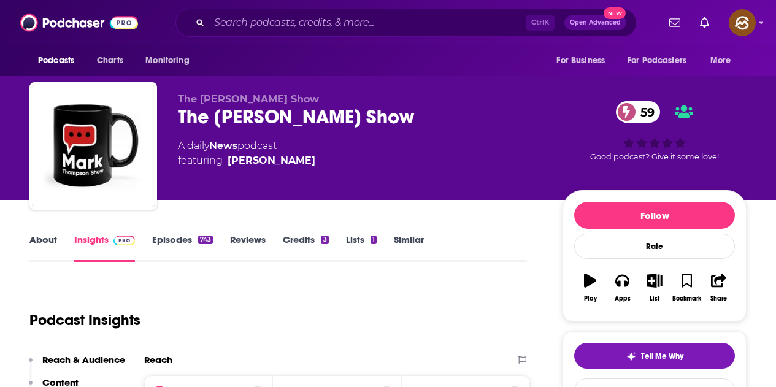
drag, startPoint x: 313, startPoint y: 179, endPoint x: 317, endPoint y: 172, distance: 7.5
click at [313, 179] on div "The Mark Thompson Show The Mark Thompson Show 59 A daily News podcast featuring…" at bounding box center [360, 142] width 365 height 98
drag, startPoint x: 334, startPoint y: 159, endPoint x: 311, endPoint y: 163, distance: 22.9
click at [311, 163] on div "A daily News podcast featuring Mark Thompson" at bounding box center [360, 153] width 365 height 29
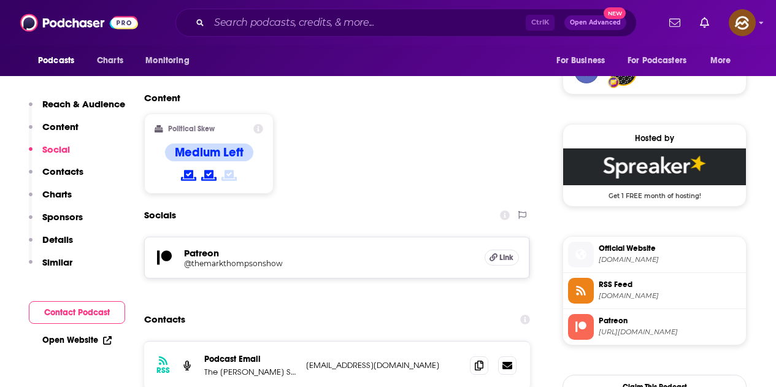
scroll to position [1043, 0]
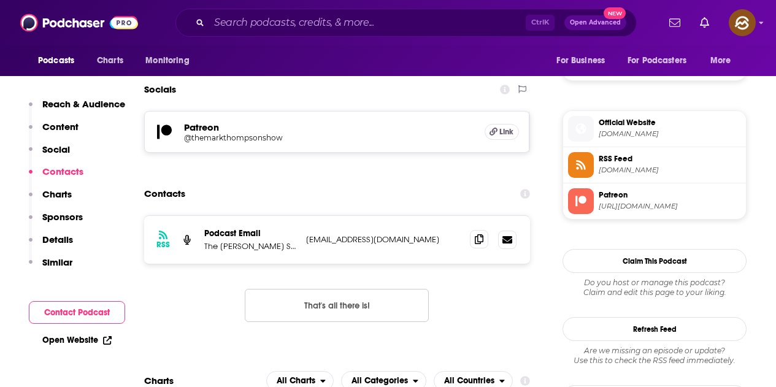
click at [474, 230] on span at bounding box center [479, 239] width 18 height 18
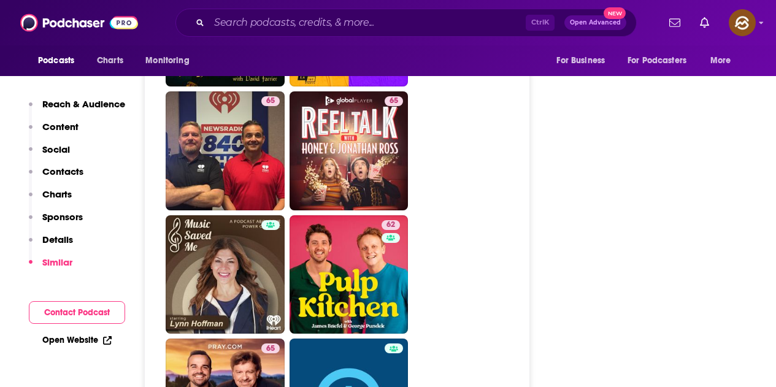
scroll to position [2638, 0]
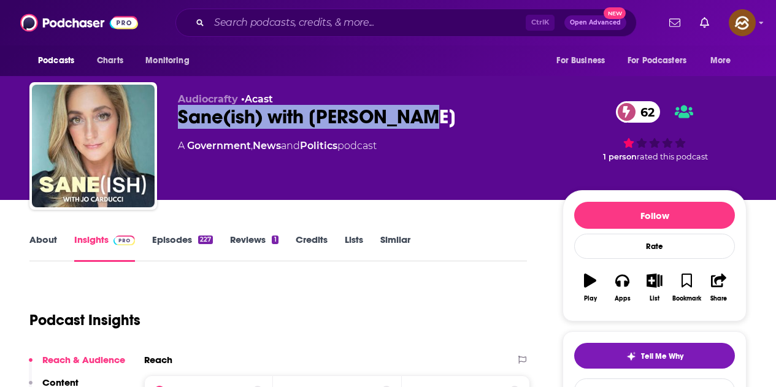
drag, startPoint x: 178, startPoint y: 115, endPoint x: 423, endPoint y: 117, distance: 244.8
click at [423, 117] on div "Sane(ish) with [PERSON_NAME] 62" at bounding box center [360, 117] width 365 height 24
click at [627, 284] on icon "button" at bounding box center [621, 281] width 13 height 12
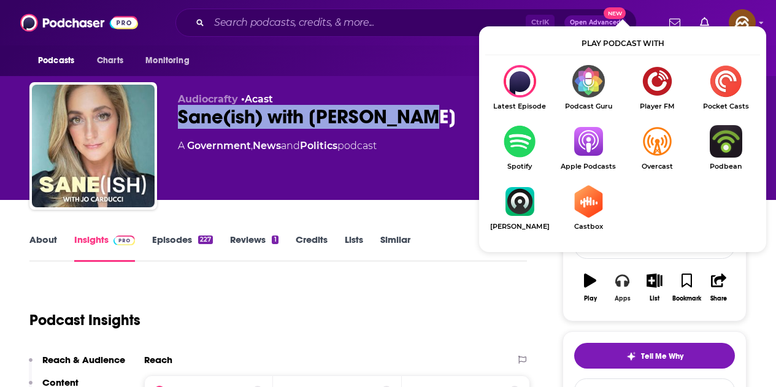
scroll to position [61, 0]
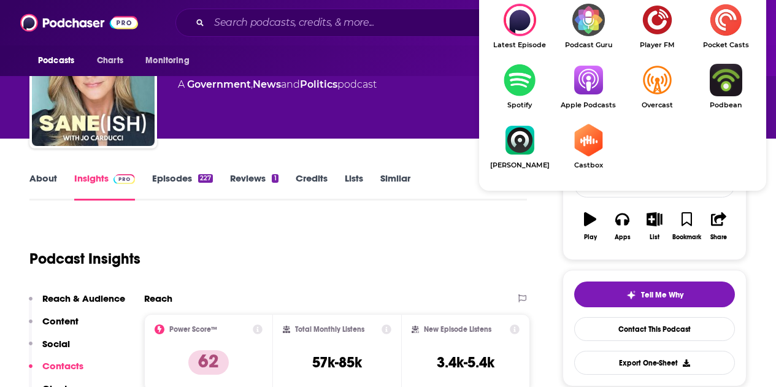
click at [589, 100] on link "Apple Podcasts" at bounding box center [588, 86] width 69 height 45
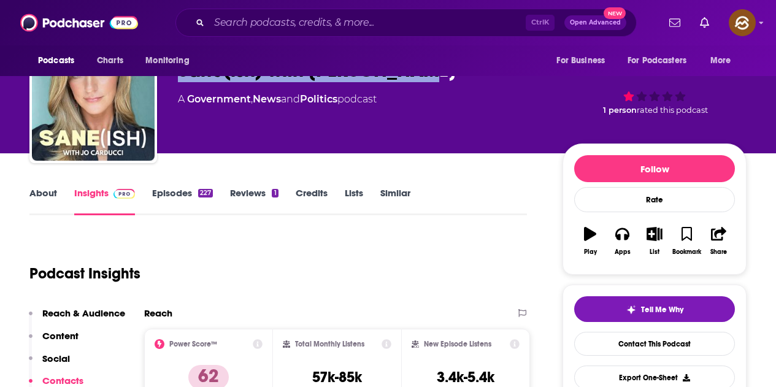
scroll to position [0, 0]
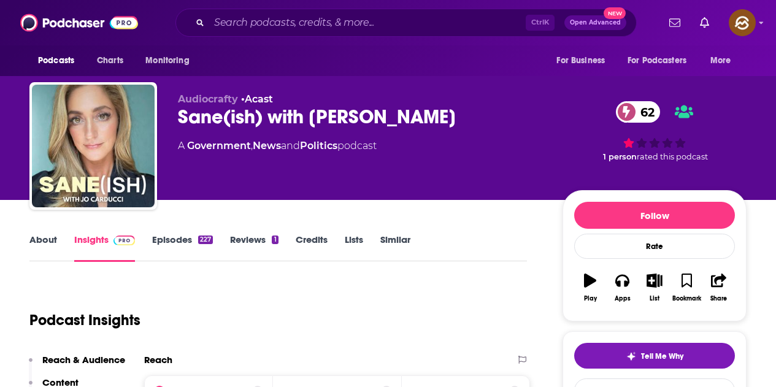
click at [294, 180] on div "Audiocrafty • Acast Sane(ish) with [PERSON_NAME] 62 A Government , News and Pol…" at bounding box center [360, 142] width 365 height 98
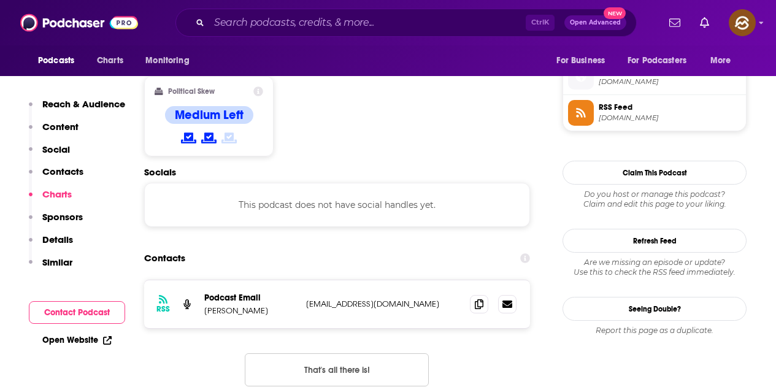
scroll to position [981, 0]
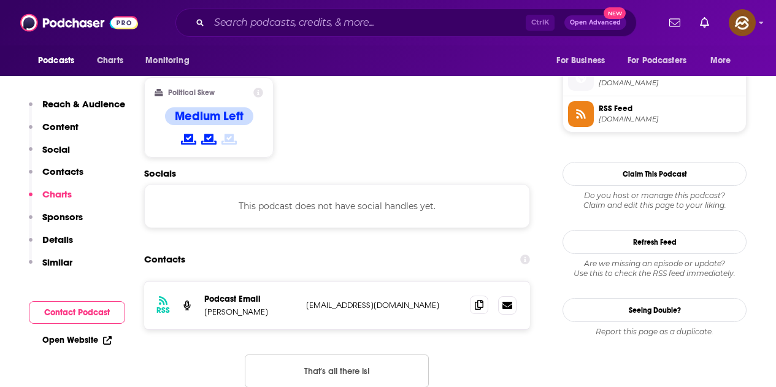
click at [472, 296] on span at bounding box center [479, 305] width 18 height 18
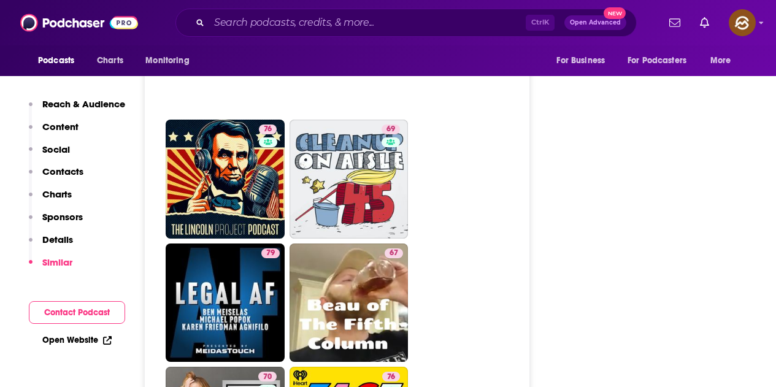
scroll to position [2576, 0]
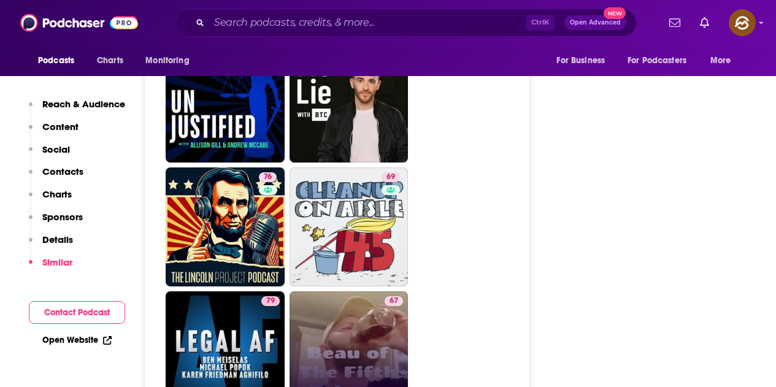
click at [370, 291] on link "67 Beau of The Fifth Column" at bounding box center [349, 350] width 119 height 119
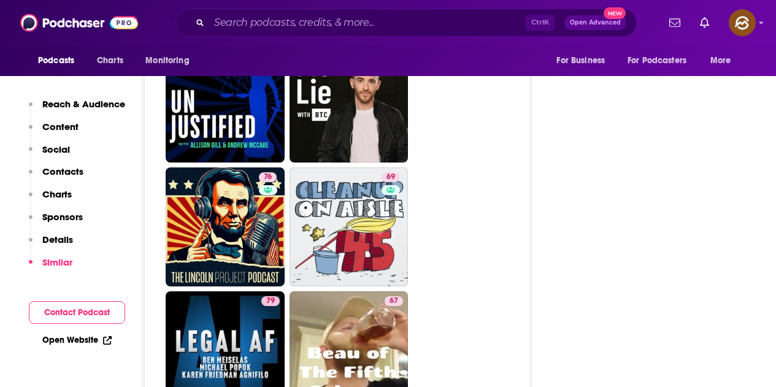
type input "[URL][DOMAIN_NAME]"
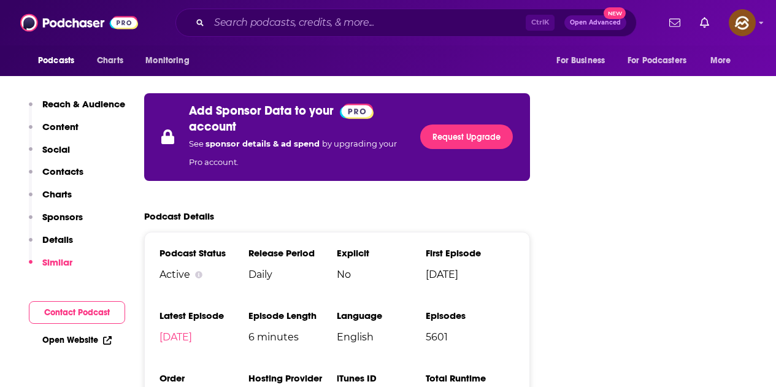
scroll to position [1534, 0]
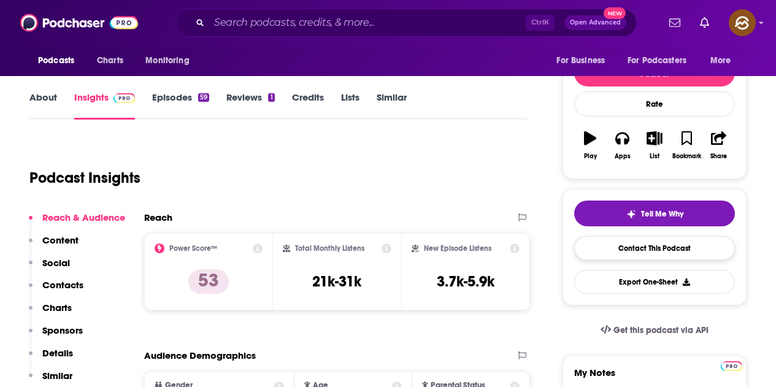
scroll to position [61, 0]
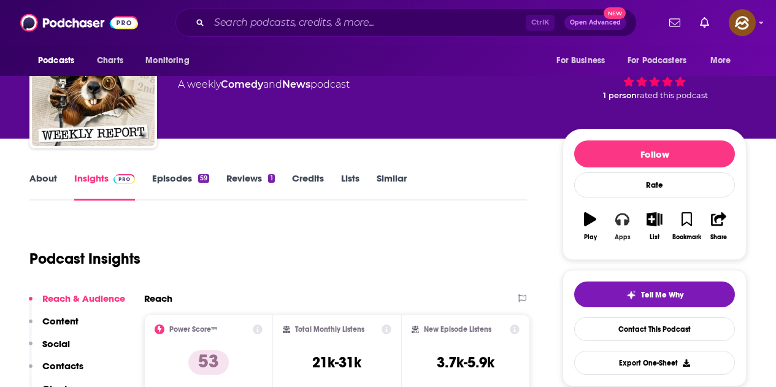
click at [626, 229] on button "Apps" at bounding box center [622, 226] width 32 height 44
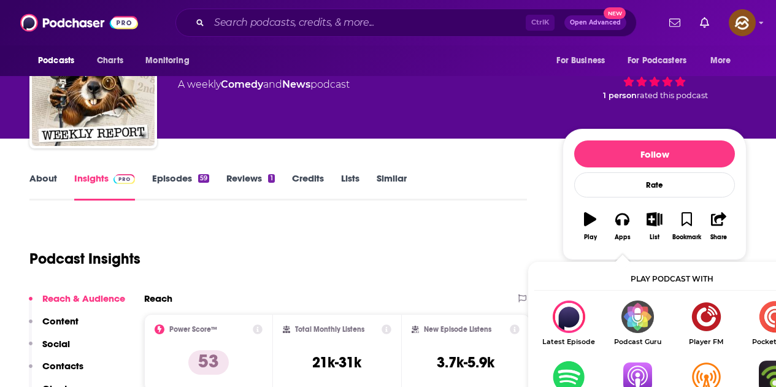
click at [639, 364] on img "Show Listen On dropdown" at bounding box center [637, 377] width 69 height 33
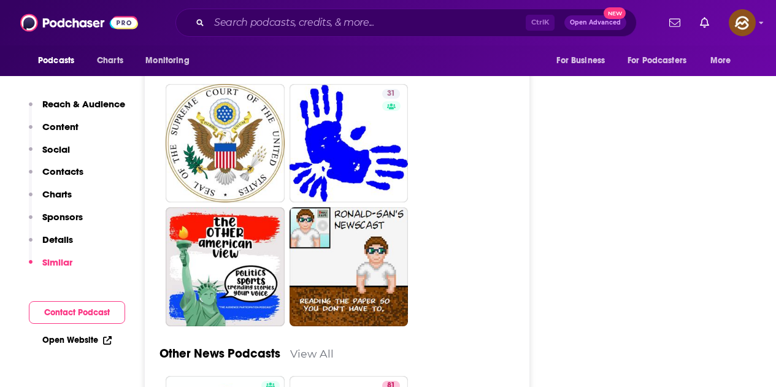
scroll to position [2699, 0]
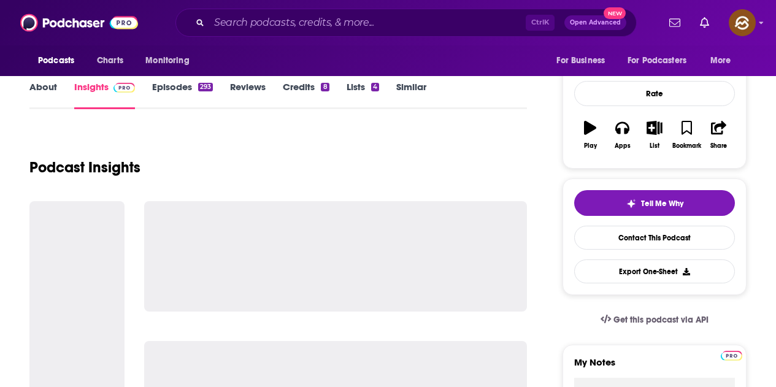
scroll to position [184, 0]
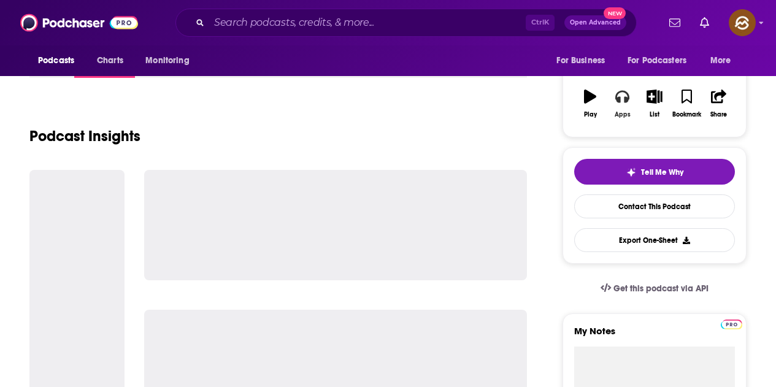
click at [617, 107] on button "Apps" at bounding box center [622, 104] width 32 height 44
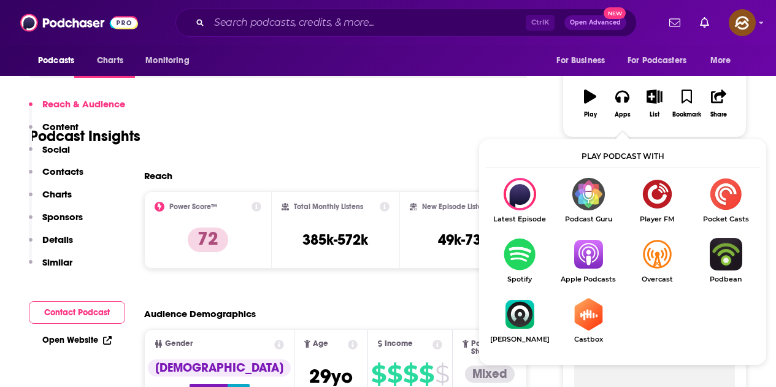
click at [593, 178] on img "Show Listen On dropdown" at bounding box center [588, 194] width 69 height 33
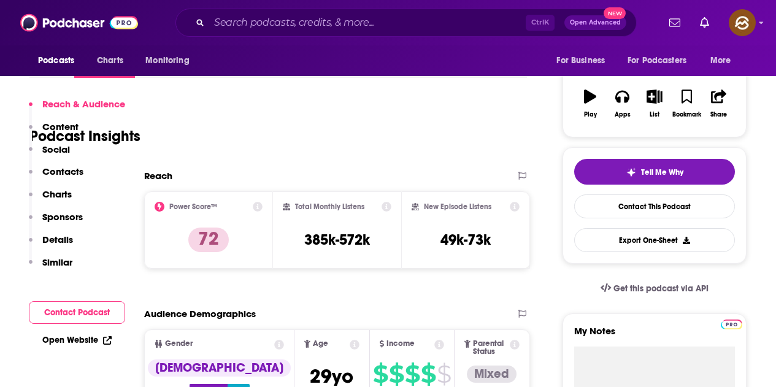
click at [621, 283] on span "Get this podcast via API" at bounding box center [660, 288] width 95 height 10
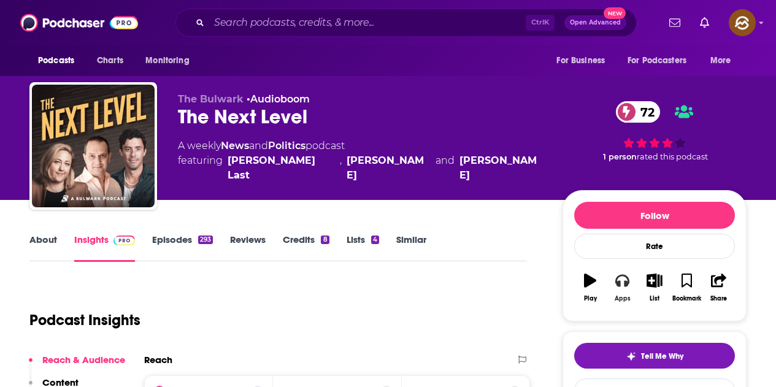
click at [624, 282] on icon "button" at bounding box center [621, 280] width 13 height 13
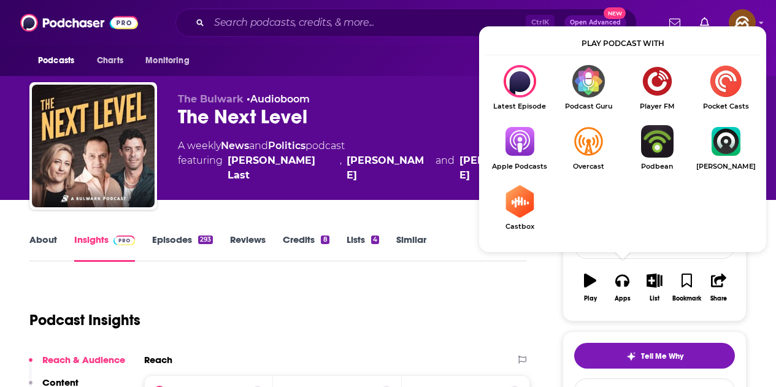
click at [533, 155] on ul "Latest Episode Podcast Guru Player FM Pocket Casts Apple Podcasts Overcast Podb…" at bounding box center [622, 155] width 275 height 181
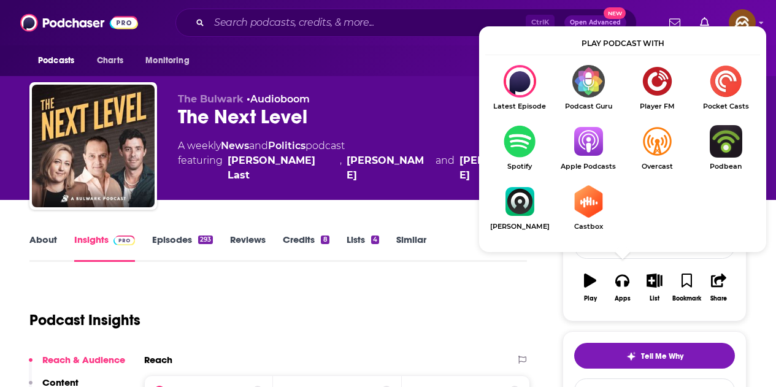
click at [586, 147] on img "Show Listen On dropdown" at bounding box center [588, 141] width 69 height 33
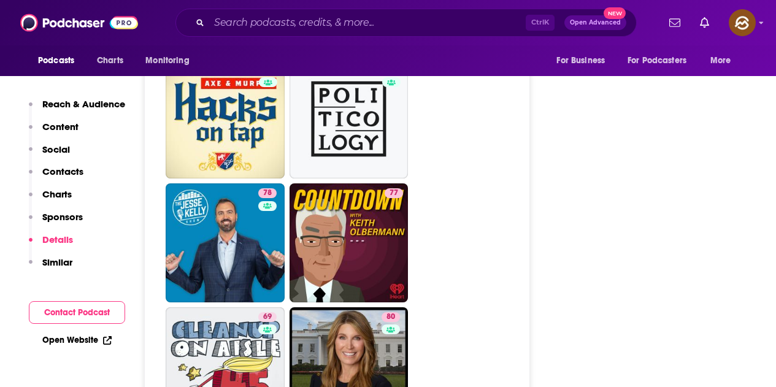
scroll to position [3865, 0]
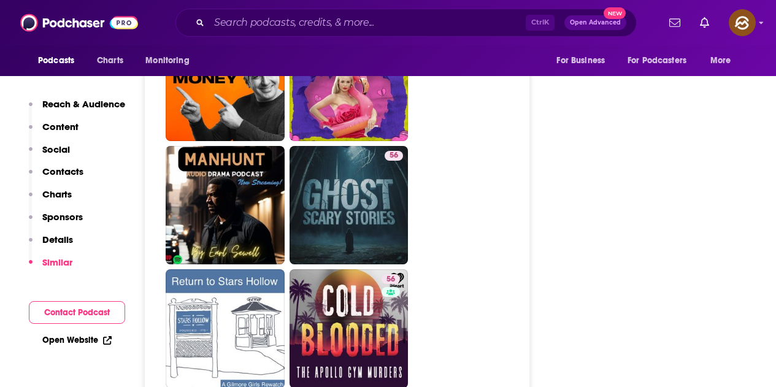
scroll to position [3803, 0]
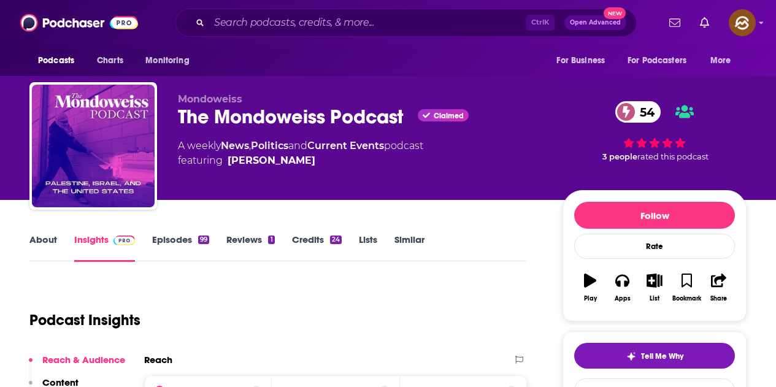
drag, startPoint x: 247, startPoint y: 118, endPoint x: 383, endPoint y: 118, distance: 136.2
click at [379, 118] on div "The Mondoweiss Podcast Claimed 54" at bounding box center [360, 117] width 365 height 24
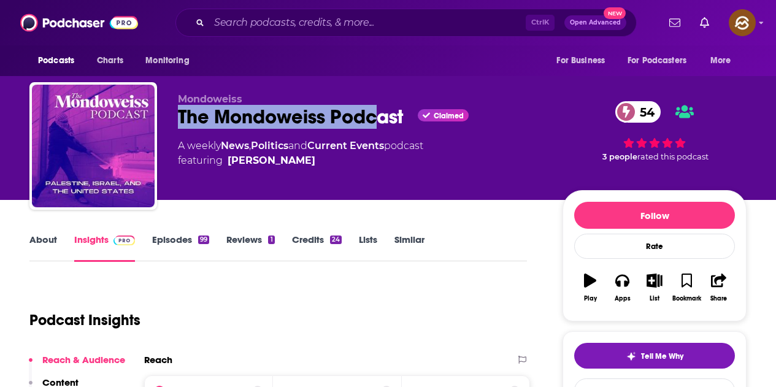
click at [513, 166] on div "A weekly News , Politics and Current Events podcast featuring [PERSON_NAME]" at bounding box center [360, 153] width 365 height 29
drag, startPoint x: 182, startPoint y: 126, endPoint x: 406, endPoint y: 127, distance: 223.9
click at [406, 127] on div "The Mondoweiss Podcast Claimed 54" at bounding box center [360, 117] width 365 height 24
click at [627, 288] on button "Apps" at bounding box center [622, 288] width 32 height 44
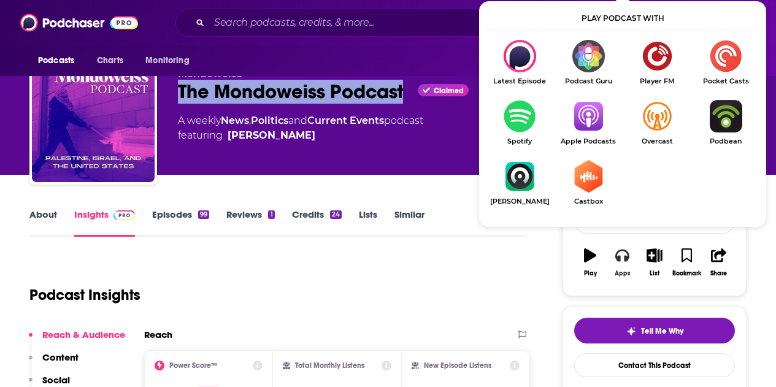
scroll to position [123, 0]
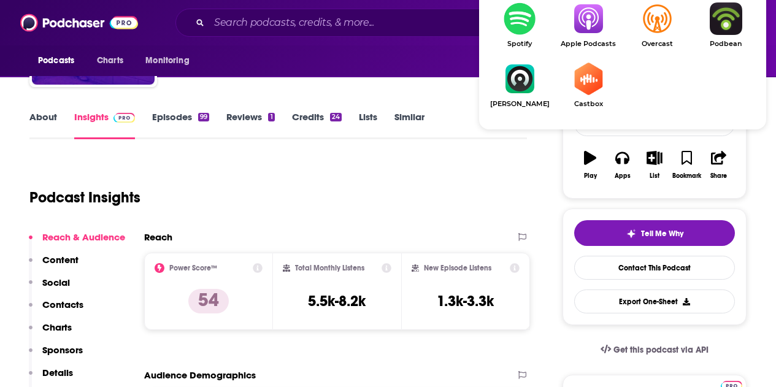
click at [587, 33] on img "Show Listen On dropdown" at bounding box center [588, 18] width 69 height 33
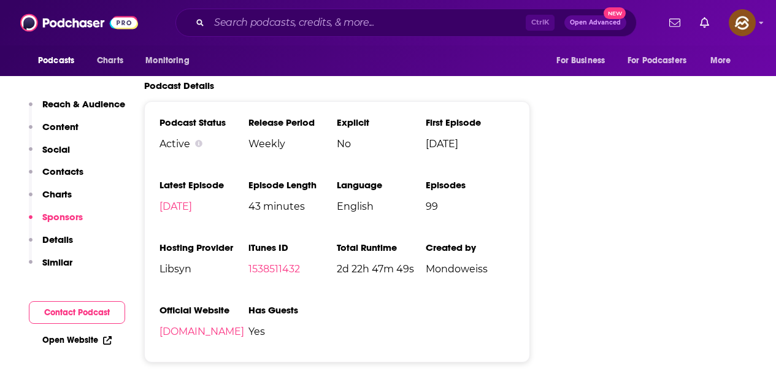
scroll to position [0, 0]
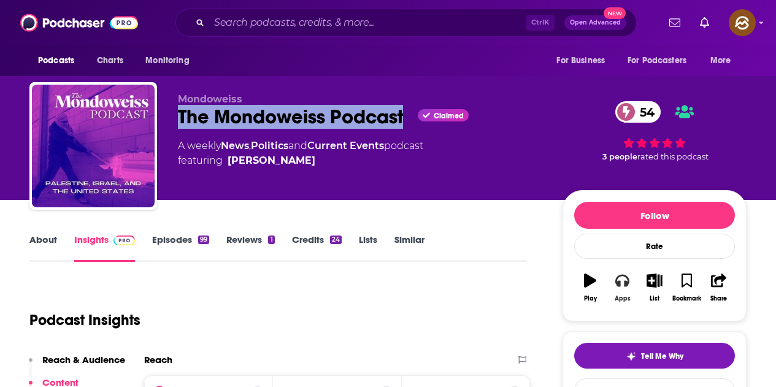
click at [626, 290] on button "Apps" at bounding box center [622, 288] width 32 height 44
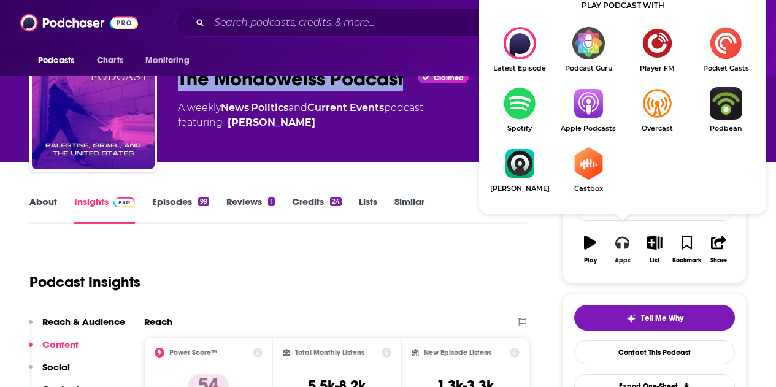
scroll to position [61, 0]
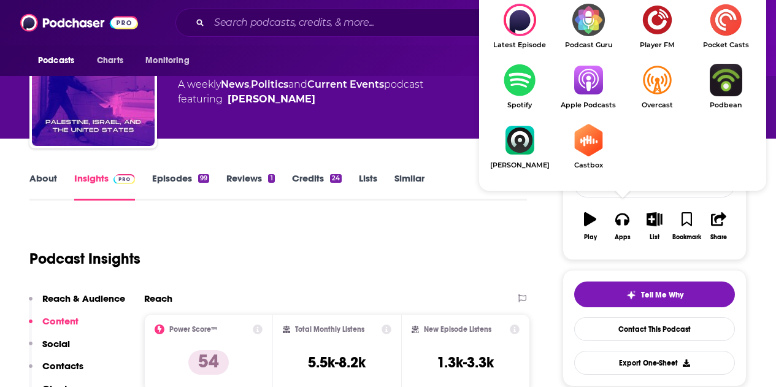
click at [599, 107] on span "Apple Podcasts" at bounding box center [588, 105] width 69 height 8
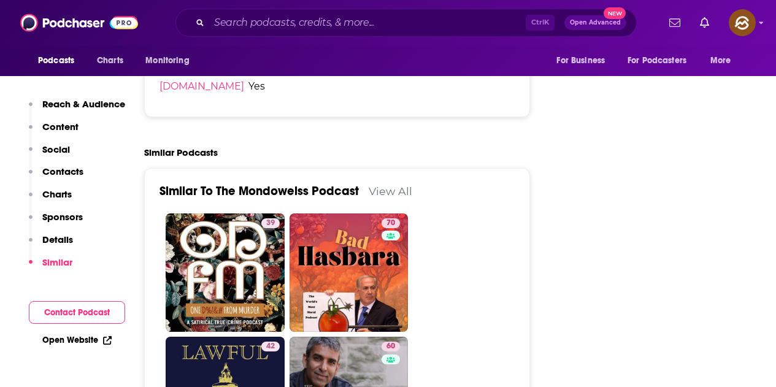
scroll to position [2086, 0]
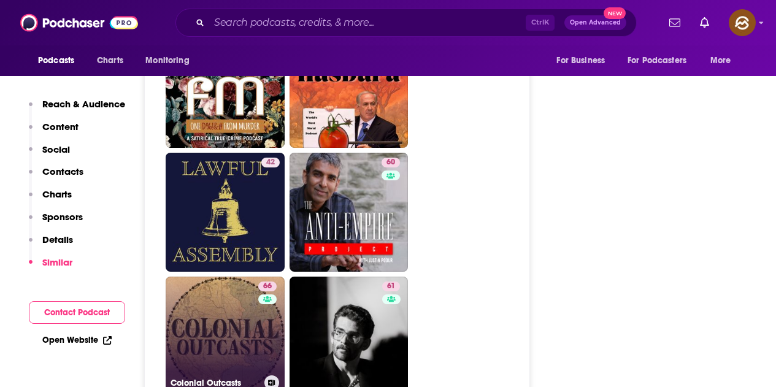
click at [244, 291] on link "66 Colonial Outcasts" at bounding box center [225, 336] width 119 height 119
type input "https://www.podchaser.com/podcasts/colonial-outcasts-5631357"
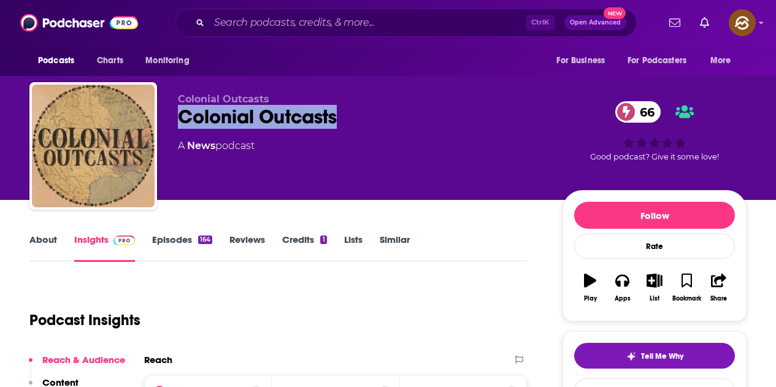
drag, startPoint x: 180, startPoint y: 121, endPoint x: 337, endPoint y: 121, distance: 156.4
click at [337, 121] on div "Colonial Outcasts 66" at bounding box center [360, 117] width 365 height 24
click at [617, 289] on button "Apps" at bounding box center [622, 288] width 32 height 44
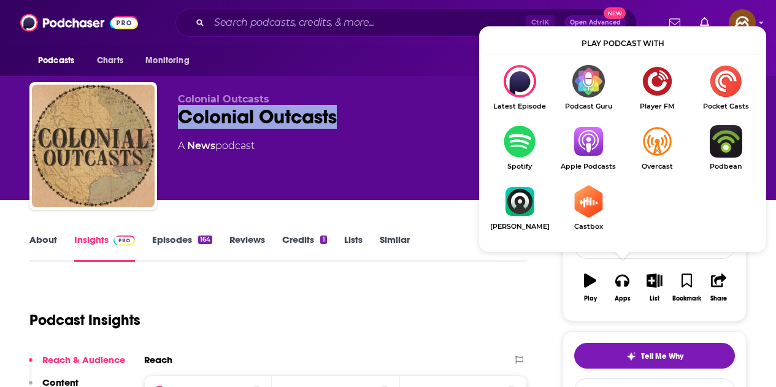
click at [581, 147] on img "Show Listen On dropdown" at bounding box center [588, 141] width 69 height 33
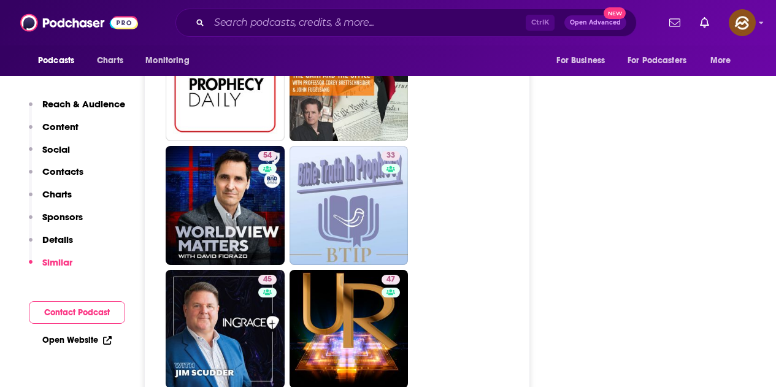
scroll to position [3374, 0]
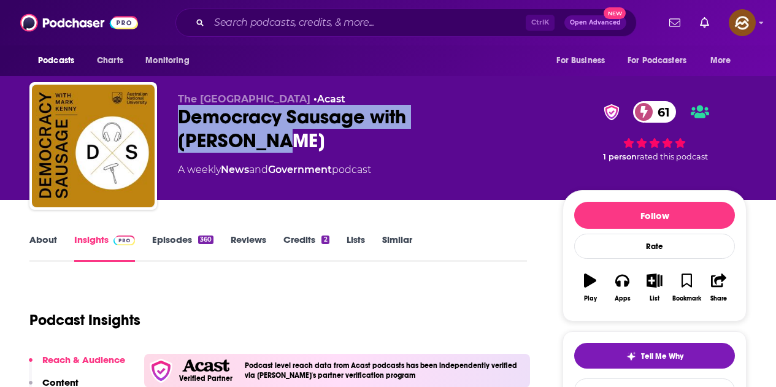
drag, startPoint x: 180, startPoint y: 122, endPoint x: 518, endPoint y: 118, distance: 337.4
click at [518, 118] on div "Democracy Sausage with [PERSON_NAME] 61" at bounding box center [360, 129] width 365 height 48
click at [629, 294] on button "Apps" at bounding box center [622, 288] width 32 height 44
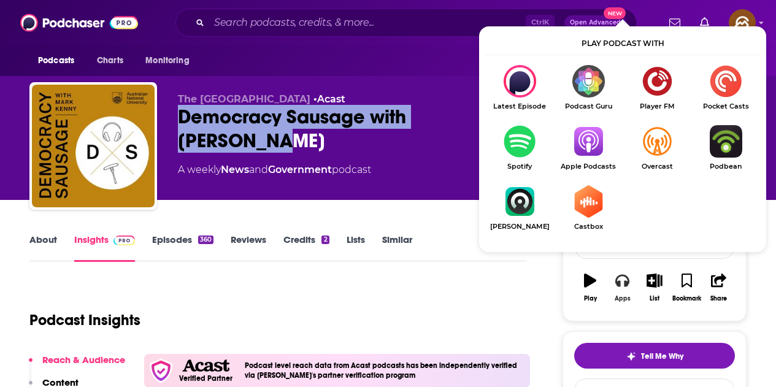
scroll to position [61, 0]
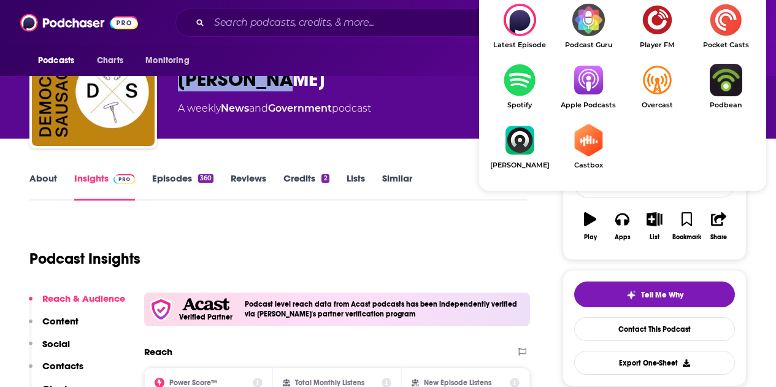
click at [587, 93] on img "Show Listen On dropdown" at bounding box center [588, 80] width 69 height 33
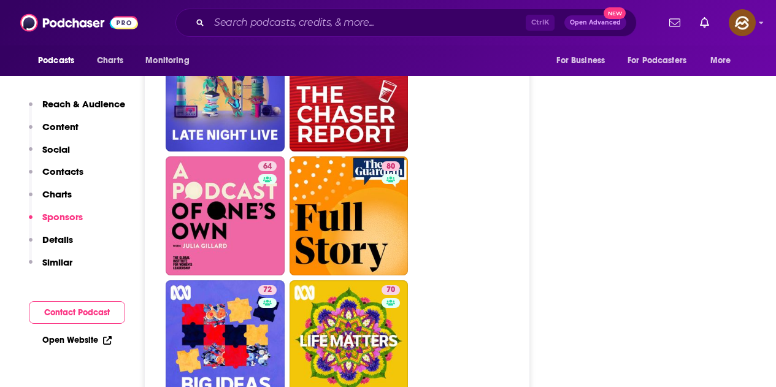
scroll to position [3558, 0]
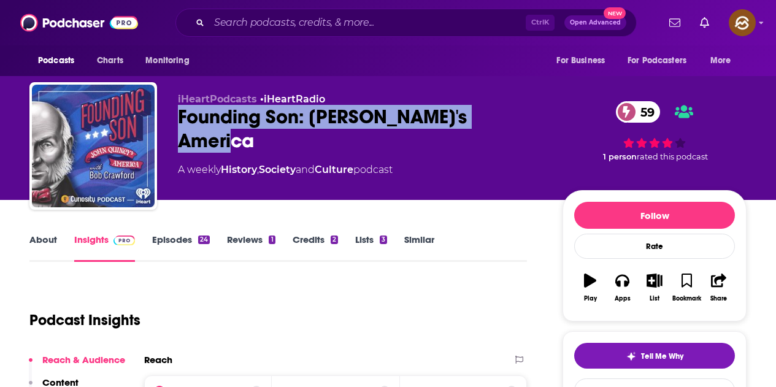
drag, startPoint x: 179, startPoint y: 118, endPoint x: 524, endPoint y: 118, distance: 345.4
click at [524, 118] on div "Founding Son: John Quincy's America 59" at bounding box center [360, 129] width 365 height 48
click at [624, 287] on icon "button" at bounding box center [621, 280] width 13 height 13
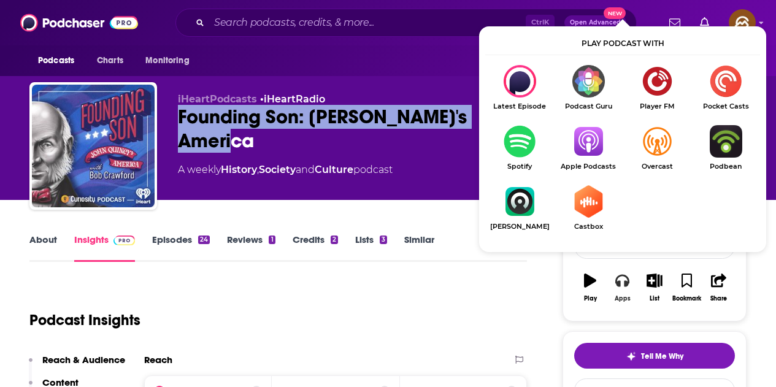
scroll to position [61, 0]
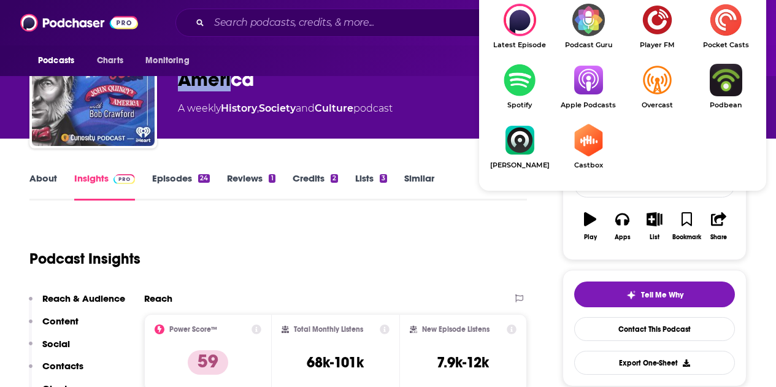
click at [588, 90] on img "Show Listen On dropdown" at bounding box center [588, 80] width 69 height 33
